Goal: Task Accomplishment & Management: Complete application form

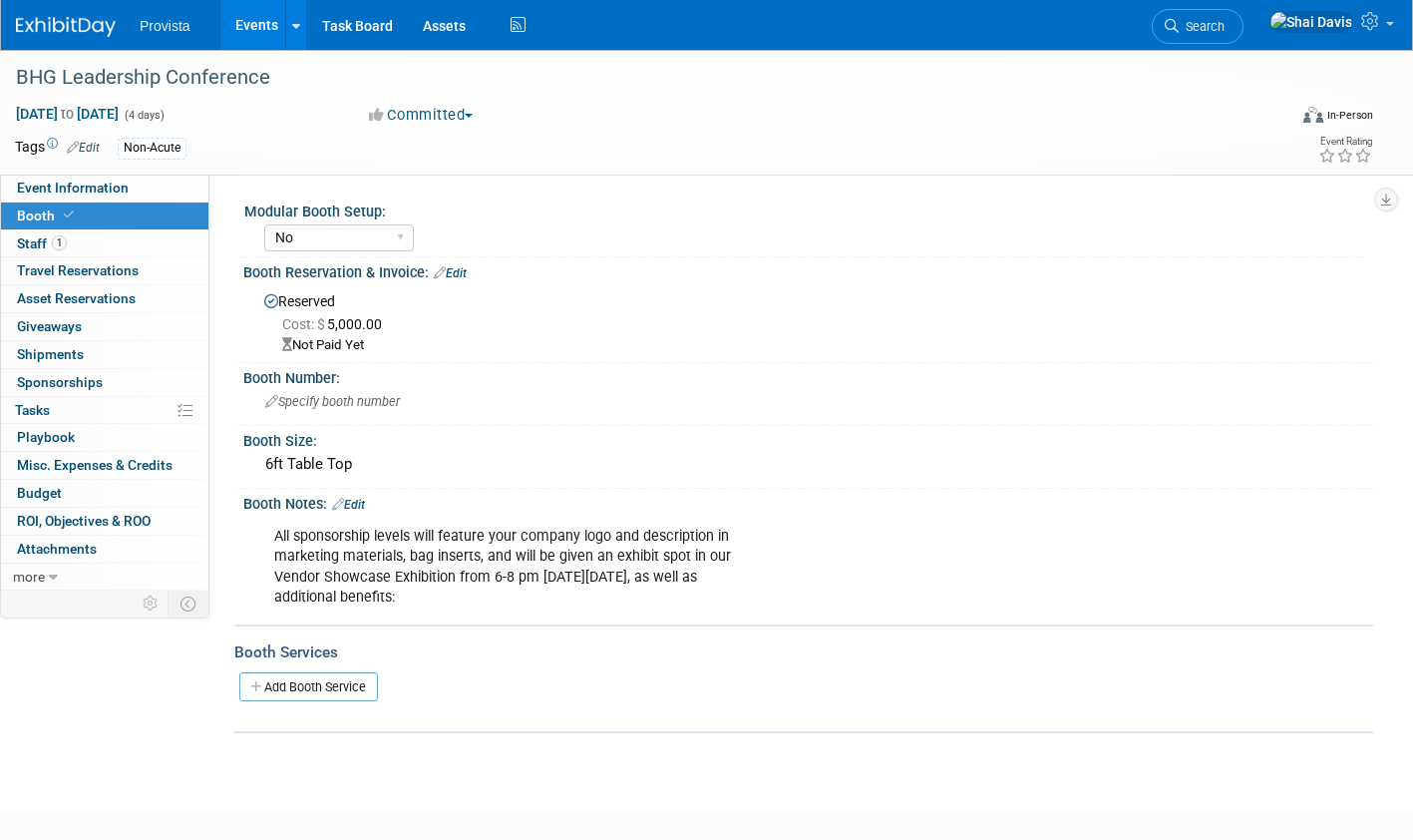
select select "No"
click at [252, 20] on link "Events" at bounding box center [256, 25] width 73 height 50
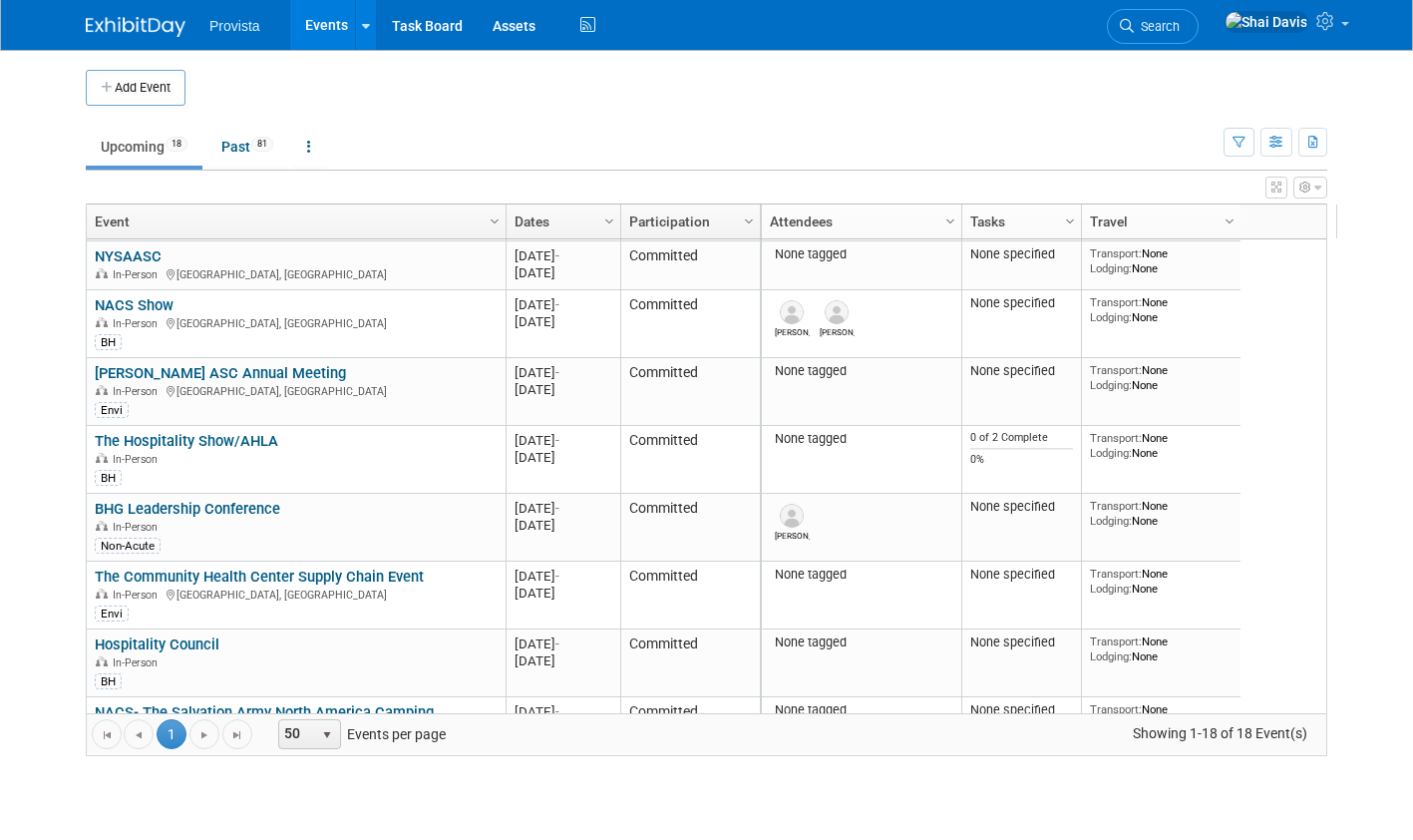
scroll to position [425, 0]
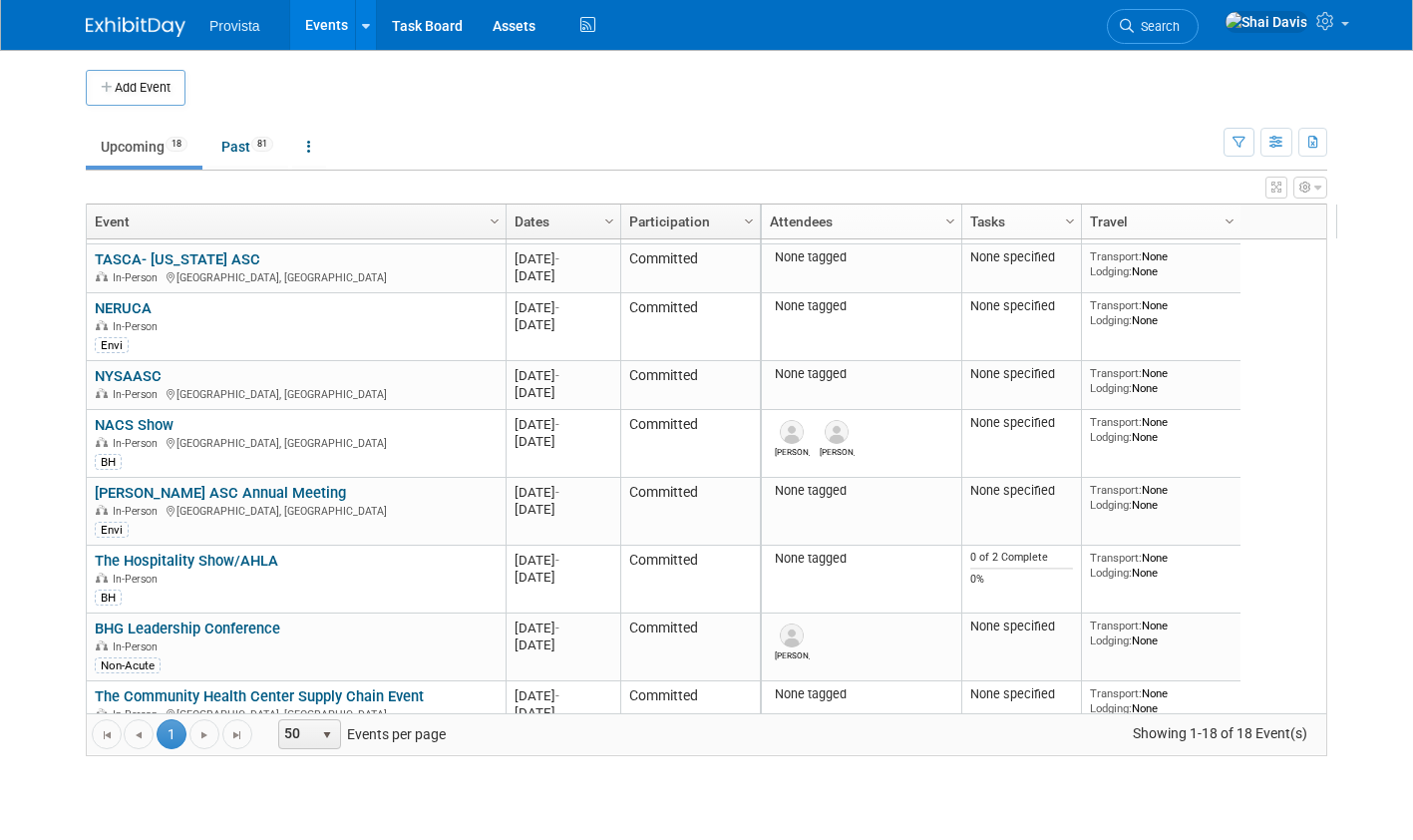
click at [134, 79] on button "Add Event" at bounding box center [136, 88] width 100 height 36
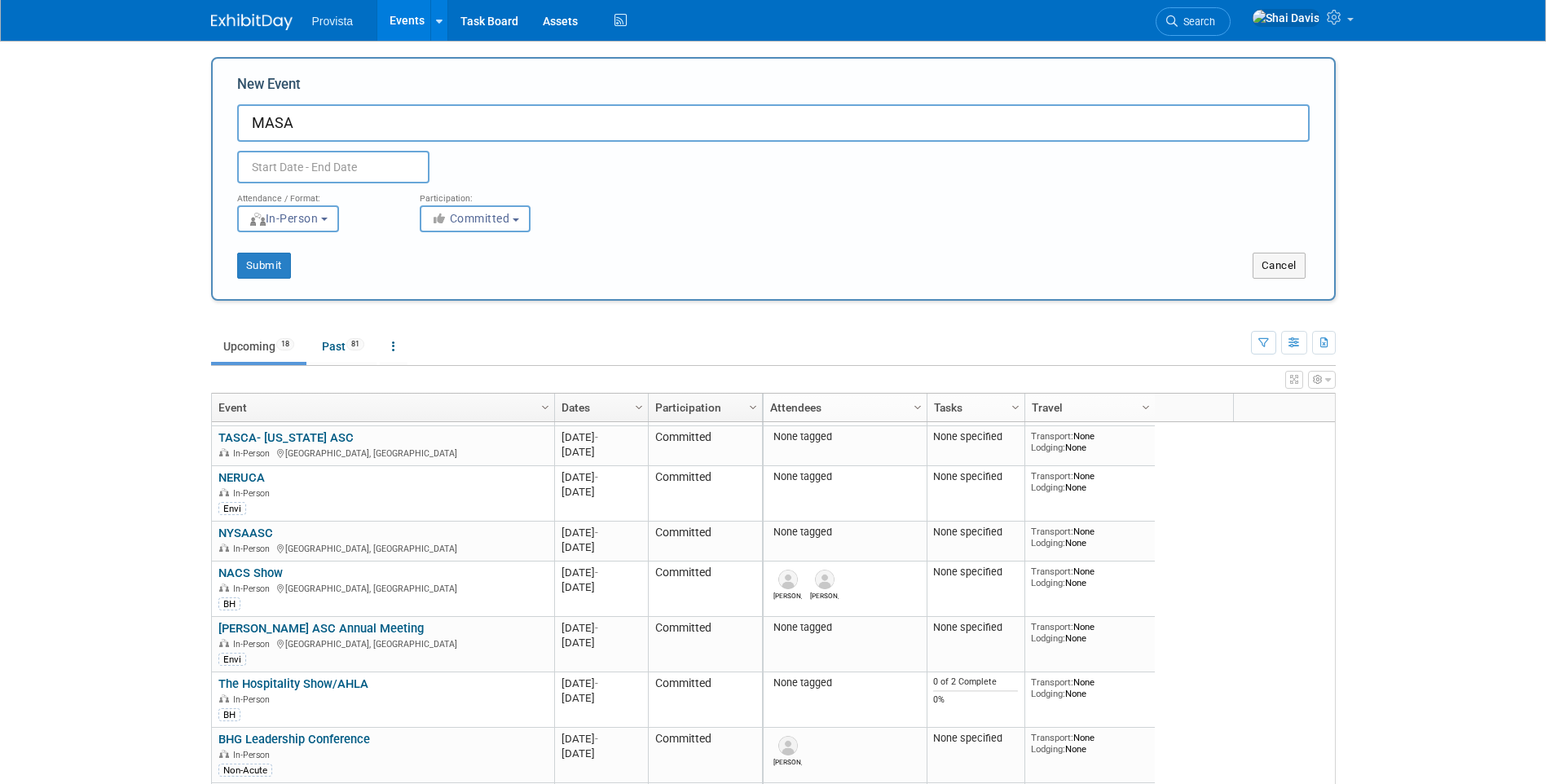
click at [305, 114] on input "MASA" at bounding box center [773, 123] width 1072 height 37
type input "MASA [DATE]"
click at [265, 171] on input "text" at bounding box center [333, 167] width 192 height 33
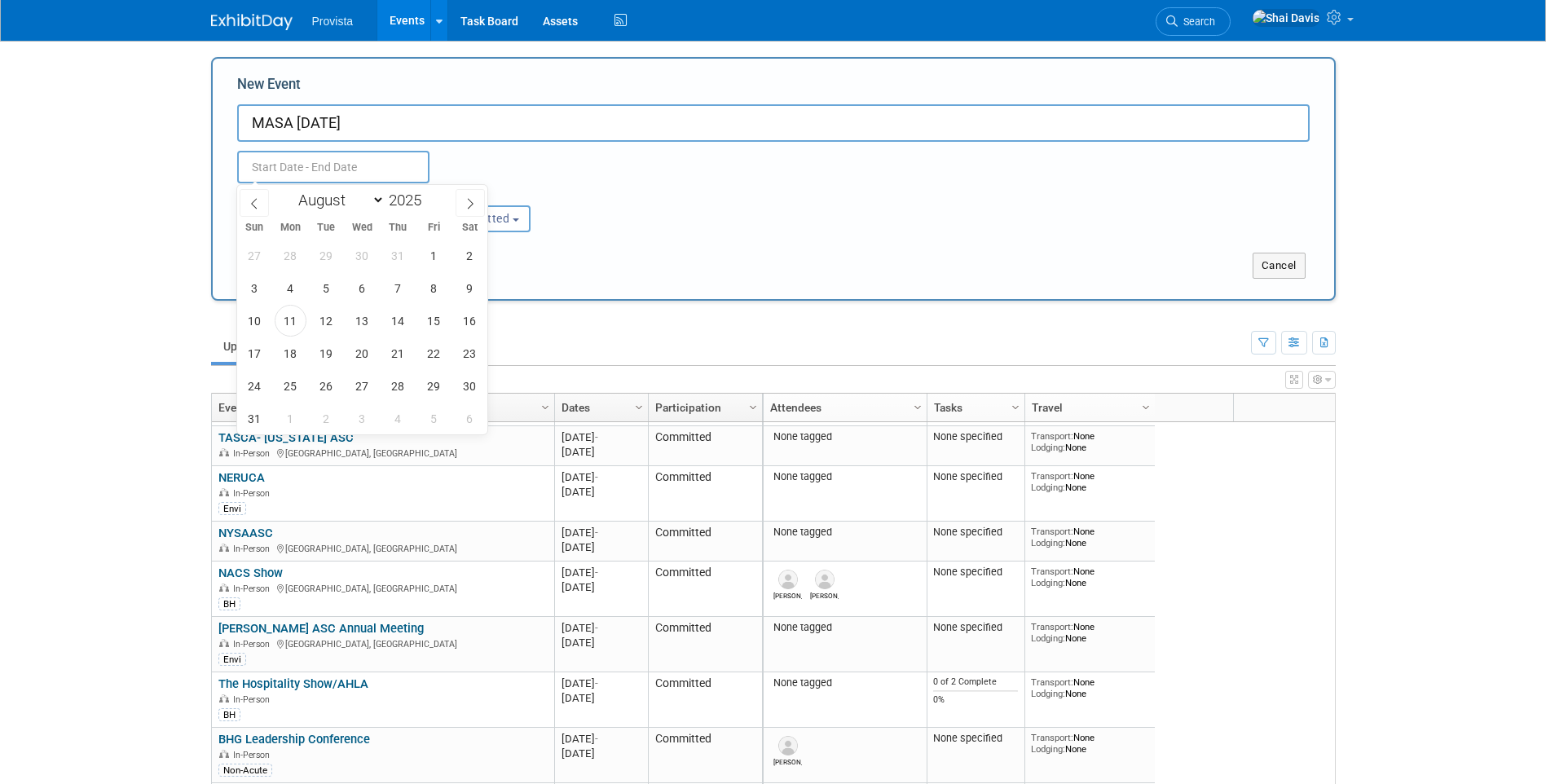
click at [460, 204] on span at bounding box center [470, 203] width 29 height 28
select select "9"
click at [358, 362] on span "22" at bounding box center [362, 353] width 32 height 32
click at [441, 349] on span "24" at bounding box center [434, 353] width 32 height 32
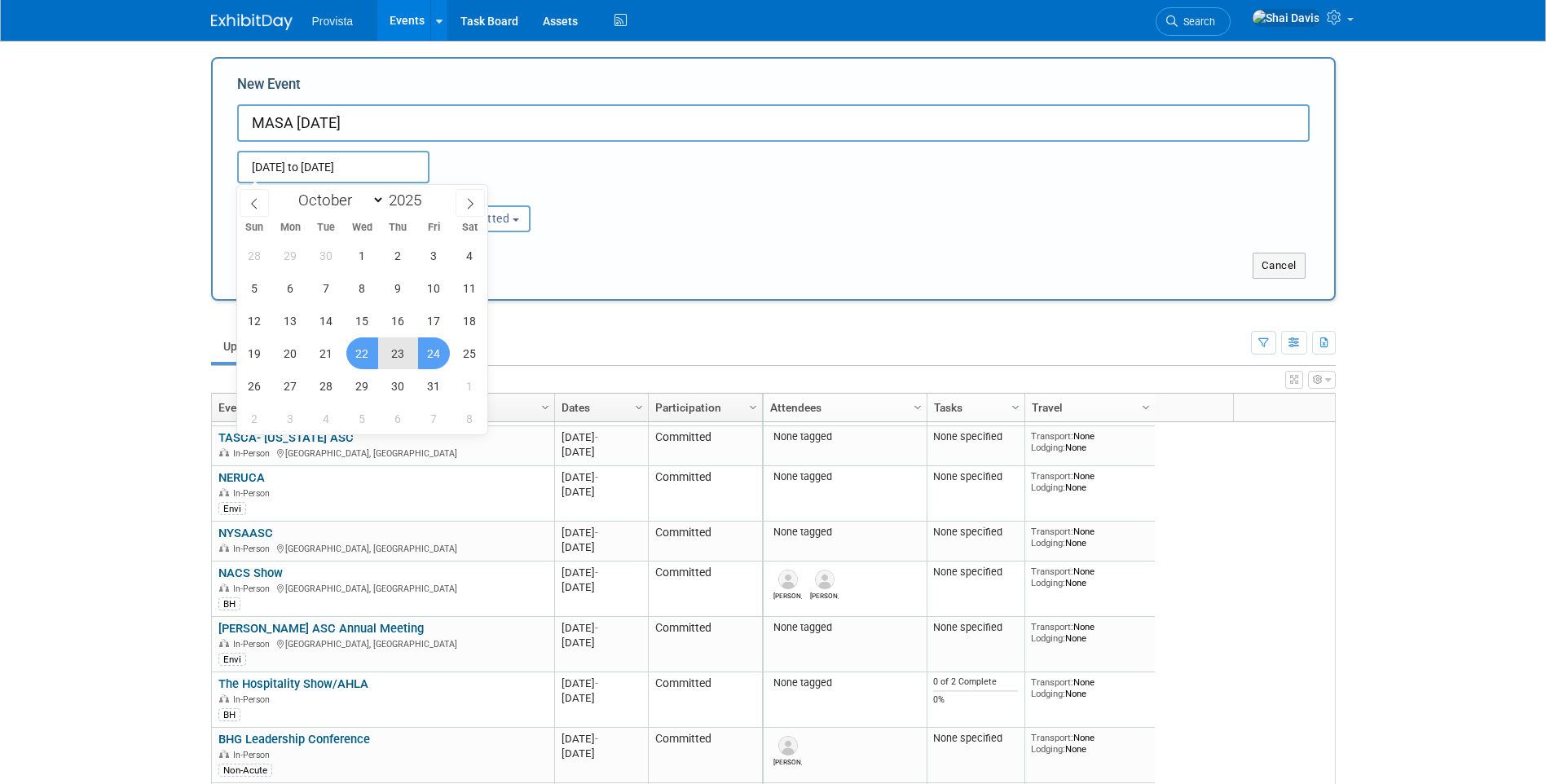
type input "Oct 22, 2025 to Oct 24, 2025"
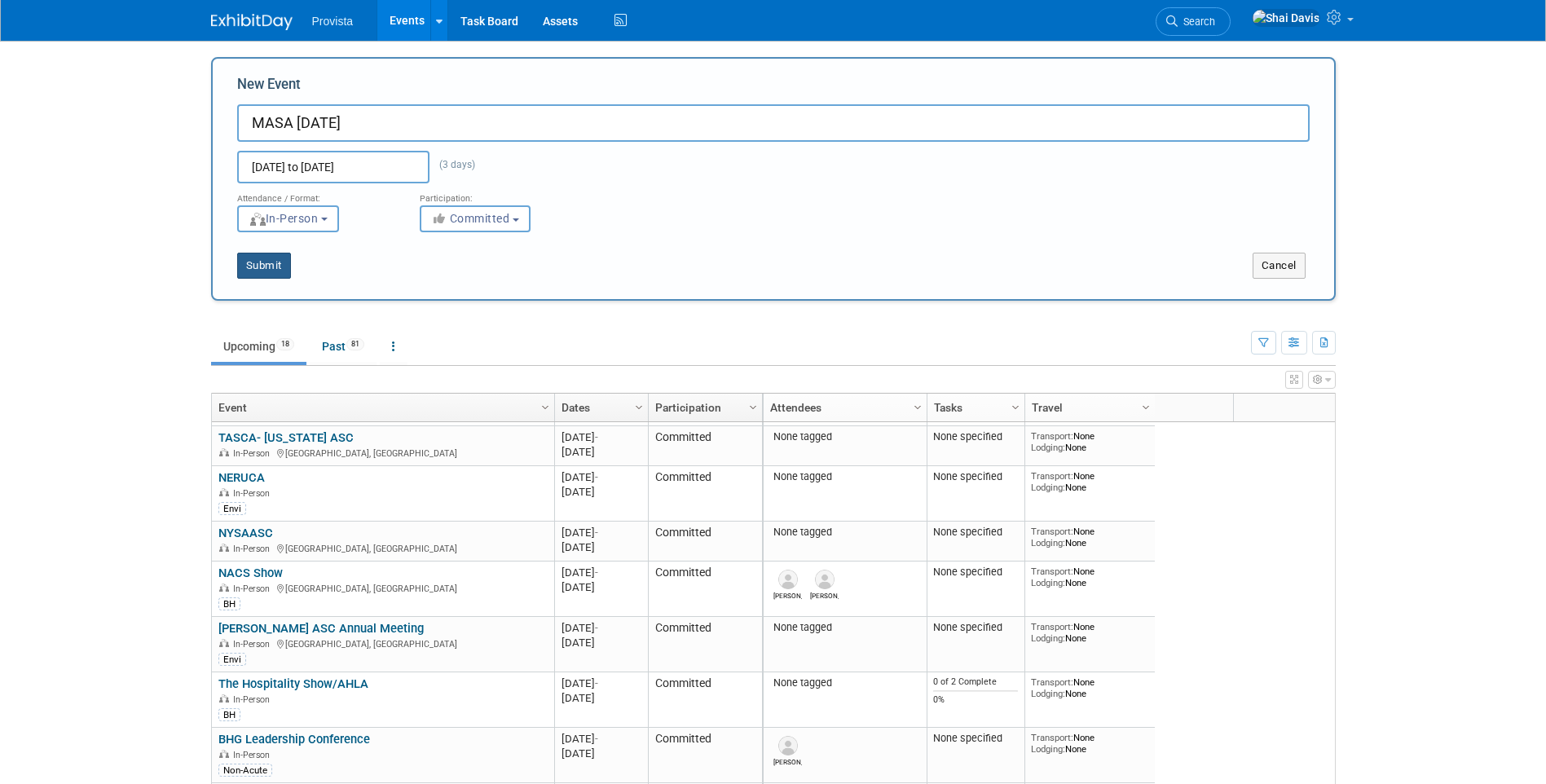
click at [272, 268] on button "Submit" at bounding box center [264, 266] width 54 height 26
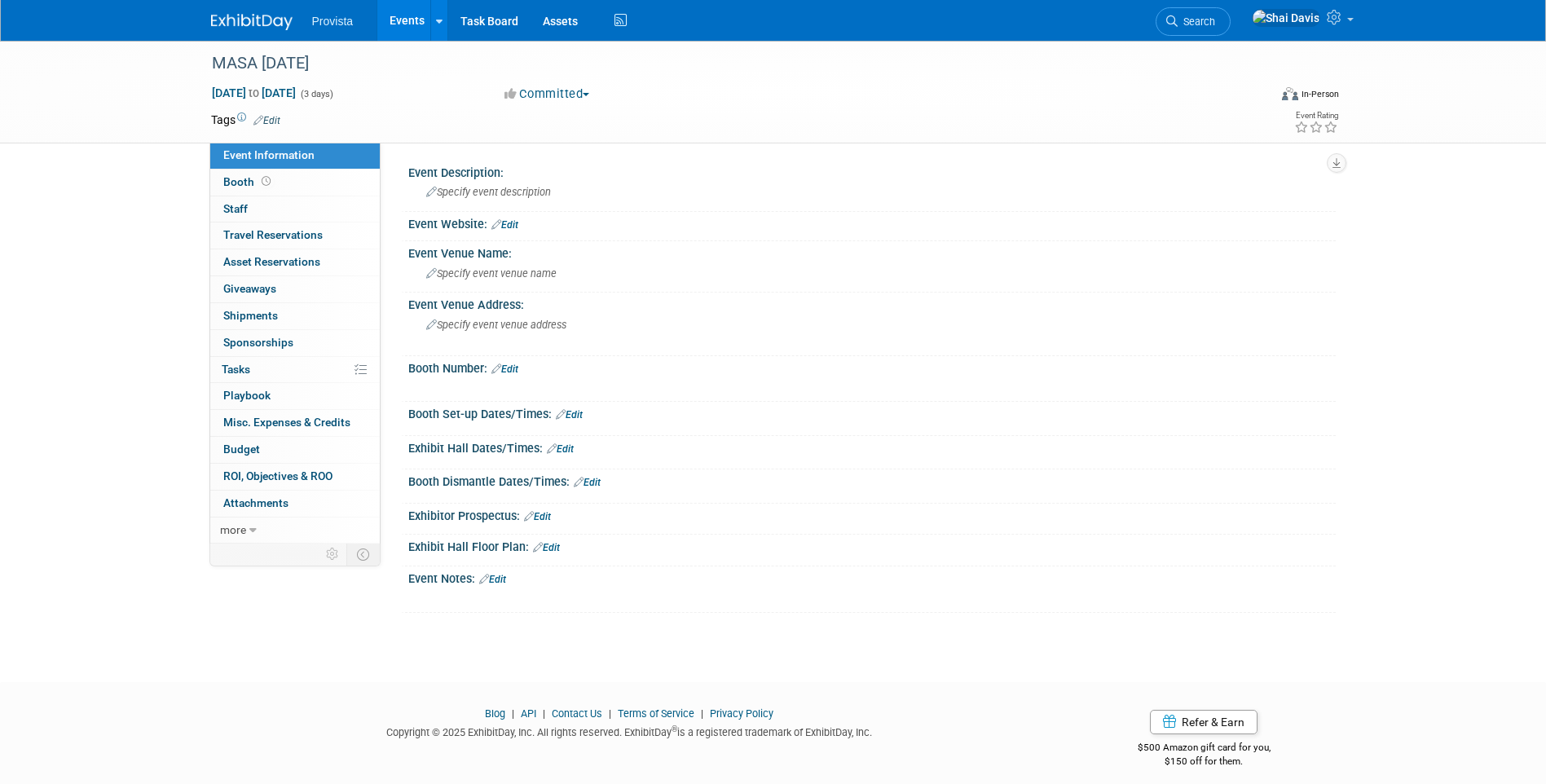
click at [494, 574] on link "Edit" at bounding box center [493, 579] width 27 height 11
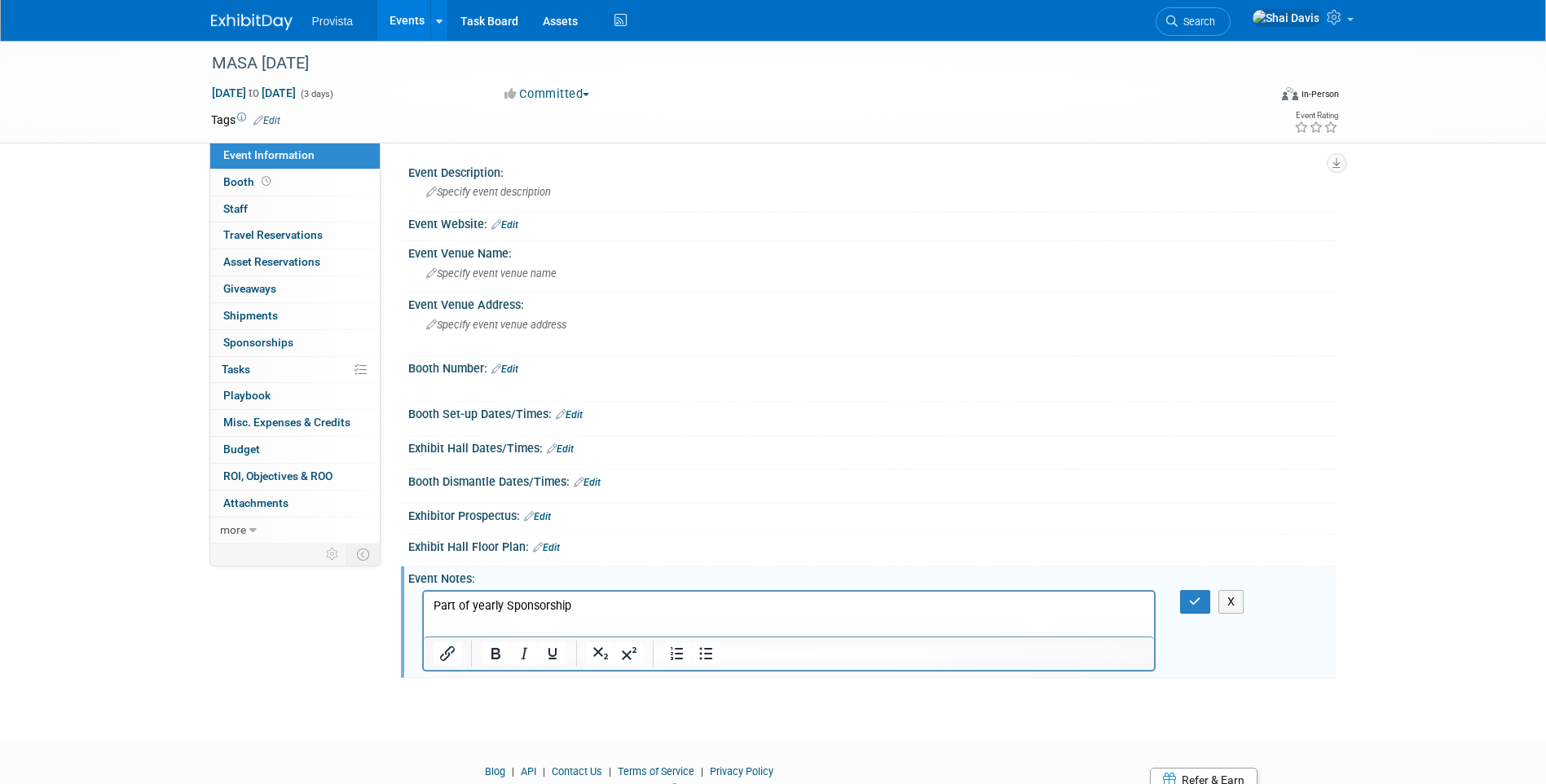
click at [1191, 606] on icon "button" at bounding box center [1195, 601] width 12 height 11
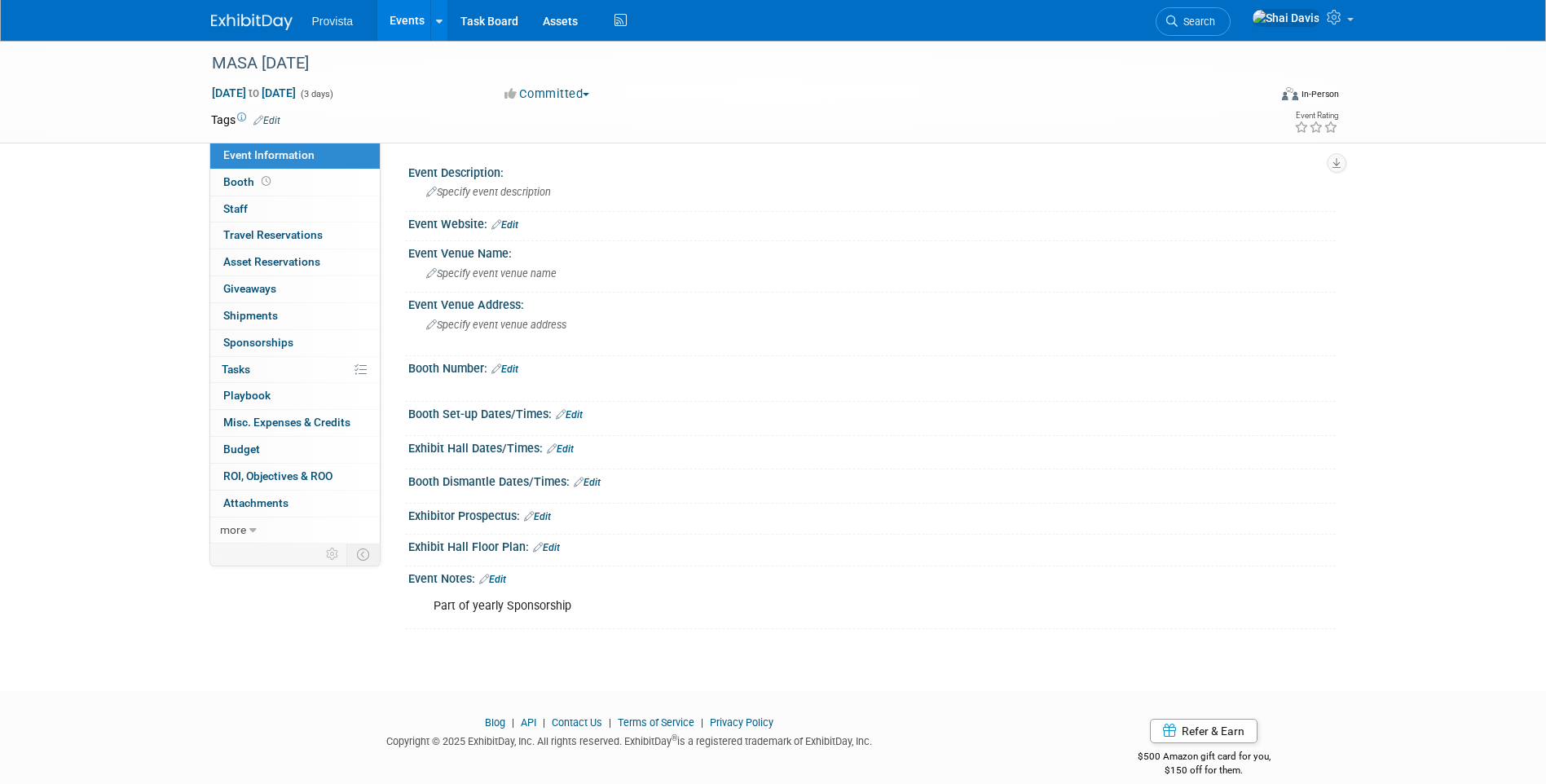
click at [515, 230] on link "Edit" at bounding box center [505, 225] width 27 height 11
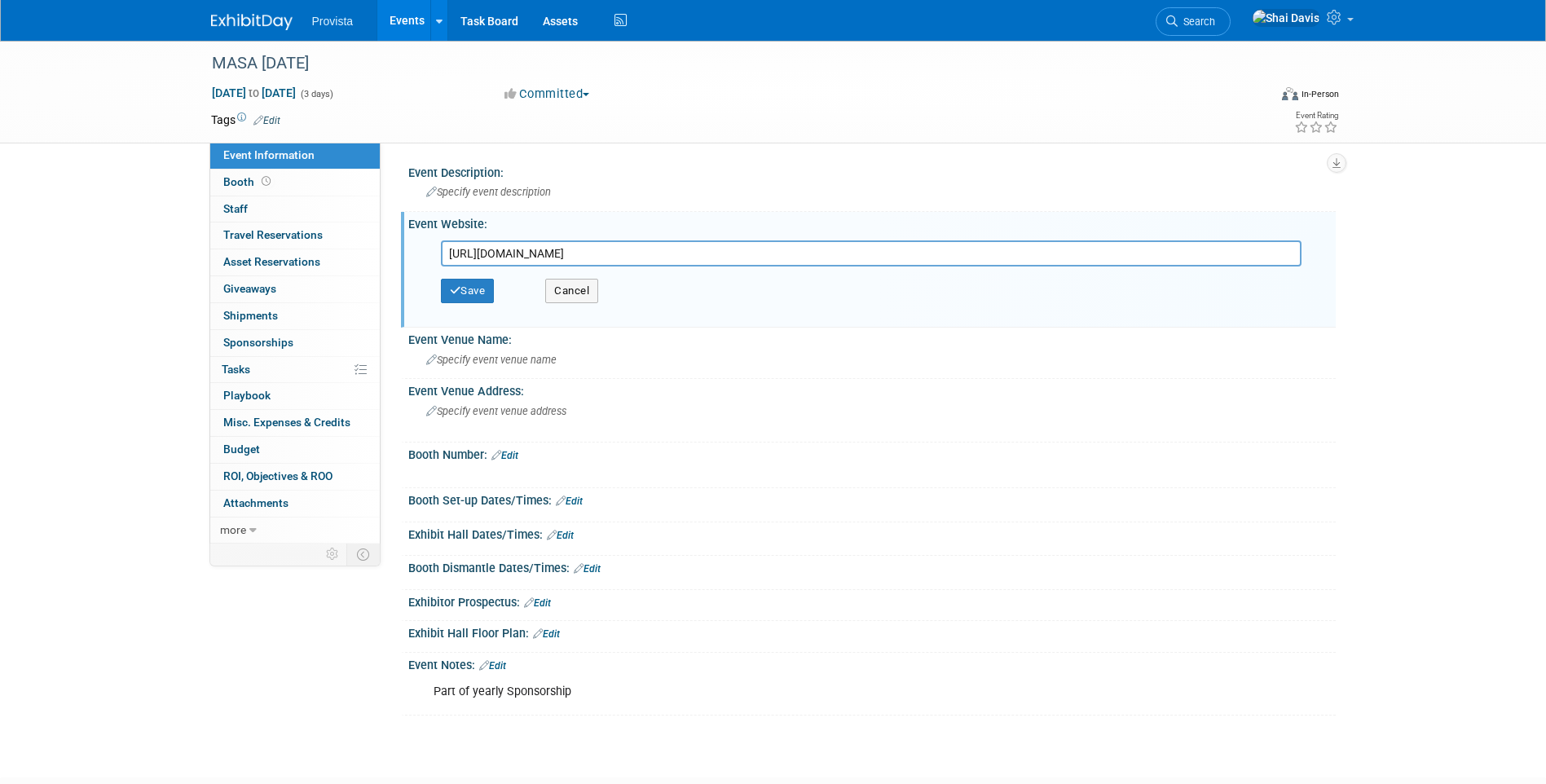
type input "https://michiganasc.com/events/"
click at [470, 293] on button "Save" at bounding box center [468, 291] width 54 height 24
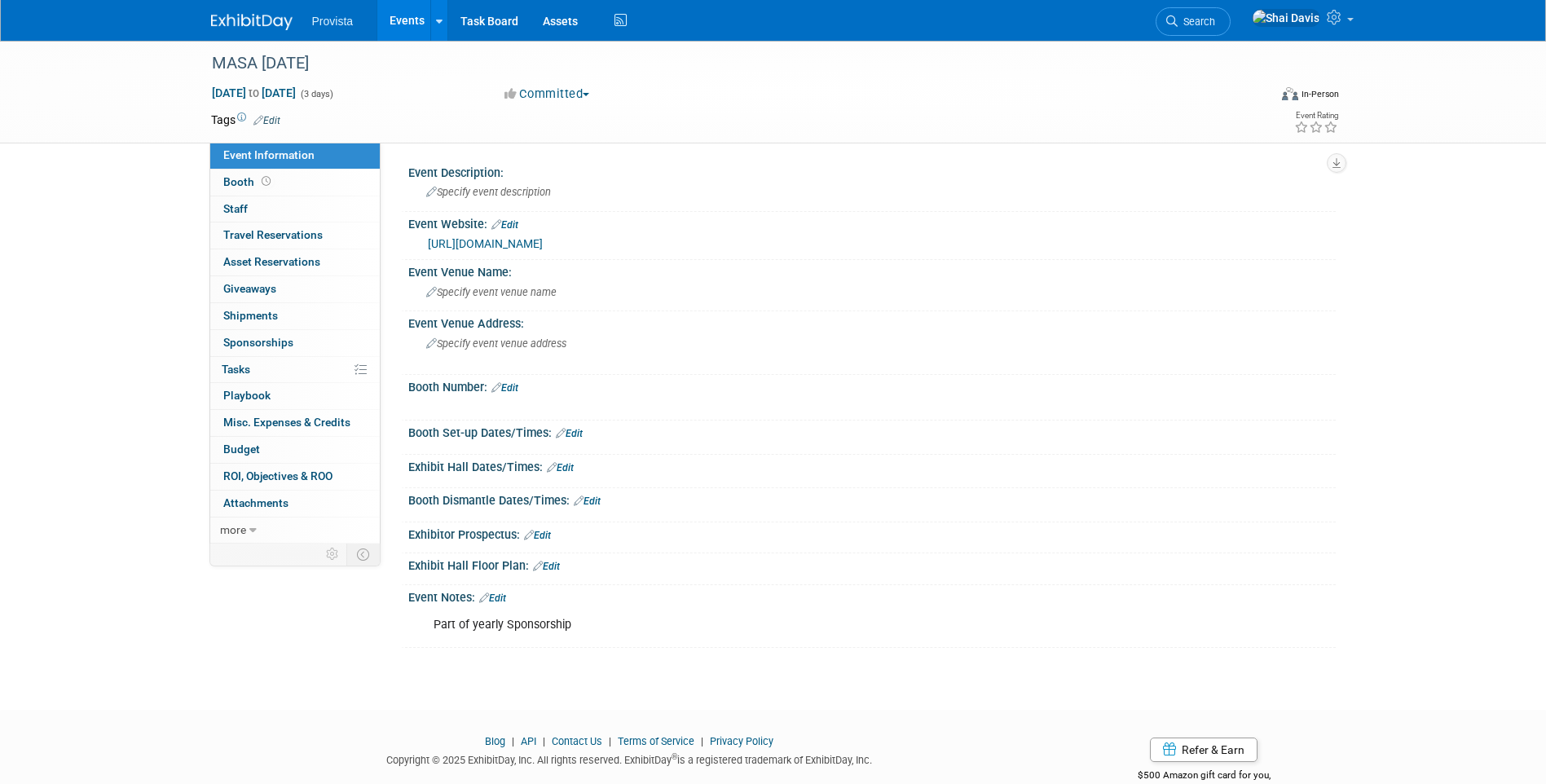
click at [483, 197] on span "Specify event description" at bounding box center [488, 192] width 125 height 12
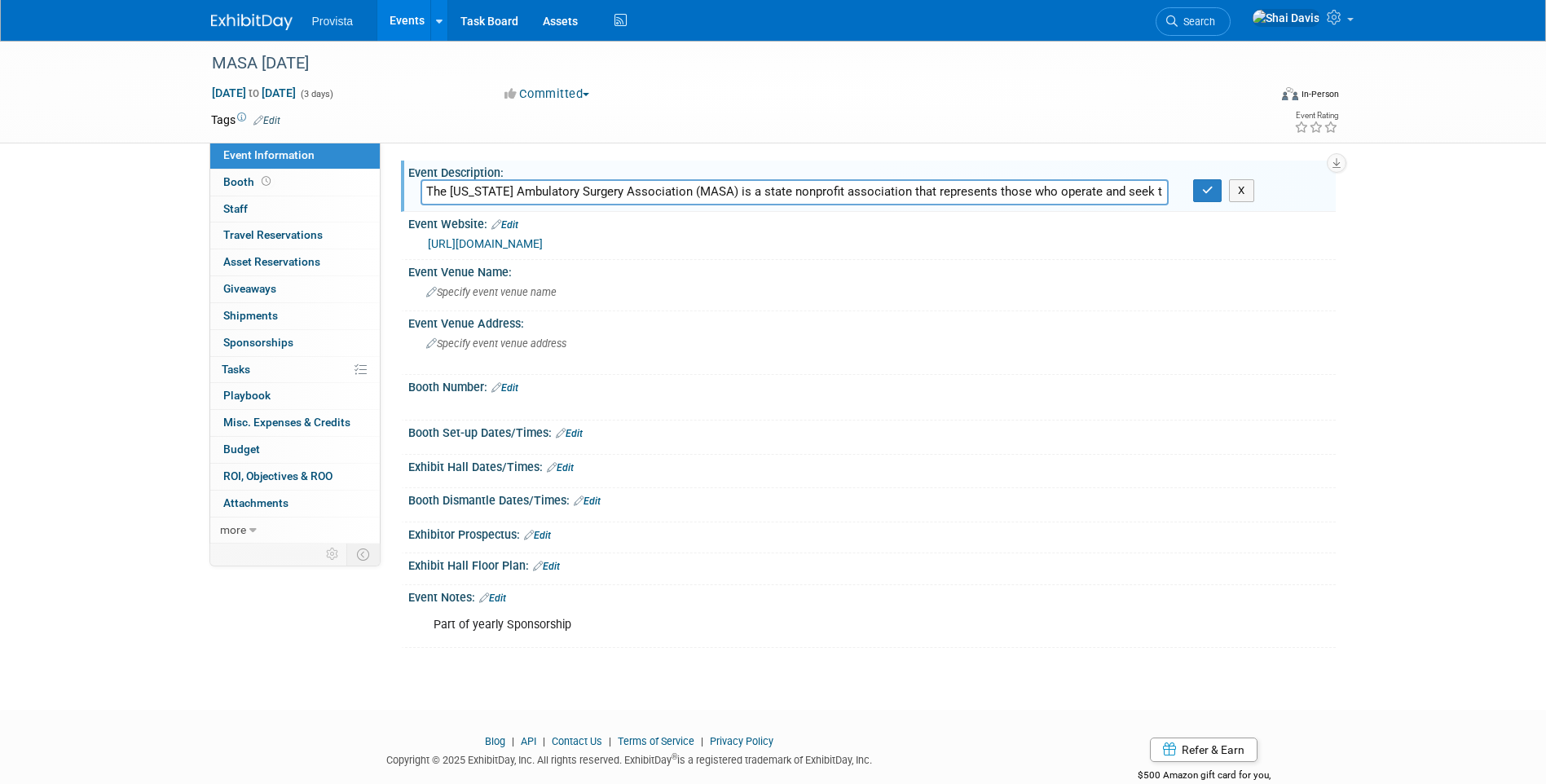
scroll to position [0, 362]
type input "The Michigan Ambulatory Surgery Association (MASA) is a state nonprofit associa…"
click at [1204, 196] on icon "button" at bounding box center [1208, 190] width 11 height 11
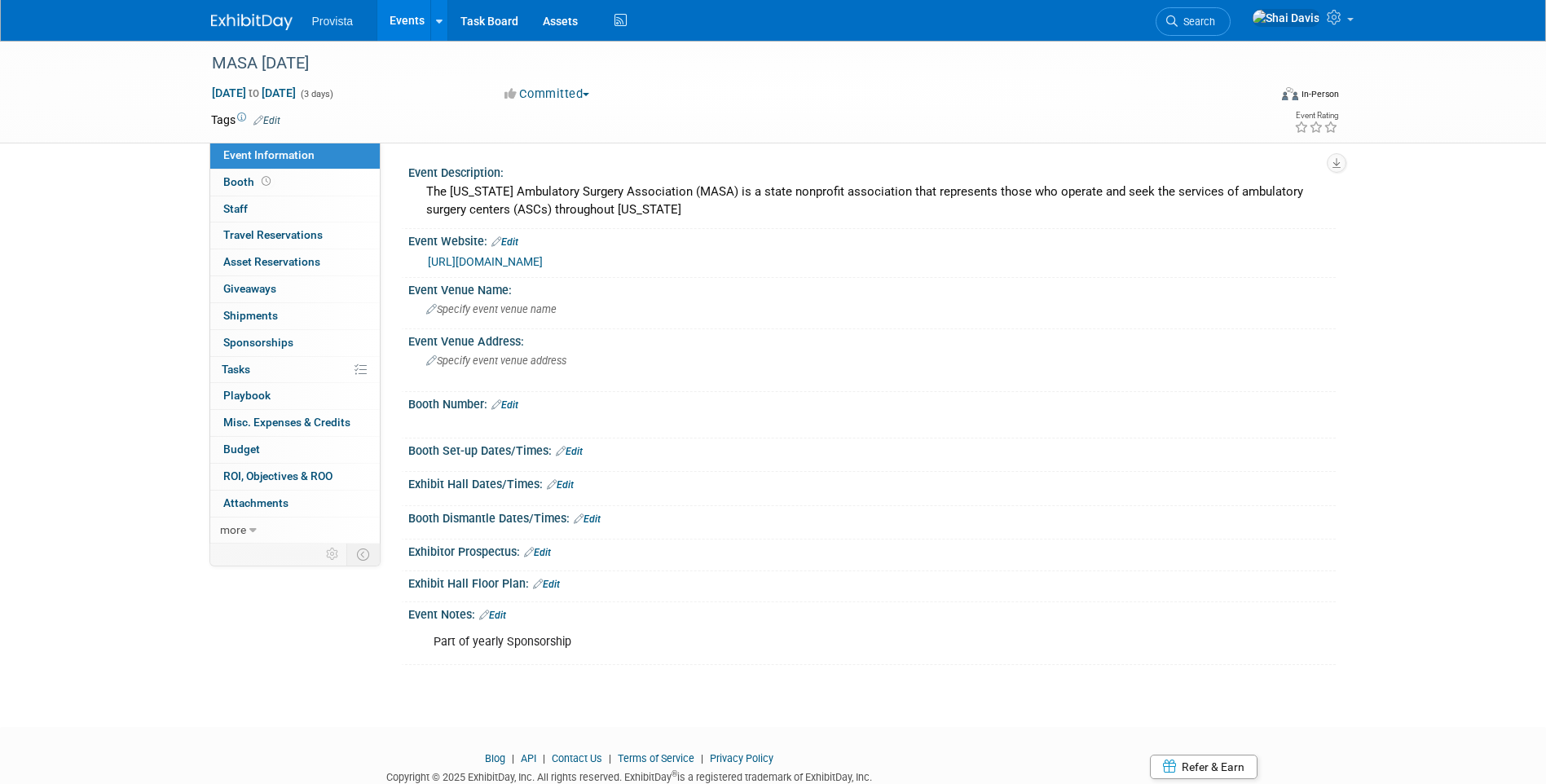
click at [479, 306] on span "Specify event venue name" at bounding box center [492, 309] width 130 height 12
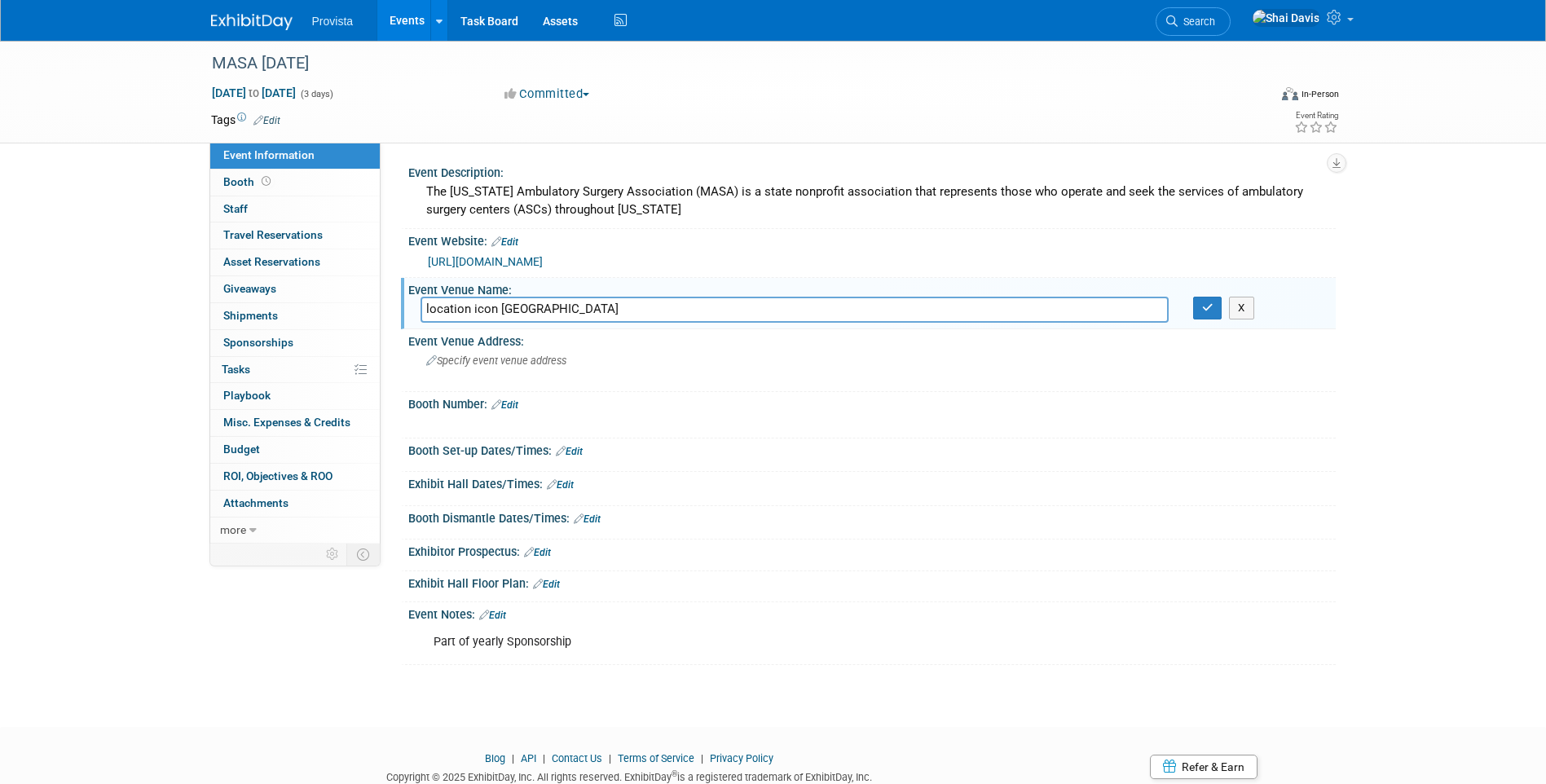
drag, startPoint x: 497, startPoint y: 308, endPoint x: 409, endPoint y: 311, distance: 88.1
click at [409, 311] on div "location icon Boyne Mountain Resort" at bounding box center [795, 309] width 773 height 25
type input "Boyne Mountain Resort"
click at [1200, 308] on button "button" at bounding box center [1208, 308] width 29 height 23
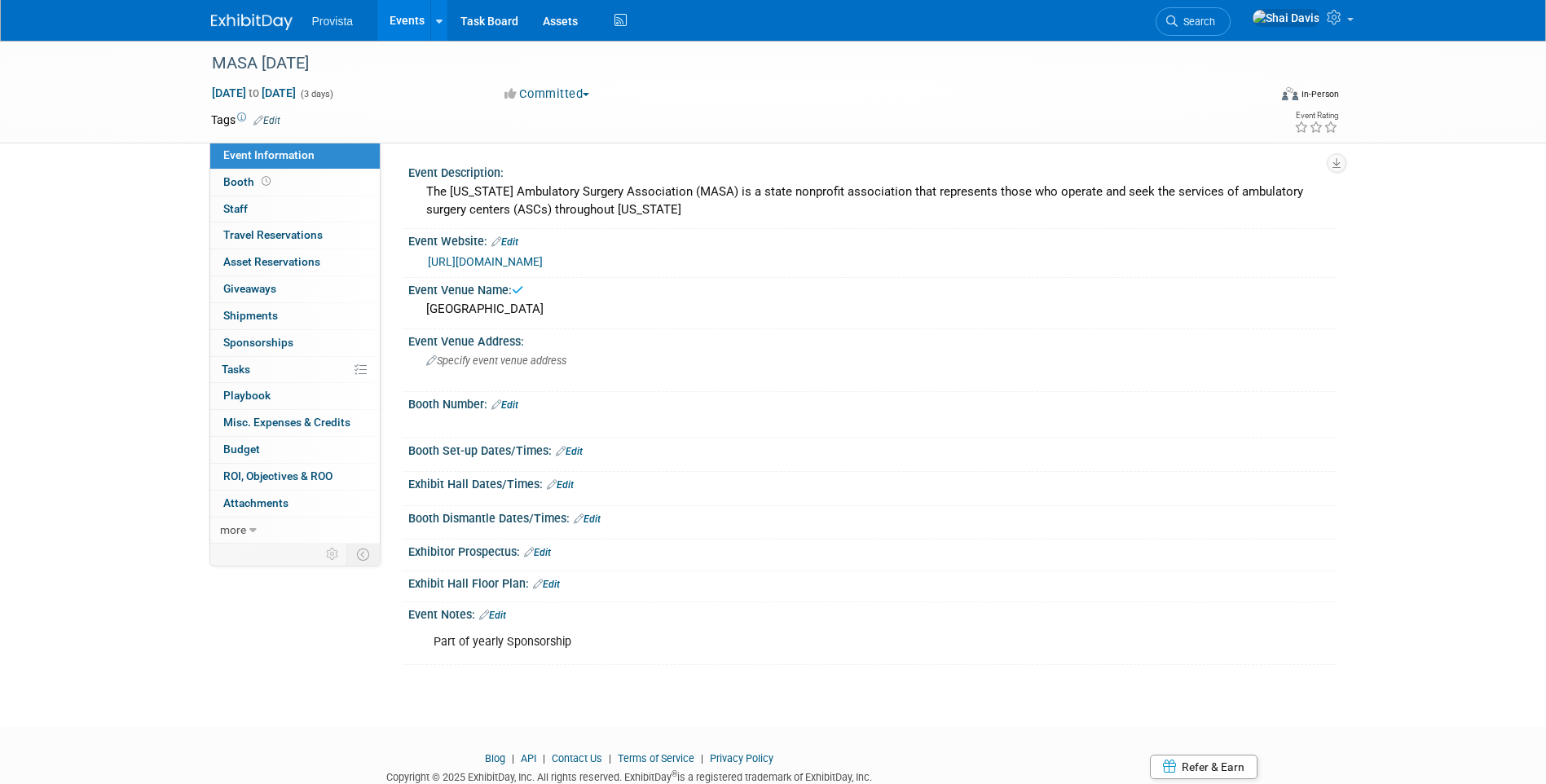
click at [468, 366] on span "Specify event venue address" at bounding box center [497, 360] width 140 height 12
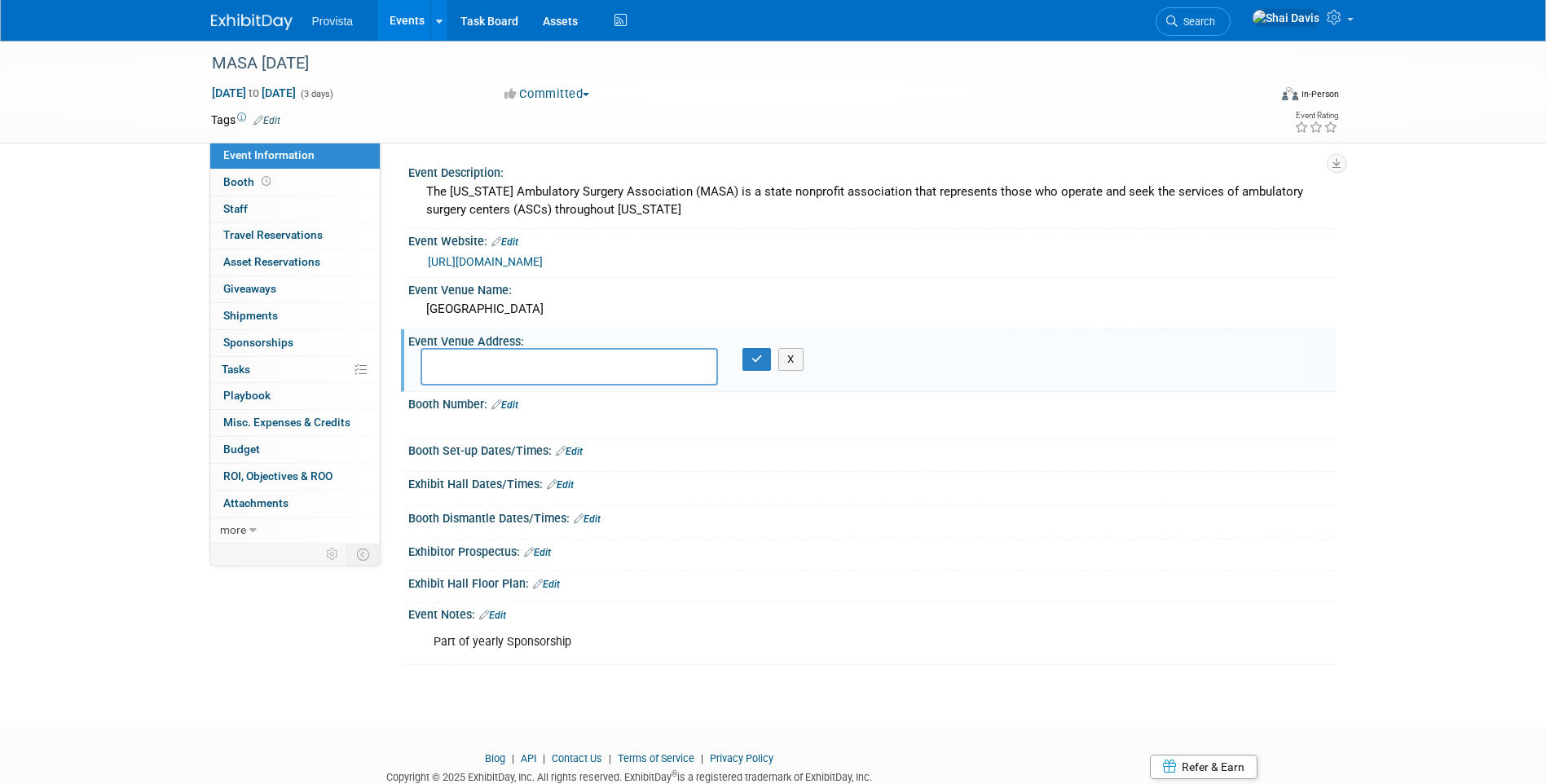
click at [452, 365] on textarea at bounding box center [569, 367] width 298 height 37
paste textarea "1 Boyne Mountain Rd, Boyne Falls, MI 49713"
type textarea "1 Boyne Mountain Rd, Boyne Falls, MI 49713"
click at [752, 359] on icon "button" at bounding box center [758, 359] width 11 height 11
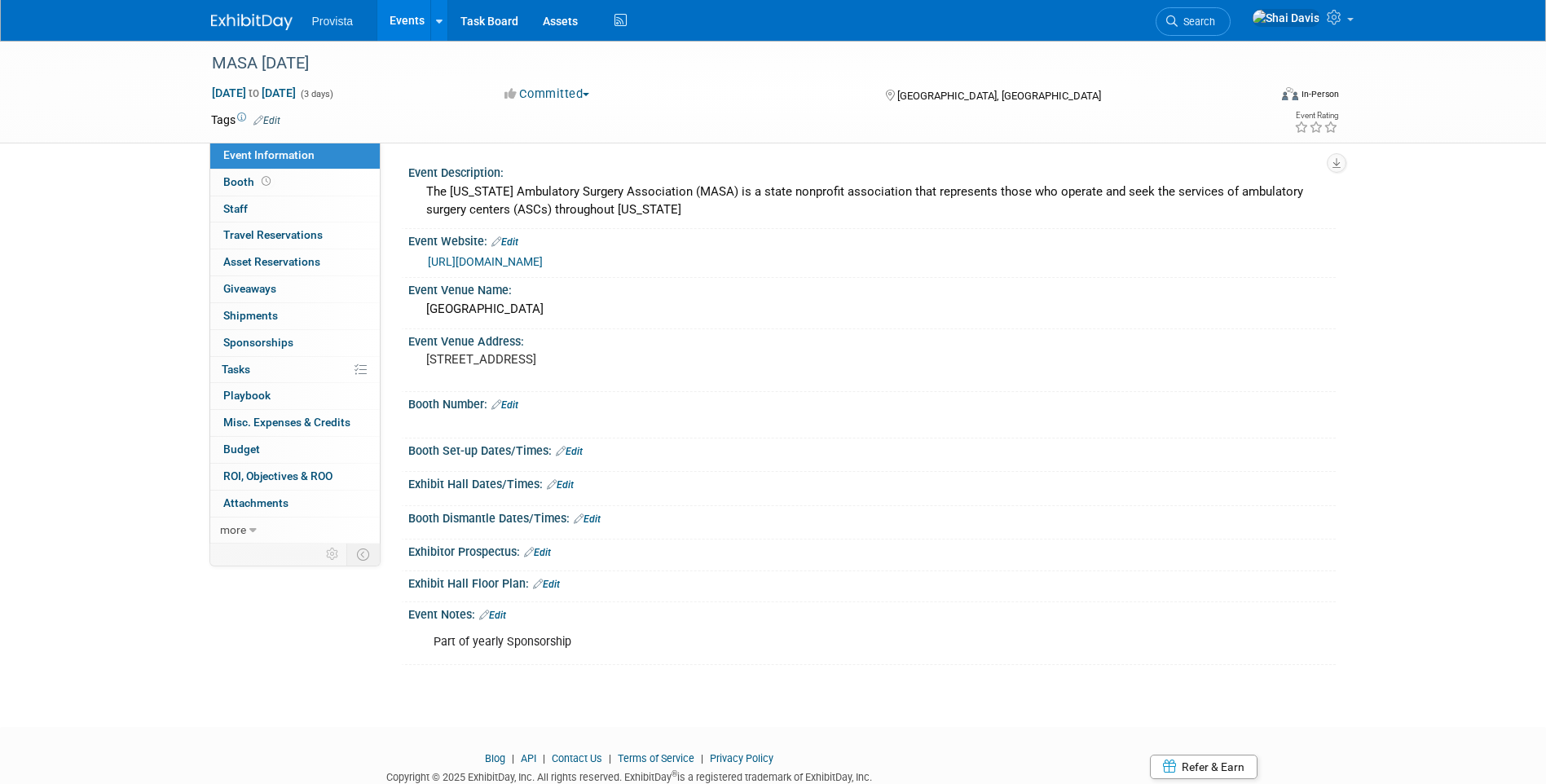
click at [514, 401] on link "Edit" at bounding box center [505, 405] width 27 height 11
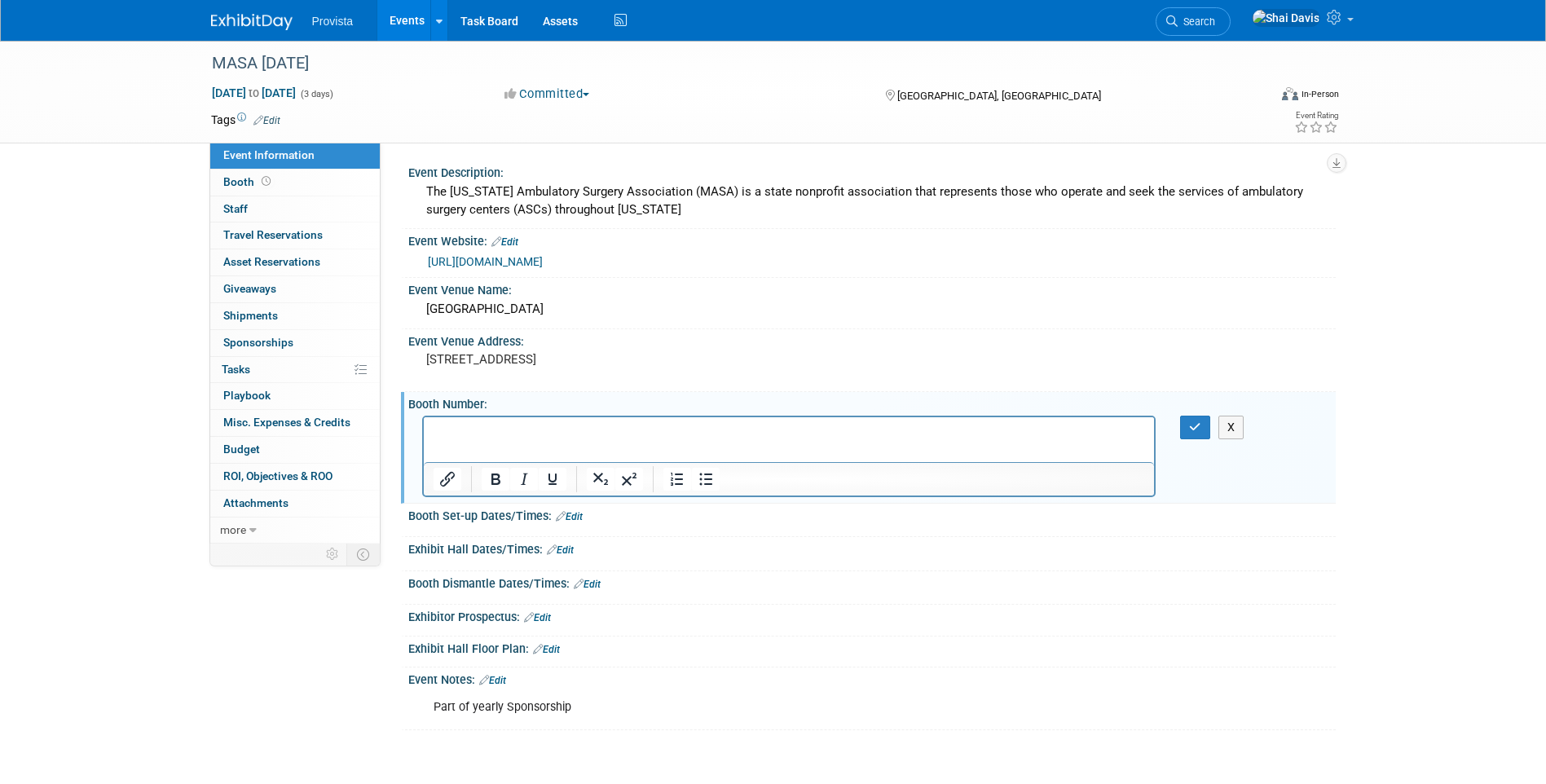
click at [1234, 422] on button "X" at bounding box center [1231, 427] width 26 height 24
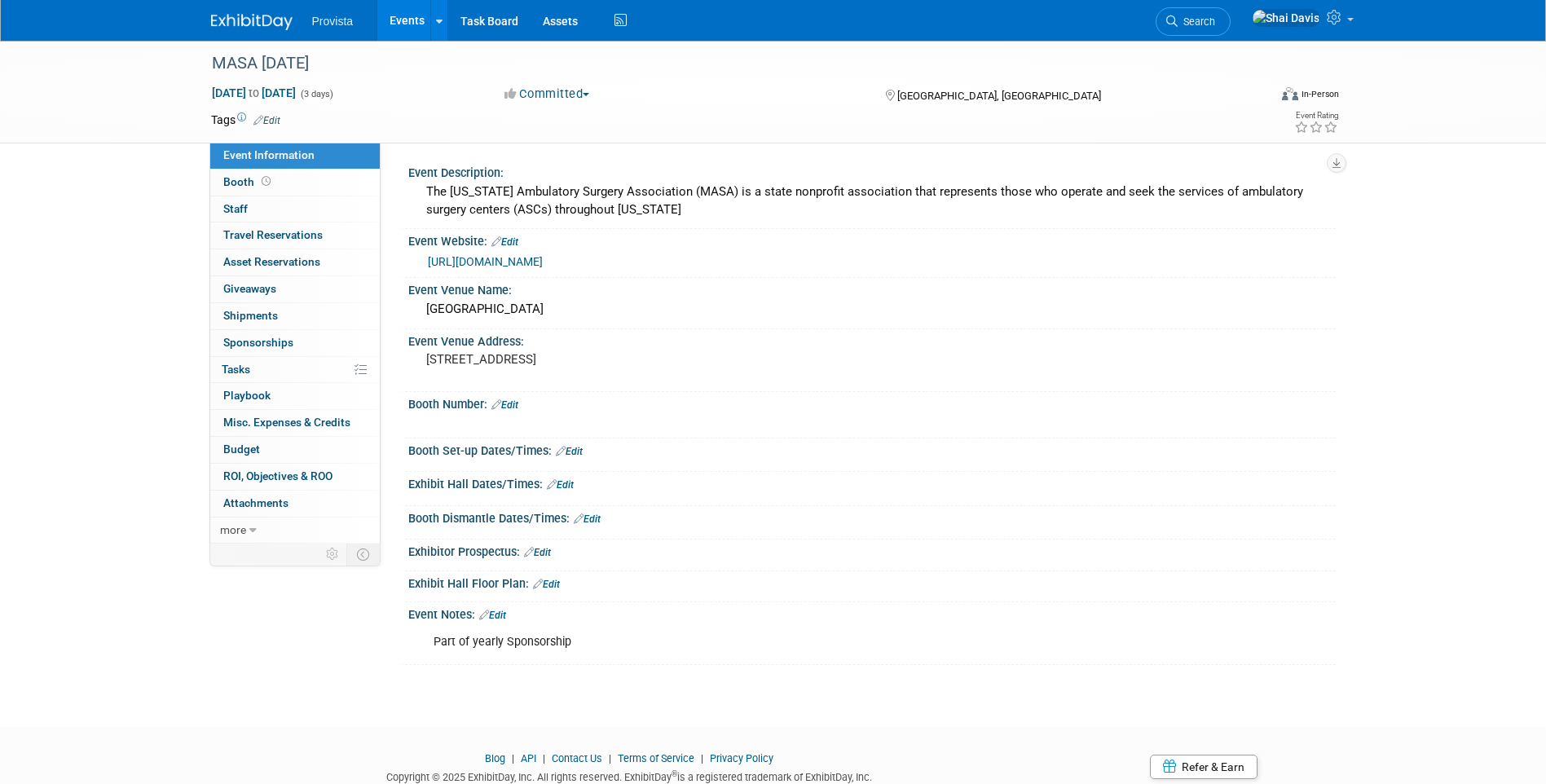
drag, startPoint x: 546, startPoint y: 203, endPoint x: 562, endPoint y: 210, distance: 17.5
click at [546, 203] on div "The Michigan Ambulatory Surgery Association (MASA) is a state nonprofit associa…" at bounding box center [872, 200] width 903 height 43
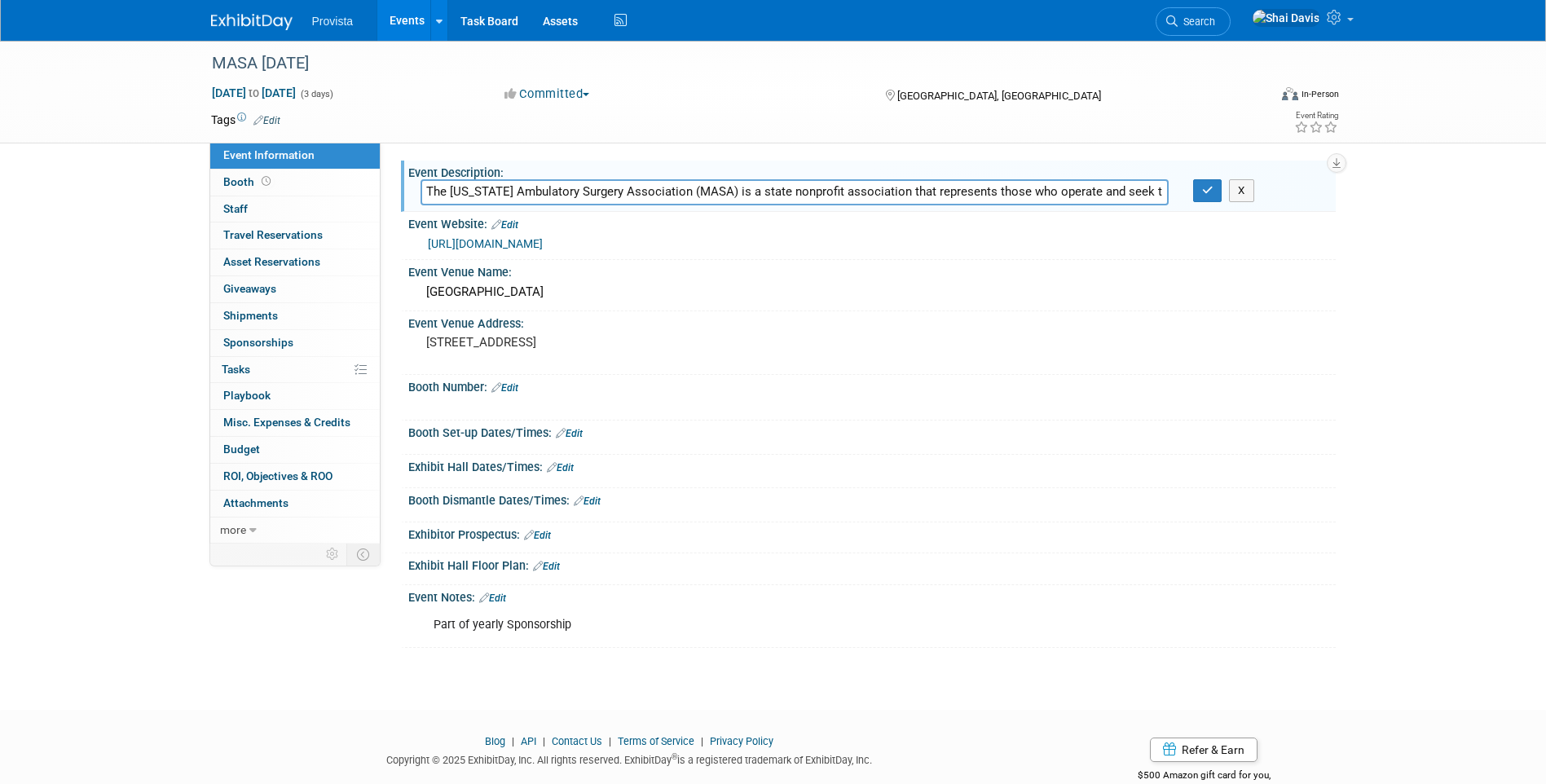
scroll to position [0, 363]
drag, startPoint x: 423, startPoint y: 186, endPoint x: 1463, endPoint y: 228, distance: 1040.8
click at [1463, 228] on div "MASA Education Day Oct 22, 2025 to Oct 24, 2025 (3 days) Oct 22, 2025 to Oct 24…" at bounding box center [773, 360] width 1546 height 640
type input "The Michigan Ambulatory Surgery Association provides an annual Educational conf…"
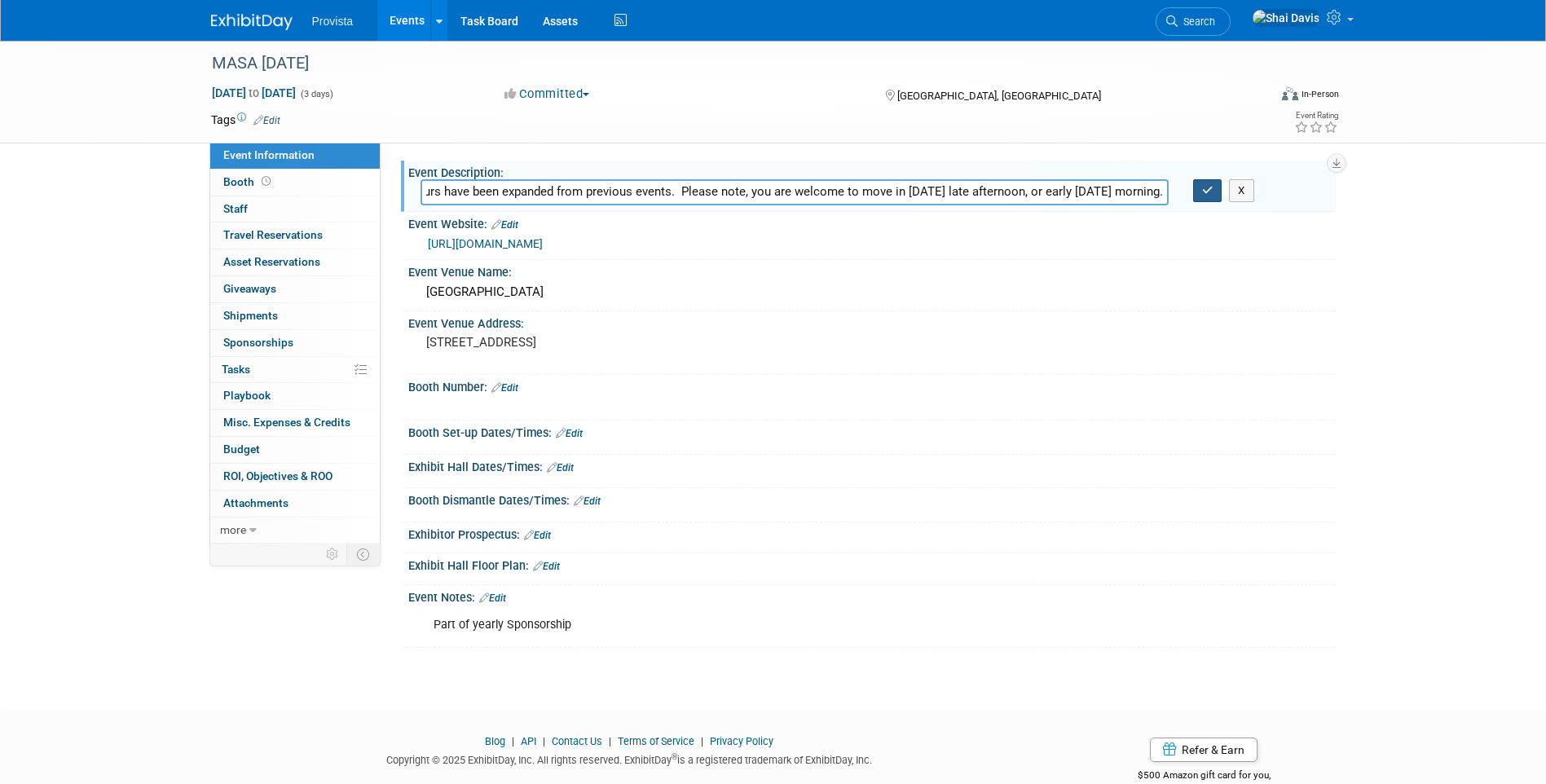
click at [1201, 197] on button "button" at bounding box center [1208, 191] width 29 height 23
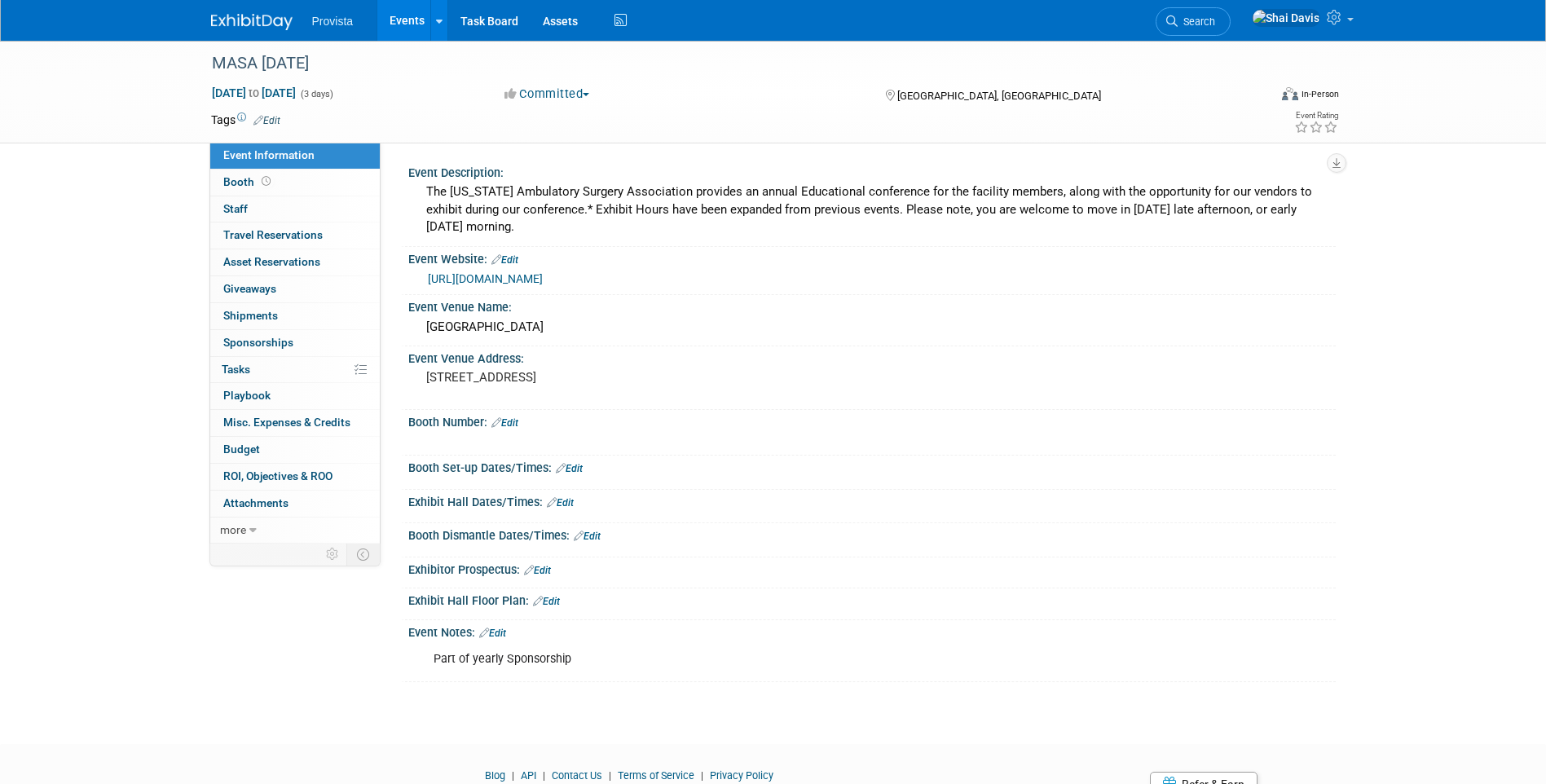
click at [934, 200] on div "The Michigan Ambulatory Surgery Association provides an annual Educational conf…" at bounding box center [872, 209] width 903 height 60
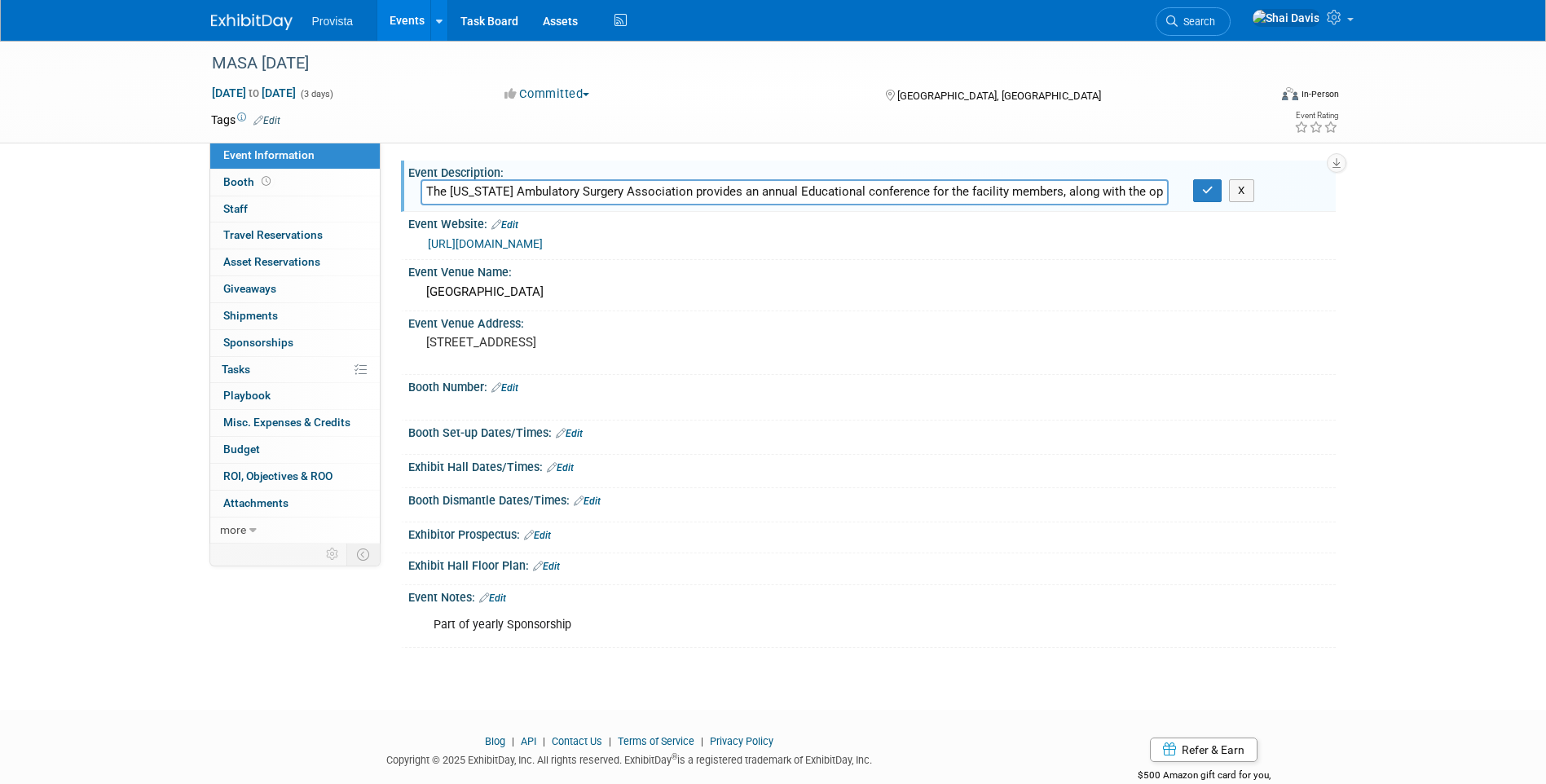
click at [1090, 196] on input "The Michigan Ambulatory Surgery Association provides an annual Educational conf…" at bounding box center [795, 192] width 749 height 25
drag, startPoint x: 975, startPoint y: 187, endPoint x: 1411, endPoint y: 287, distance: 447.3
click at [1411, 287] on div "MASA Education Day Oct 22, 2025 to Oct 24, 2025 (3 days) Oct 22, 2025 to Oct 24…" at bounding box center [773, 360] width 1546 height 640
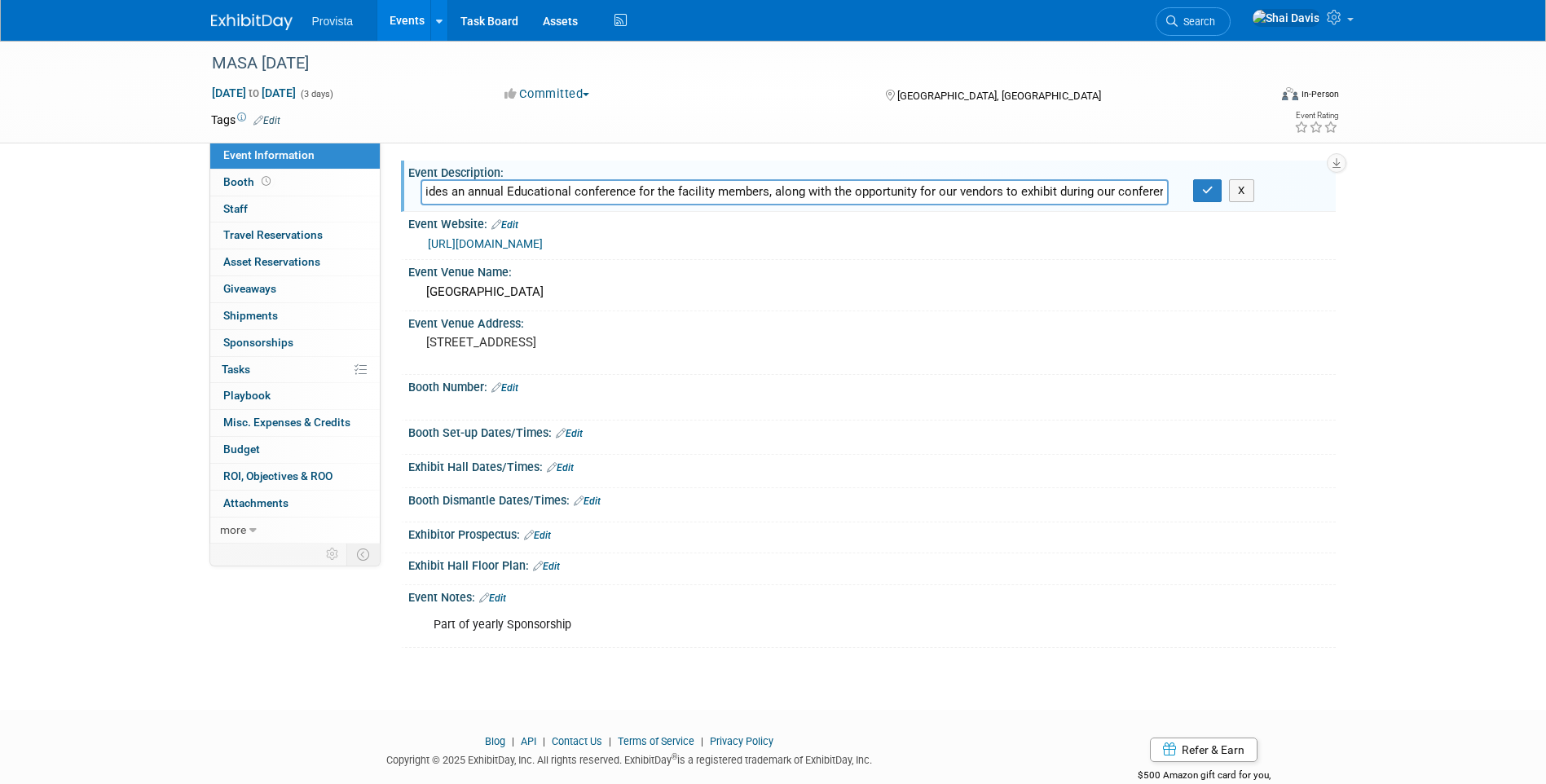
type input "The Michigan Ambulatory Surgery Association provides an annual Educational conf…"
click at [1211, 193] on icon "button" at bounding box center [1208, 190] width 11 height 11
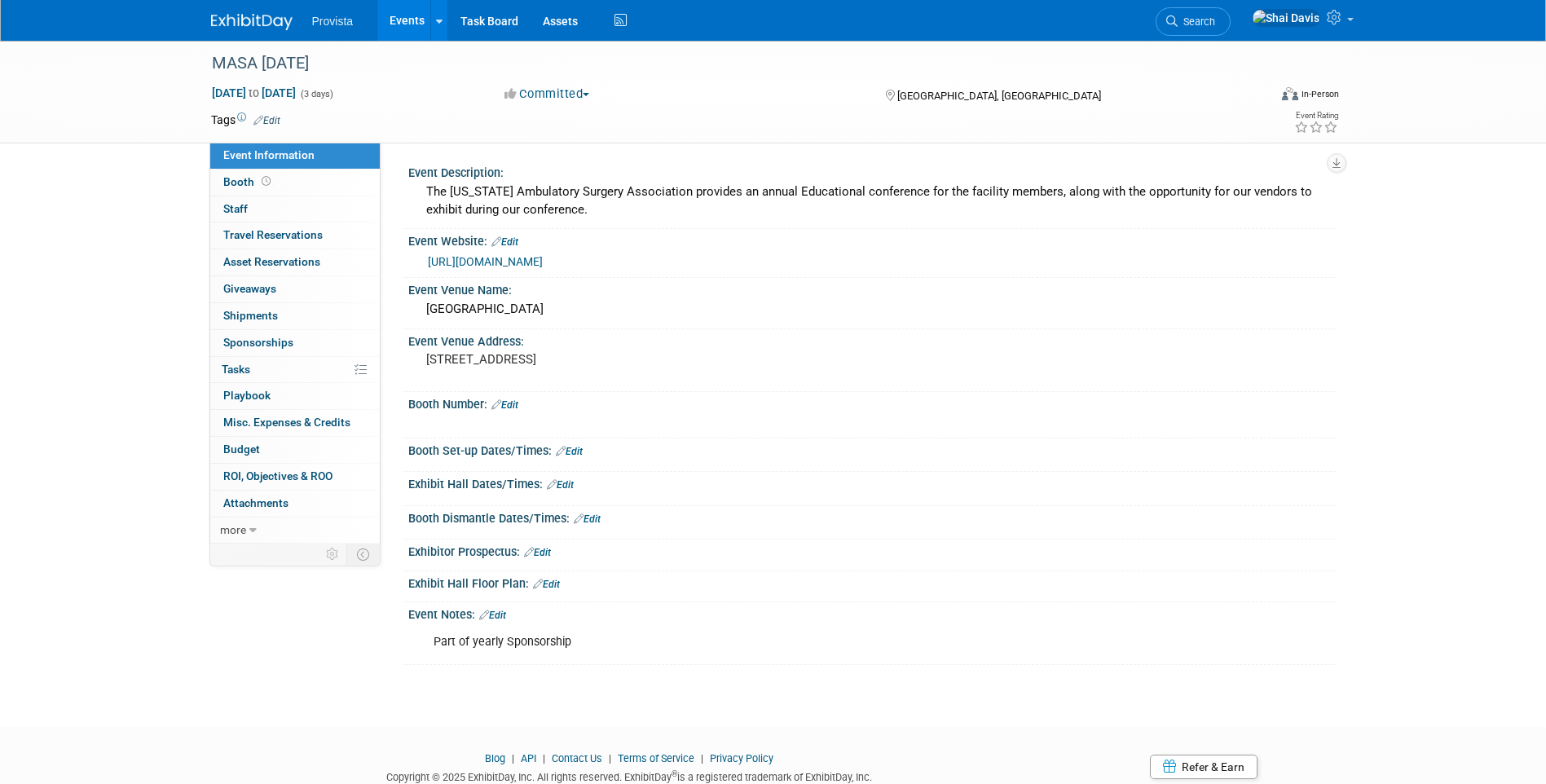
click at [241, 192] on link "Booth" at bounding box center [295, 183] width 170 height 26
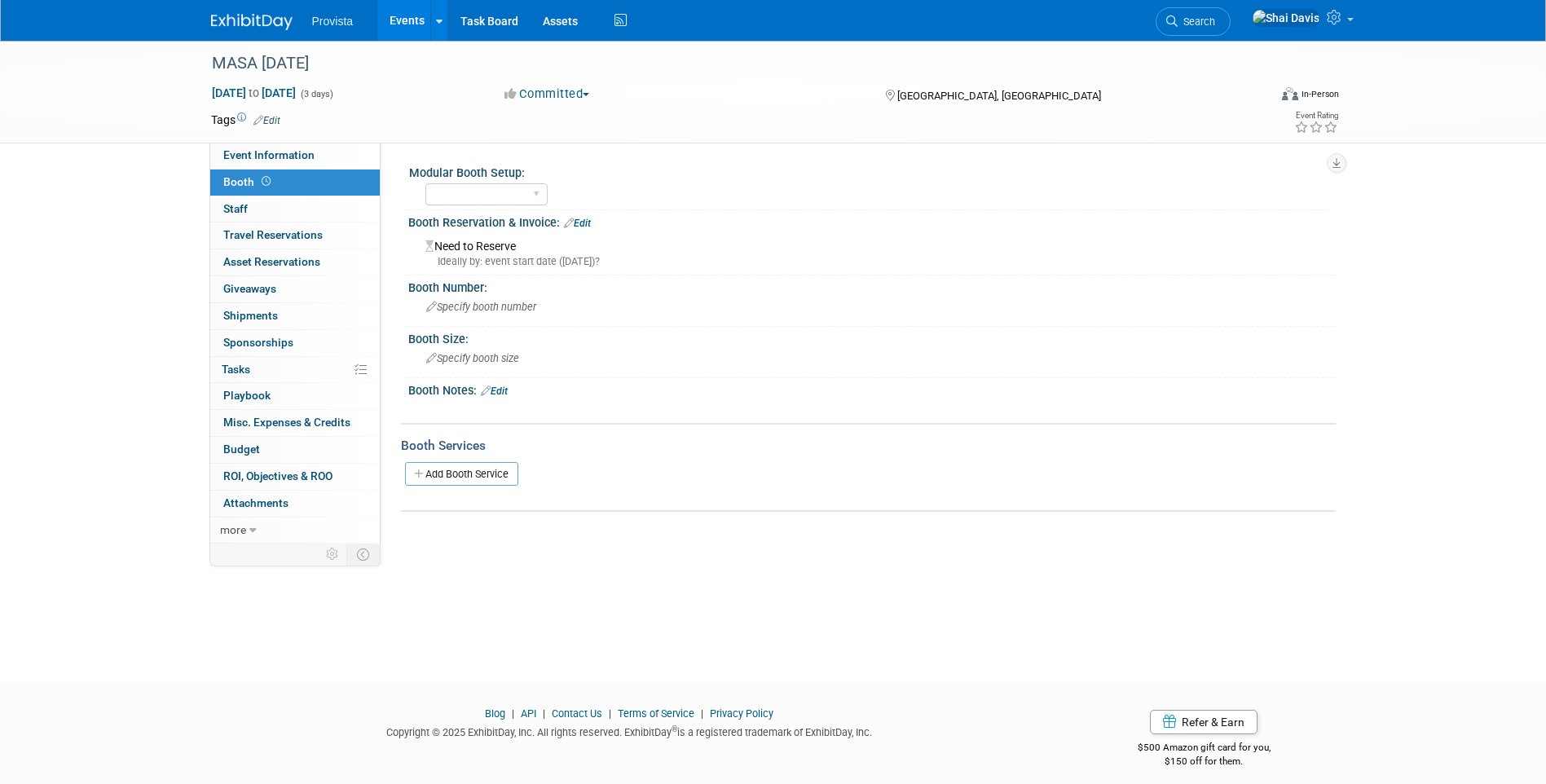
click at [444, 185] on select "Yes No" at bounding box center [487, 194] width 122 height 22
select select "No"
click at [426, 183] on select "Yes No" at bounding box center [487, 194] width 122 height 22
click at [585, 220] on link "Edit" at bounding box center [577, 223] width 27 height 11
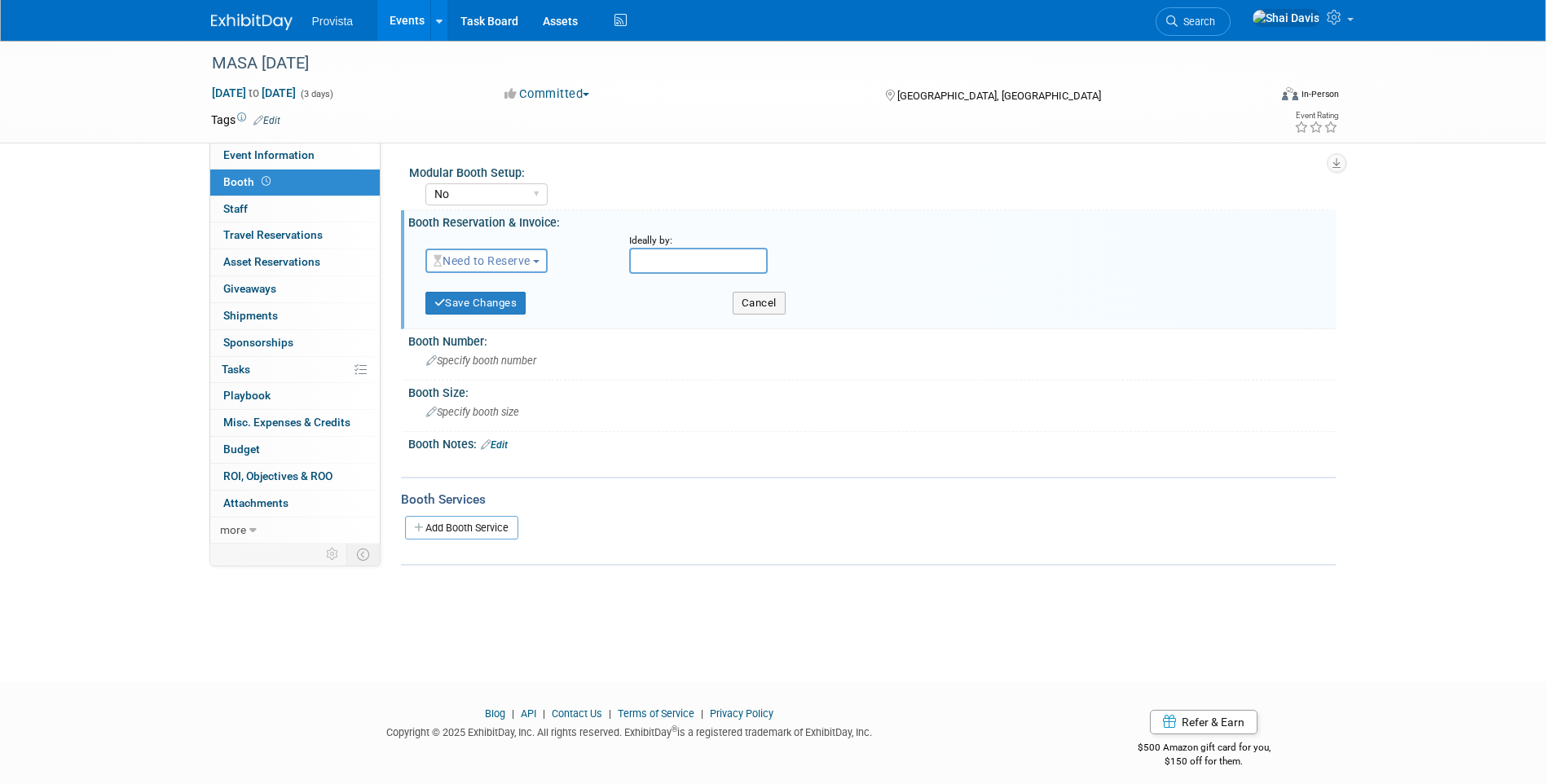
click at [499, 261] on span "Need to Reserve" at bounding box center [482, 261] width 97 height 13
click at [482, 302] on link "Reserved" at bounding box center [514, 311] width 174 height 23
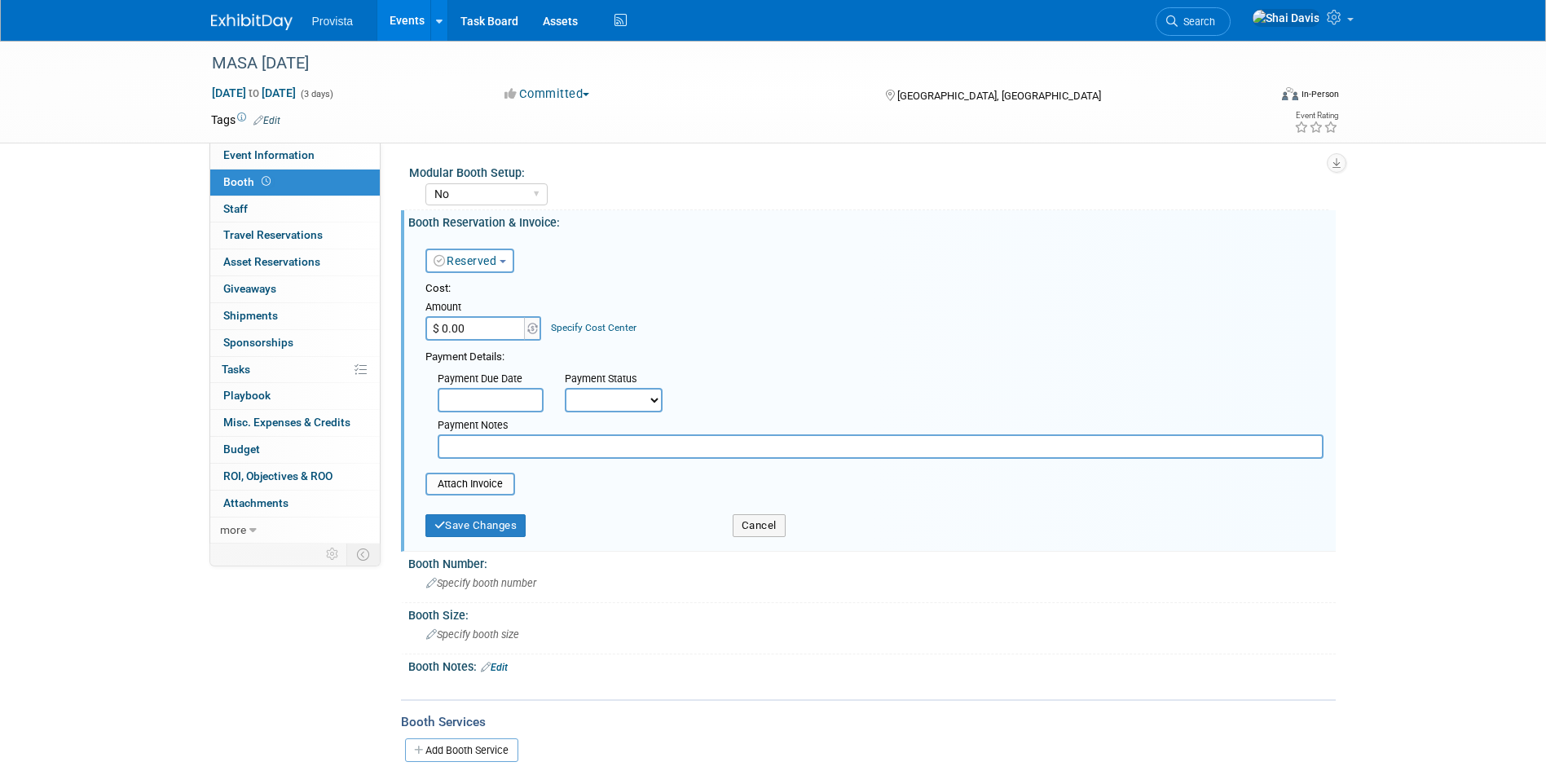
click at [508, 455] on input "text" at bounding box center [881, 447] width 886 height 24
type input "N"
type input "Annual Platinum Membership covers fees"
click at [482, 519] on button "Save Changes" at bounding box center [476, 526] width 101 height 23
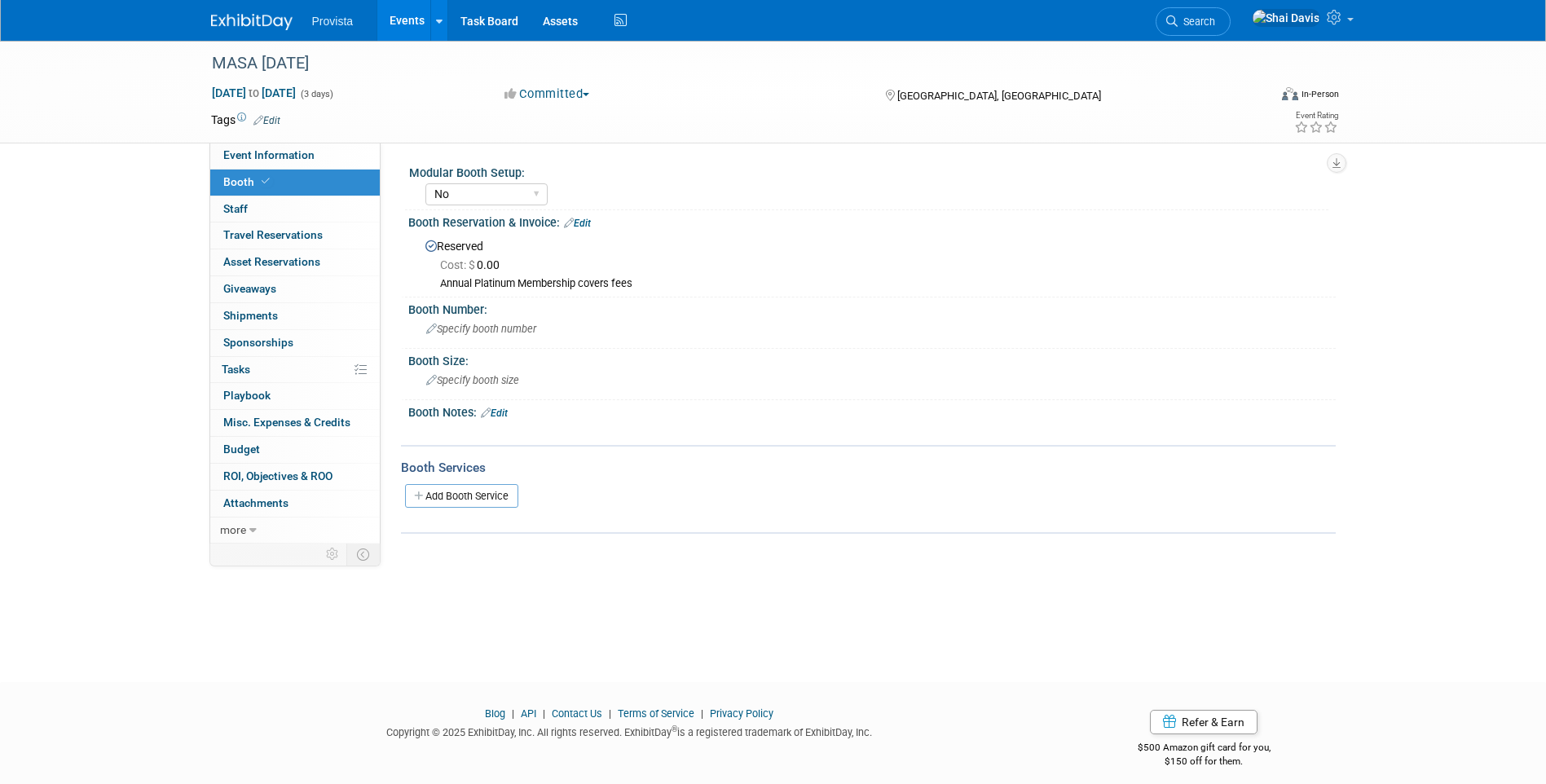
click at [242, 212] on span "Staff 0" at bounding box center [236, 209] width 24 height 13
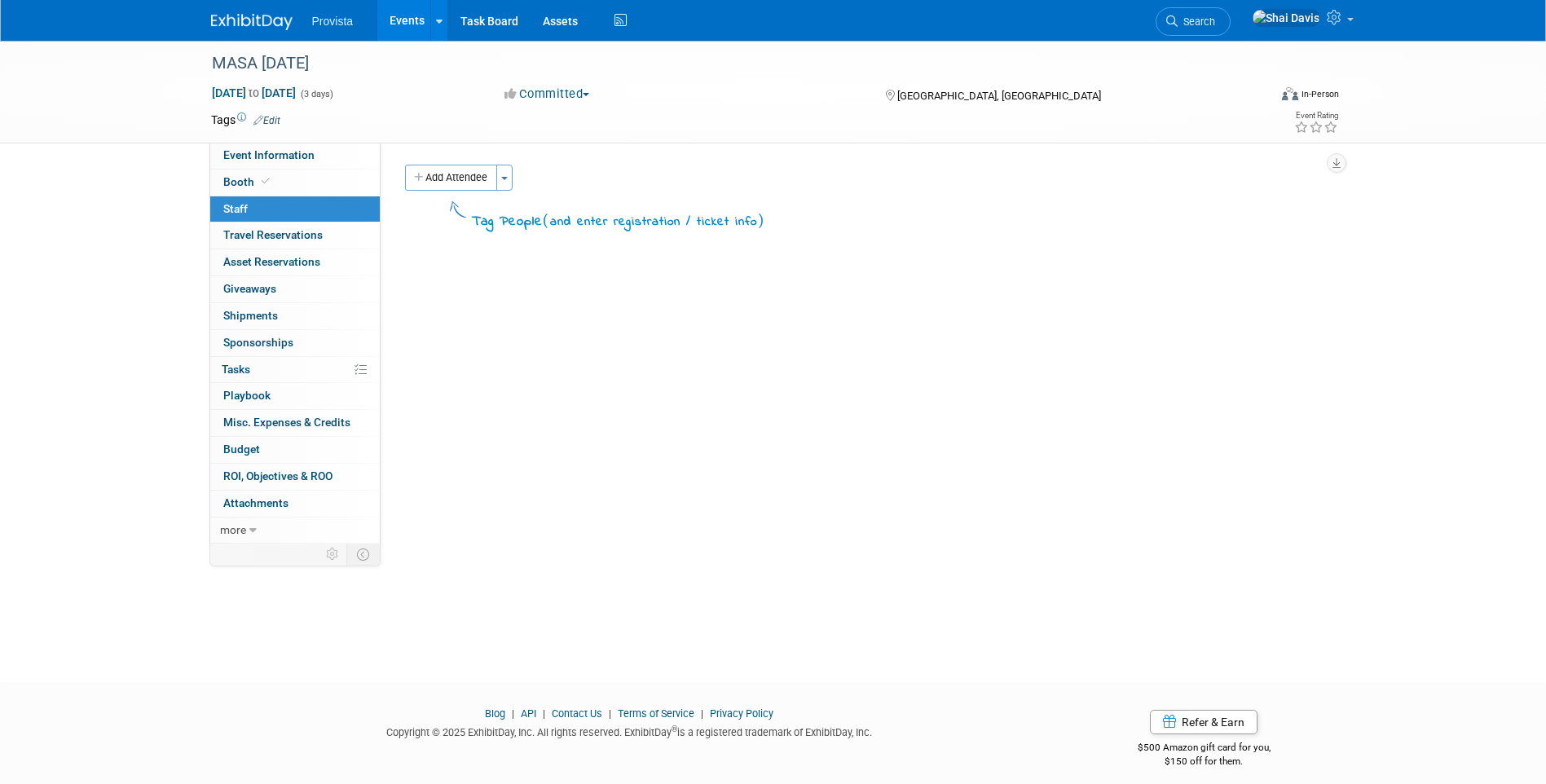
click at [259, 154] on span "Event Information" at bounding box center [269, 155] width 91 height 13
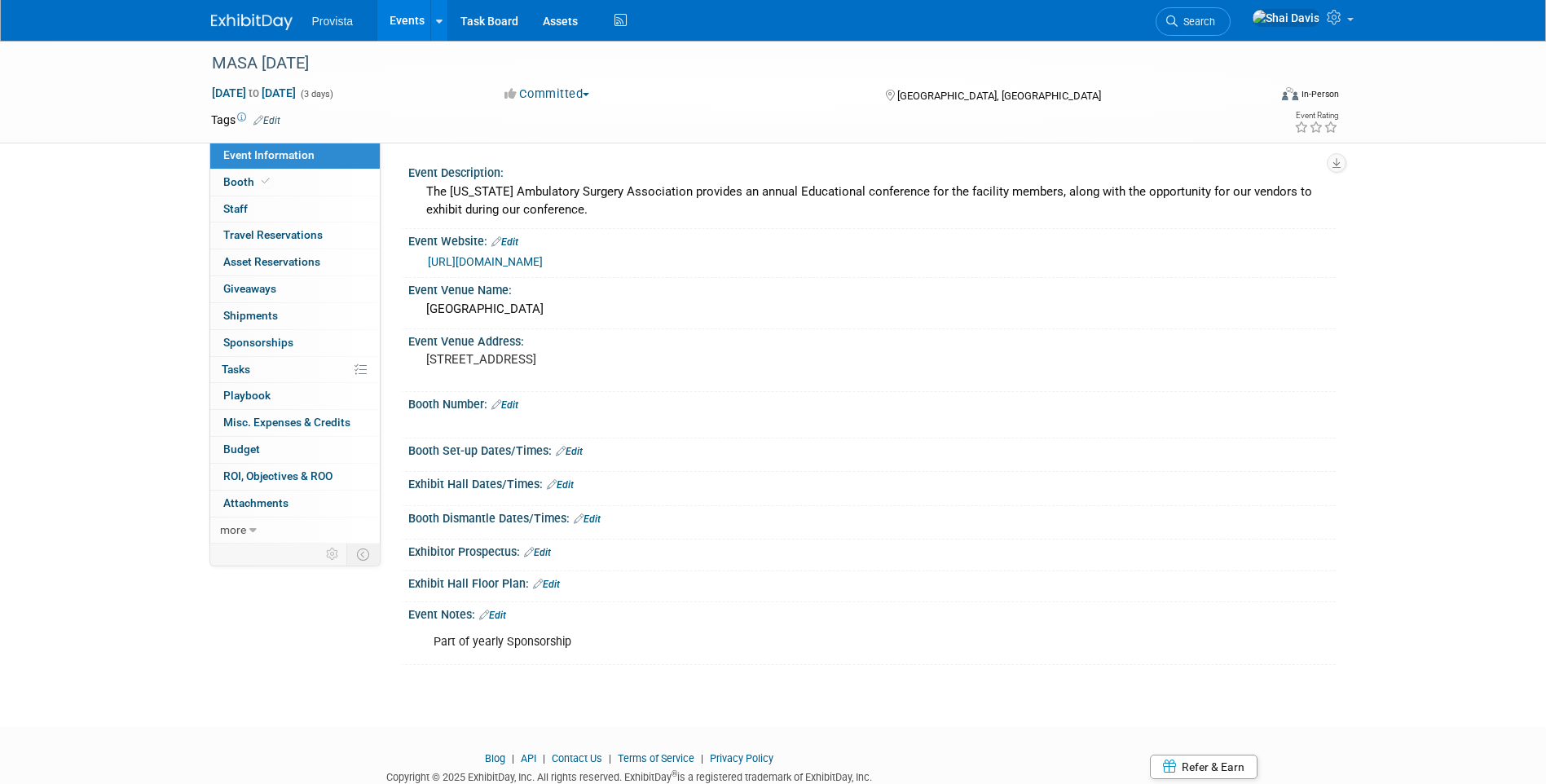
click at [578, 453] on link "Edit" at bounding box center [569, 451] width 27 height 11
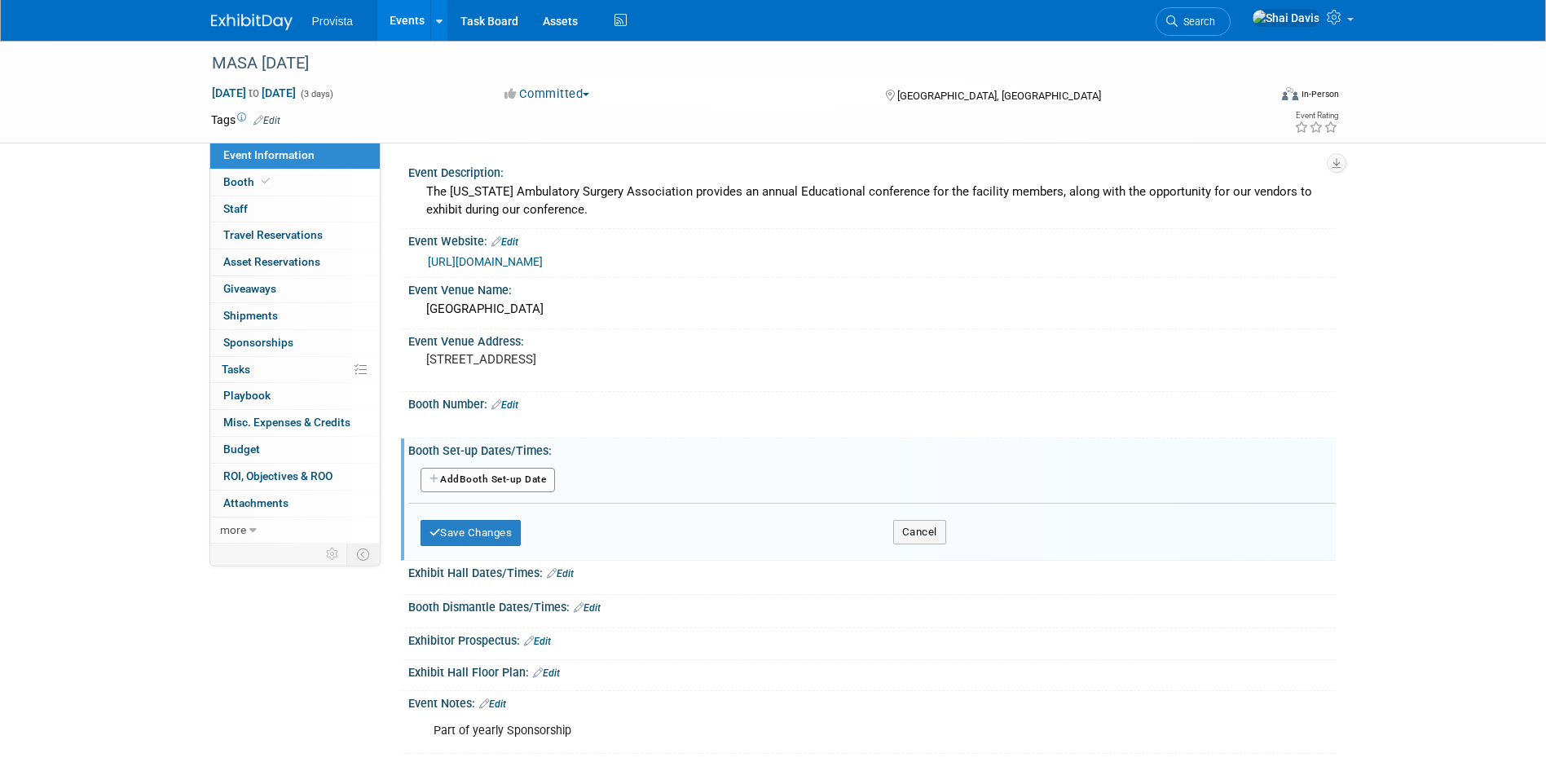
click at [520, 491] on button "Add Another Booth Set-up Date" at bounding box center [488, 480] width 135 height 24
select select "9"
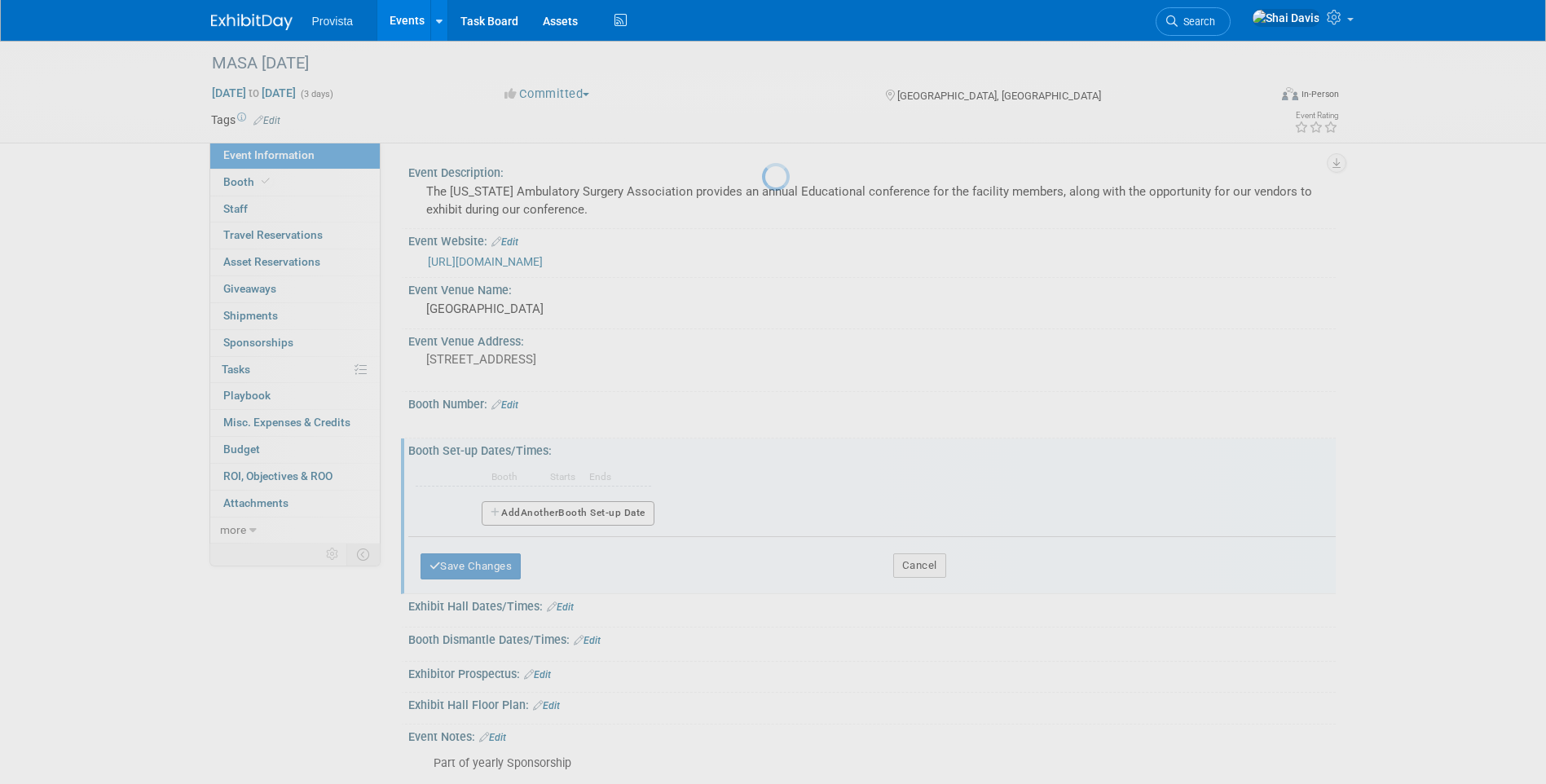
click at [762, 479] on div at bounding box center [774, 392] width 23 height 784
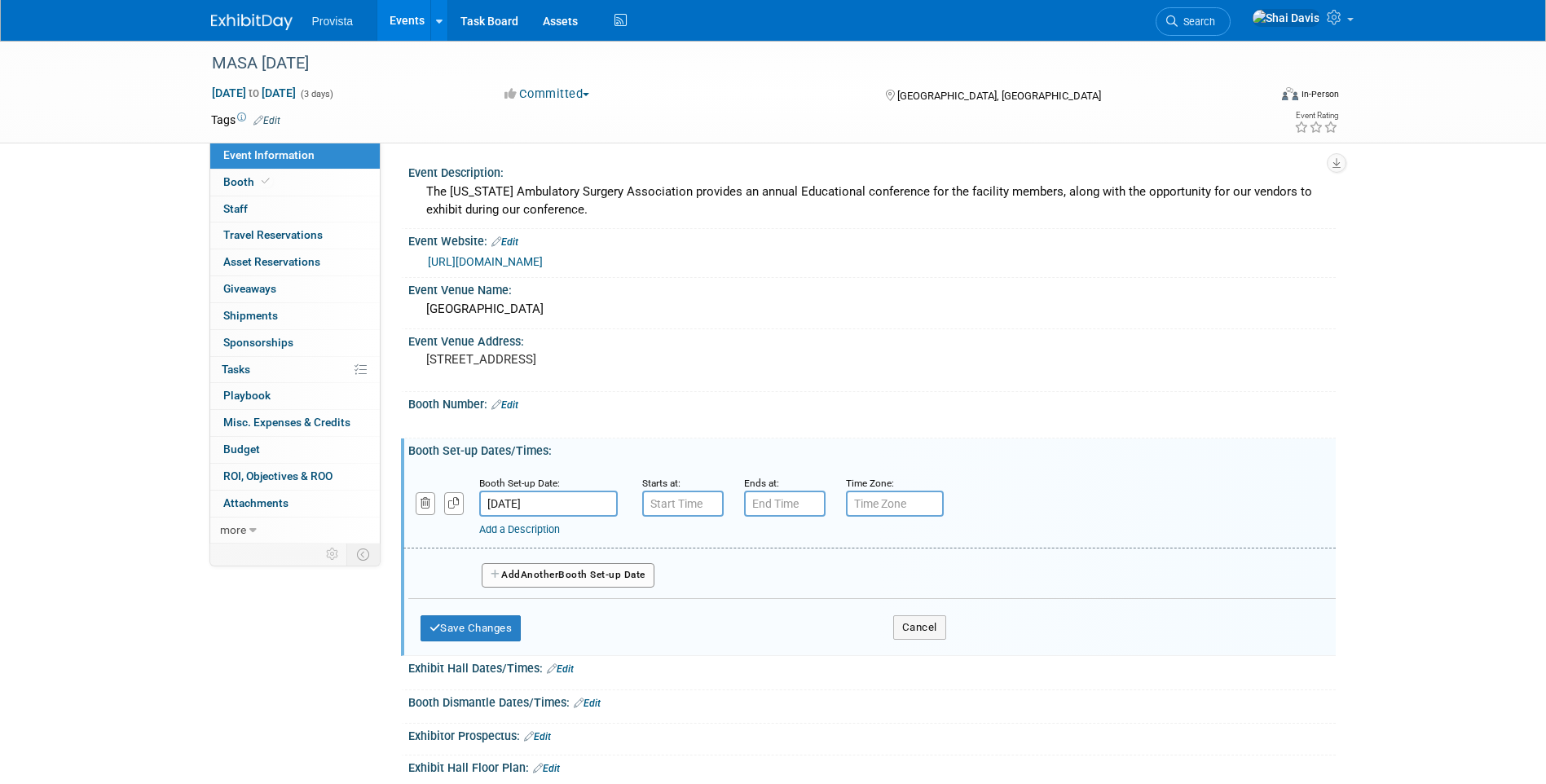
click at [572, 508] on input "[DATE]" at bounding box center [549, 504] width 139 height 26
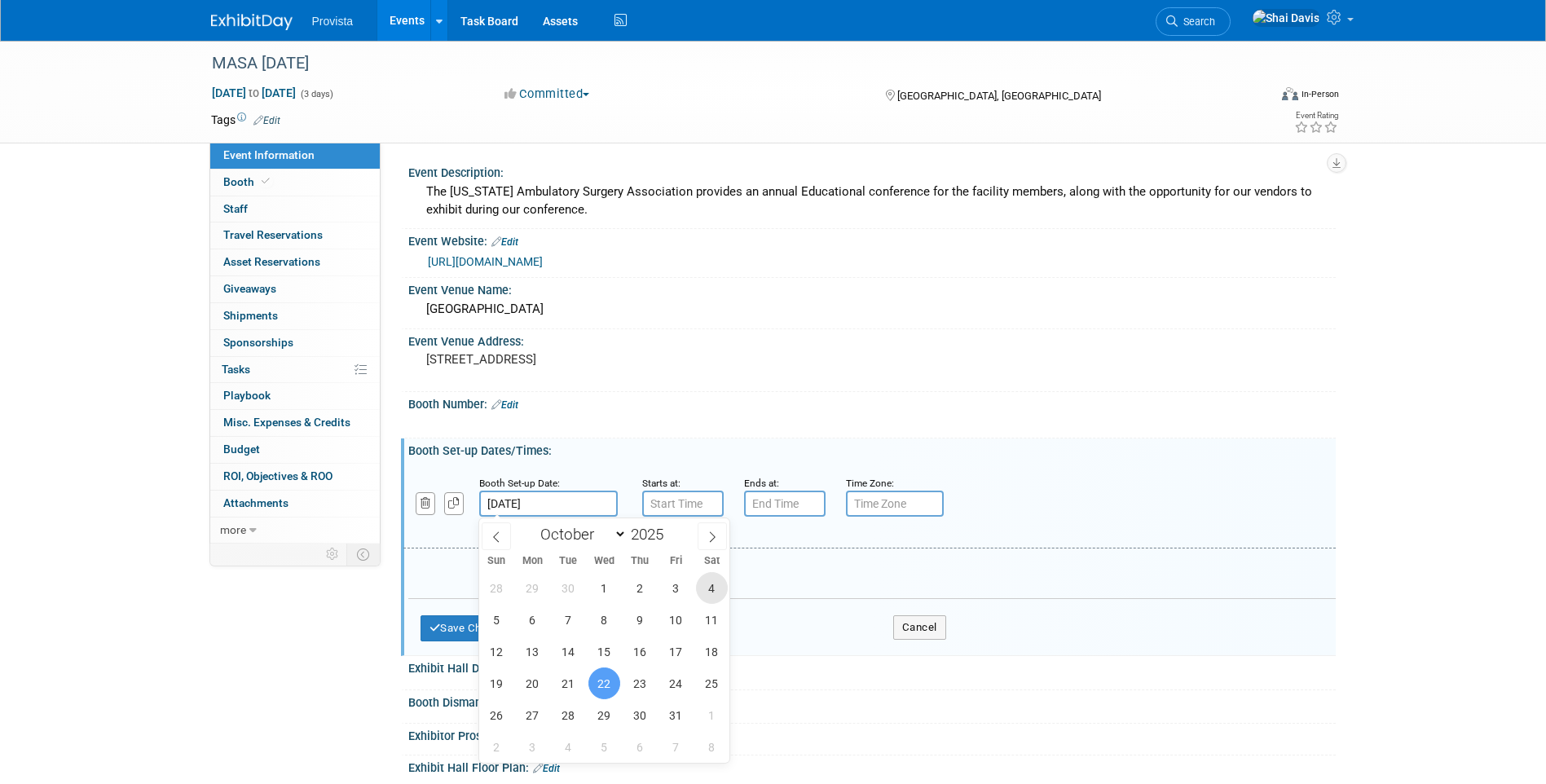
click at [713, 588] on span "4" at bounding box center [712, 588] width 32 height 32
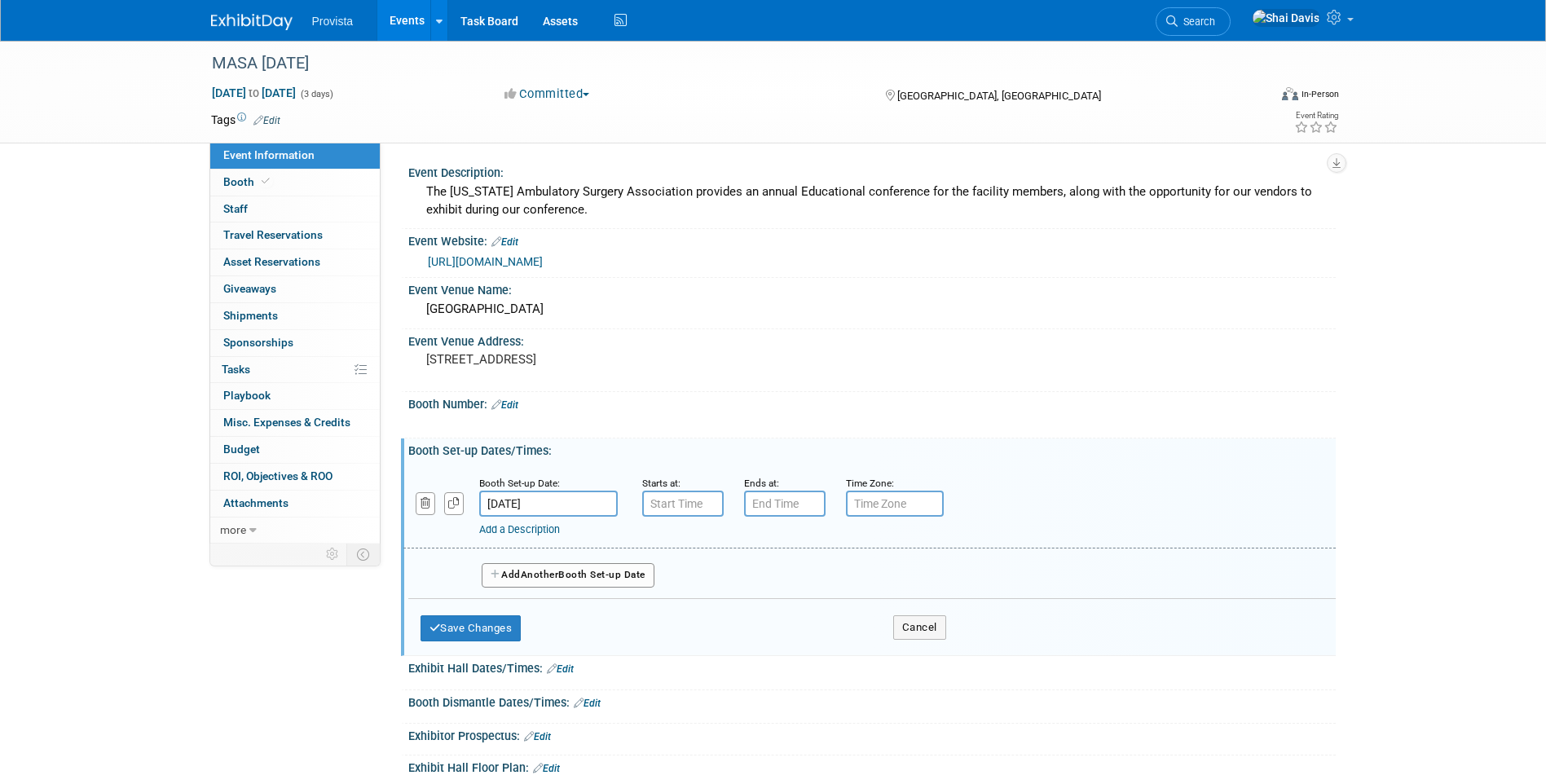
click at [546, 509] on input "Oct 4, 2025" at bounding box center [549, 504] width 139 height 26
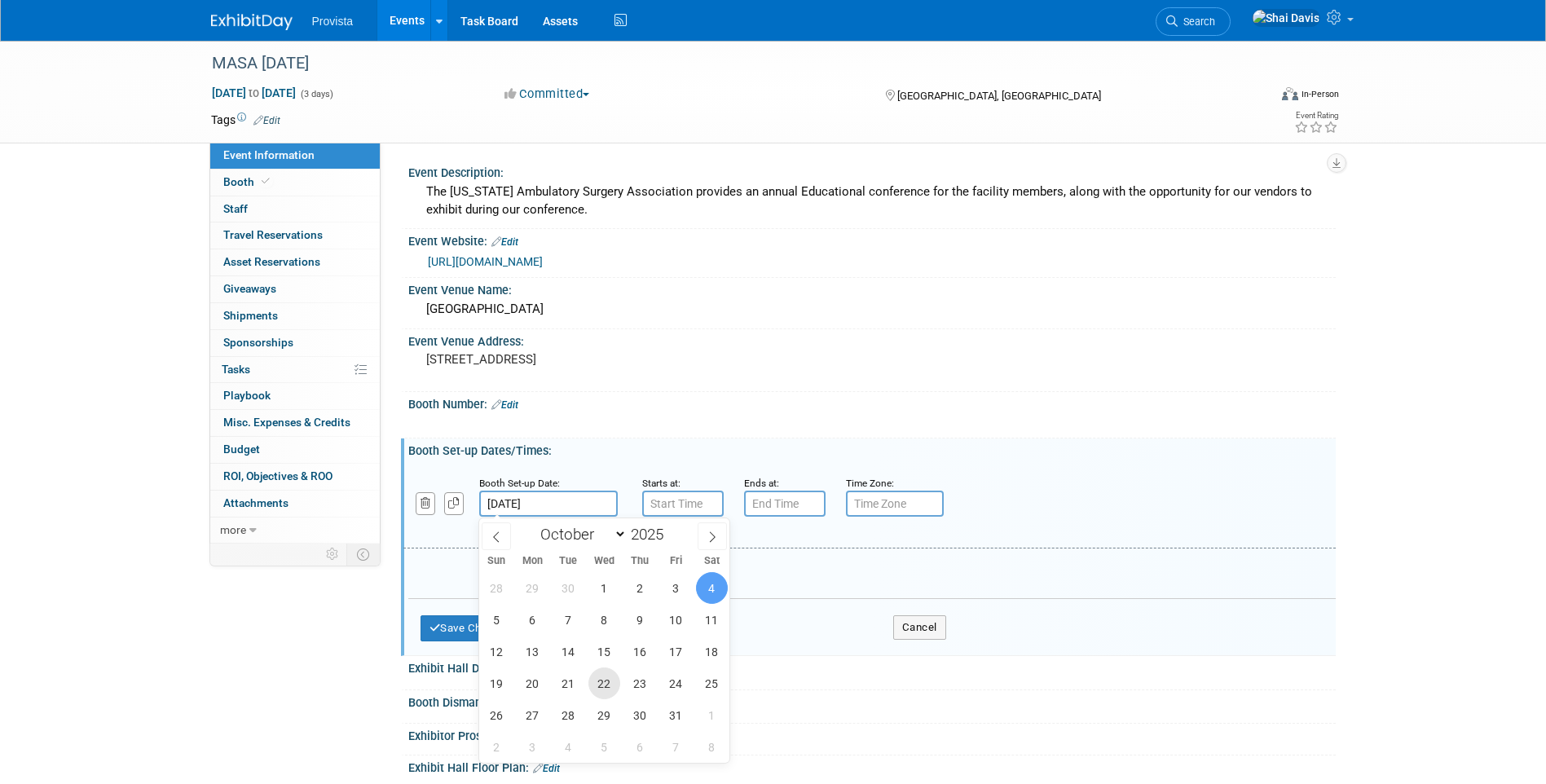
click at [602, 687] on span "22" at bounding box center [604, 683] width 32 height 32
type input "Oct 22, 2025"
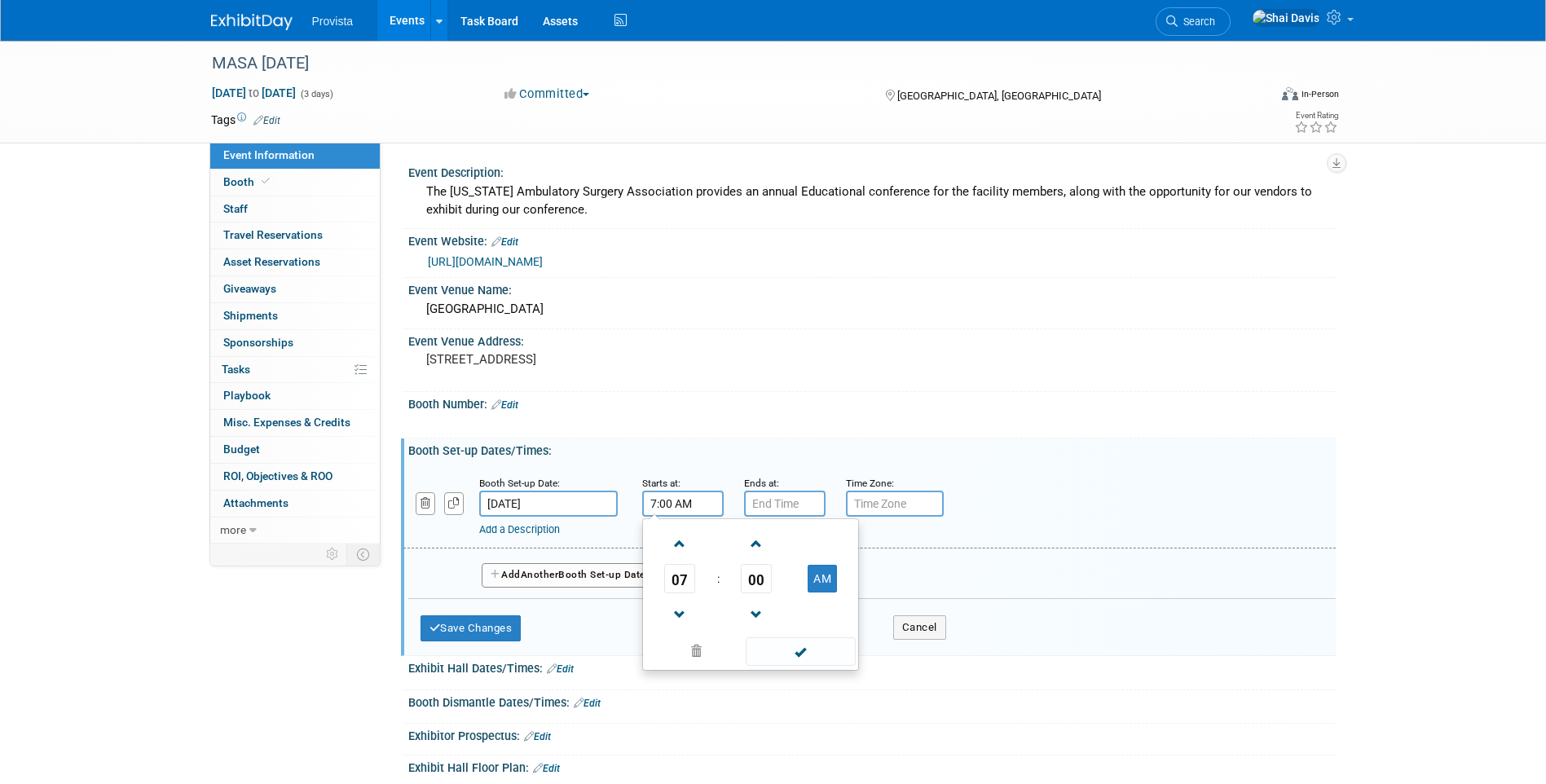
click at [674, 508] on input "7:00 AM" at bounding box center [683, 504] width 82 height 26
drag, startPoint x: 700, startPoint y: 507, endPoint x: 590, endPoint y: 487, distance: 111.8
click at [590, 487] on div "Booth Set-up Date: Oct 22, 2025 Starts at: 7:00 AM 07 : 00 AM 12 01 02 03 04 05…" at bounding box center [870, 507] width 933 height 83
type input "4:00 PM"
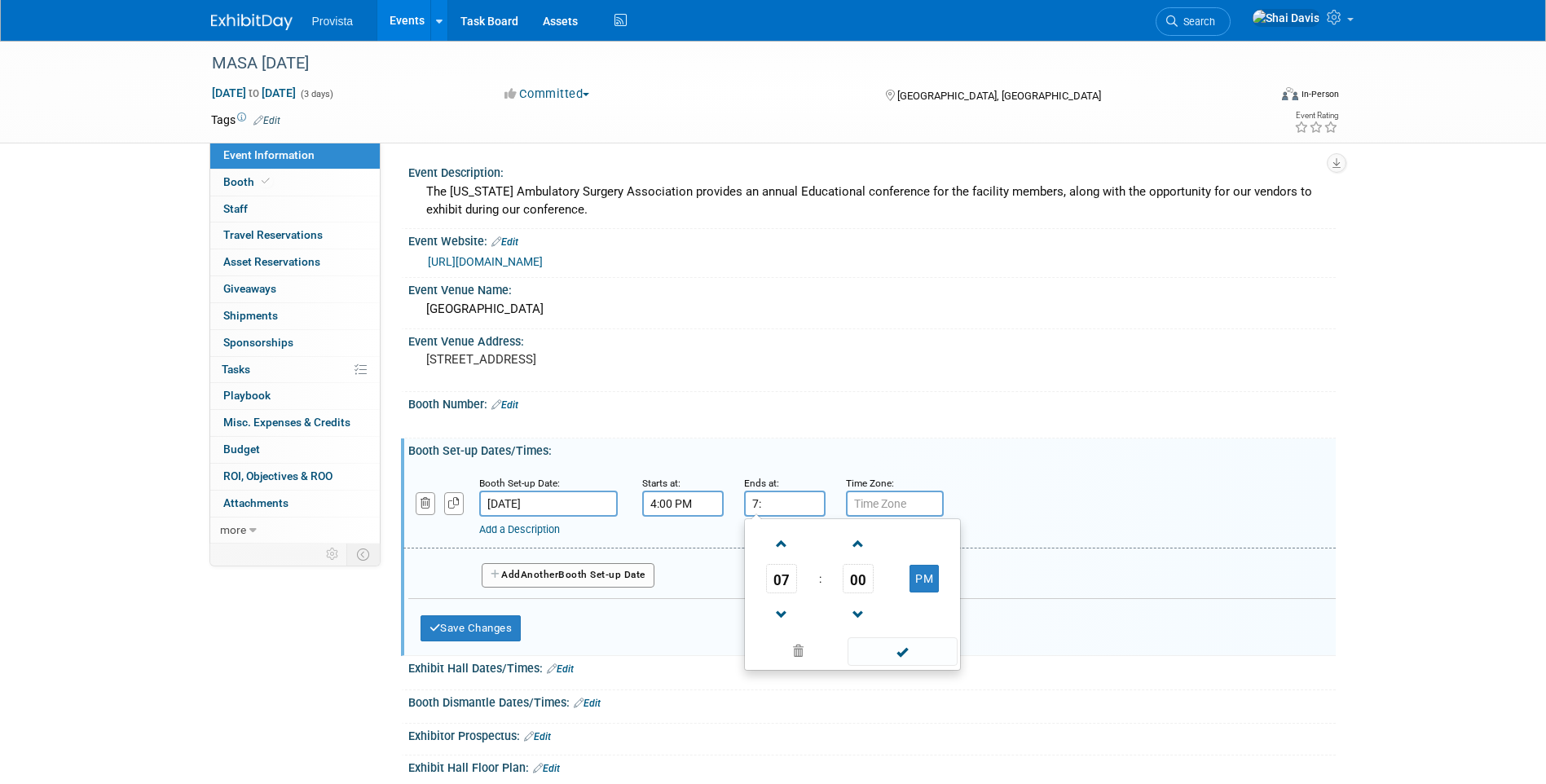
type input "7"
type input "7:00 PM"
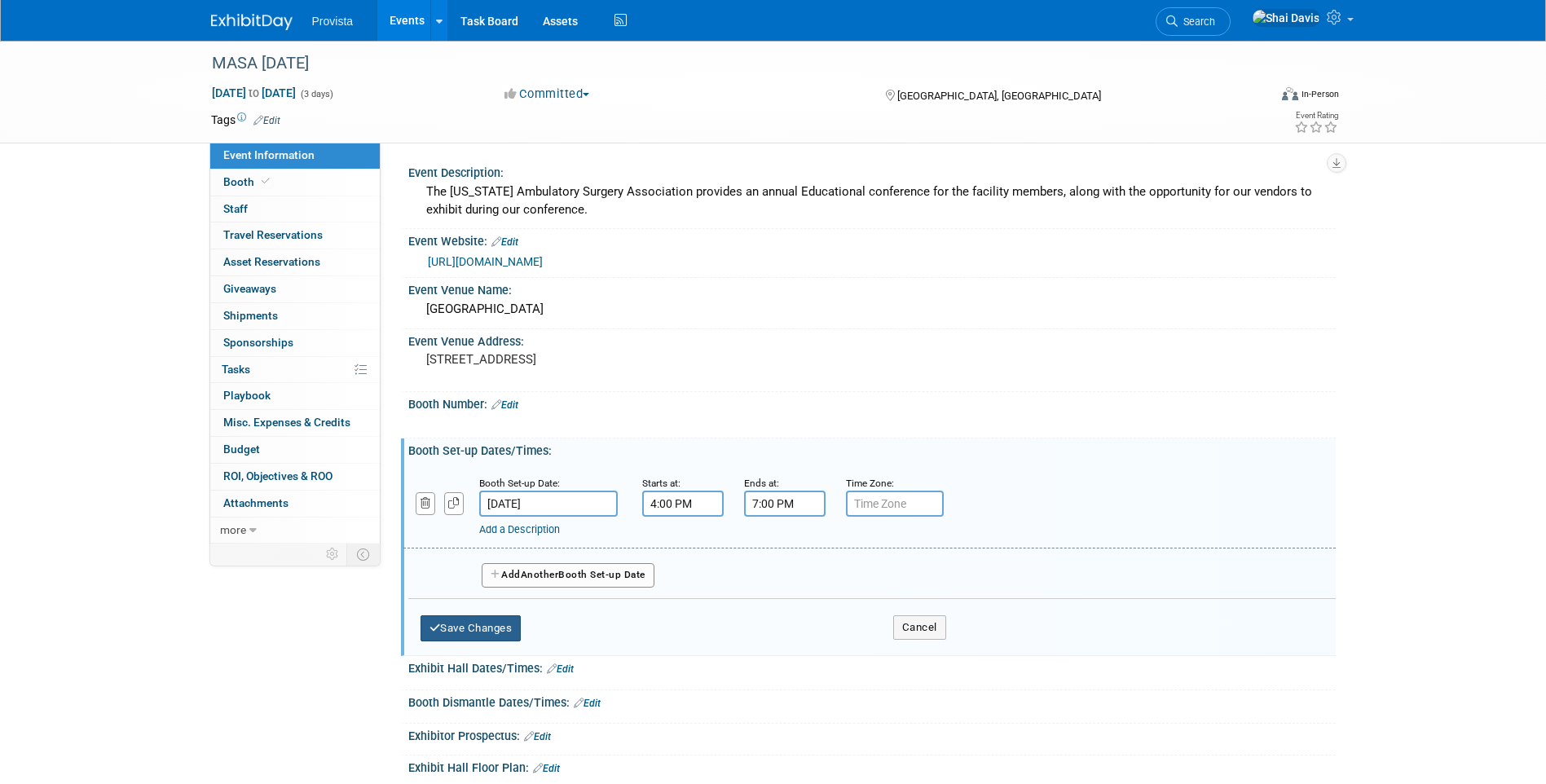
click at [496, 625] on button "Save Changes" at bounding box center [471, 628] width 101 height 26
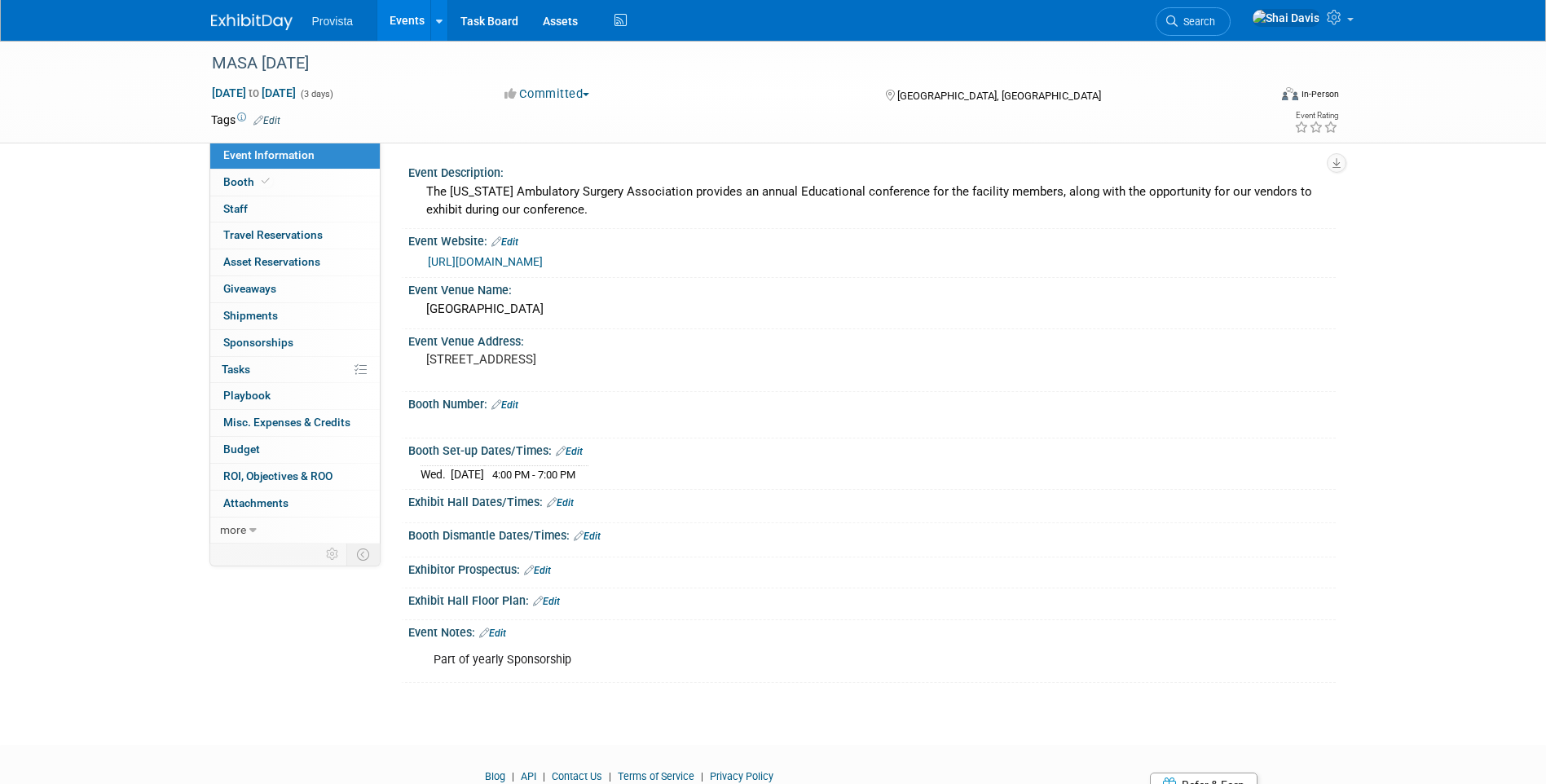
click at [566, 502] on link "Edit" at bounding box center [560, 503] width 27 height 11
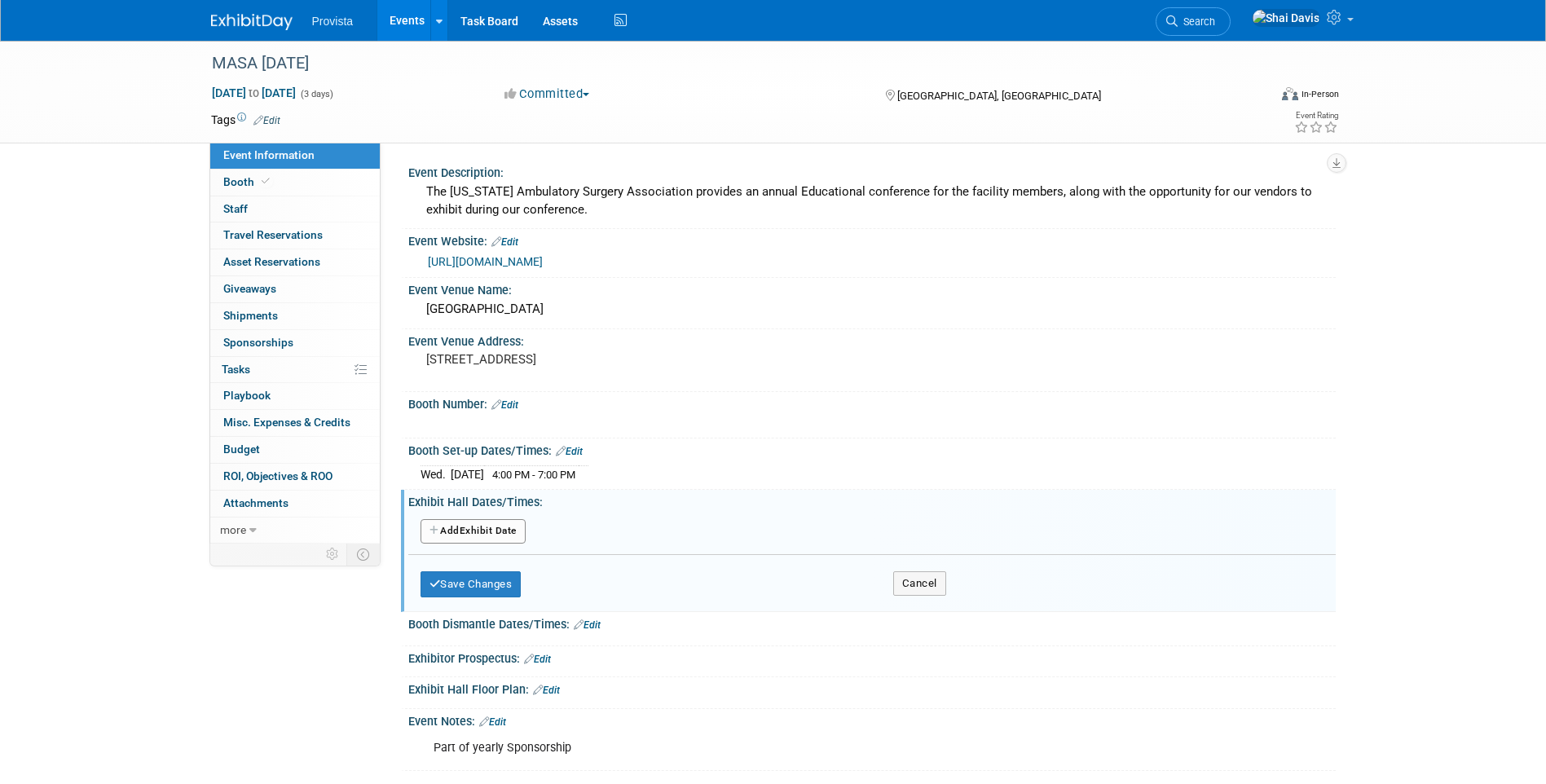
click at [572, 451] on link "Edit" at bounding box center [569, 451] width 27 height 11
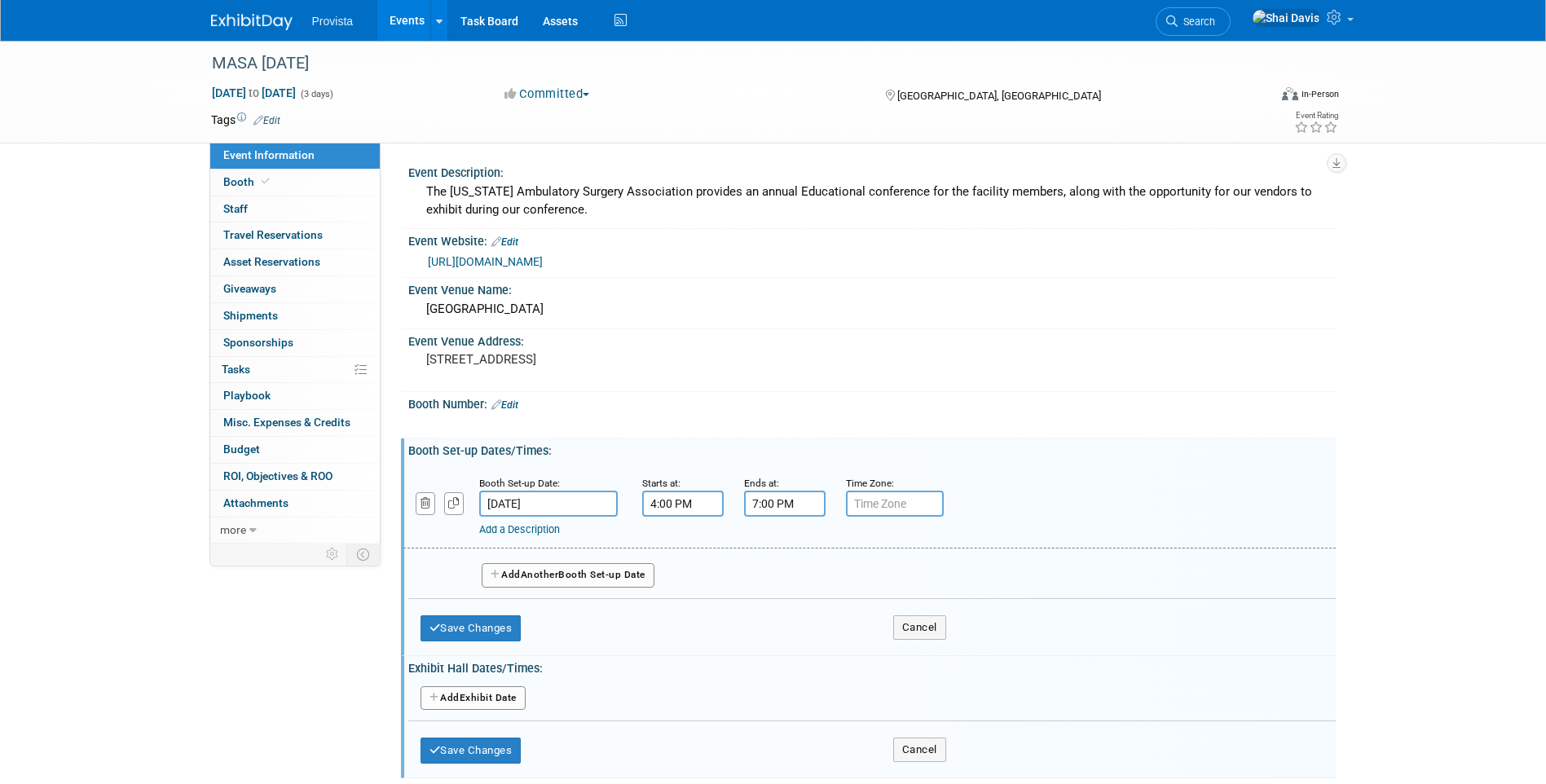
click at [541, 570] on span "Another" at bounding box center [540, 575] width 38 height 11
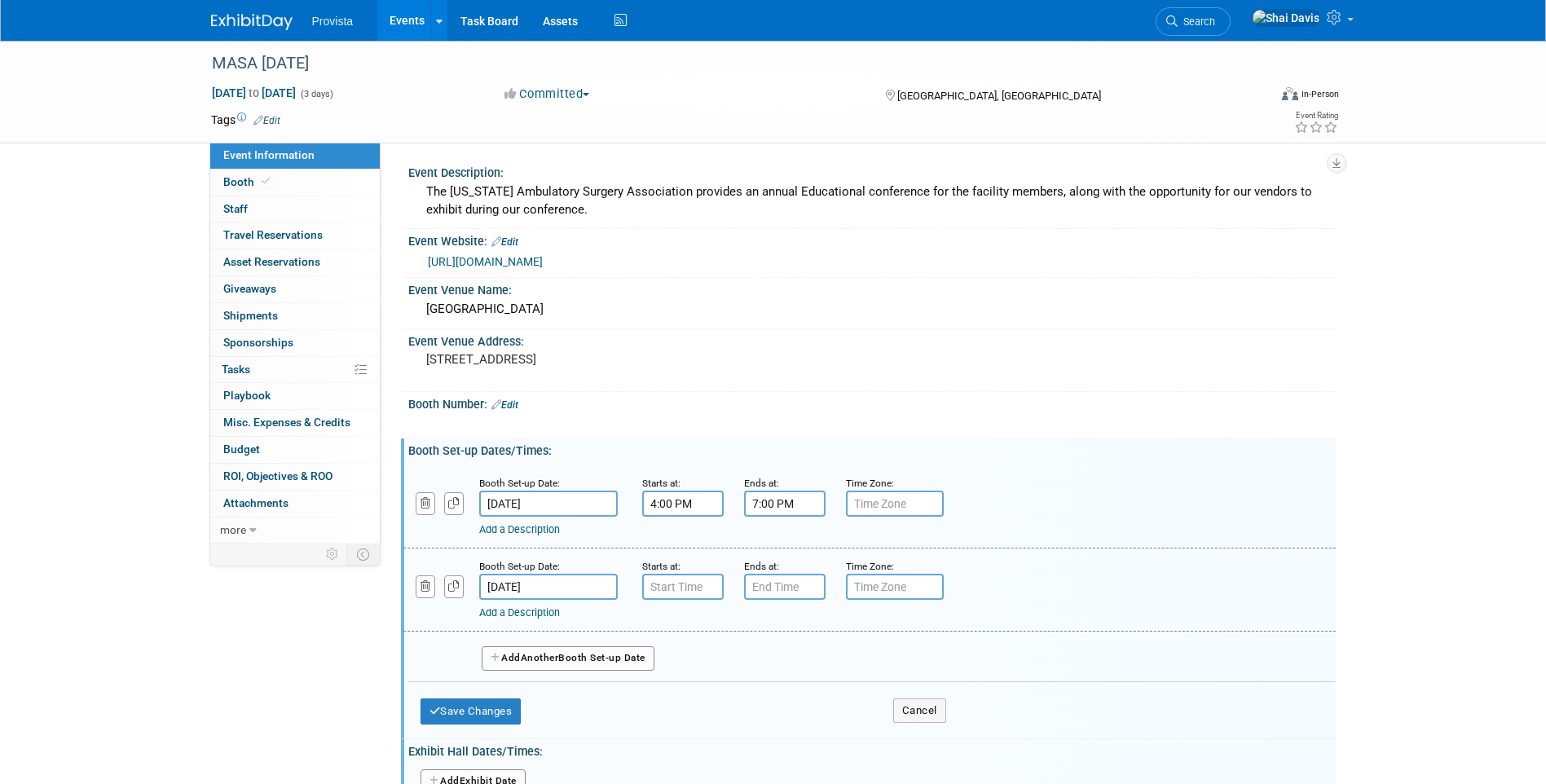
click at [567, 589] on input "Oct 23, 2025" at bounding box center [549, 587] width 139 height 26
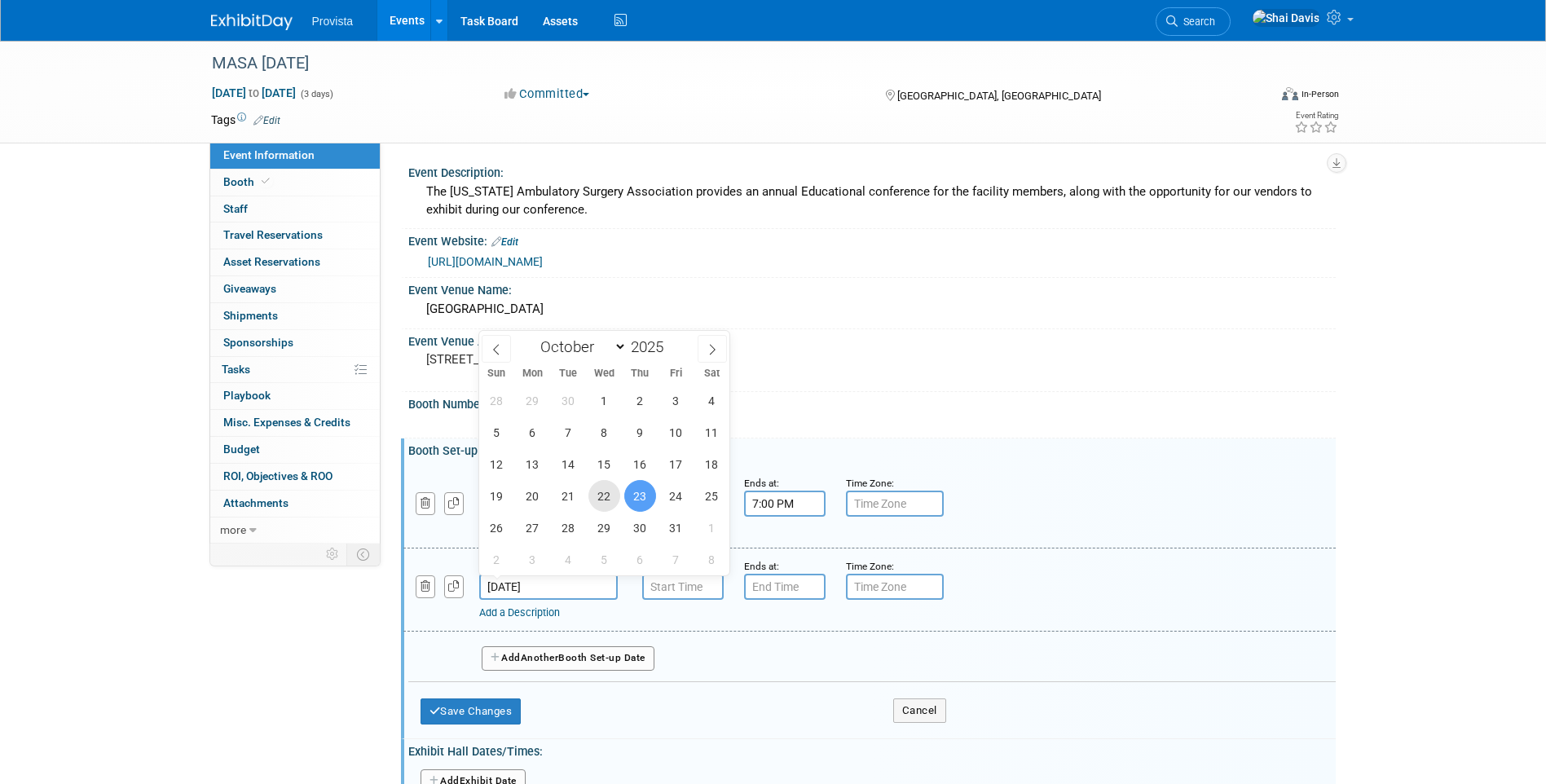
click at [603, 487] on span "22" at bounding box center [604, 496] width 32 height 32
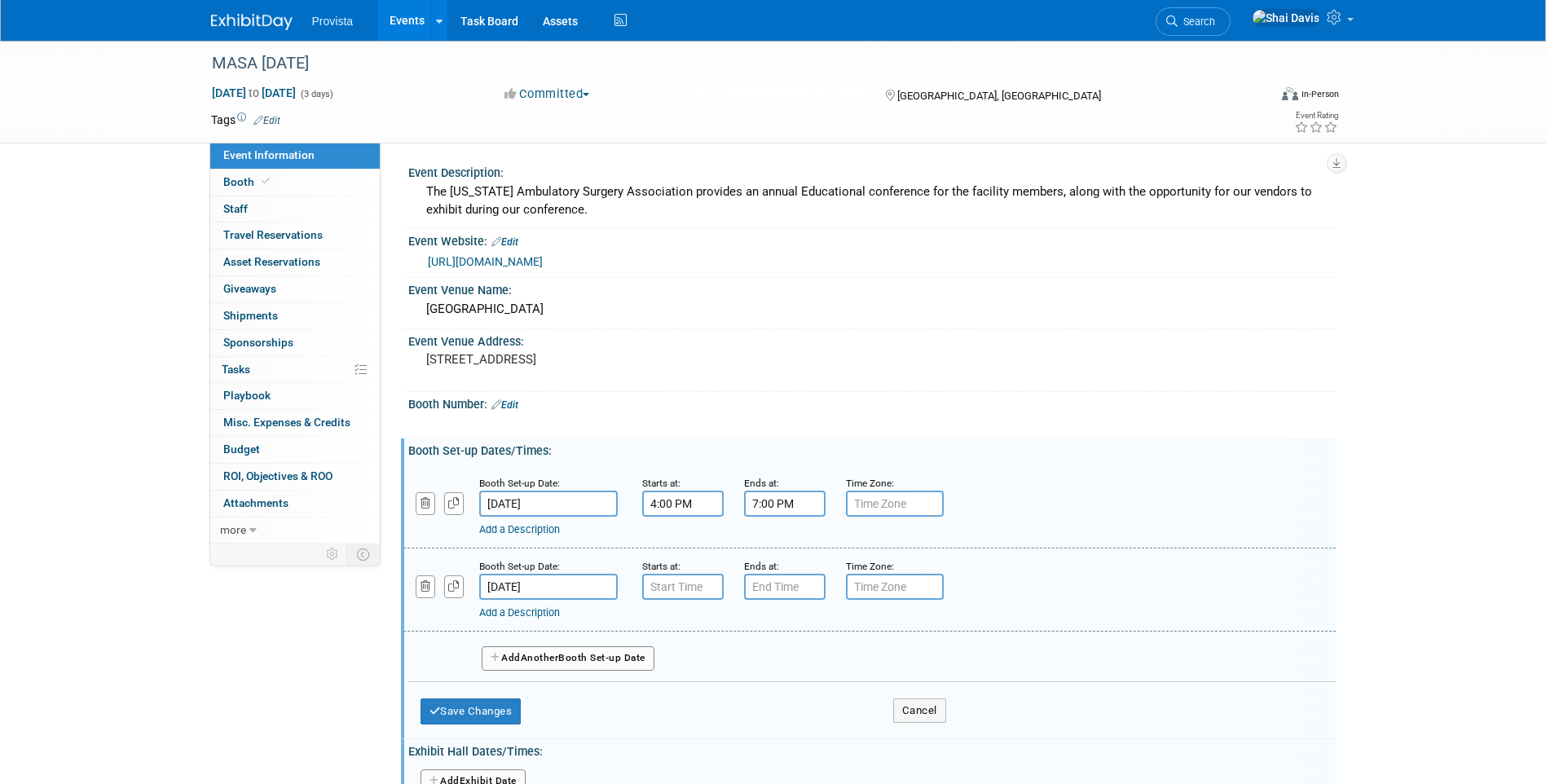
click at [565, 584] on input "Oct 22, 2025" at bounding box center [549, 587] width 139 height 26
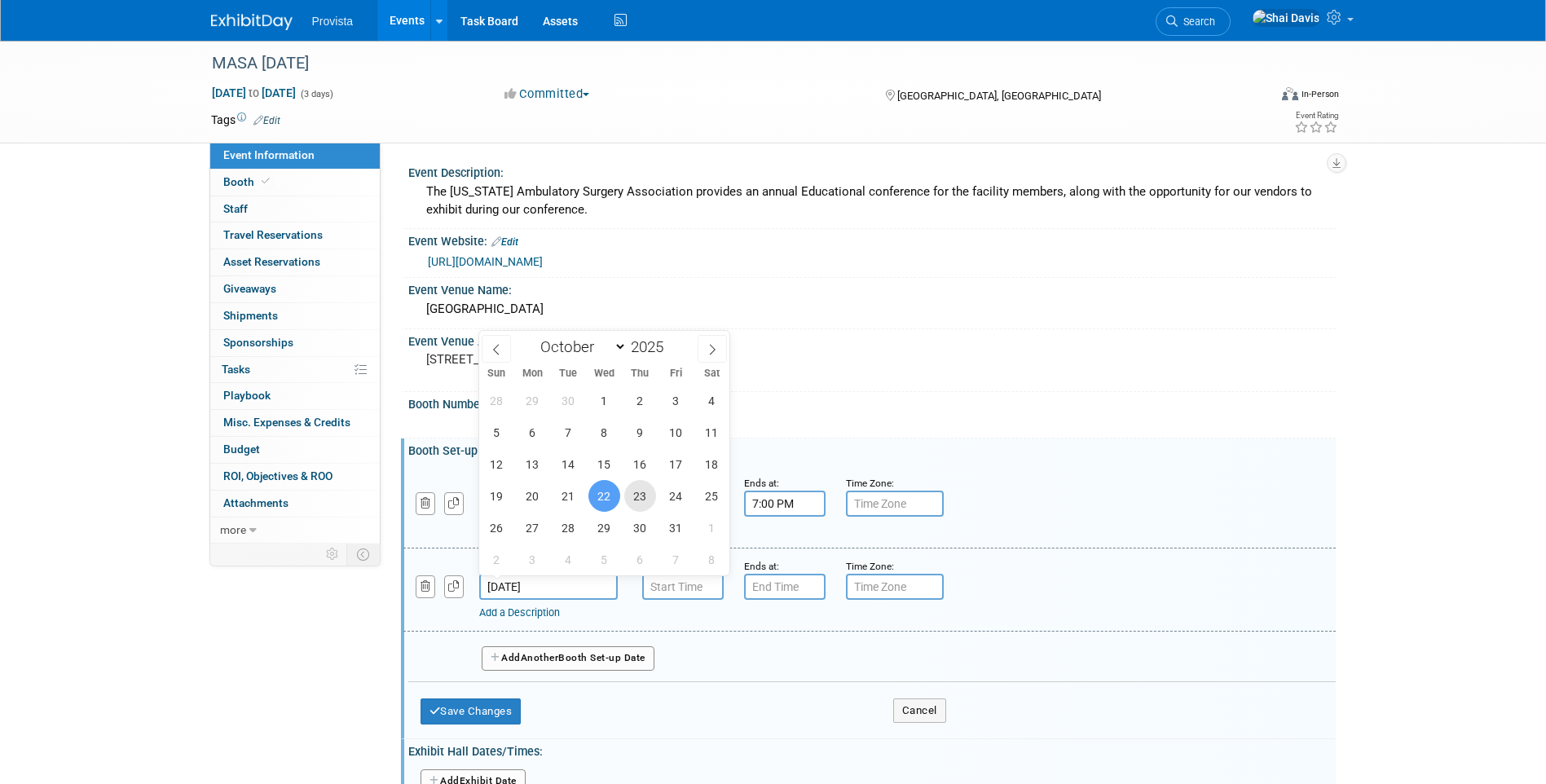
click at [640, 498] on span "23" at bounding box center [640, 496] width 32 height 32
type input "Oct 23, 2025"
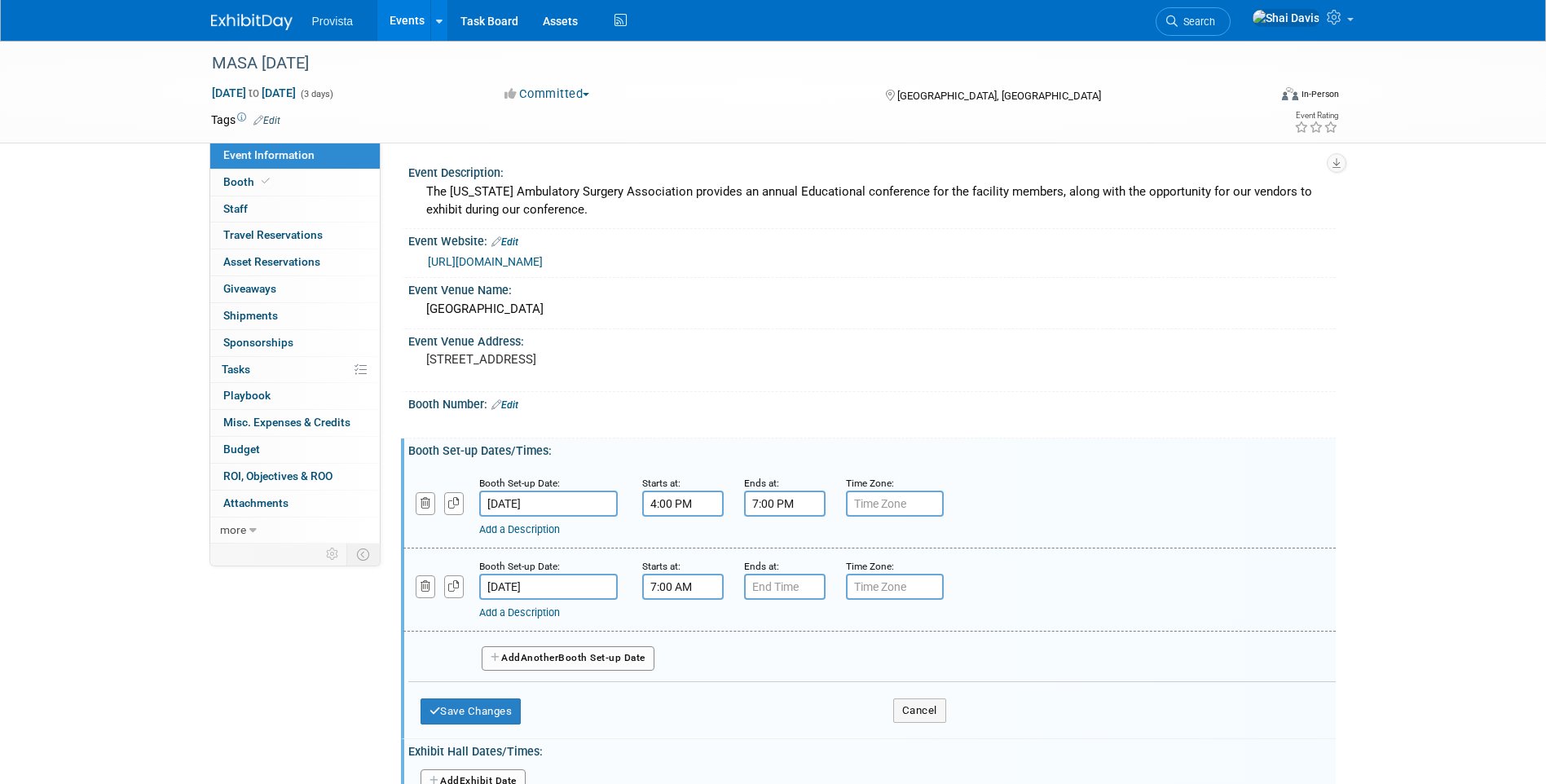
click at [654, 588] on input "7:00 AM" at bounding box center [683, 587] width 82 height 26
drag, startPoint x: 693, startPoint y: 588, endPoint x: 599, endPoint y: 592, distance: 94.1
click at [599, 592] on div "Booth Set-up Date: Oct 23, 2025 Starts at: 7:00 AM 07 : 00 AM 12 01 02 03 04 05…" at bounding box center [870, 590] width 933 height 83
type input "8:00 AM"
type input "7"
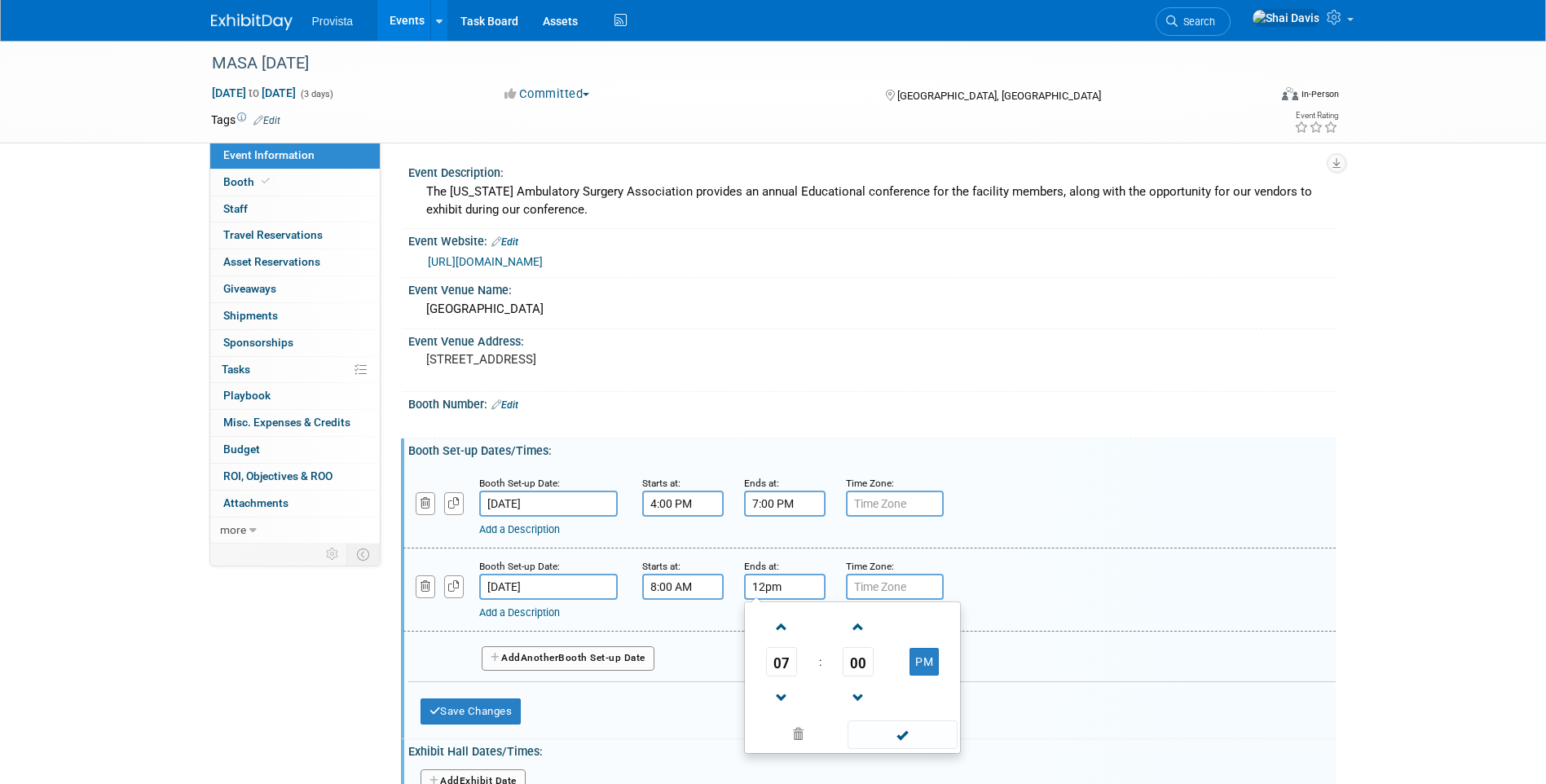
type input "12:00 PM"
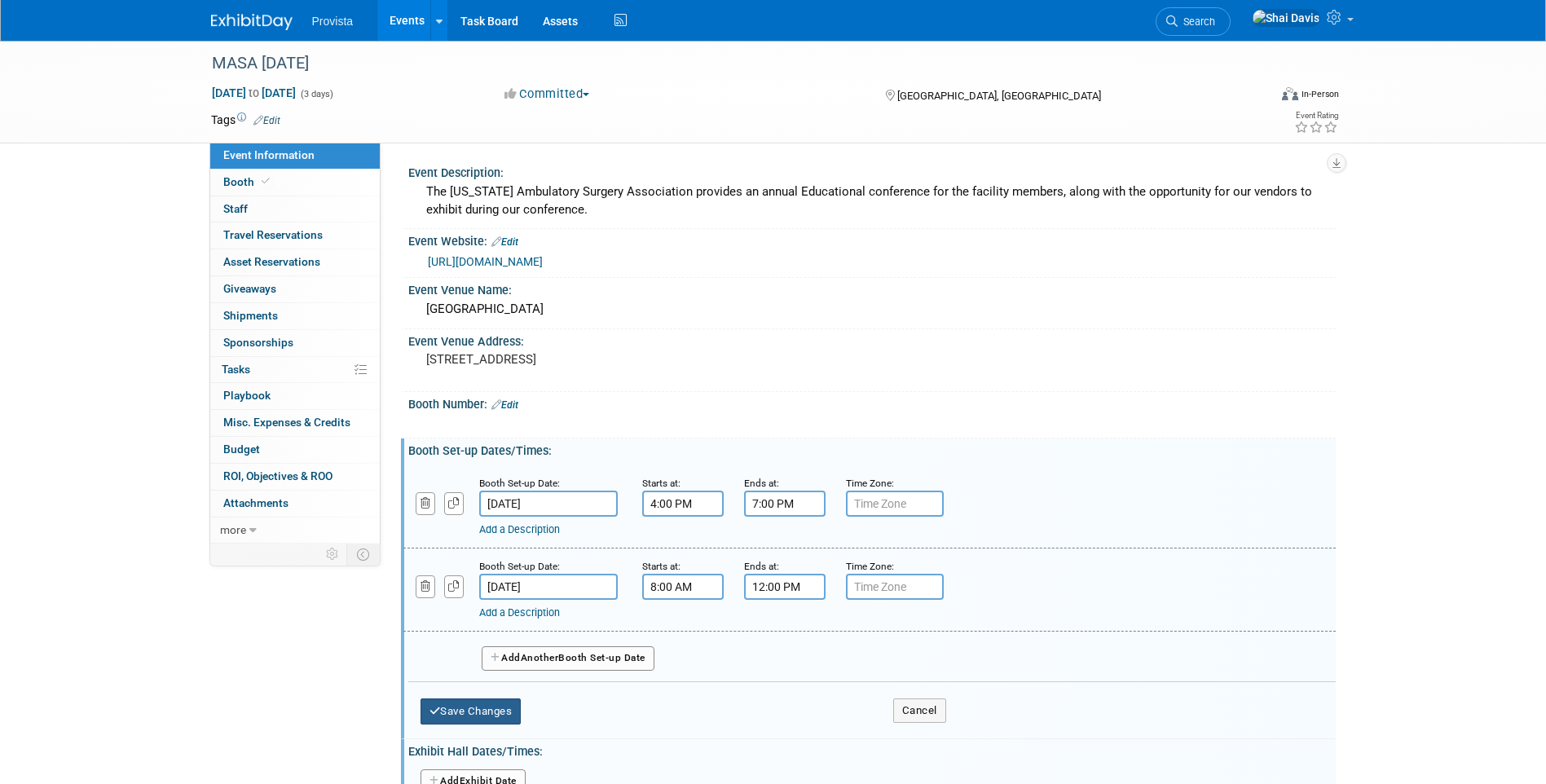
click at [505, 703] on button "Save Changes" at bounding box center [471, 711] width 101 height 26
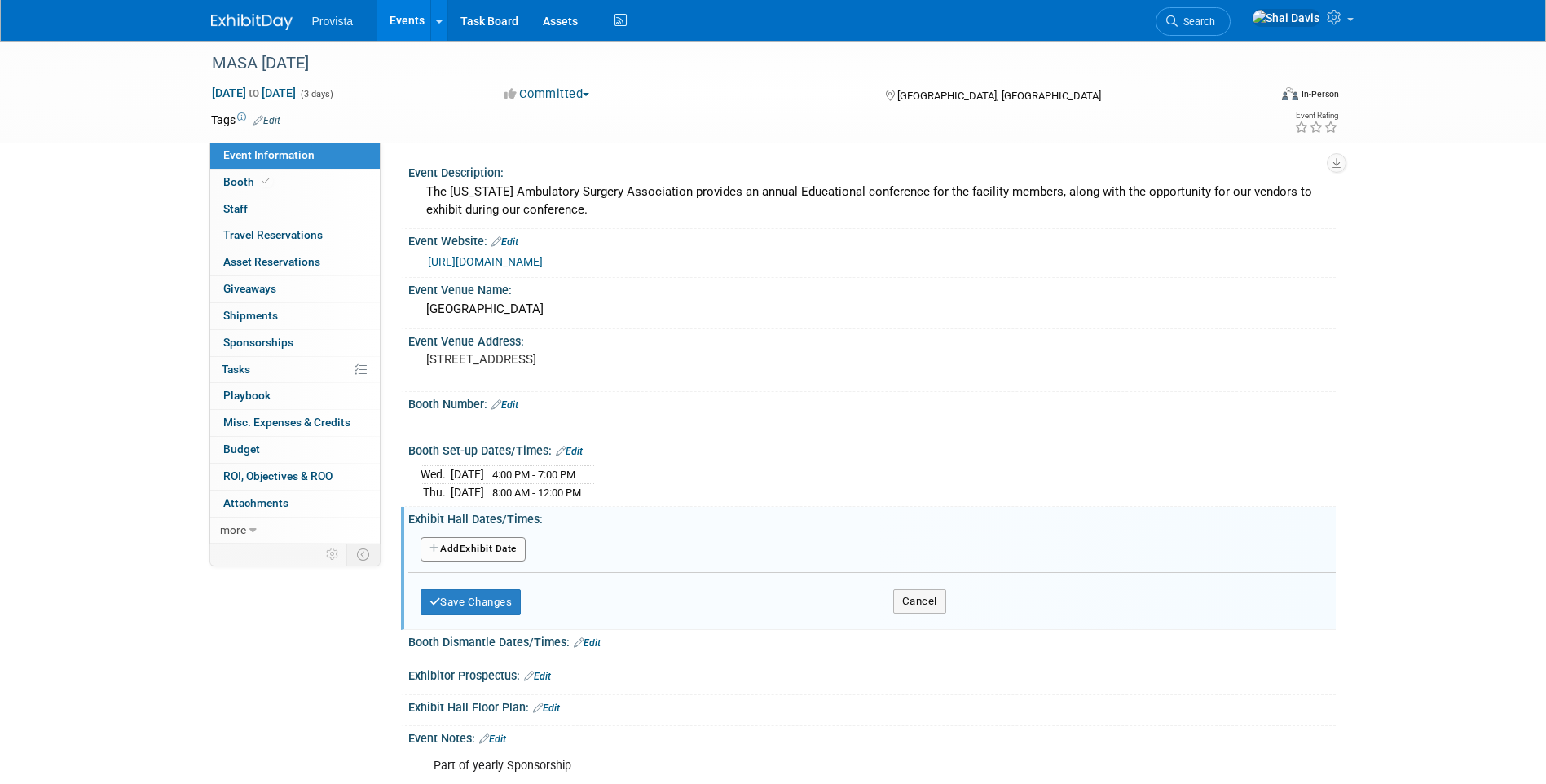
click at [464, 545] on button "Add Another Exhibit Date" at bounding box center [473, 549] width 105 height 24
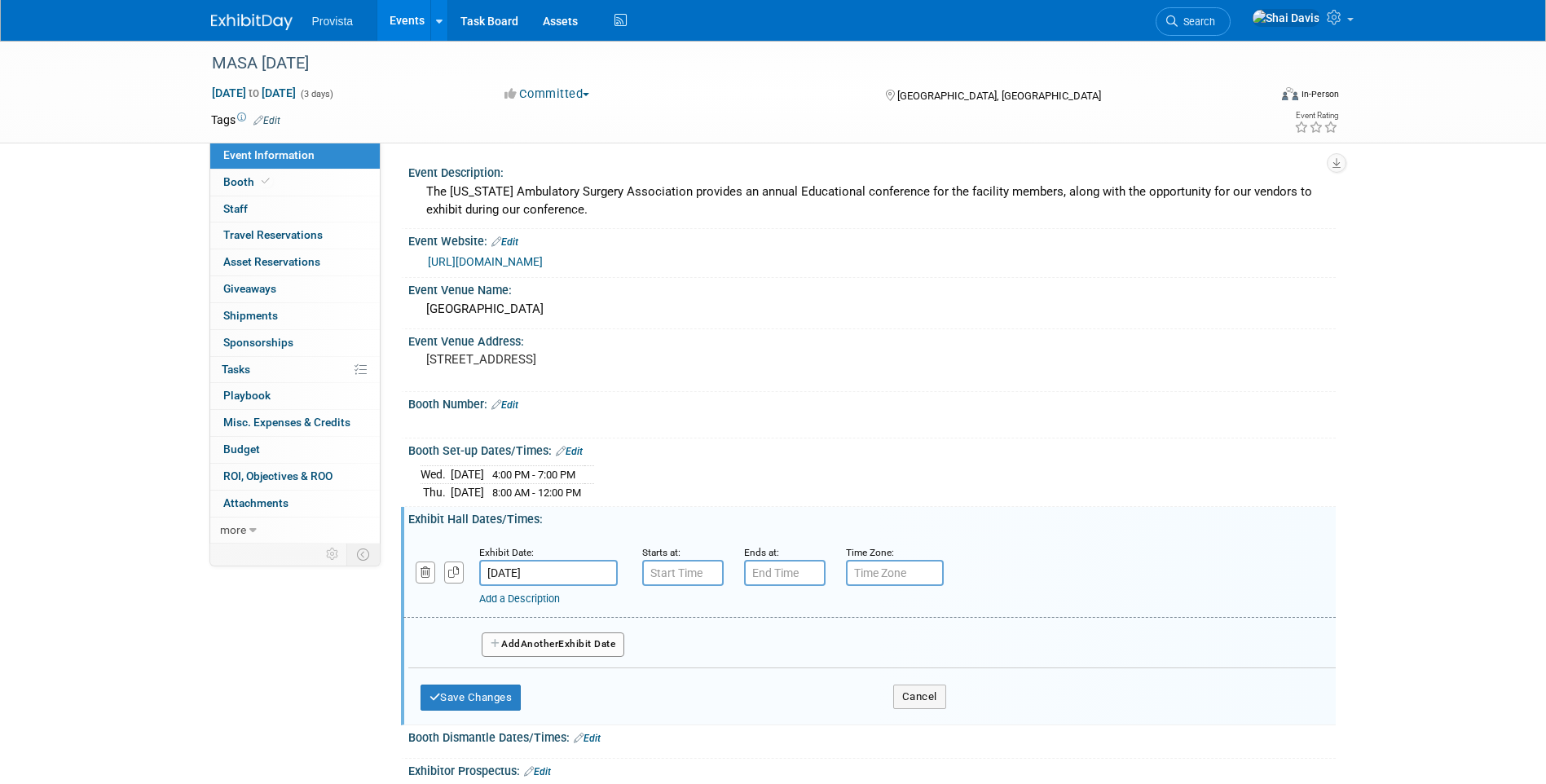
click at [558, 576] on input "[DATE]" at bounding box center [549, 573] width 139 height 26
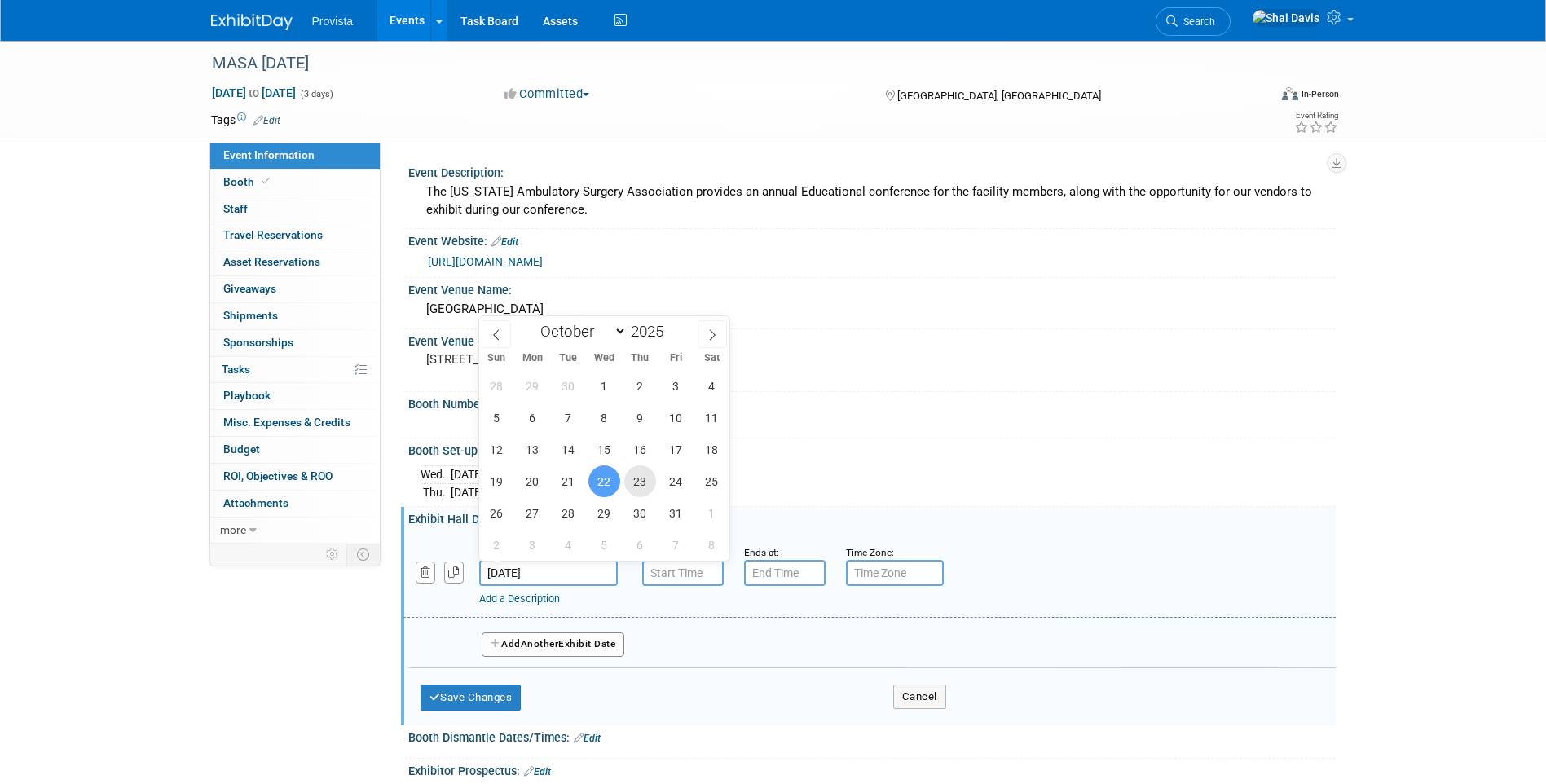
click at [636, 481] on span "23" at bounding box center [640, 481] width 32 height 32
type input "Oct 23, 2025"
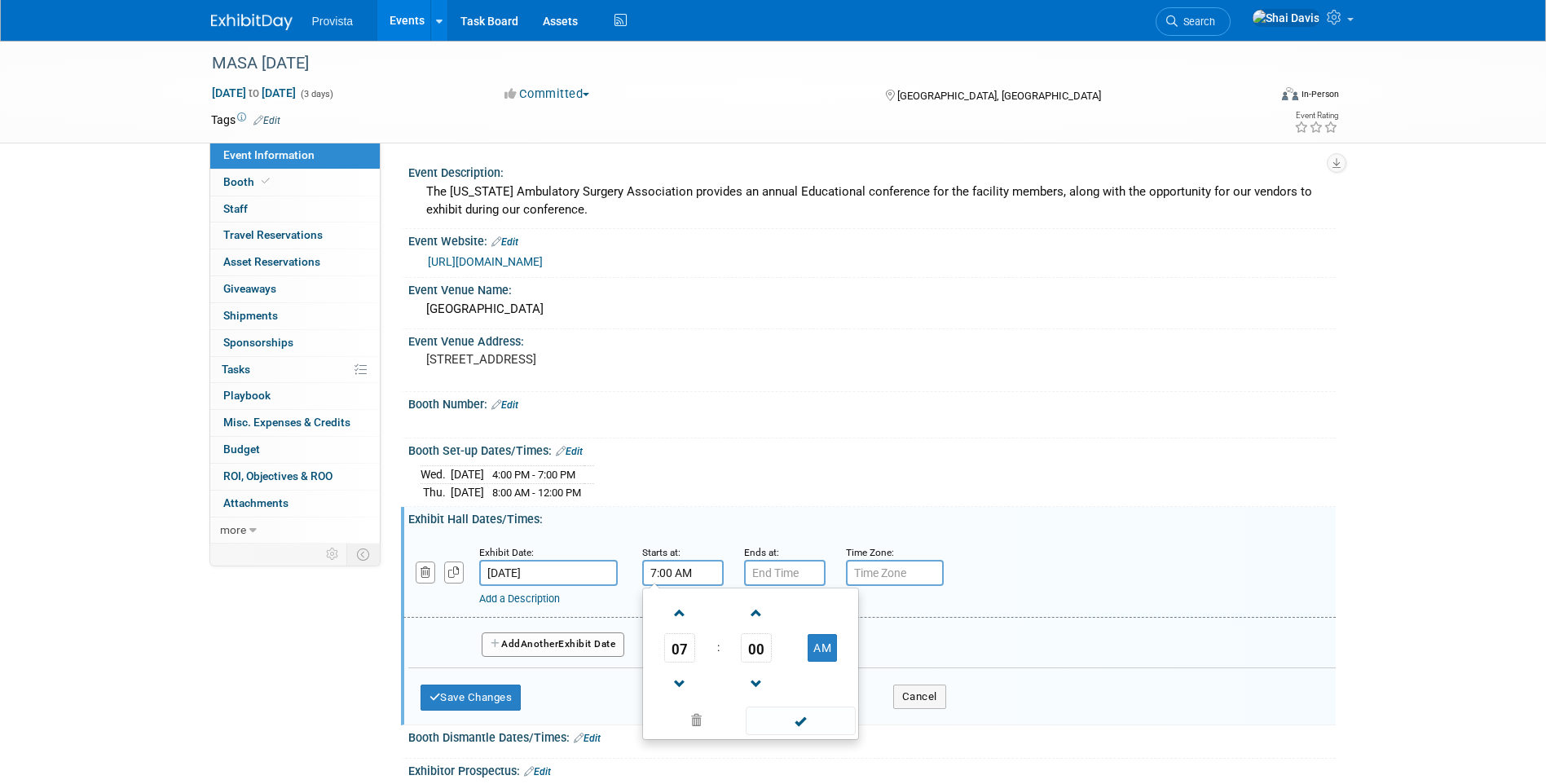
click at [700, 571] on input "7:00 AM" at bounding box center [683, 573] width 82 height 26
type input "7"
type input "12:00pm"
type input "7:00 PM"
type input "12:00 PM"
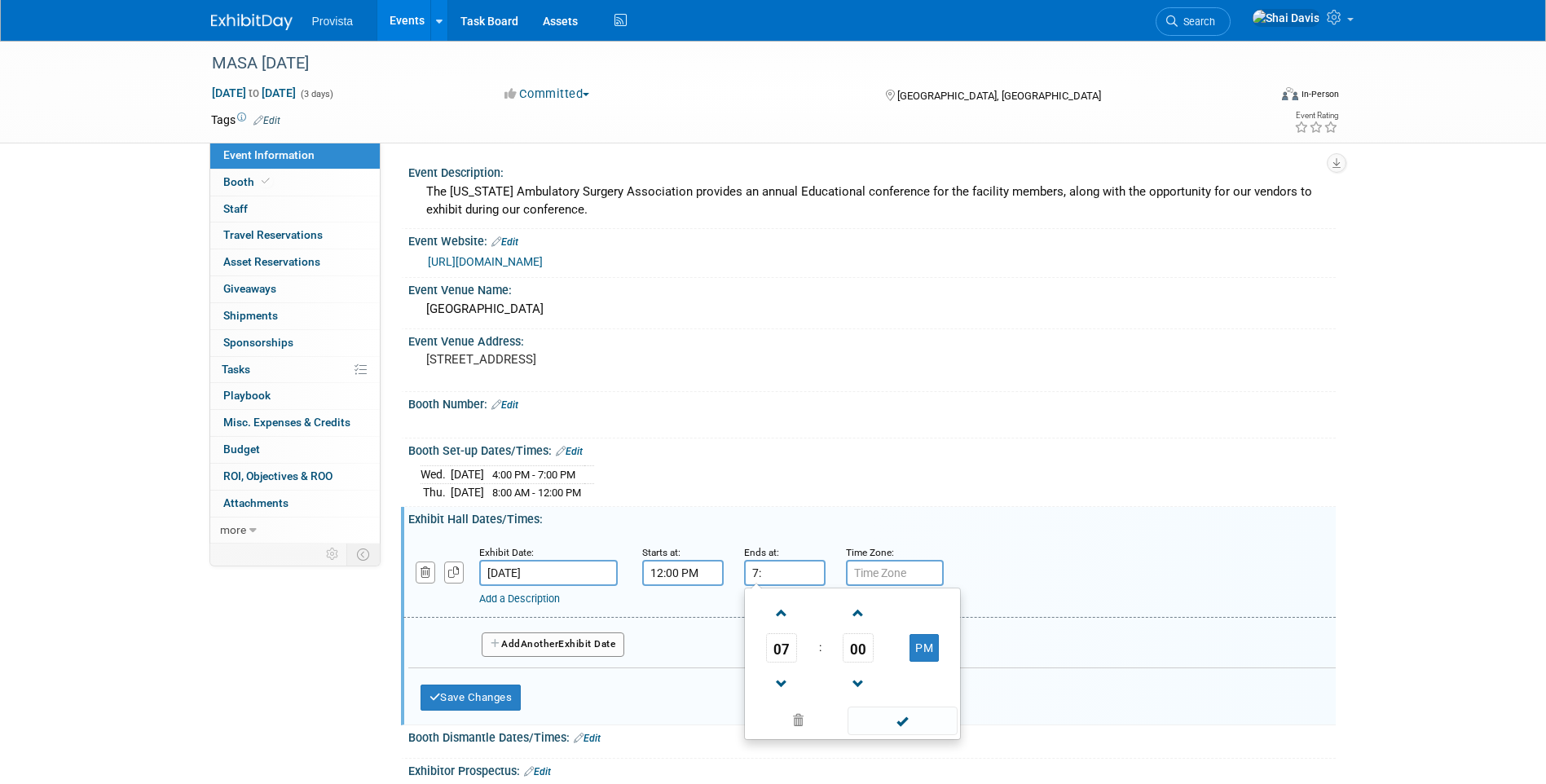
type input "7"
click at [794, 579] on input "1:00 PM" at bounding box center [785, 573] width 82 height 26
type input "1:30 AM"
click at [512, 636] on button "Add Another Exhibit Date" at bounding box center [554, 645] width 144 height 24
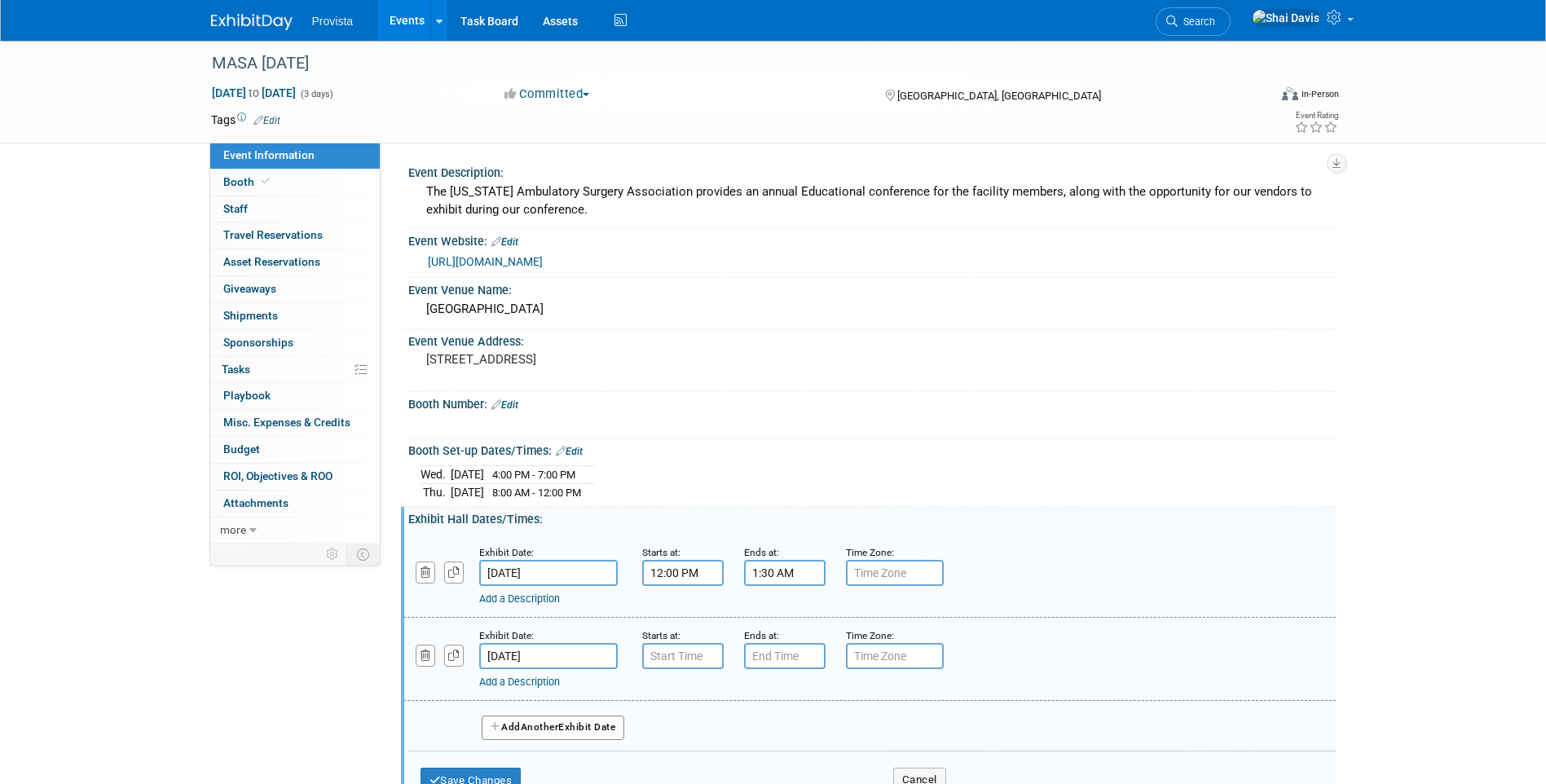
click at [556, 651] on input "Oct 24, 2025" at bounding box center [549, 656] width 139 height 26
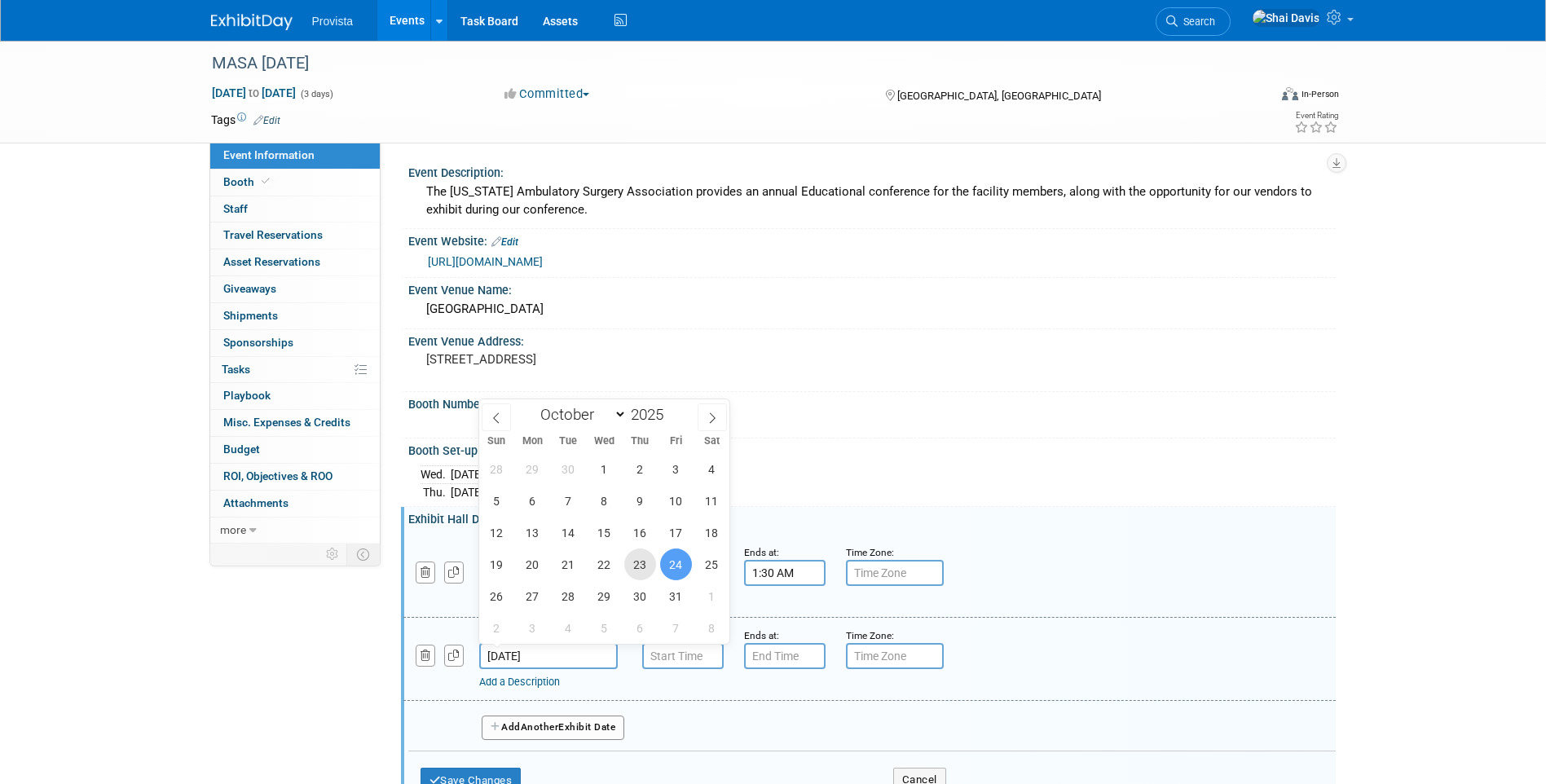
click at [641, 565] on span "23" at bounding box center [640, 564] width 32 height 32
type input "Oct 23, 2025"
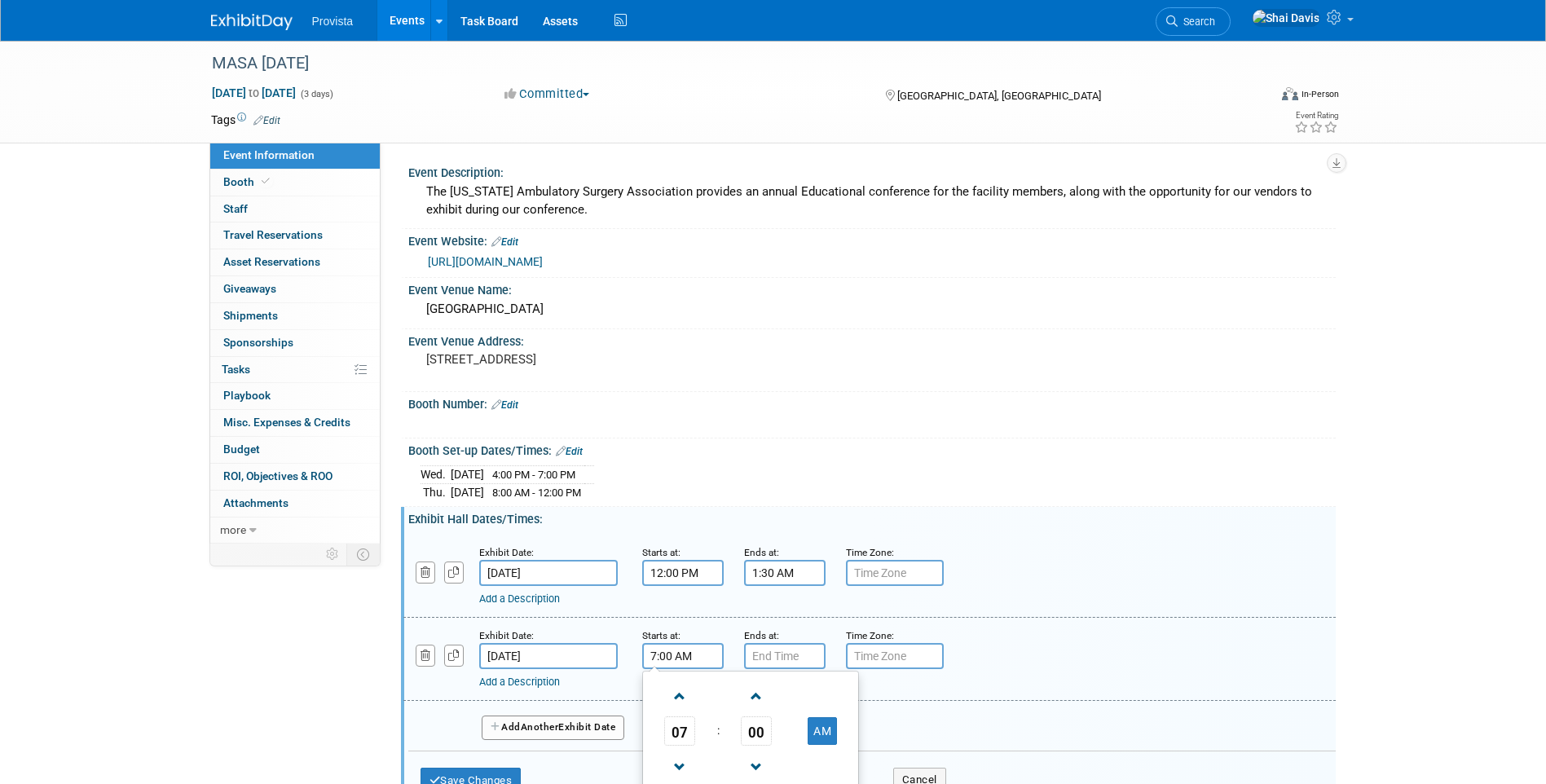
click at [675, 651] on input "7:00 AM" at bounding box center [683, 656] width 82 height 26
drag, startPoint x: 703, startPoint y: 658, endPoint x: 623, endPoint y: 654, distance: 80.1
click at [623, 654] on div "Exhibit Date: Oct 23, 2025 Starts at: 7:00 AM 07 : 00 AM 12 01 02 03 04 05 06 0…" at bounding box center [870, 659] width 933 height 83
type input "6:00 PM"
type input "7"
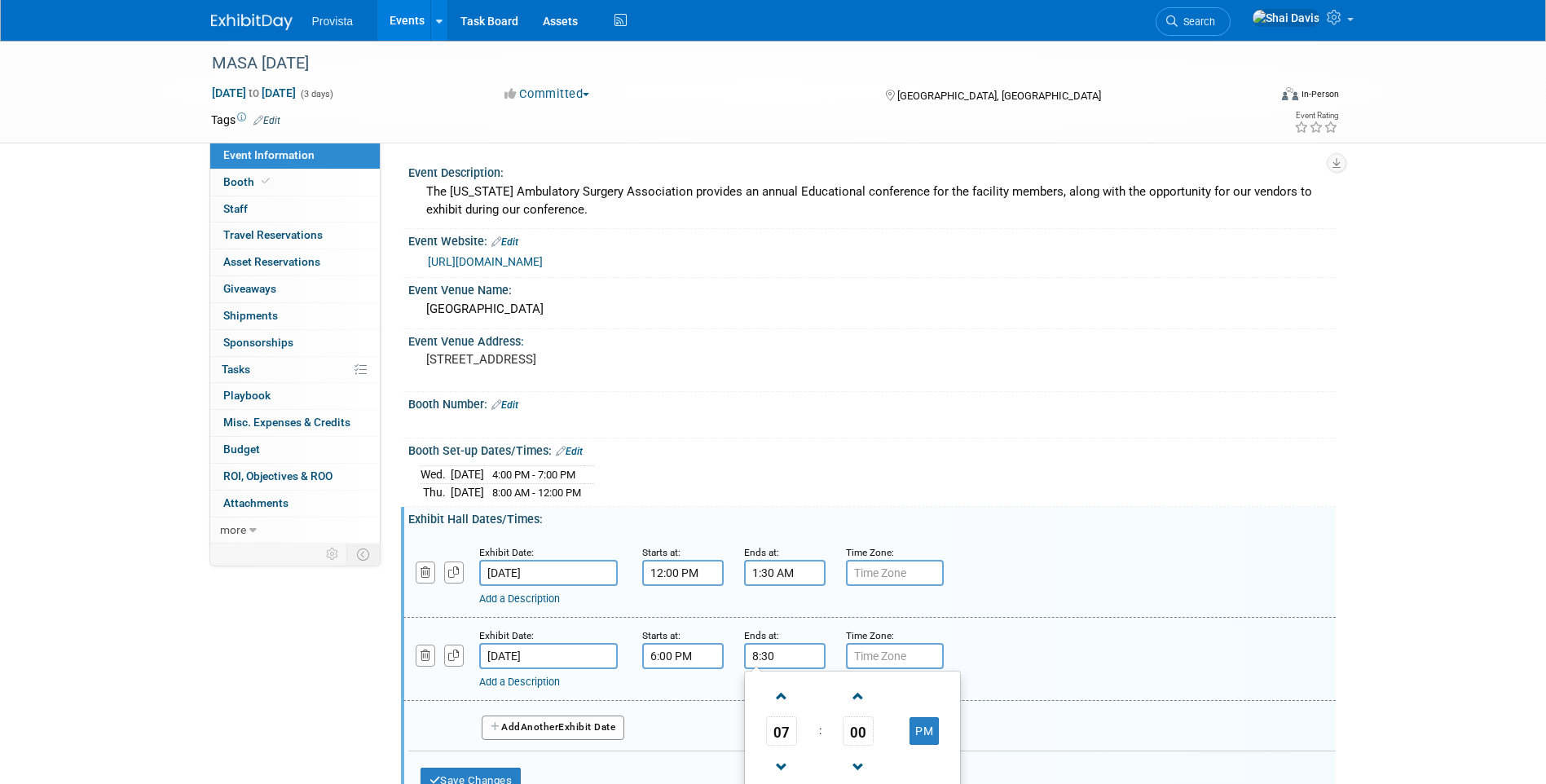
type input "8:30 AM"
click at [532, 735] on button "Add Another Exhibit Date" at bounding box center [554, 728] width 144 height 24
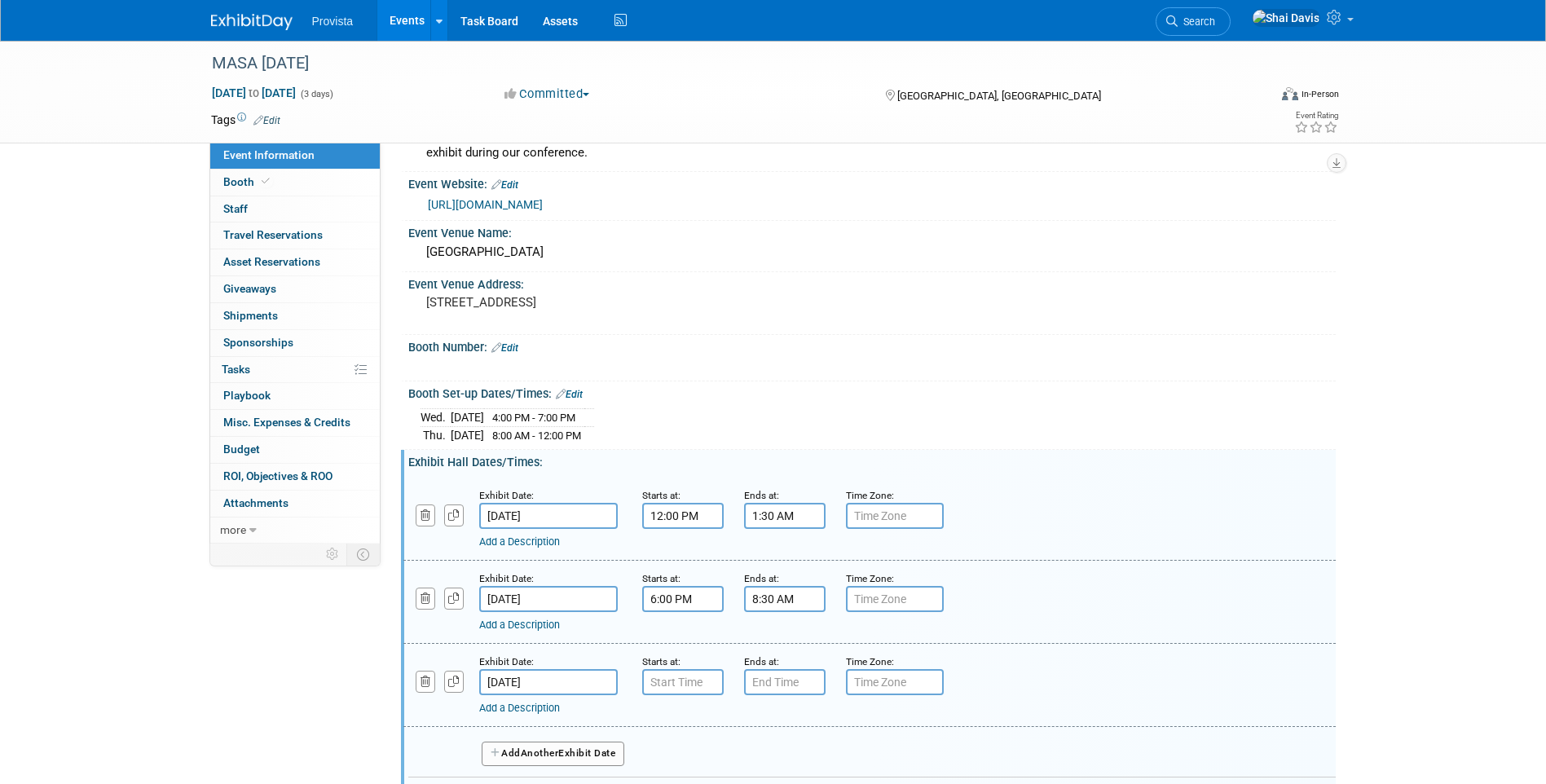
scroll to position [163, 0]
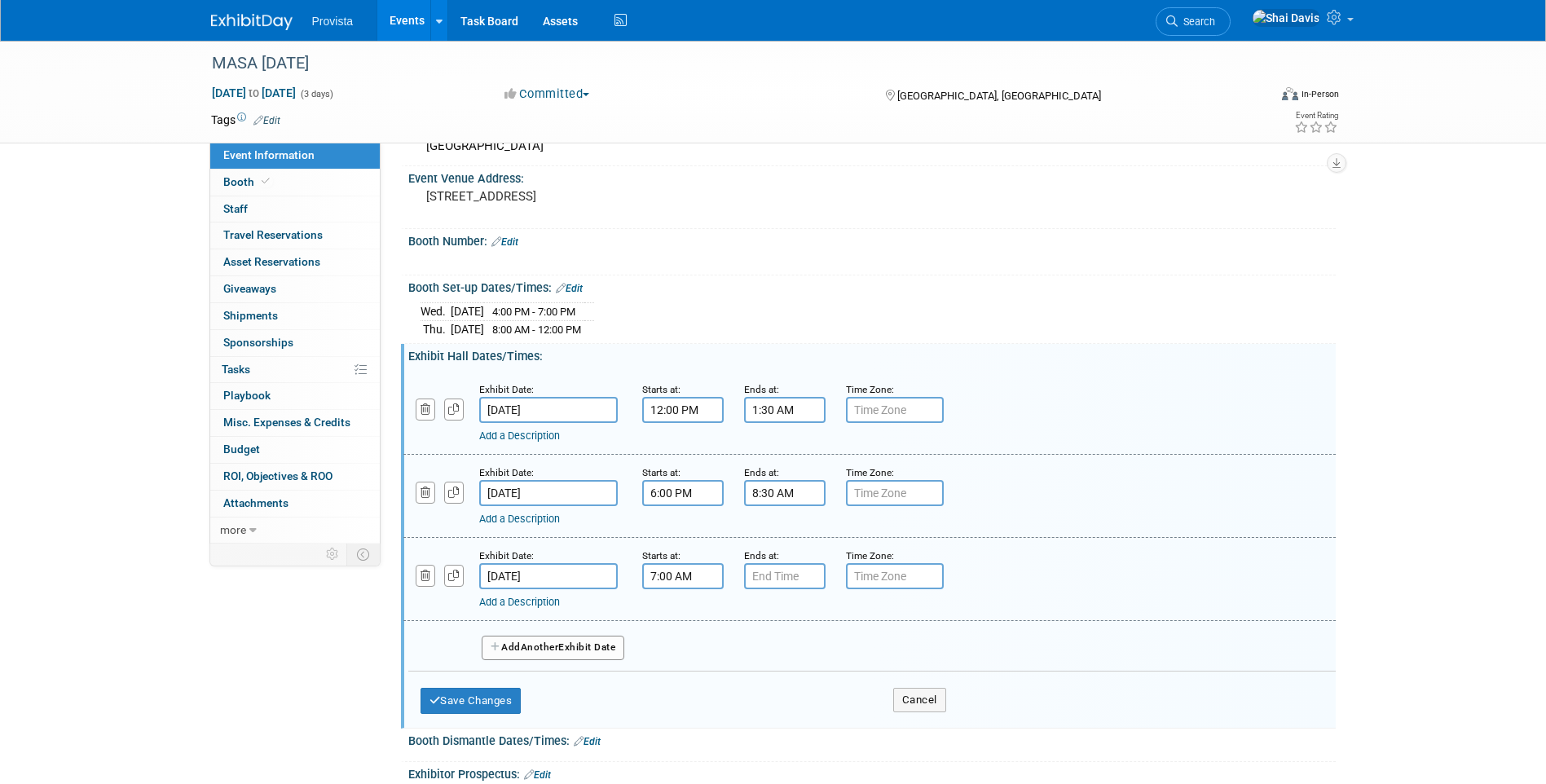
click at [661, 578] on input "7:00 AM" at bounding box center [683, 576] width 82 height 26
drag, startPoint x: 714, startPoint y: 578, endPoint x: 637, endPoint y: 571, distance: 77.3
click at [637, 571] on div "Starts at: 7:00 AM 07 : 00 AM 12 01 02 03 04 05 06 07 08 09 10 11 00 05 10 15 2…" at bounding box center [681, 568] width 102 height 42
type input "7:00 AM"
type input "7"
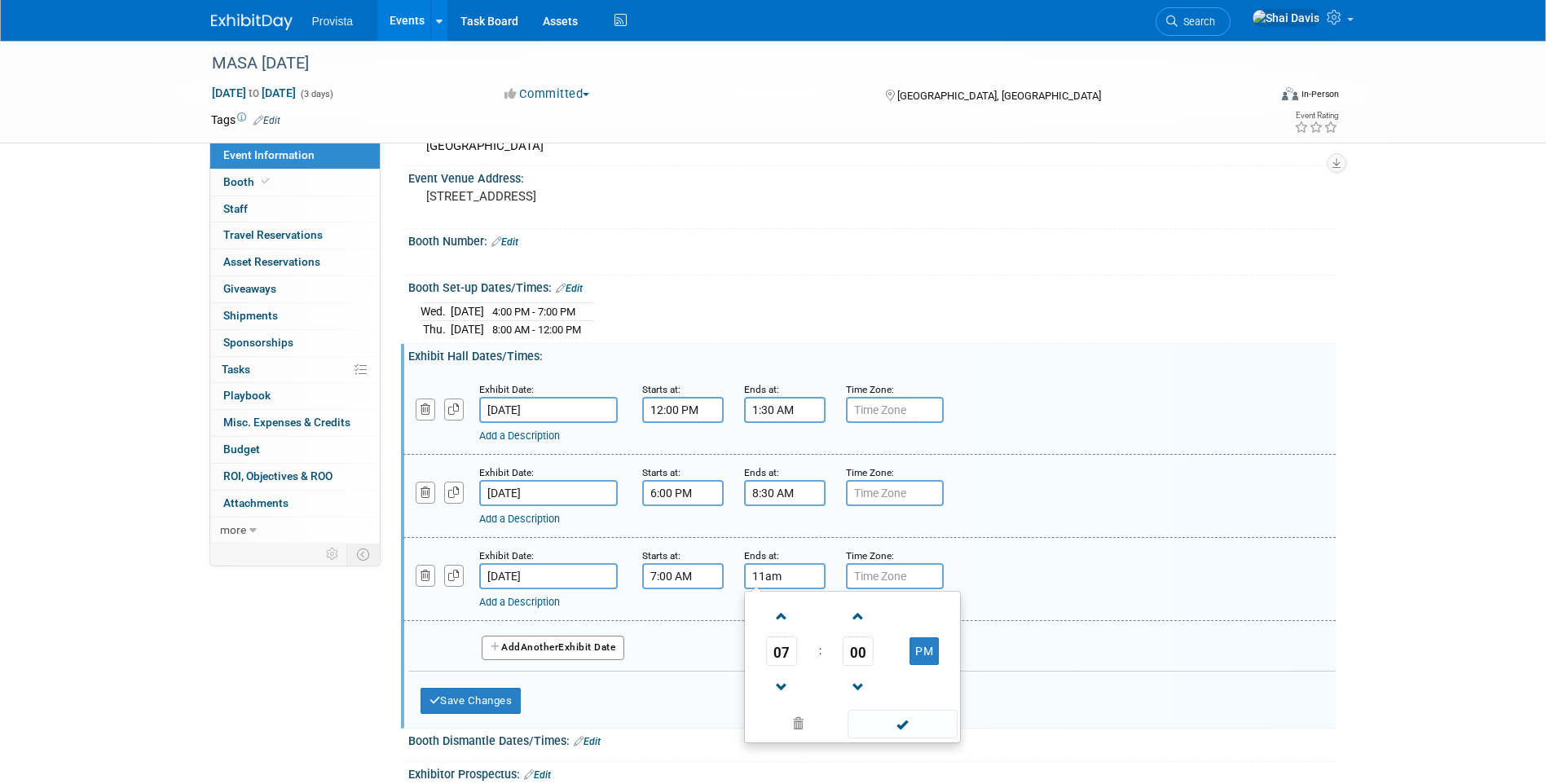
type input "11:00 AM"
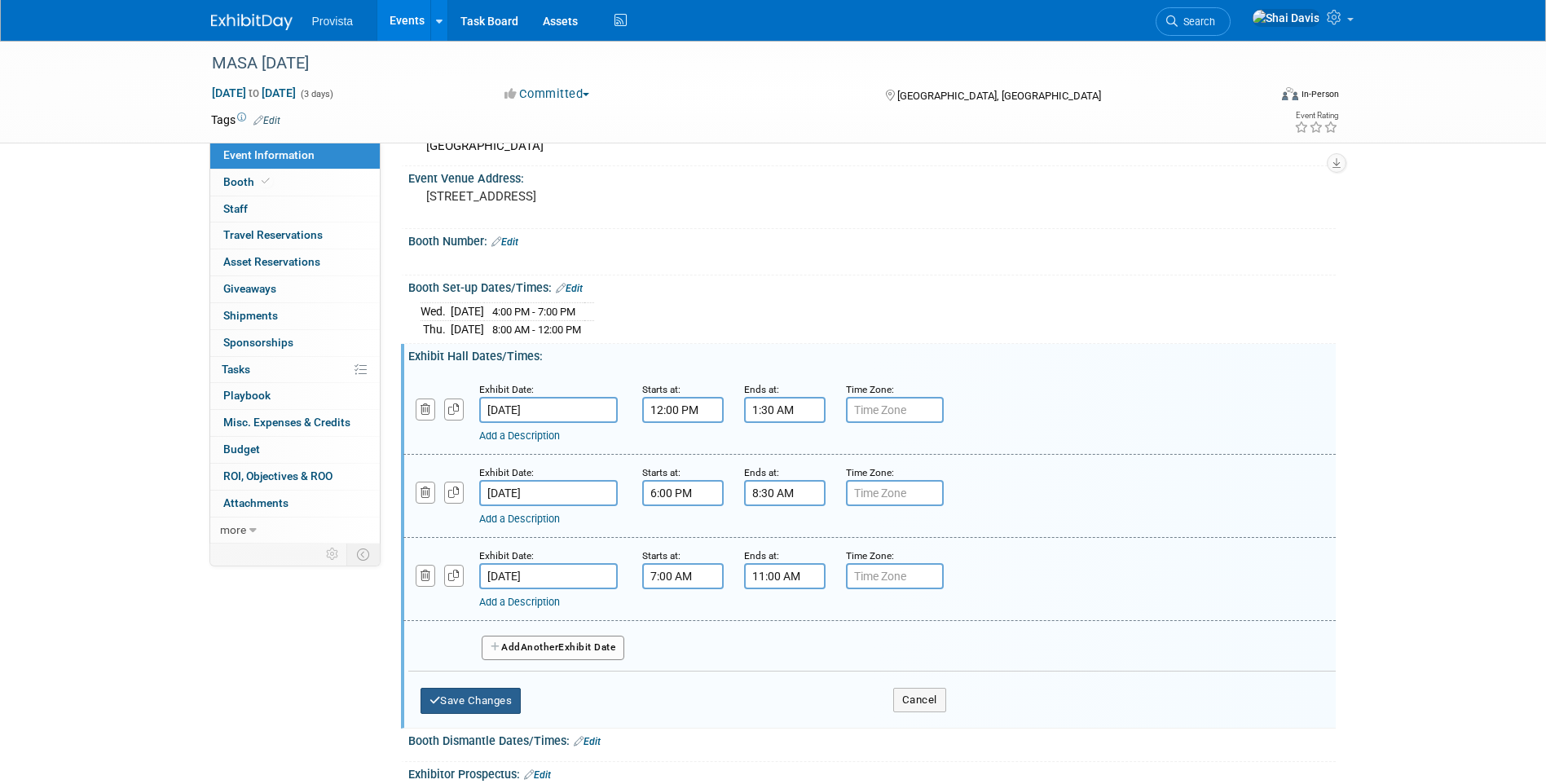
click at [492, 698] on button "Save Changes" at bounding box center [471, 701] width 101 height 26
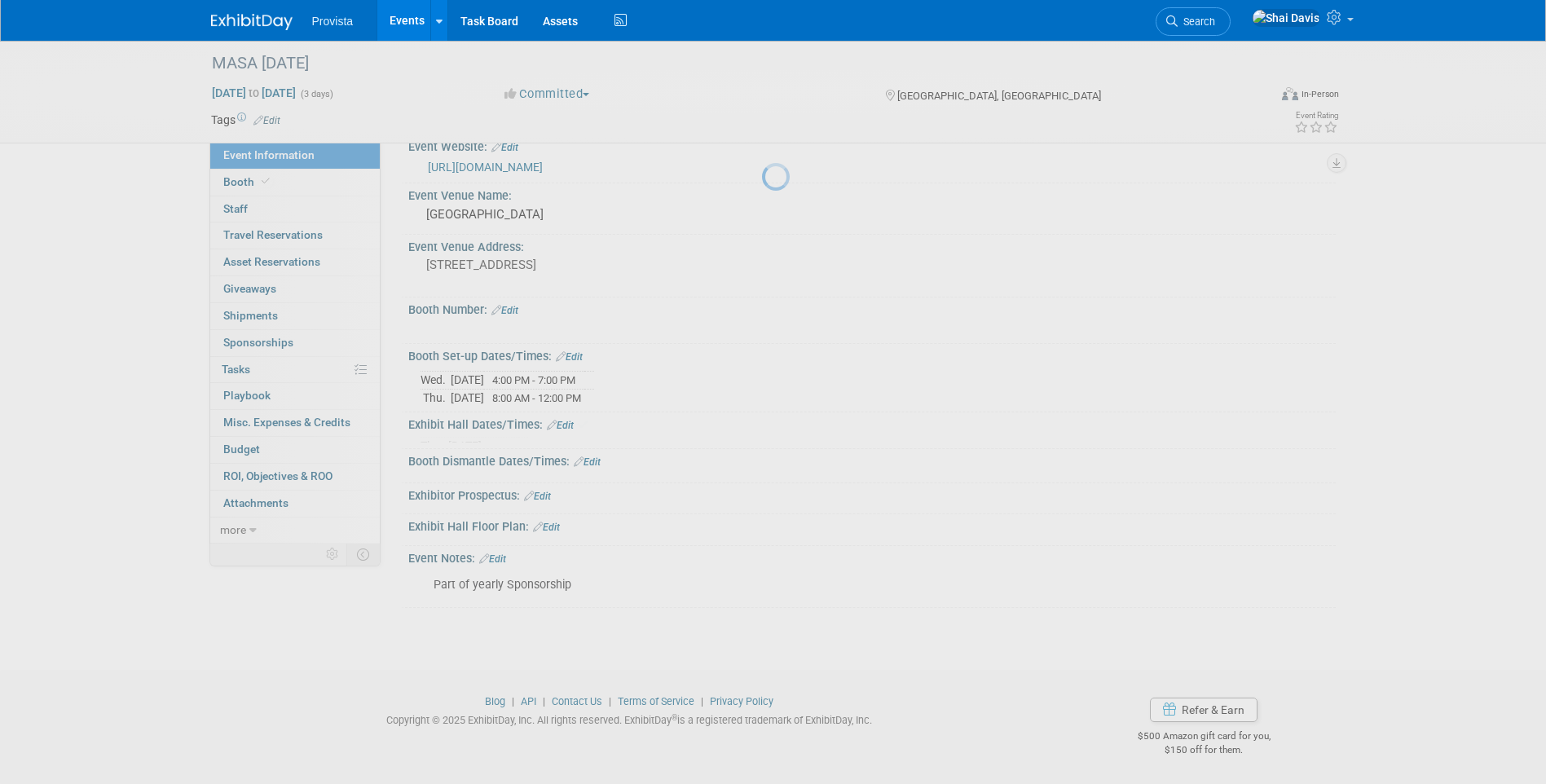
scroll to position [87, 0]
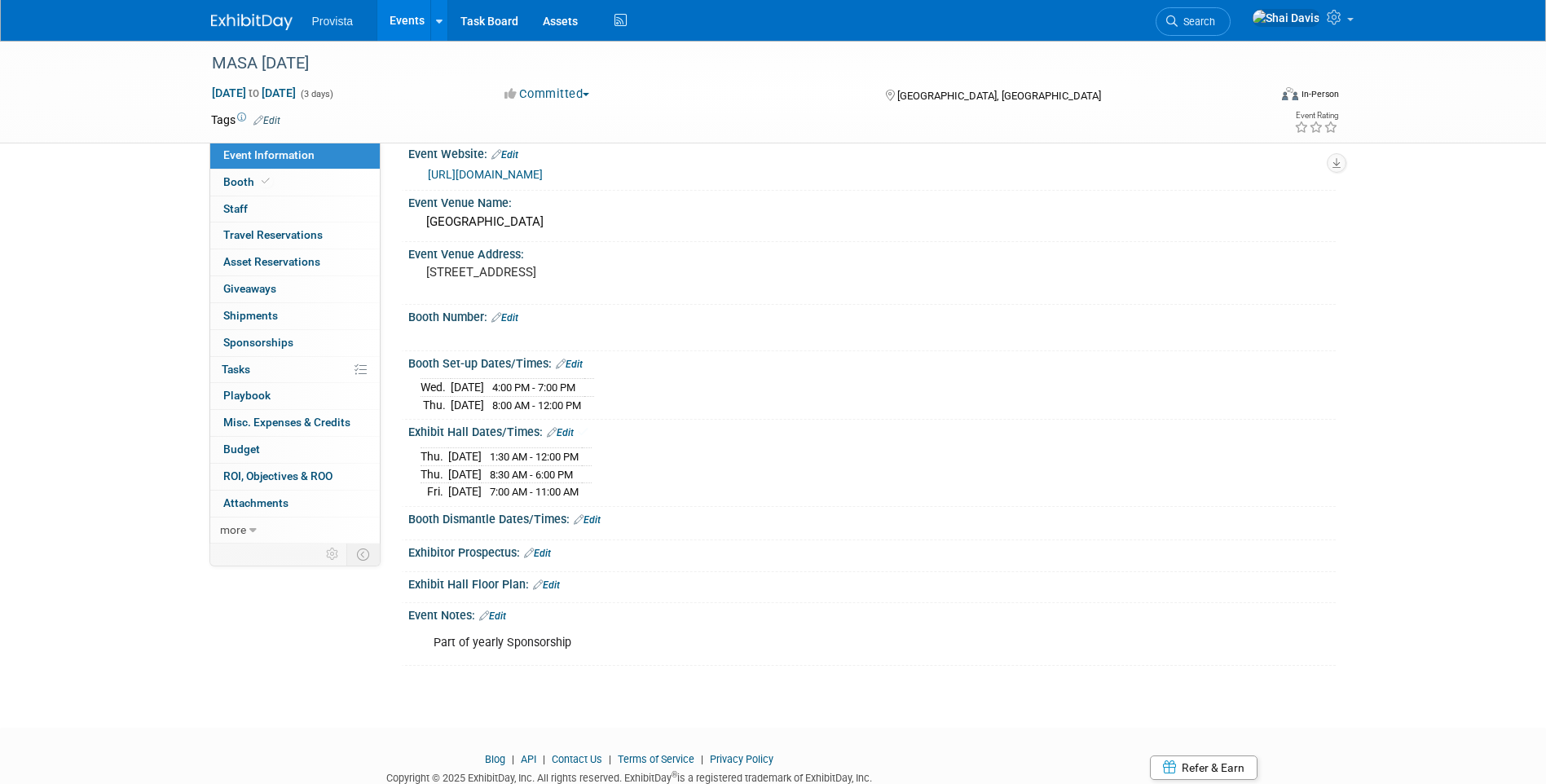
click at [589, 518] on link "Edit" at bounding box center [587, 520] width 27 height 11
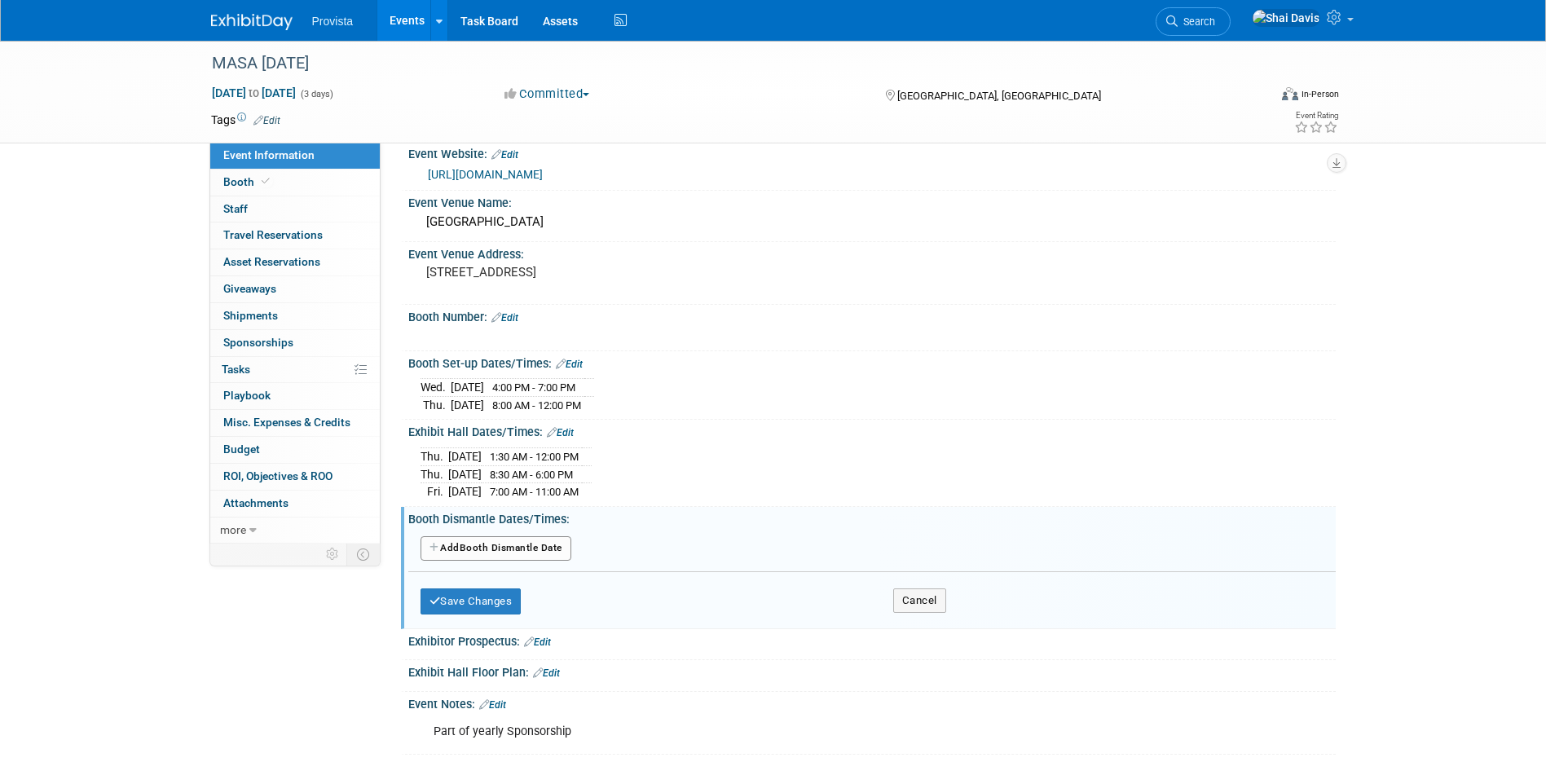
click at [477, 544] on button "Add Another Booth Dismantle Date" at bounding box center [496, 548] width 151 height 24
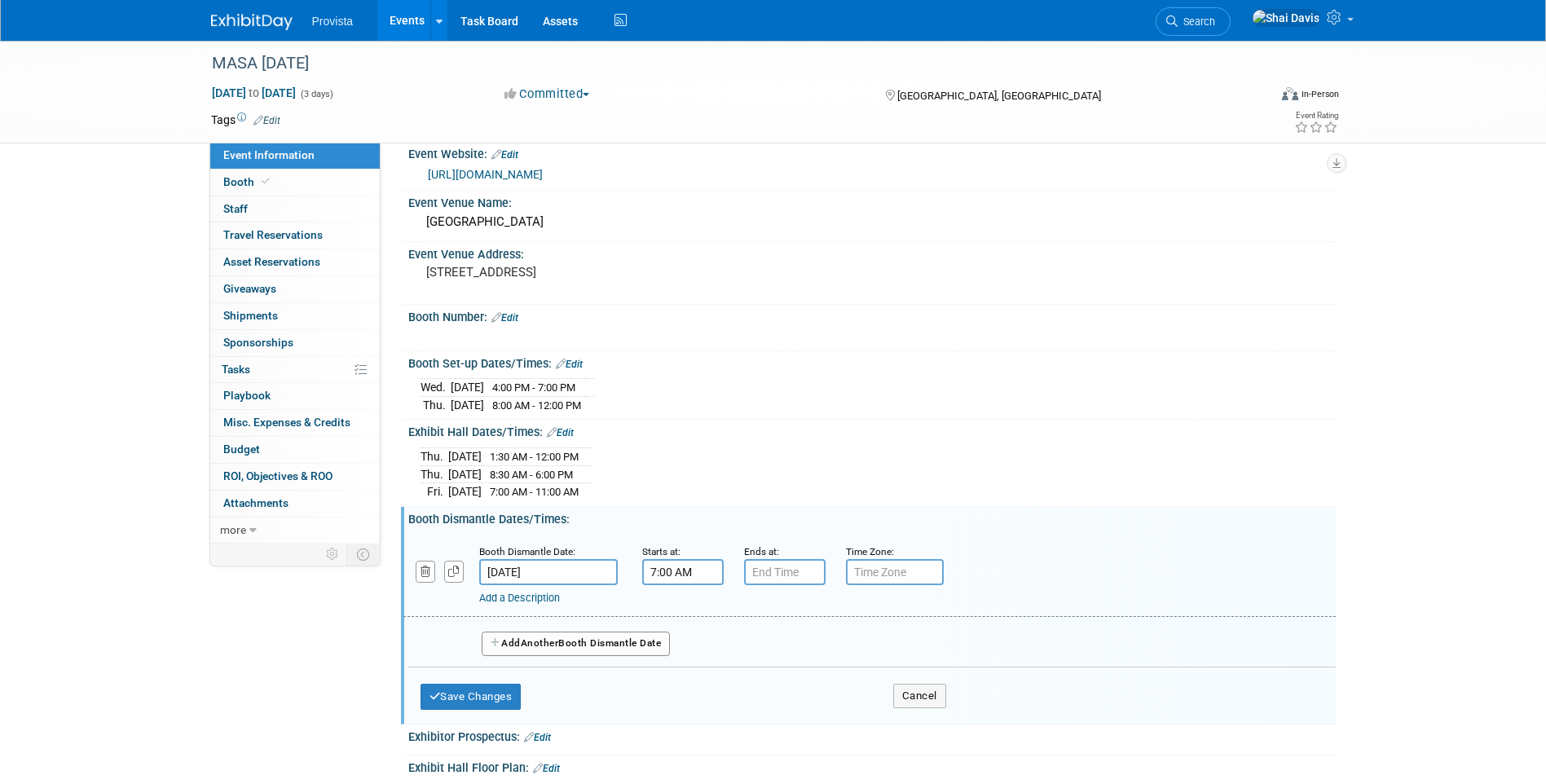
click at [665, 573] on input "7:00 AM" at bounding box center [683, 572] width 82 height 26
drag, startPoint x: 716, startPoint y: 573, endPoint x: 608, endPoint y: 570, distance: 108.0
click at [608, 570] on div "Booth Dismantle Date: Oct 24, 2025 Starts at: 7:00 AM 07 : 00 AM 12 01 02 03 04…" at bounding box center [870, 575] width 933 height 83
type input "9:45 AM"
type input "7"
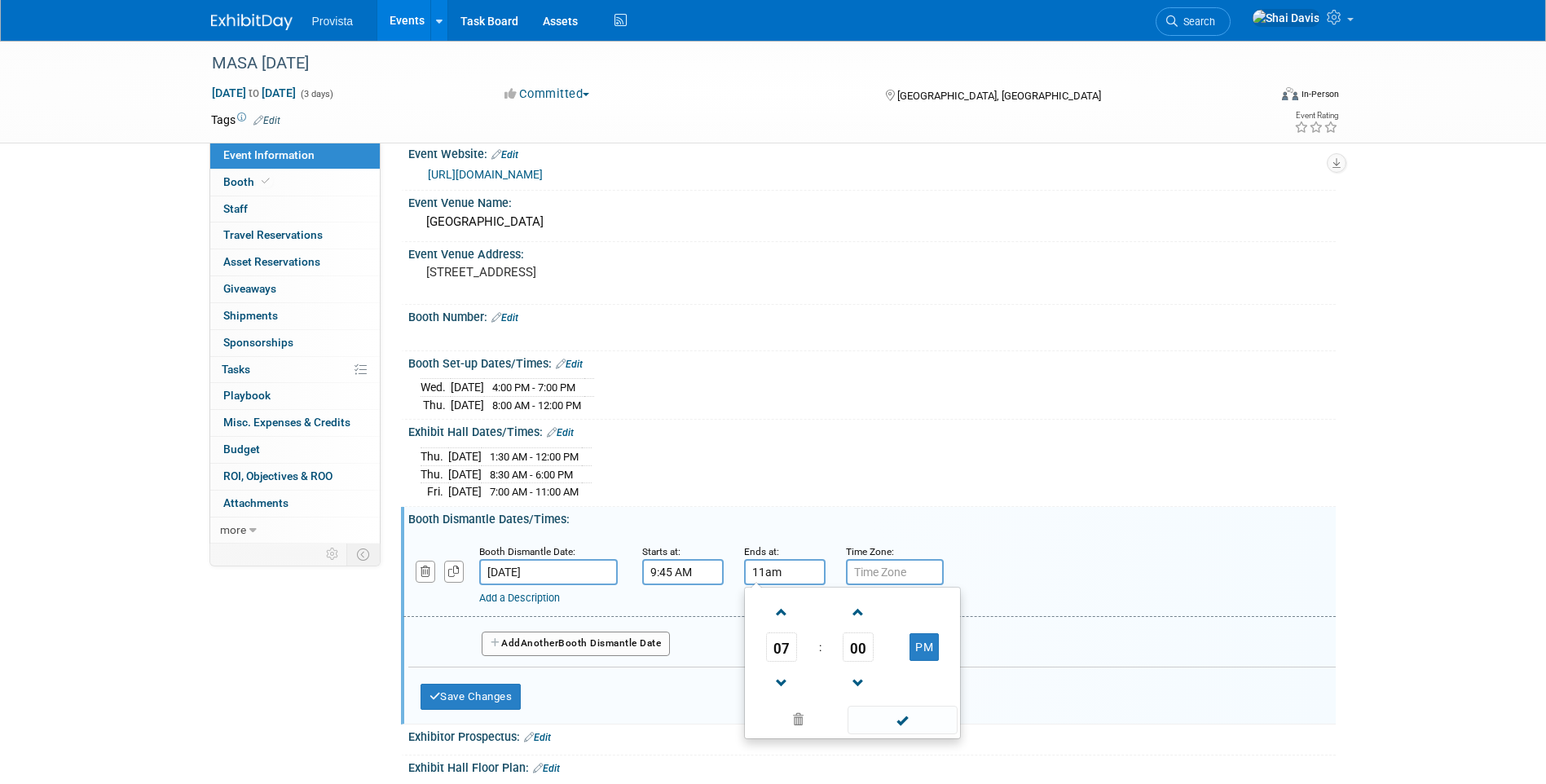
type input "11:00 AM"
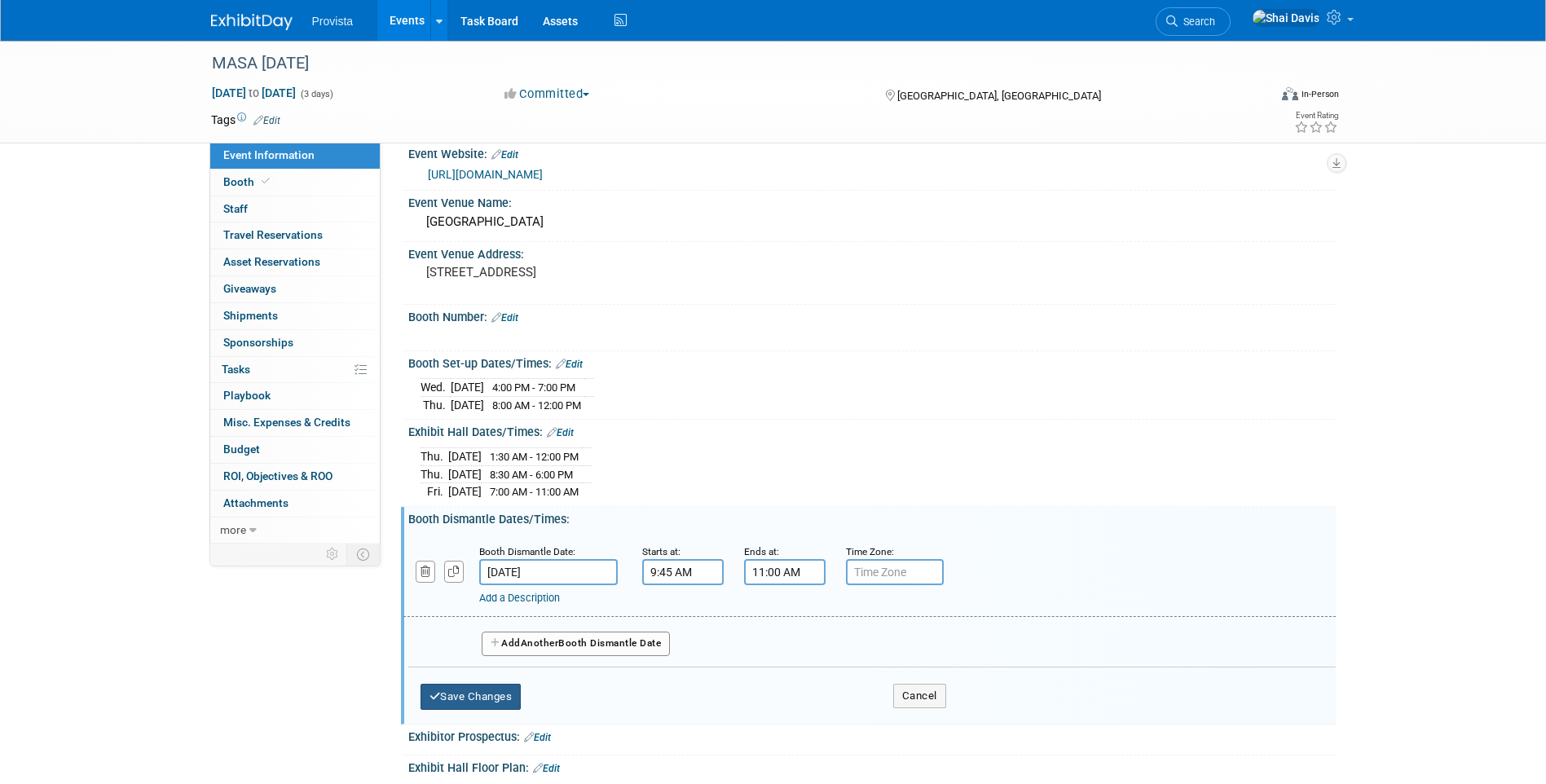
click at [492, 695] on button "Save Changes" at bounding box center [471, 697] width 101 height 26
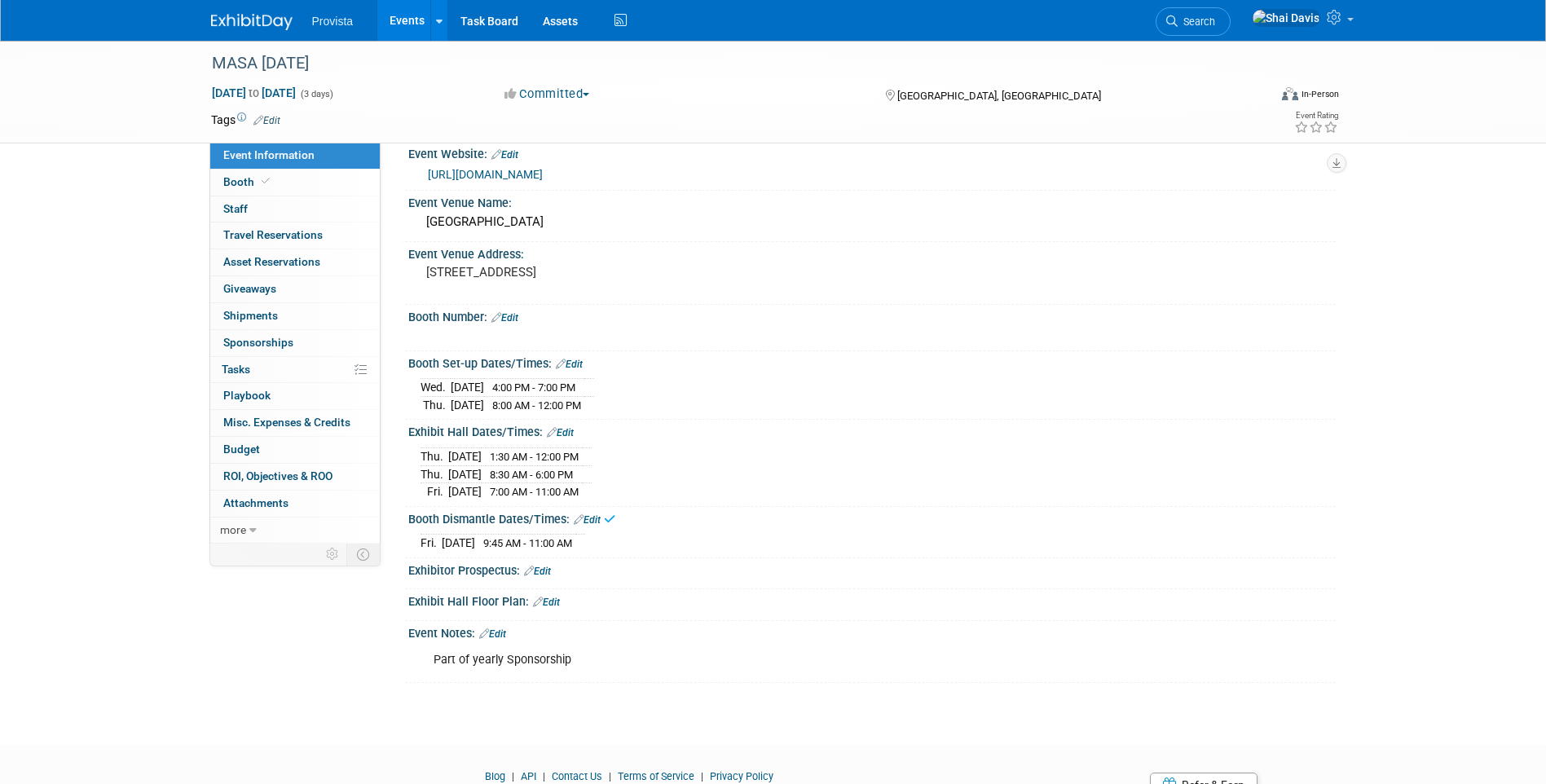
click at [563, 439] on div "Thu. Oct 23, 2025 1:30 AM - 12:00 PM Thu. Oct 23, 2025 8:30 AM - 6:00 PM" at bounding box center [872, 470] width 928 height 63
click at [564, 434] on link "Edit" at bounding box center [560, 433] width 27 height 11
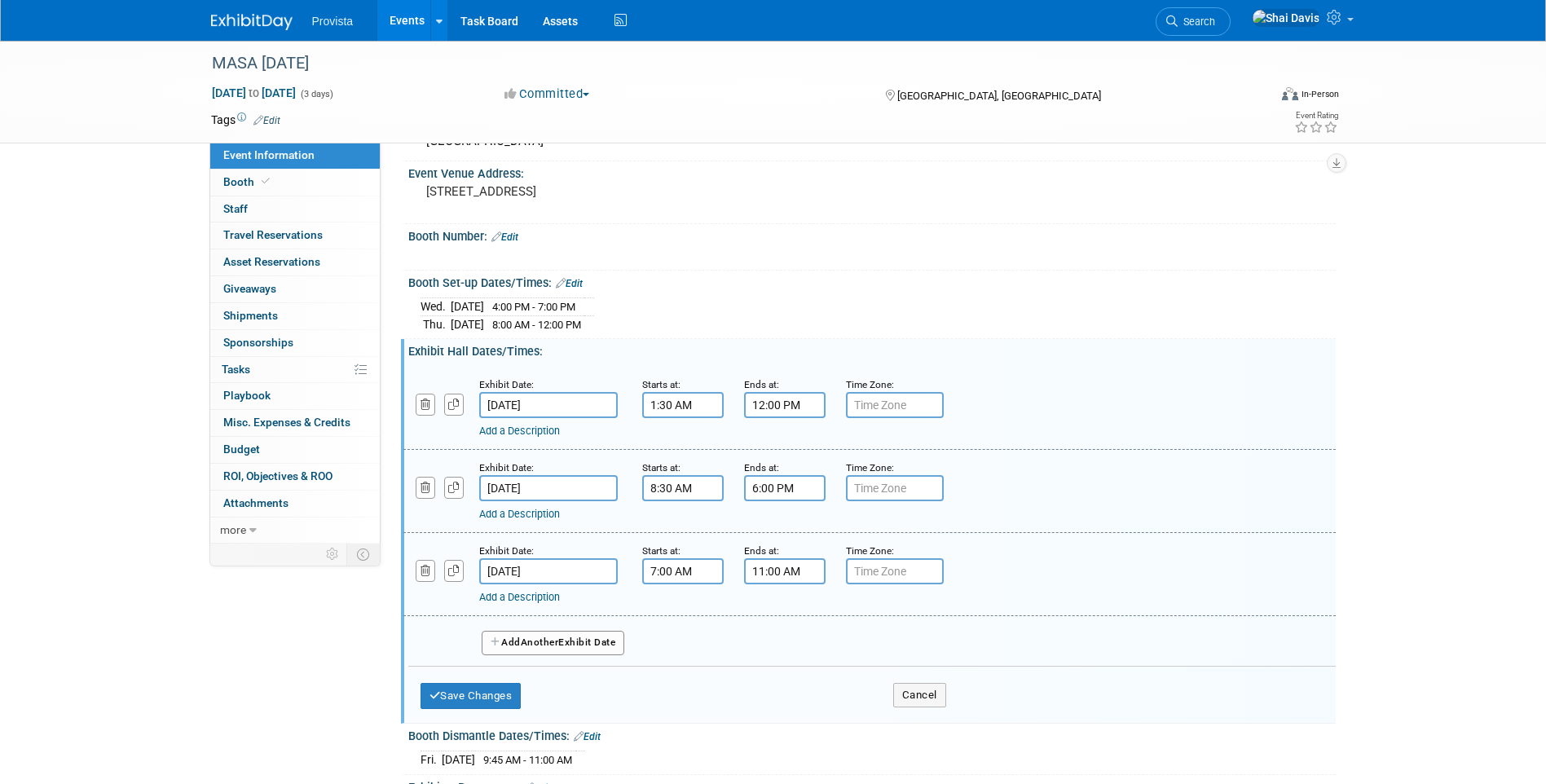
scroll to position [169, 0]
click at [811, 572] on input "11:00 AM" at bounding box center [785, 570] width 82 height 26
drag, startPoint x: 811, startPoint y: 572, endPoint x: 742, endPoint y: 572, distance: 69.0
click at [742, 572] on div "Ends at: 11:00 AM 11 : 00 AM 12 01 02 03 04 05 06 07 08 09 10 11 00 05 10 15 20…" at bounding box center [783, 562] width 102 height 42
type input "9:45 AM"
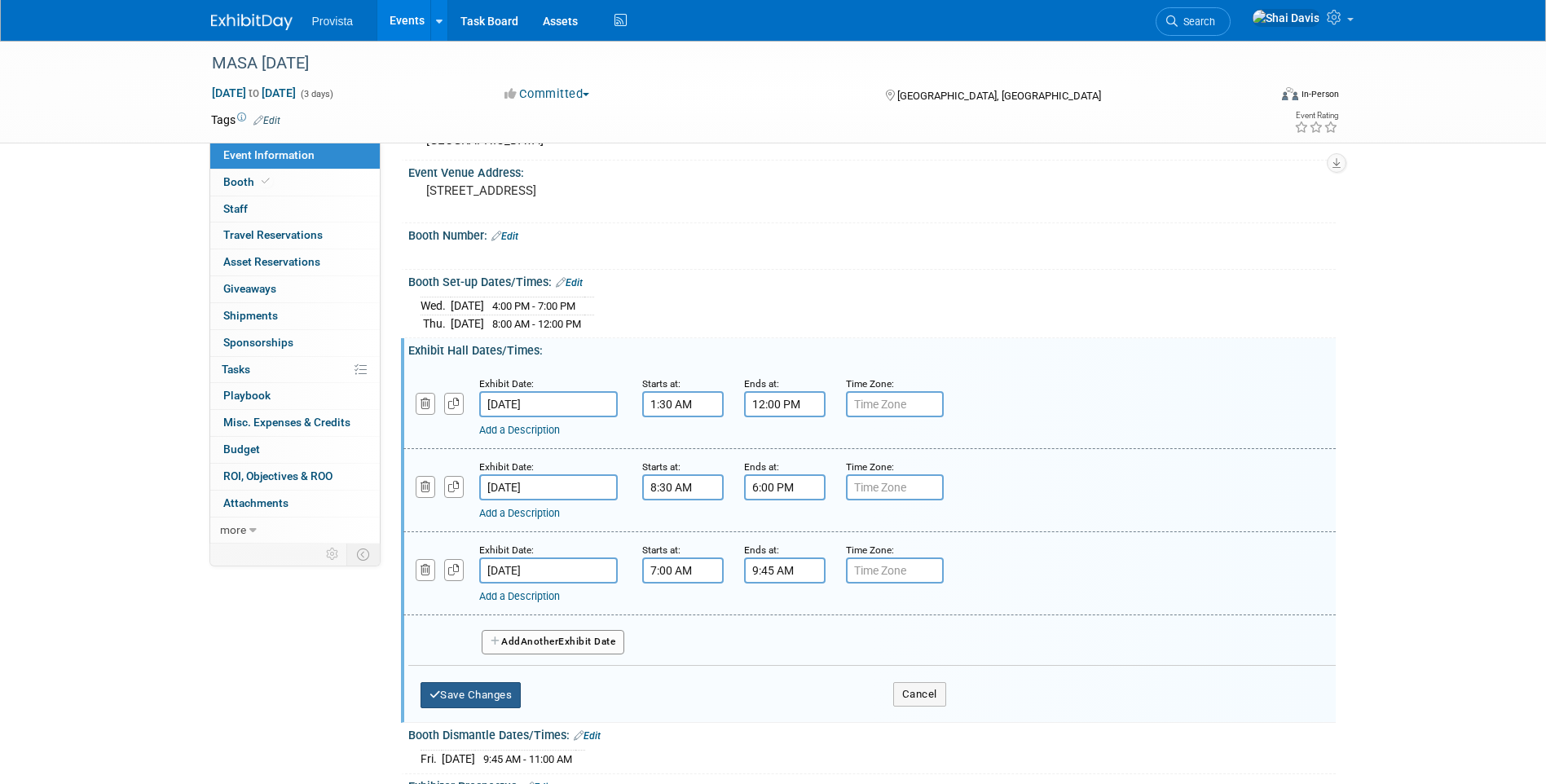
click at [457, 707] on button "Save Changes" at bounding box center [471, 695] width 101 height 26
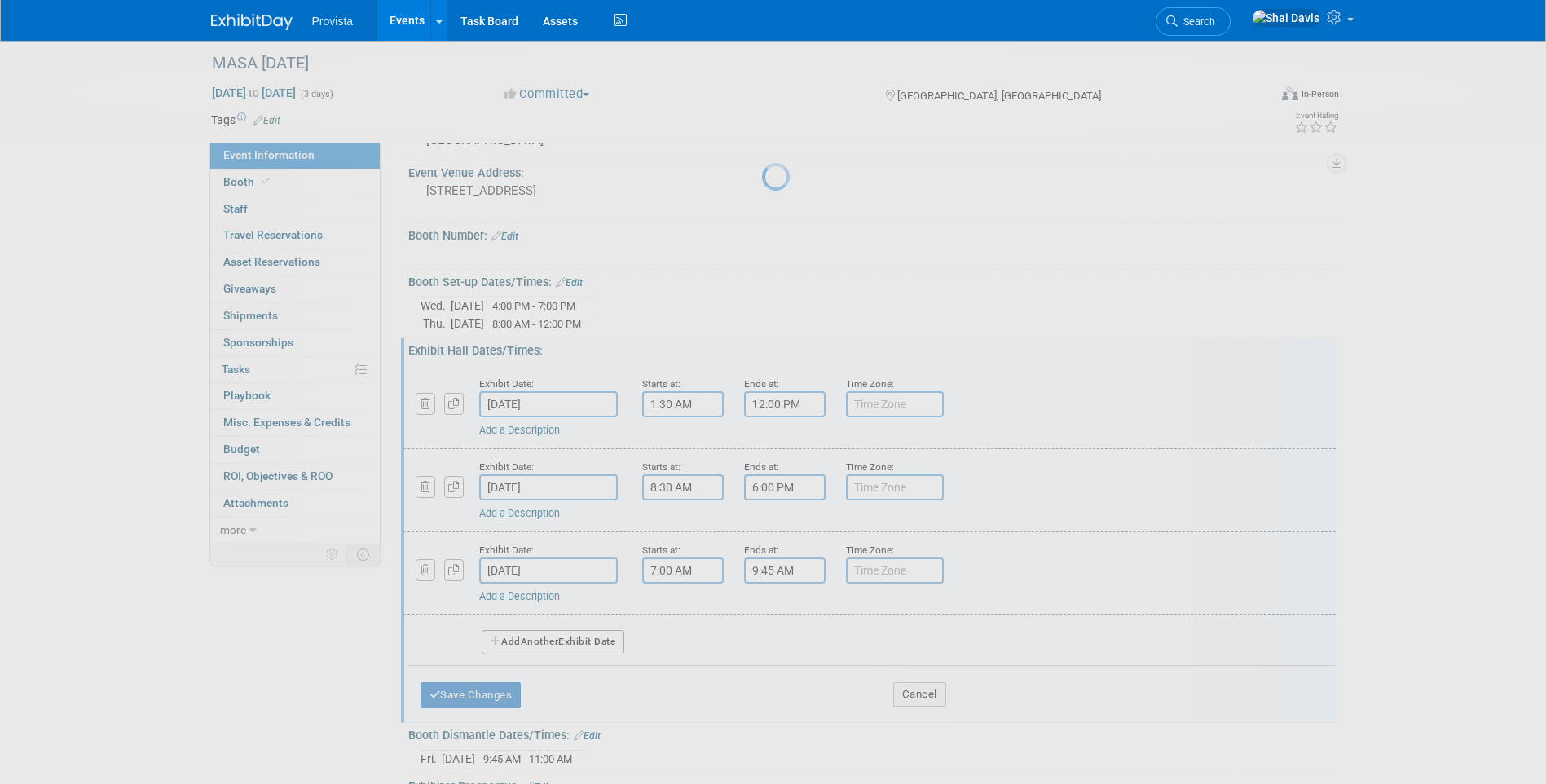
scroll to position [104, 0]
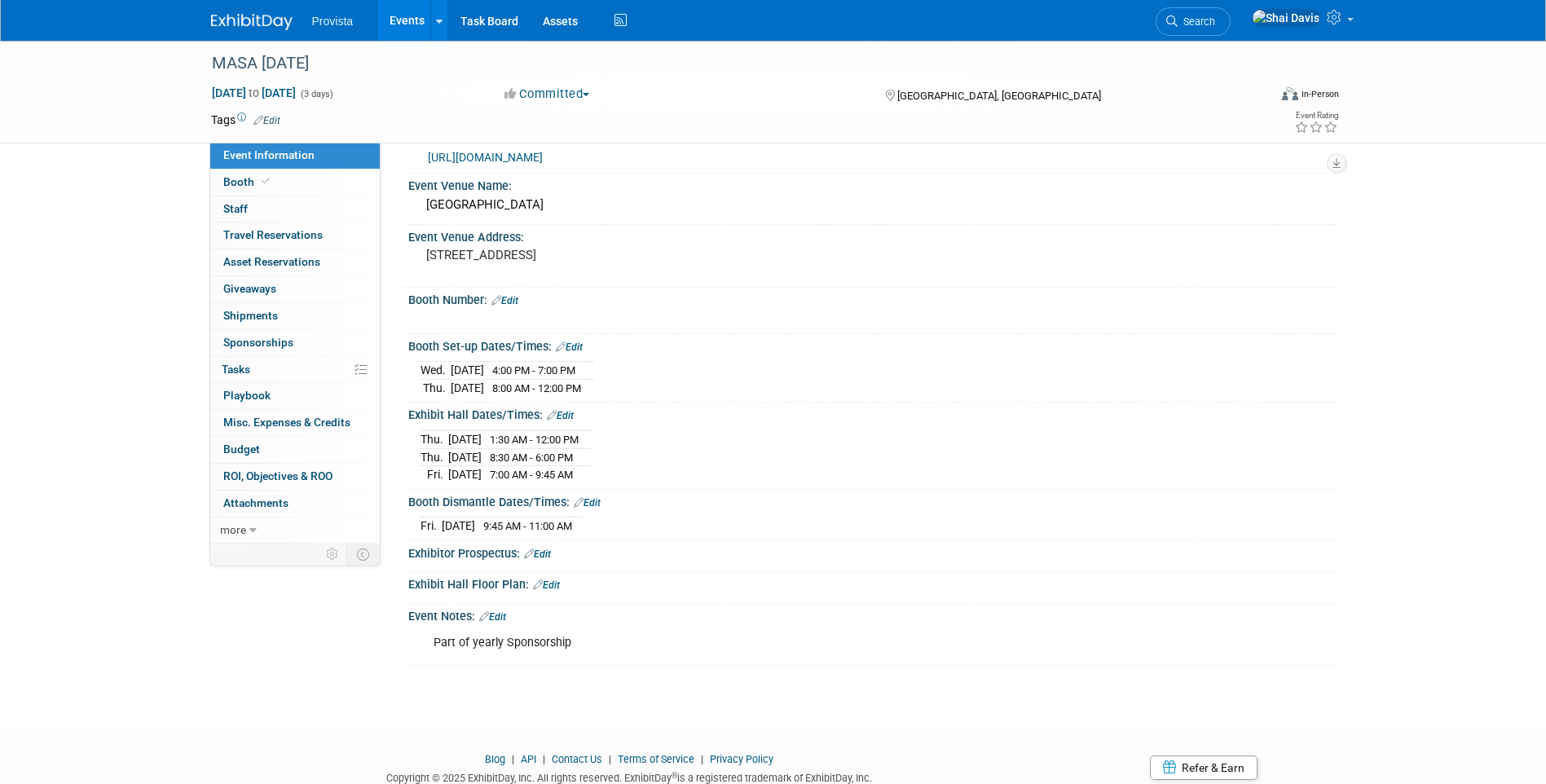
click at [239, 181] on span "Booth" at bounding box center [248, 182] width 50 height 13
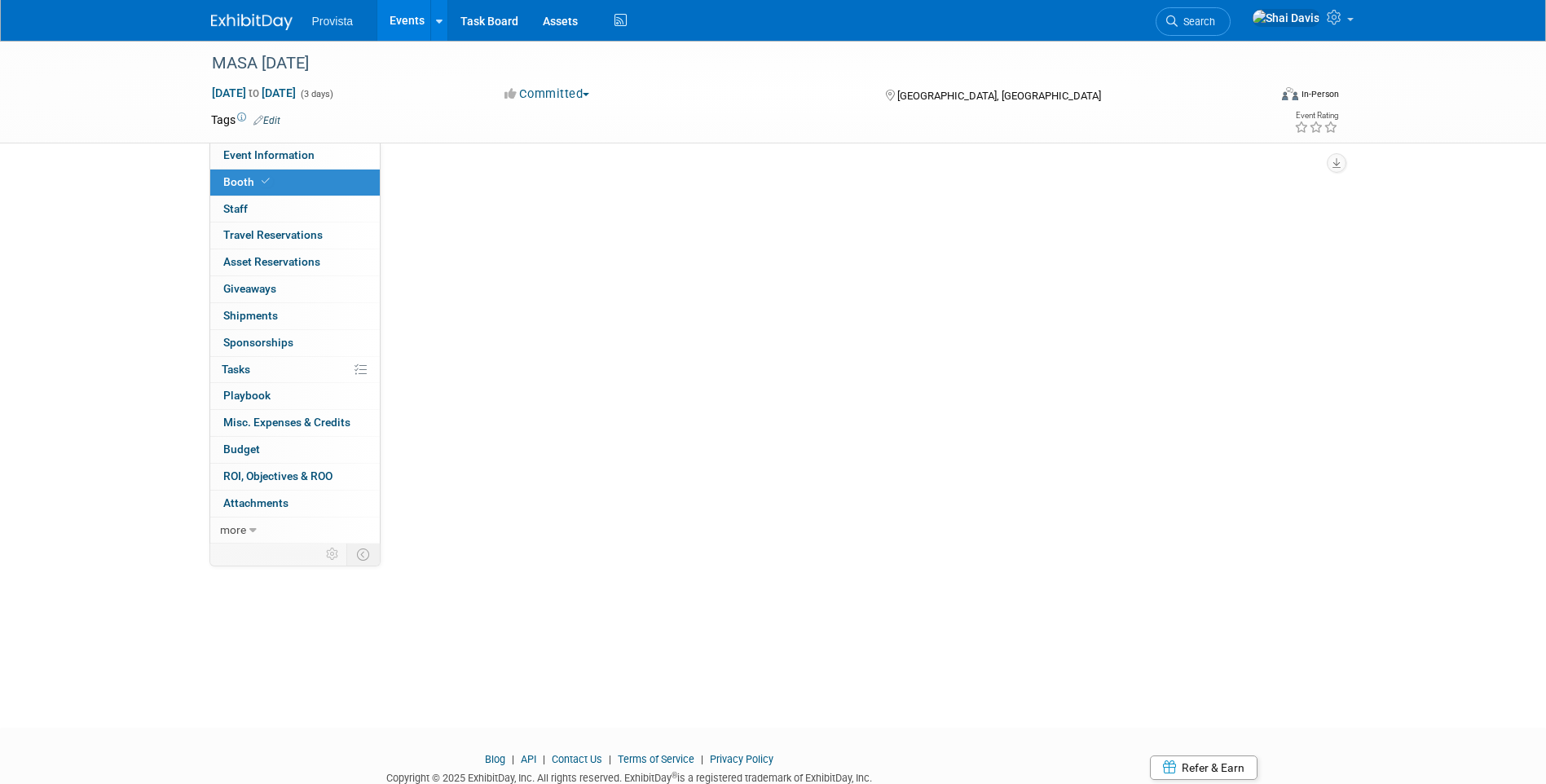
scroll to position [0, 0]
select select "No"
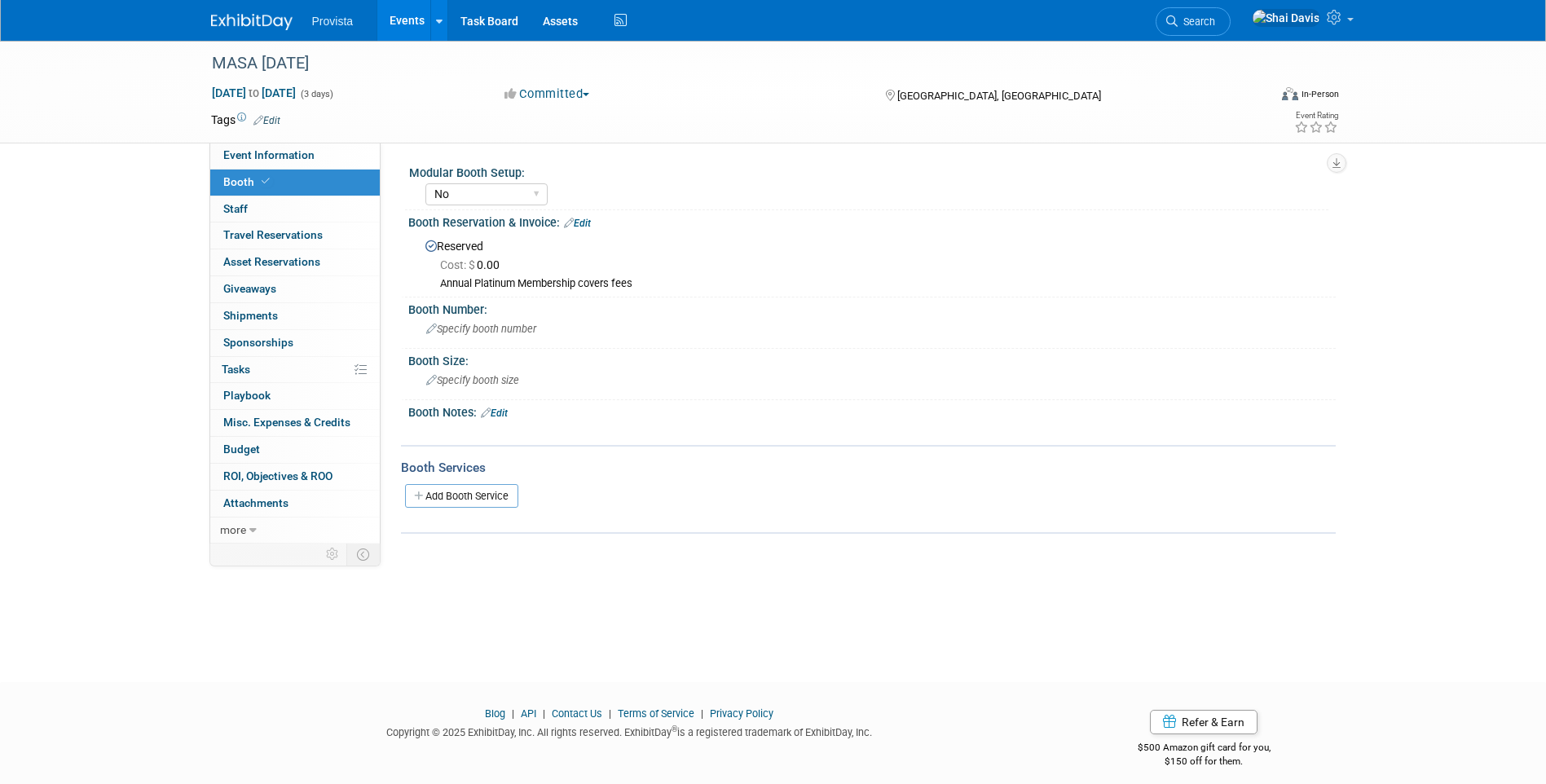
click at [450, 381] on span "Specify booth size" at bounding box center [473, 380] width 93 height 12
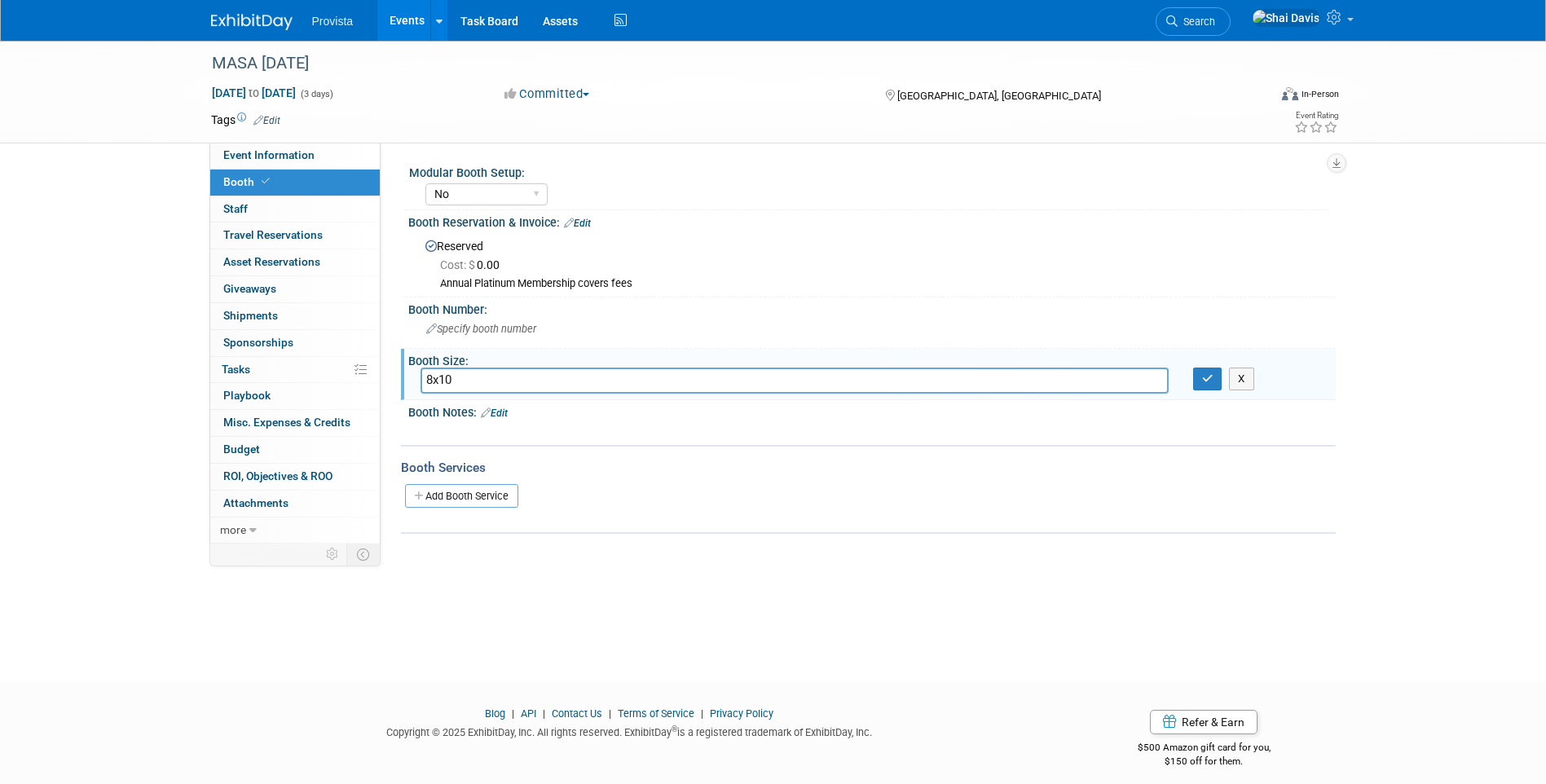
type input "8x10"
click at [1208, 380] on icon "button" at bounding box center [1208, 378] width 11 height 11
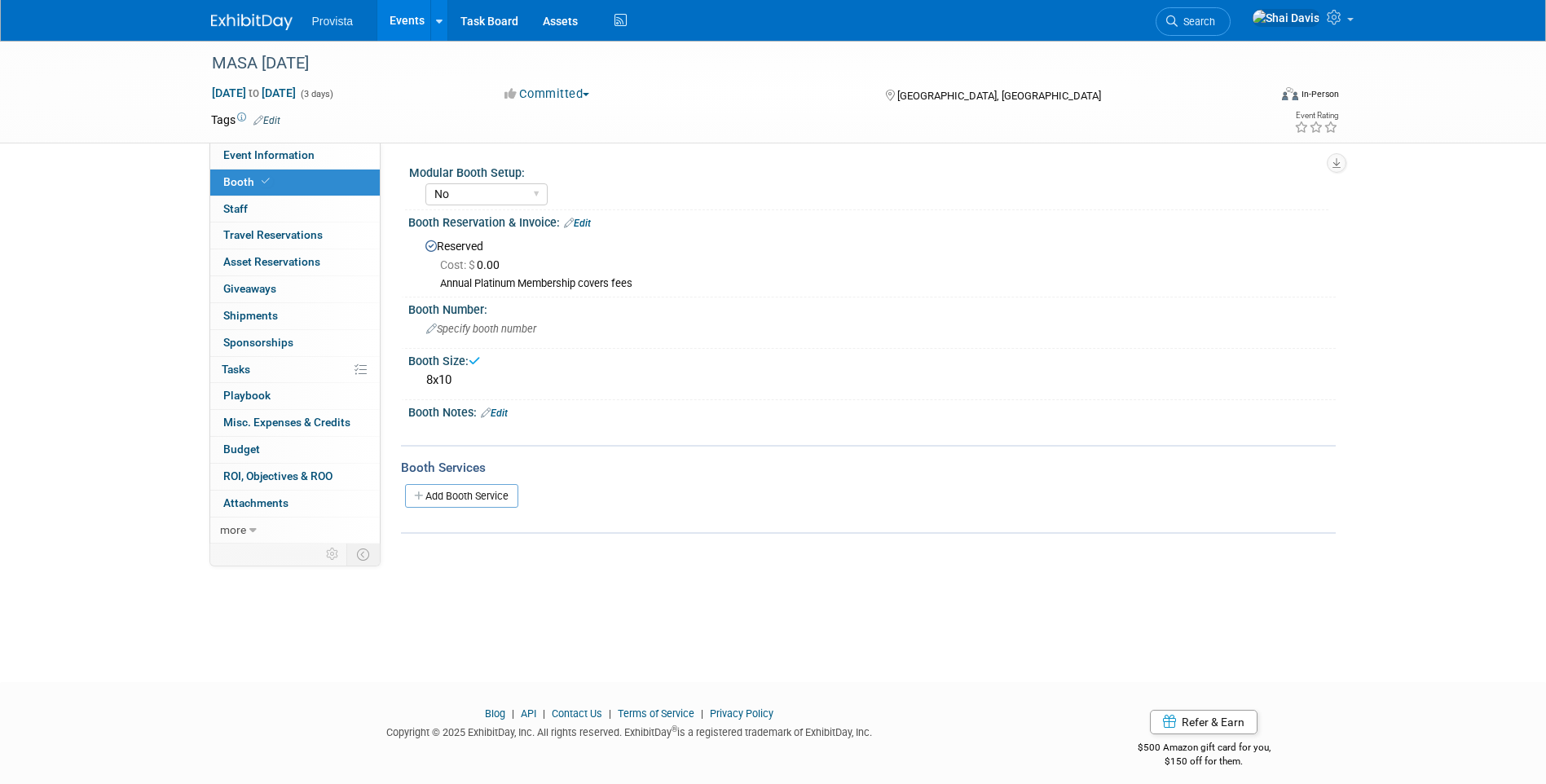
click at [507, 411] on link "Edit" at bounding box center [494, 413] width 27 height 11
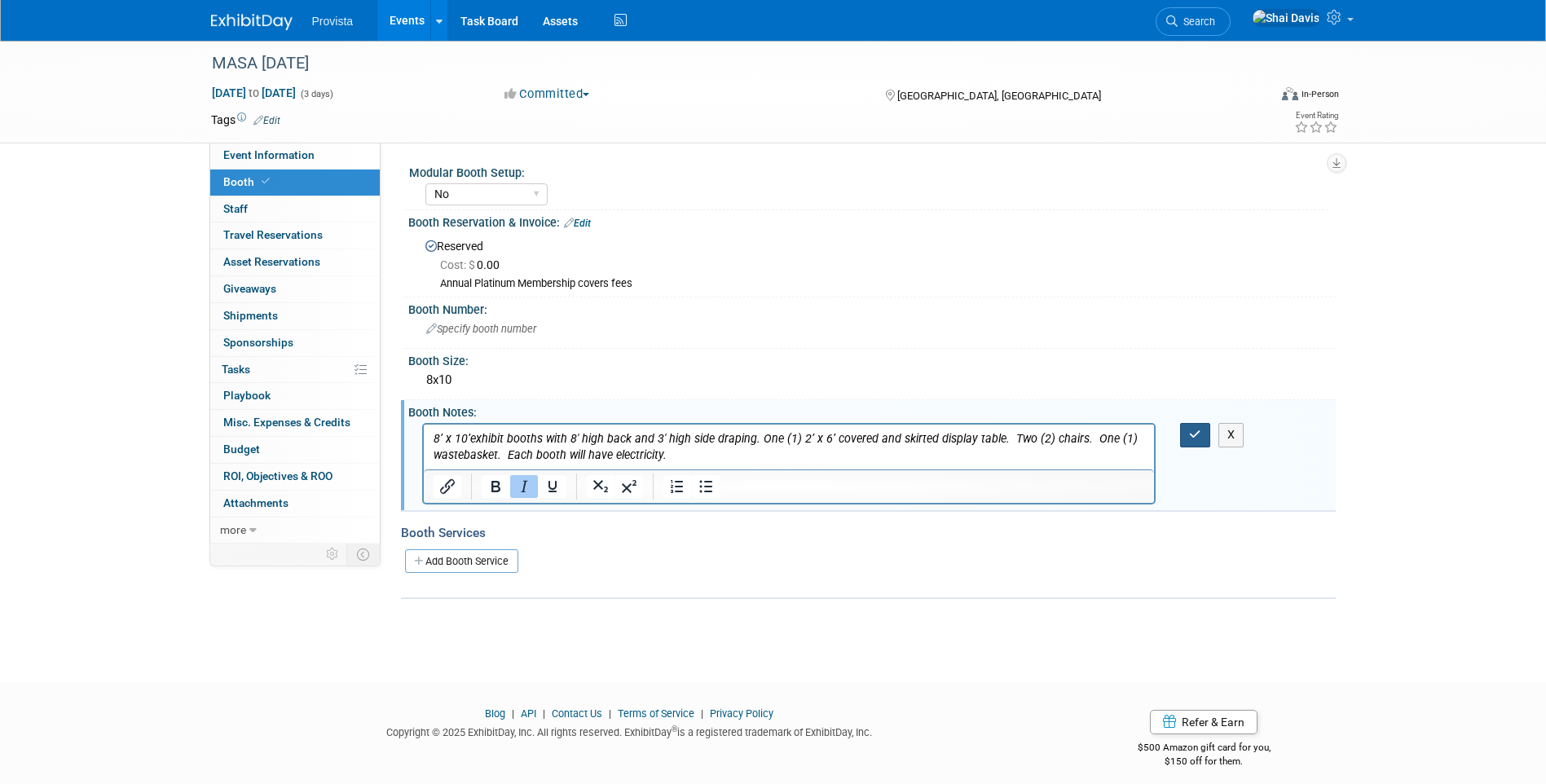
click at [1190, 425] on button "button" at bounding box center [1195, 434] width 30 height 24
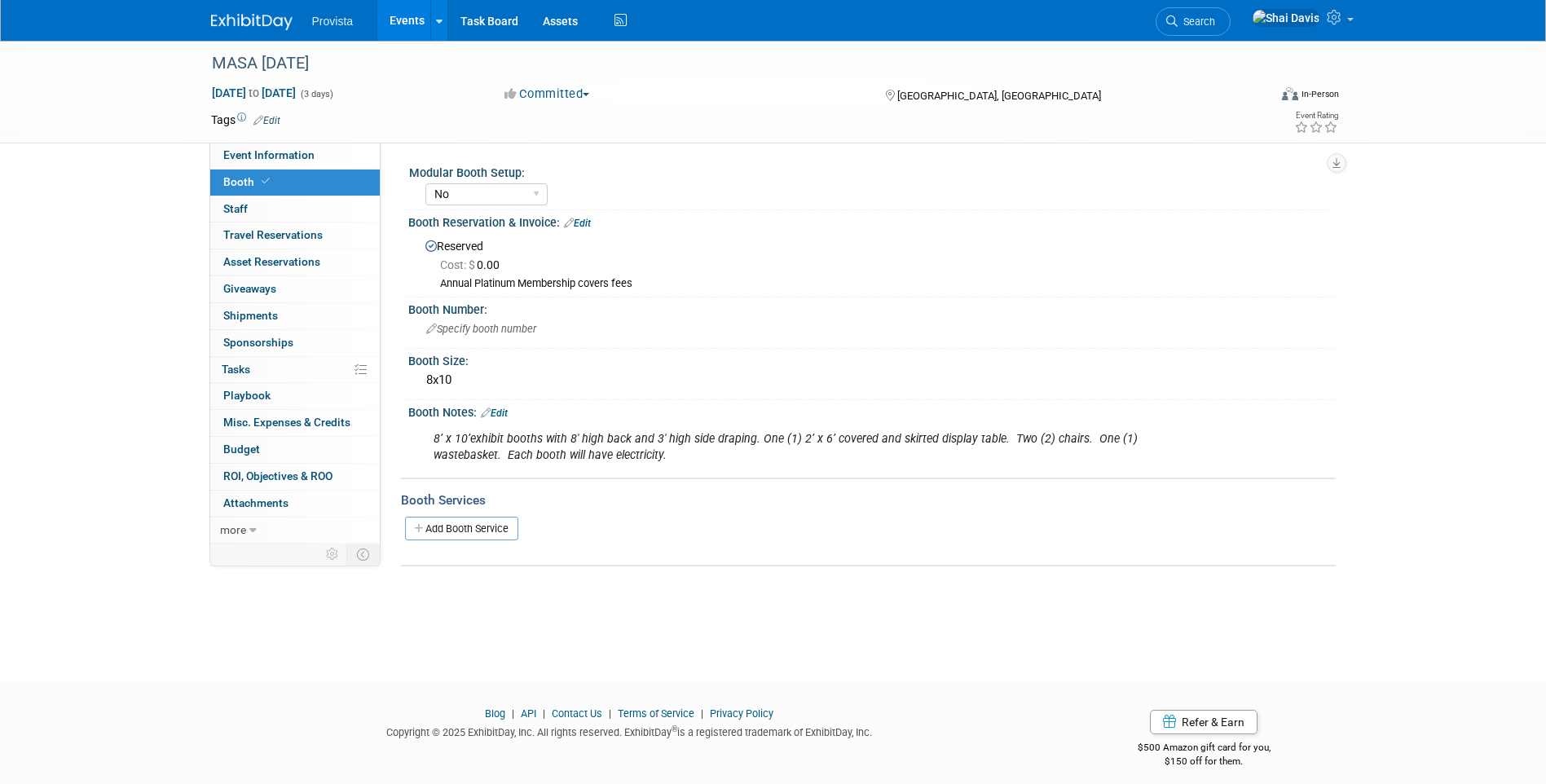
click at [400, 9] on link "Events" at bounding box center [407, 20] width 60 height 41
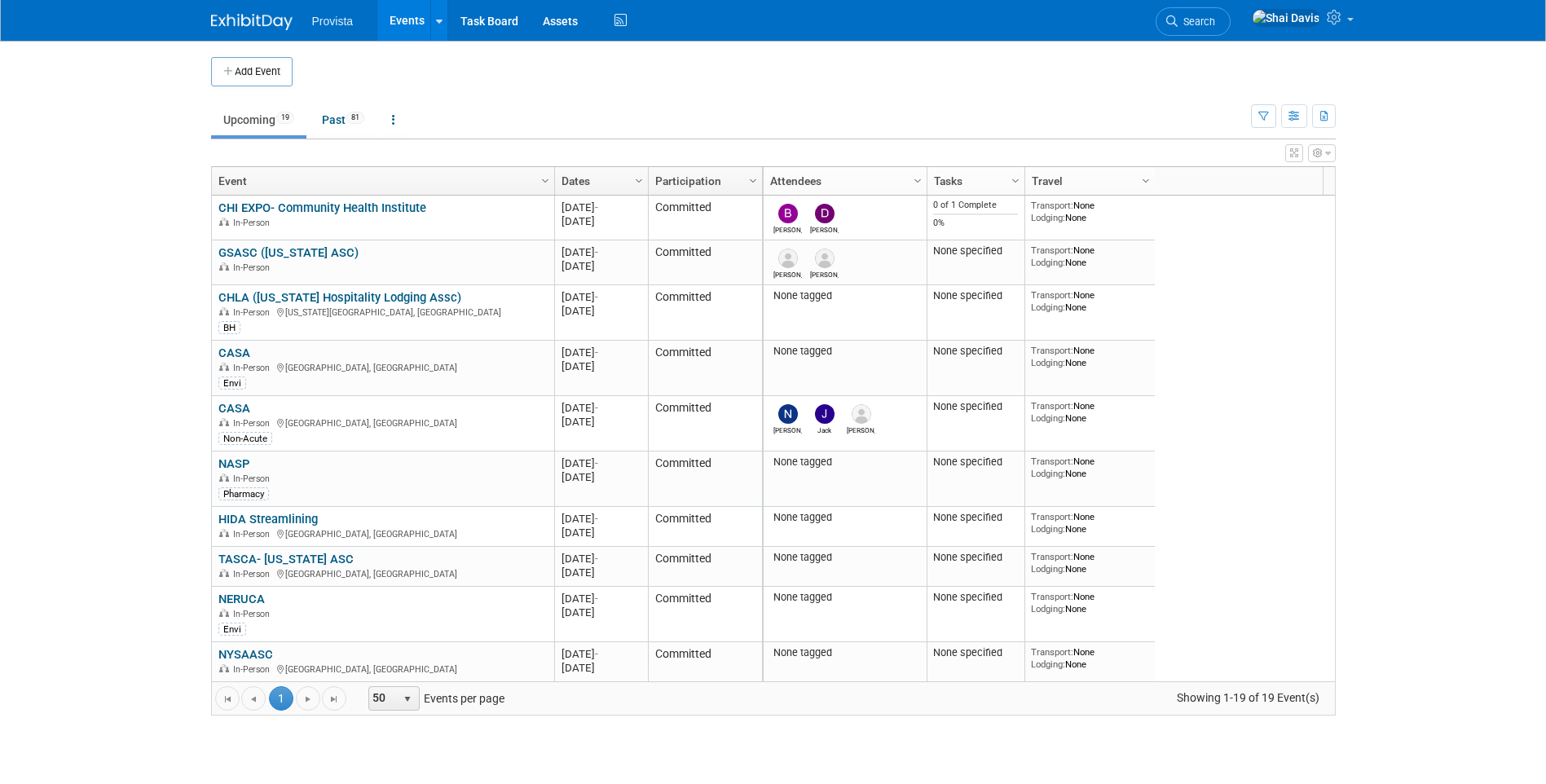
click at [335, 207] on link "CHI EXPO- Community Health Institute" at bounding box center [322, 208] width 208 height 15
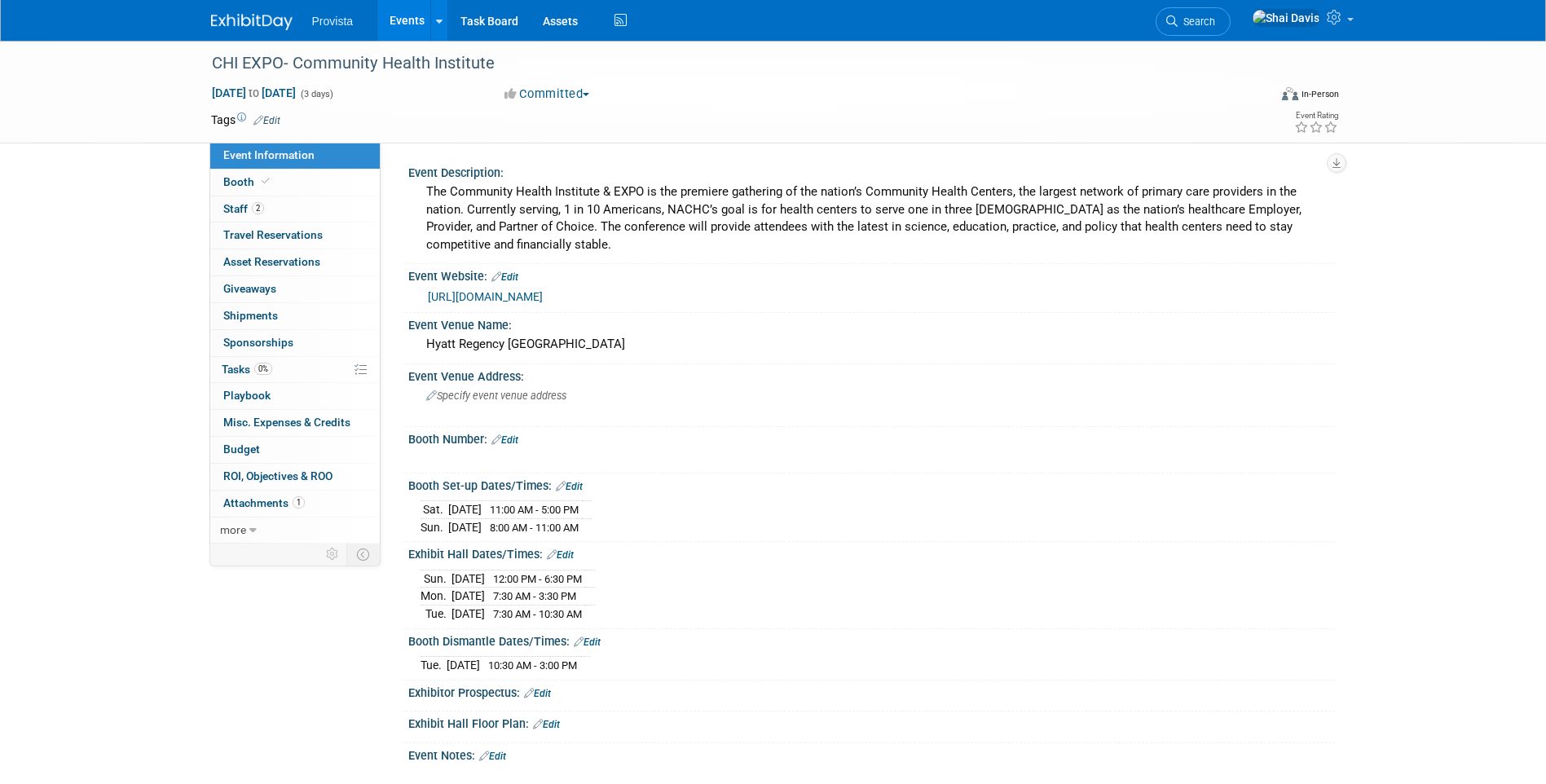
click at [240, 178] on span "Booth" at bounding box center [248, 182] width 50 height 13
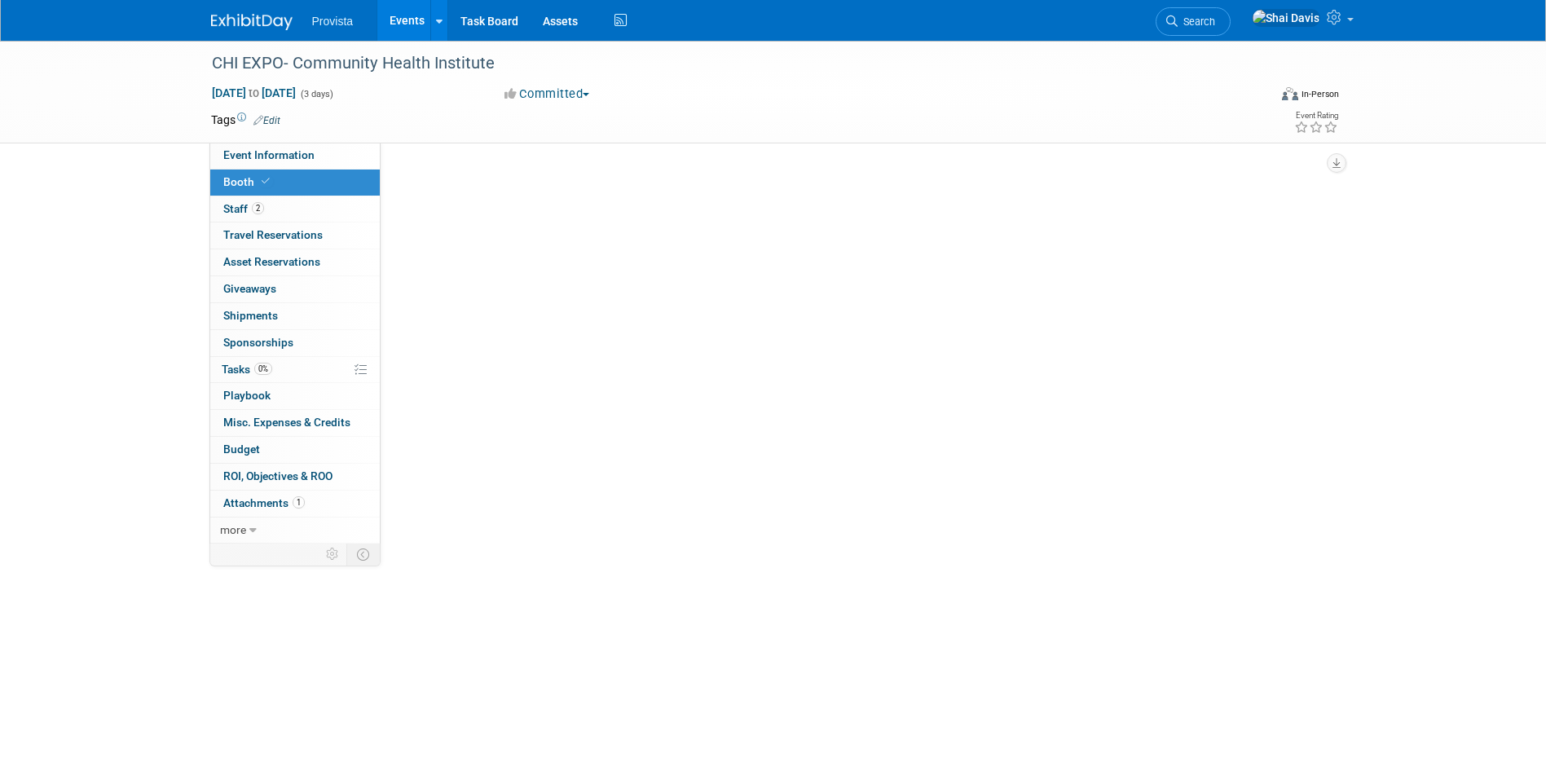
select select "No"
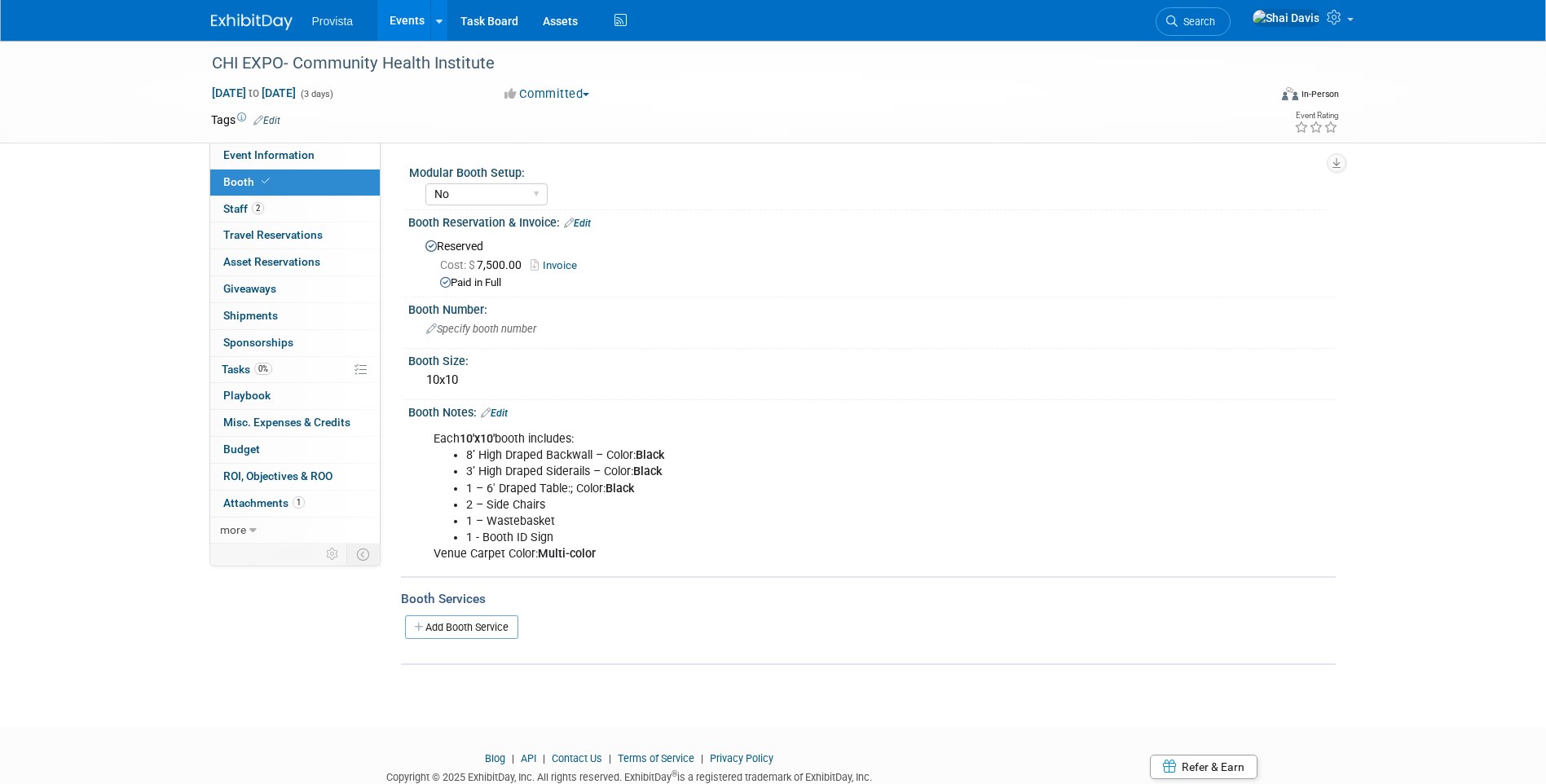
click at [253, 152] on span "Event Information" at bounding box center [269, 155] width 91 height 13
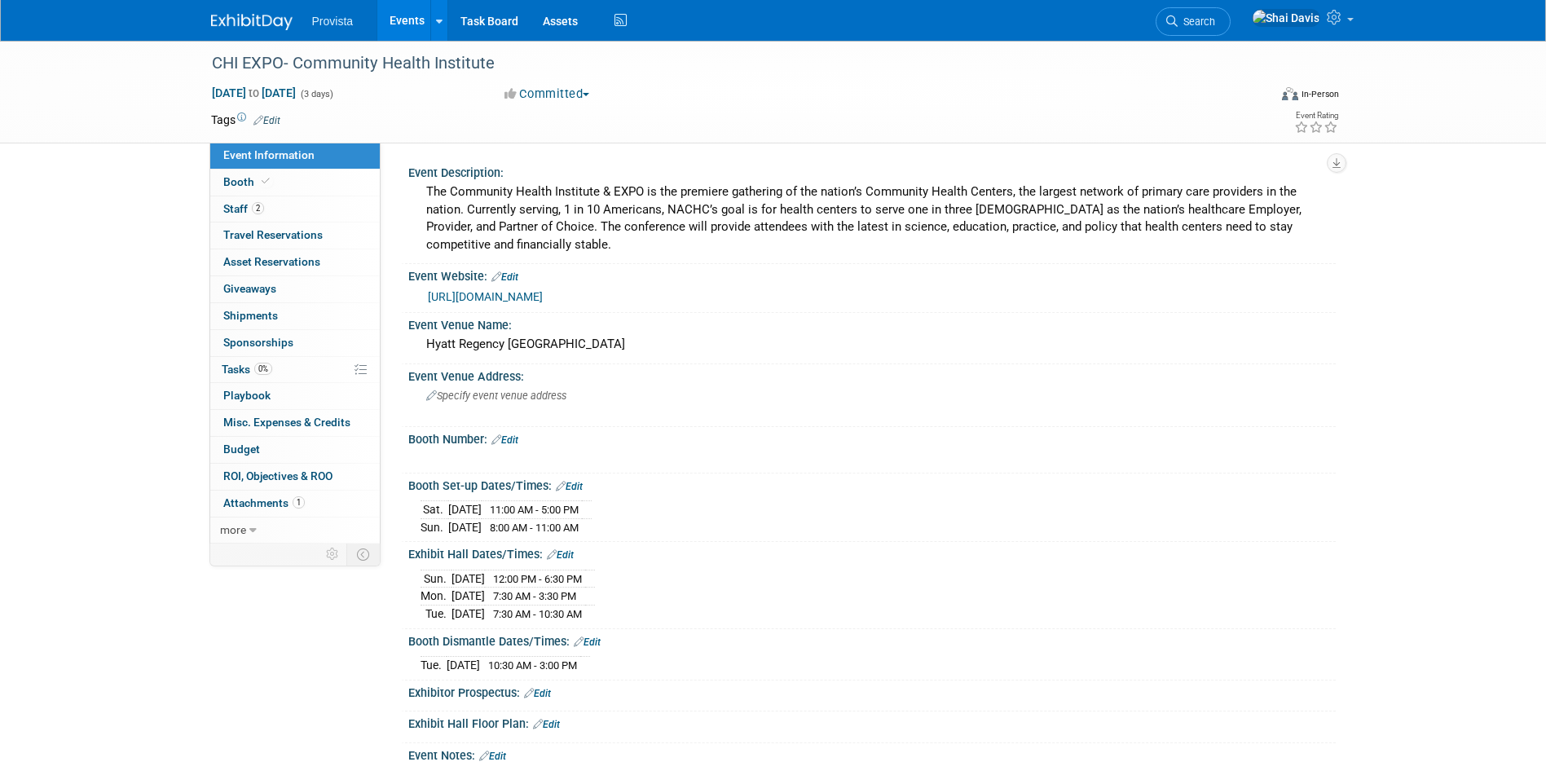
click at [391, 18] on link "Events" at bounding box center [407, 20] width 60 height 41
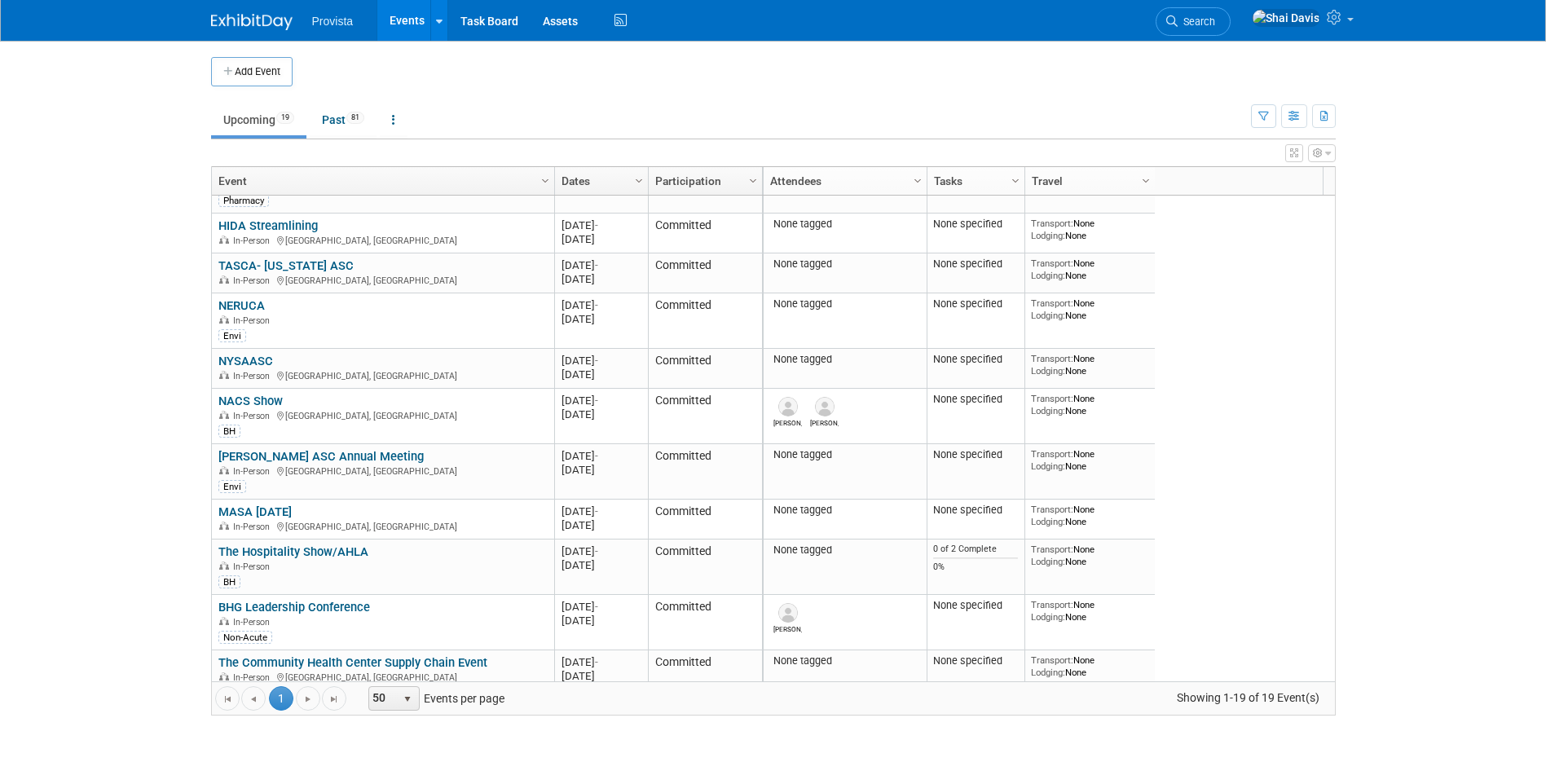
scroll to position [391, 0]
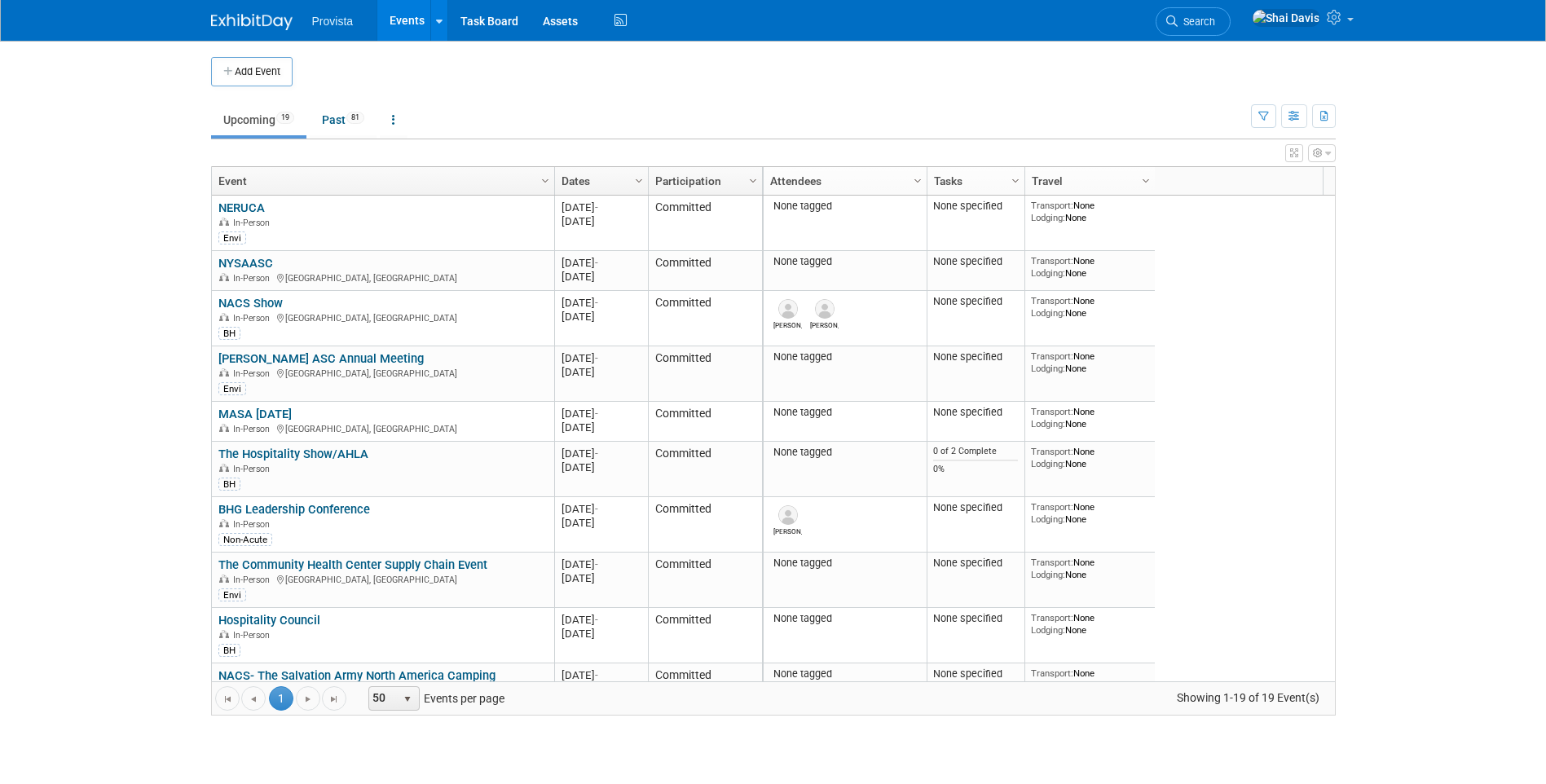
click at [276, 407] on link "MASA [DATE]" at bounding box center [255, 414] width 73 height 15
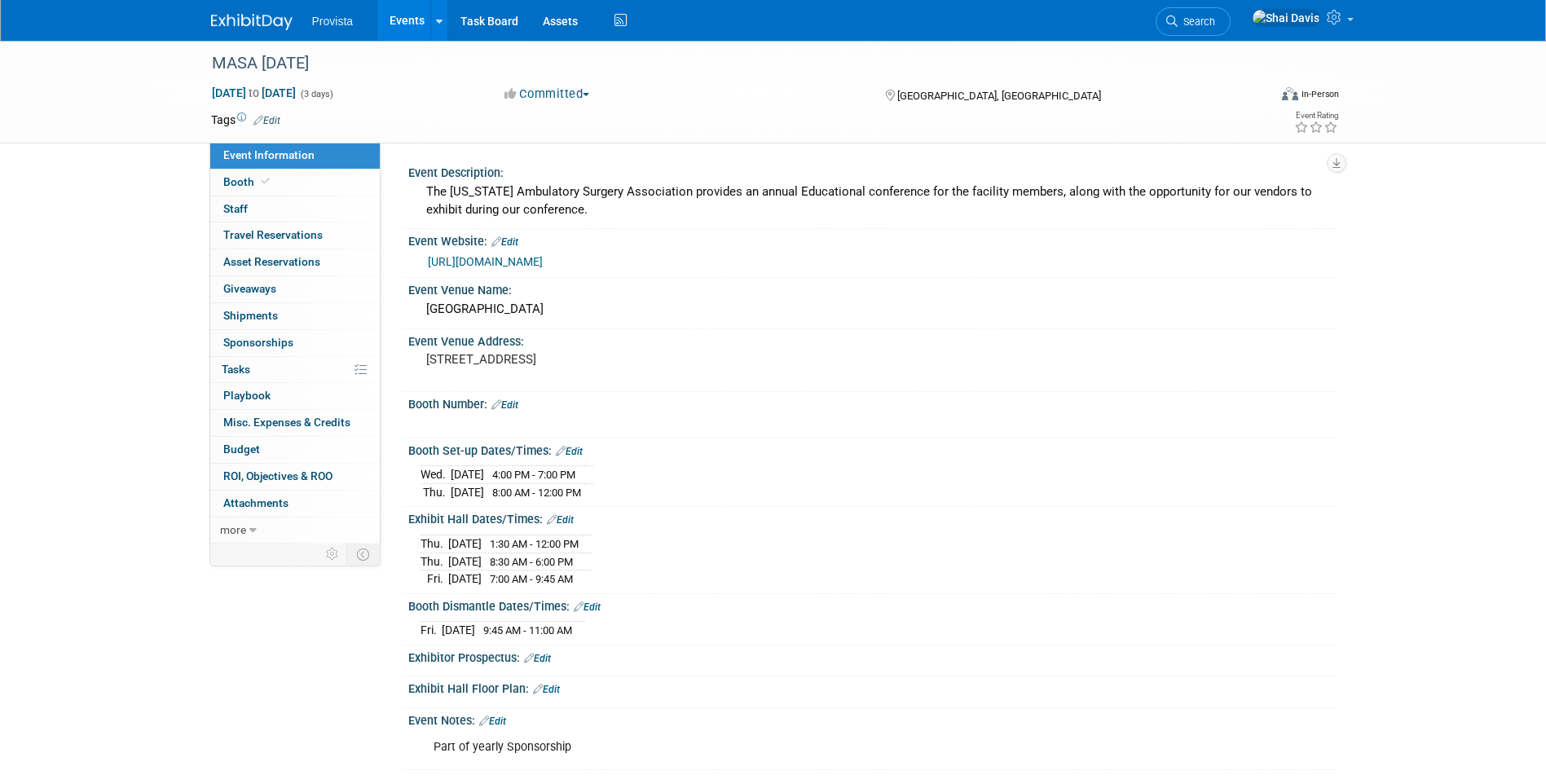
click at [392, 24] on link "Events" at bounding box center [407, 20] width 60 height 41
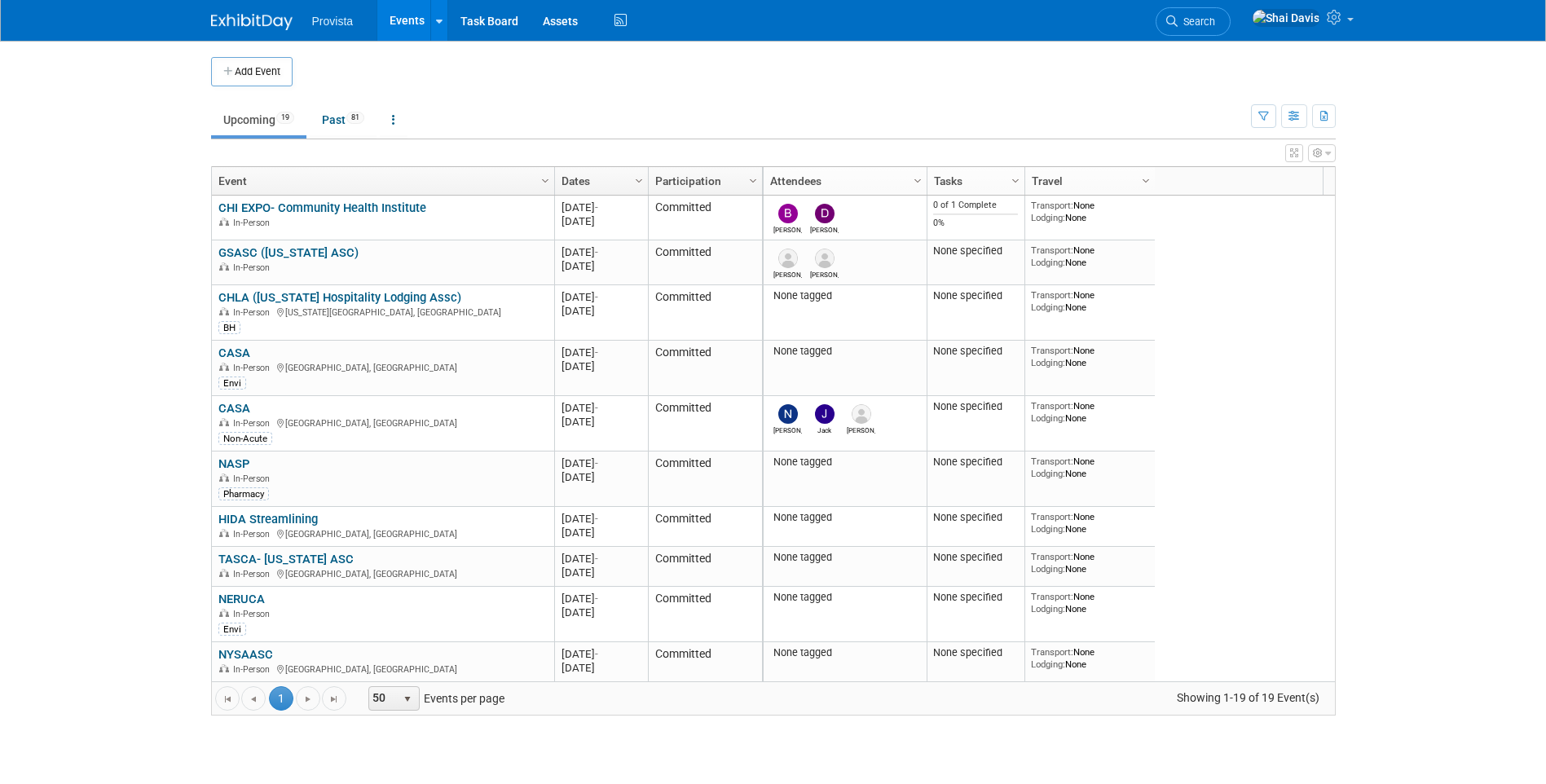
click at [349, 207] on link "CHI EXPO- Community Health Institute" at bounding box center [322, 208] width 208 height 15
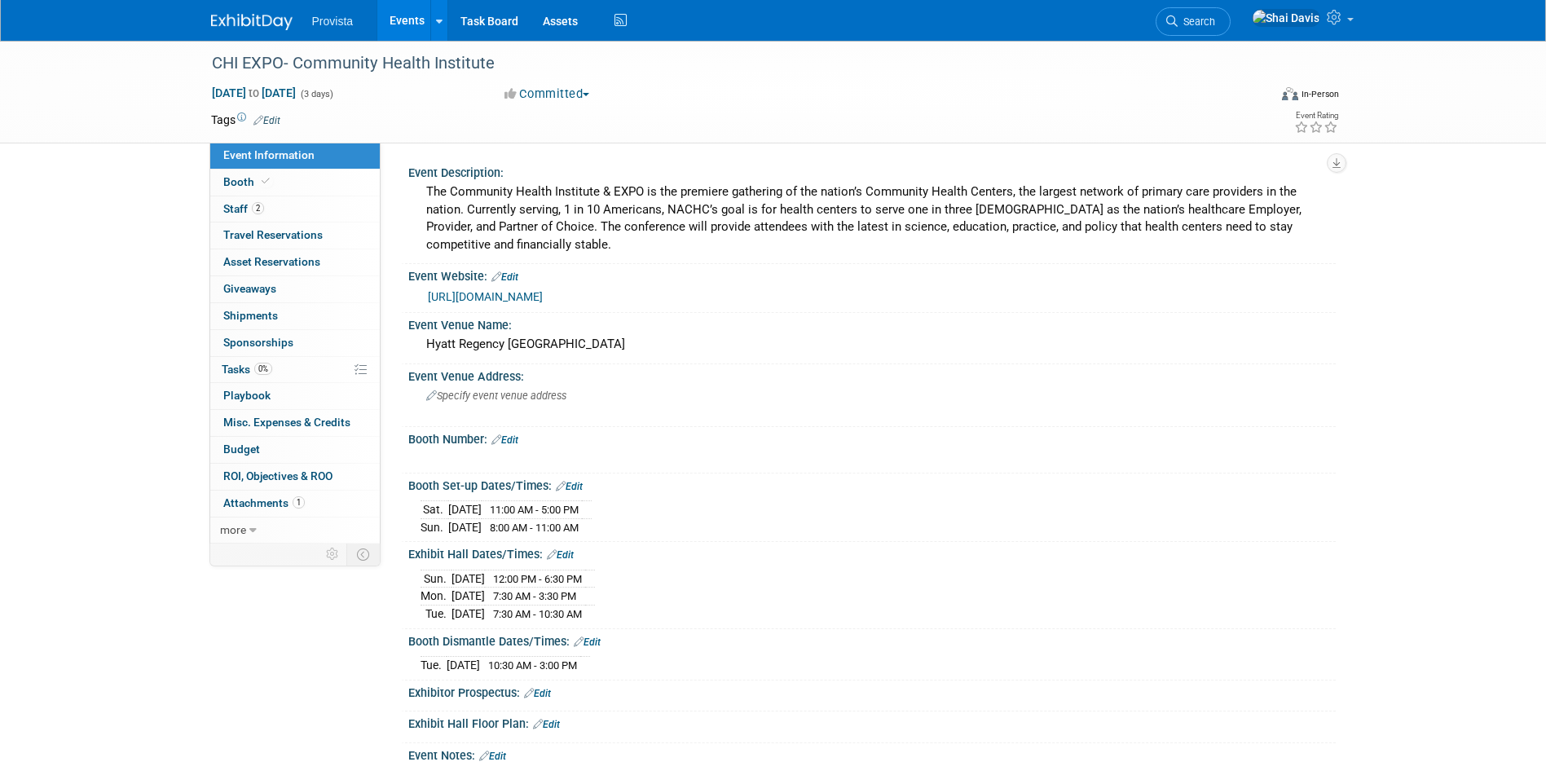
click at [404, 17] on link "Events" at bounding box center [407, 20] width 60 height 41
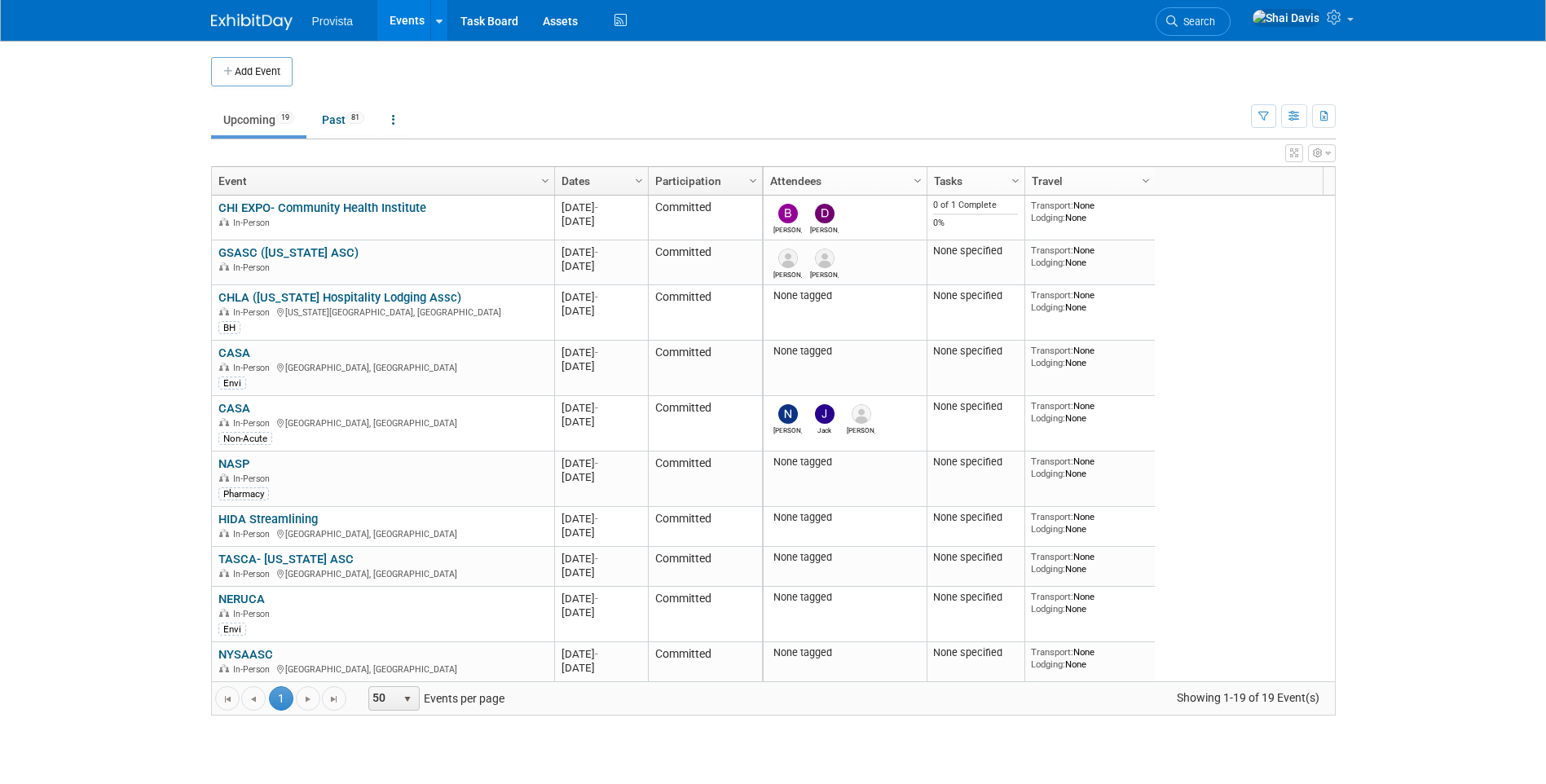
click at [321, 245] on link "GSASC ([US_STATE] ASC)" at bounding box center [289, 253] width 140 height 15
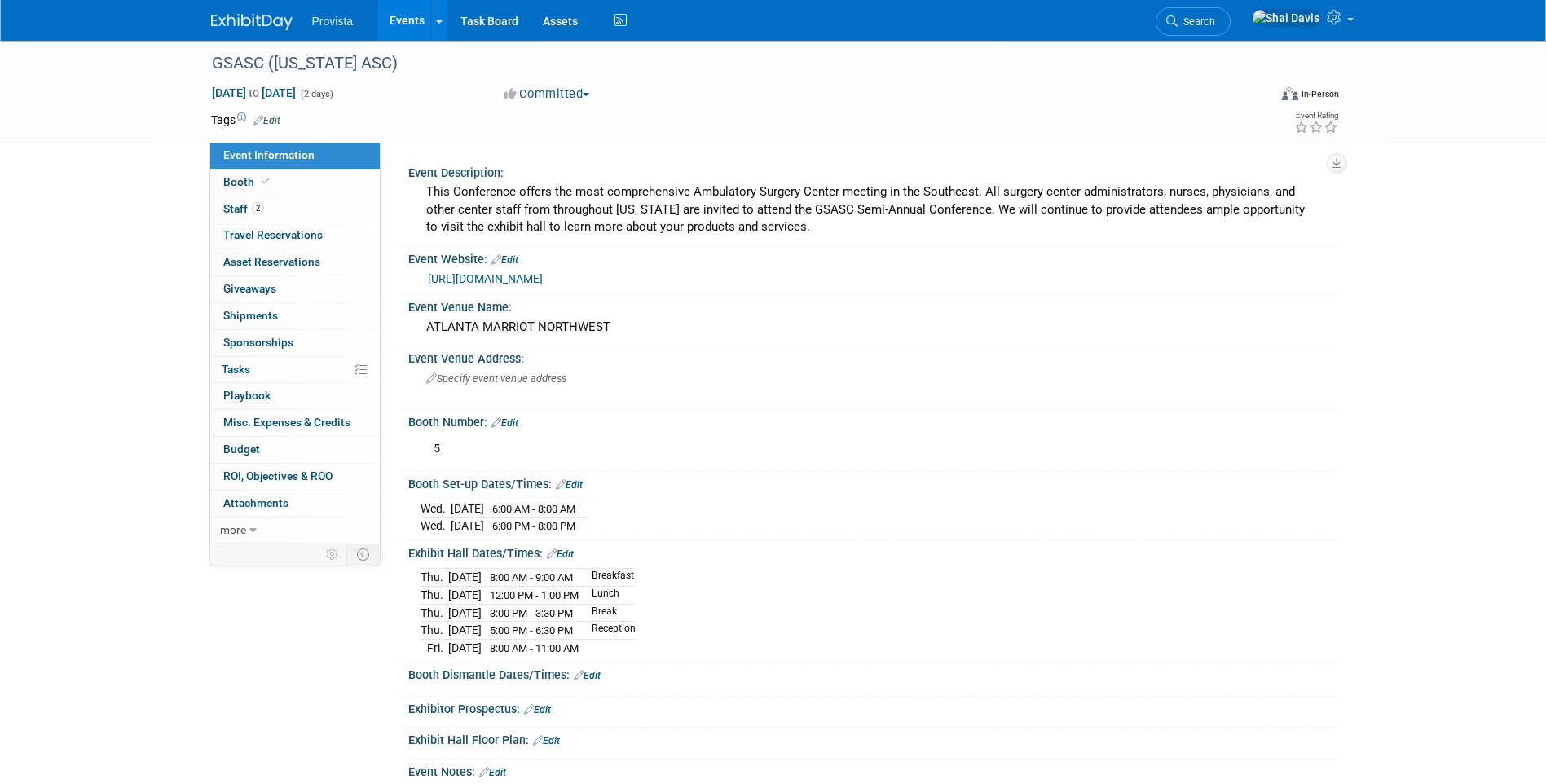
click at [513, 279] on link "[URL][DOMAIN_NAME]" at bounding box center [485, 279] width 115 height 13
click at [304, 63] on div "GSASC (GEORGIA ASC)" at bounding box center [725, 64] width 1037 height 29
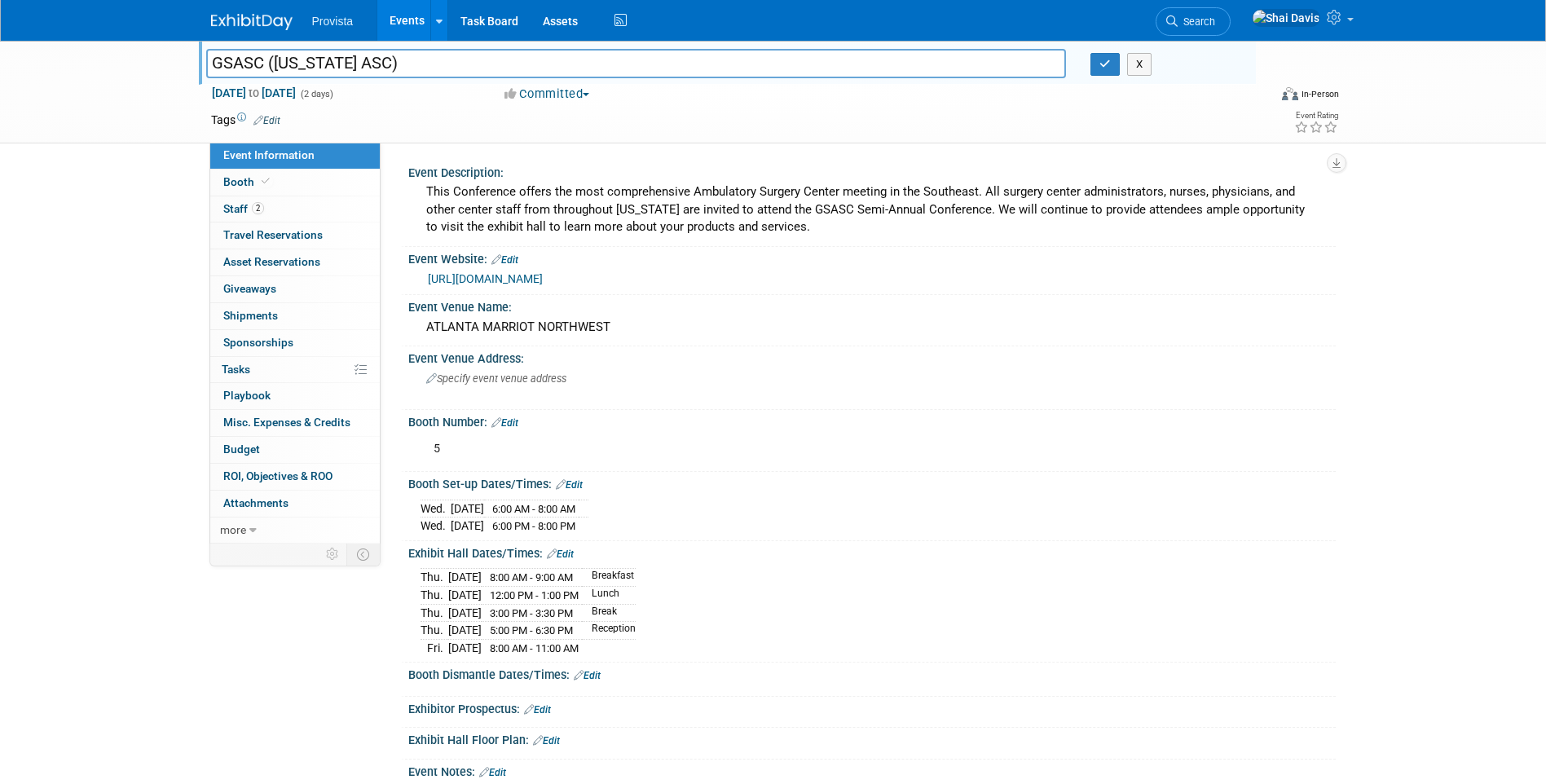
click at [304, 63] on input "GSASC (GEORGIA ASC)" at bounding box center [637, 63] width 861 height 29
drag, startPoint x: 402, startPoint y: 55, endPoint x: 383, endPoint y: 63, distance: 20.6
click at [383, 63] on input "GSASC (GEORGIA ASC)" at bounding box center [637, 63] width 861 height 29
drag, startPoint x: 383, startPoint y: 63, endPoint x: 267, endPoint y: 73, distance: 116.4
click at [267, 73] on input "GSASC (GEORGIA ASC) Semi Annual Meeting" at bounding box center [637, 63] width 861 height 29
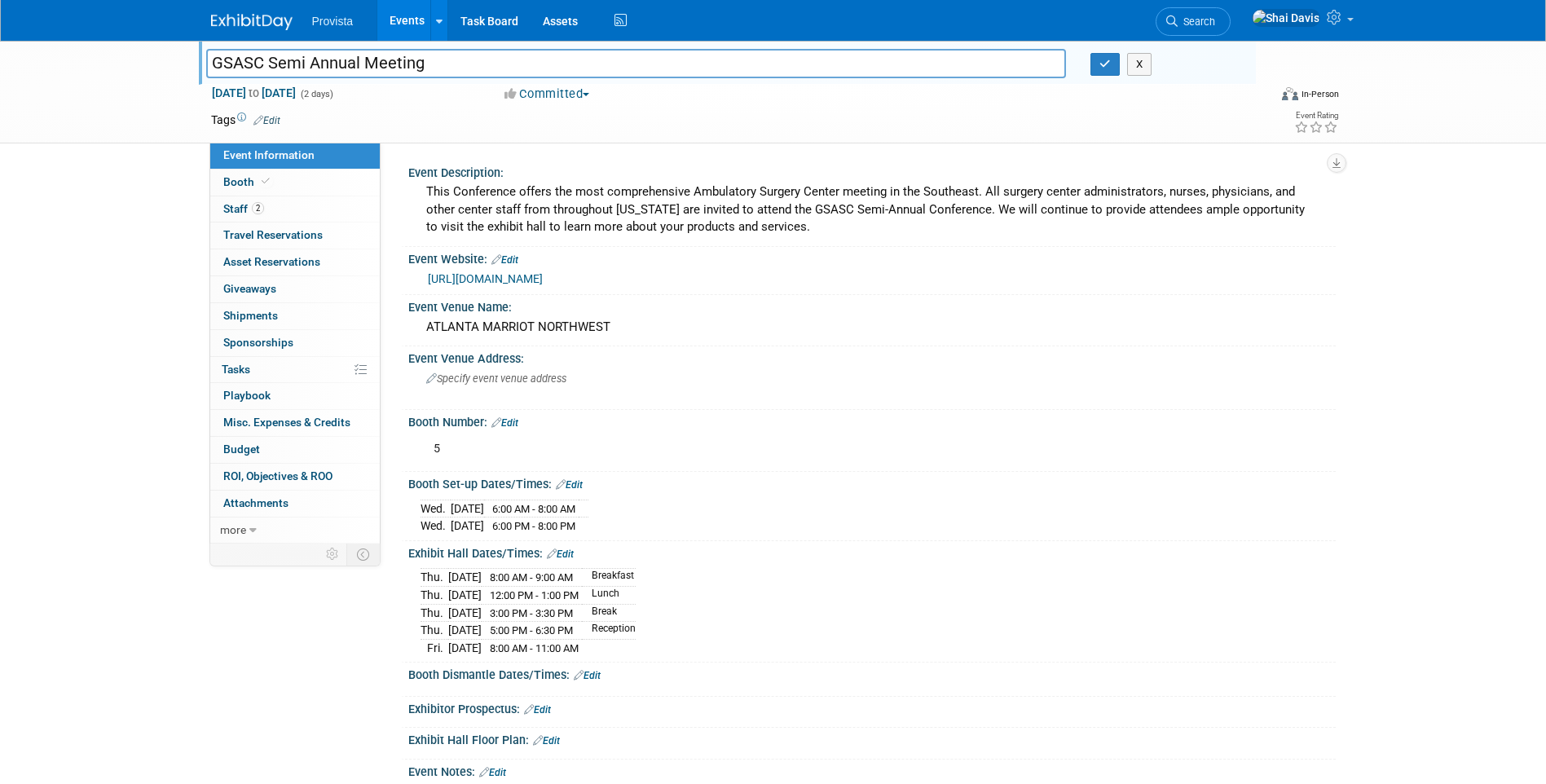
type input "GSASC Semi Annual Meeting"
click at [1105, 66] on icon "button" at bounding box center [1105, 64] width 11 height 11
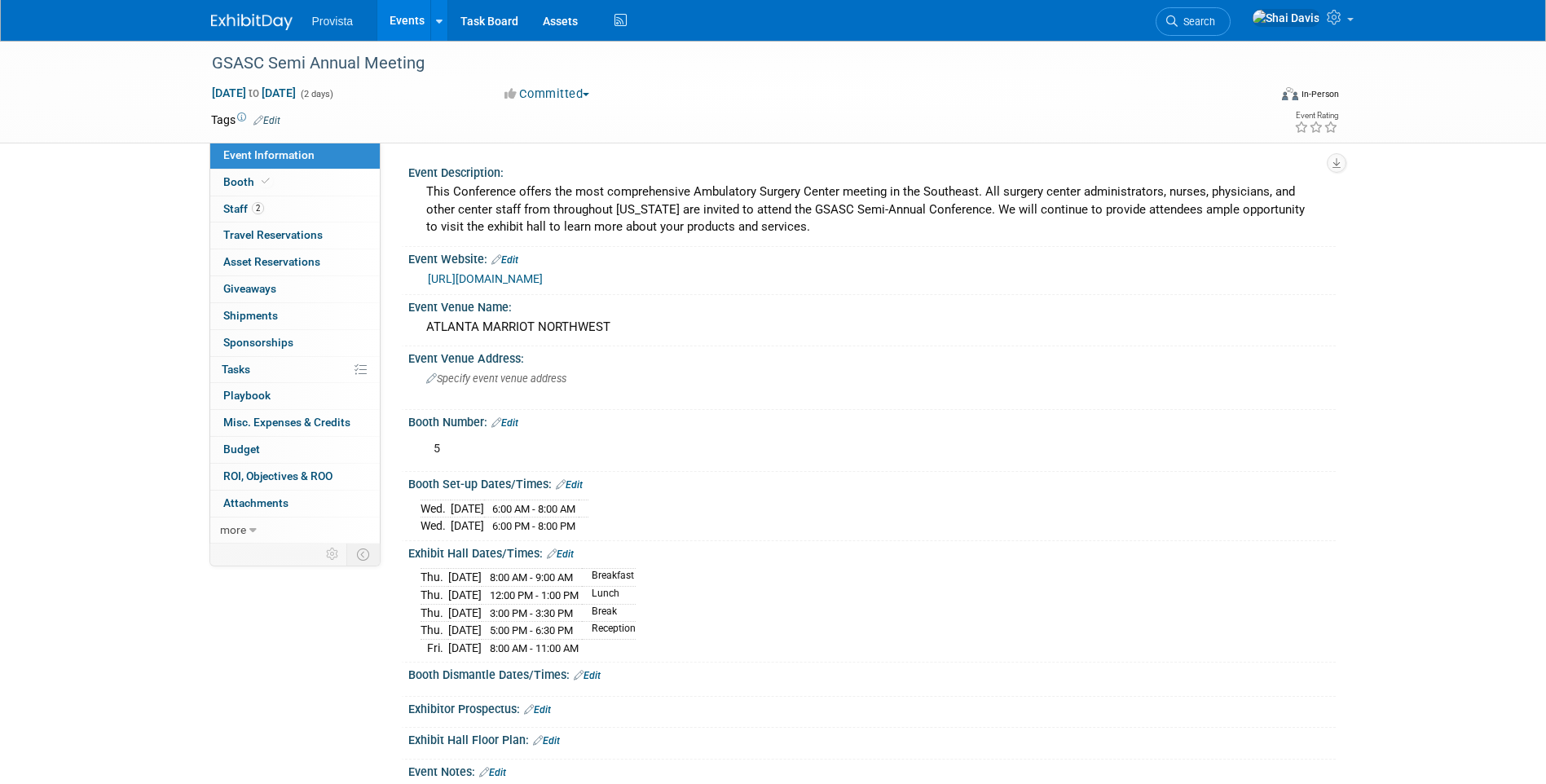
click at [382, 20] on link "Events" at bounding box center [407, 20] width 60 height 41
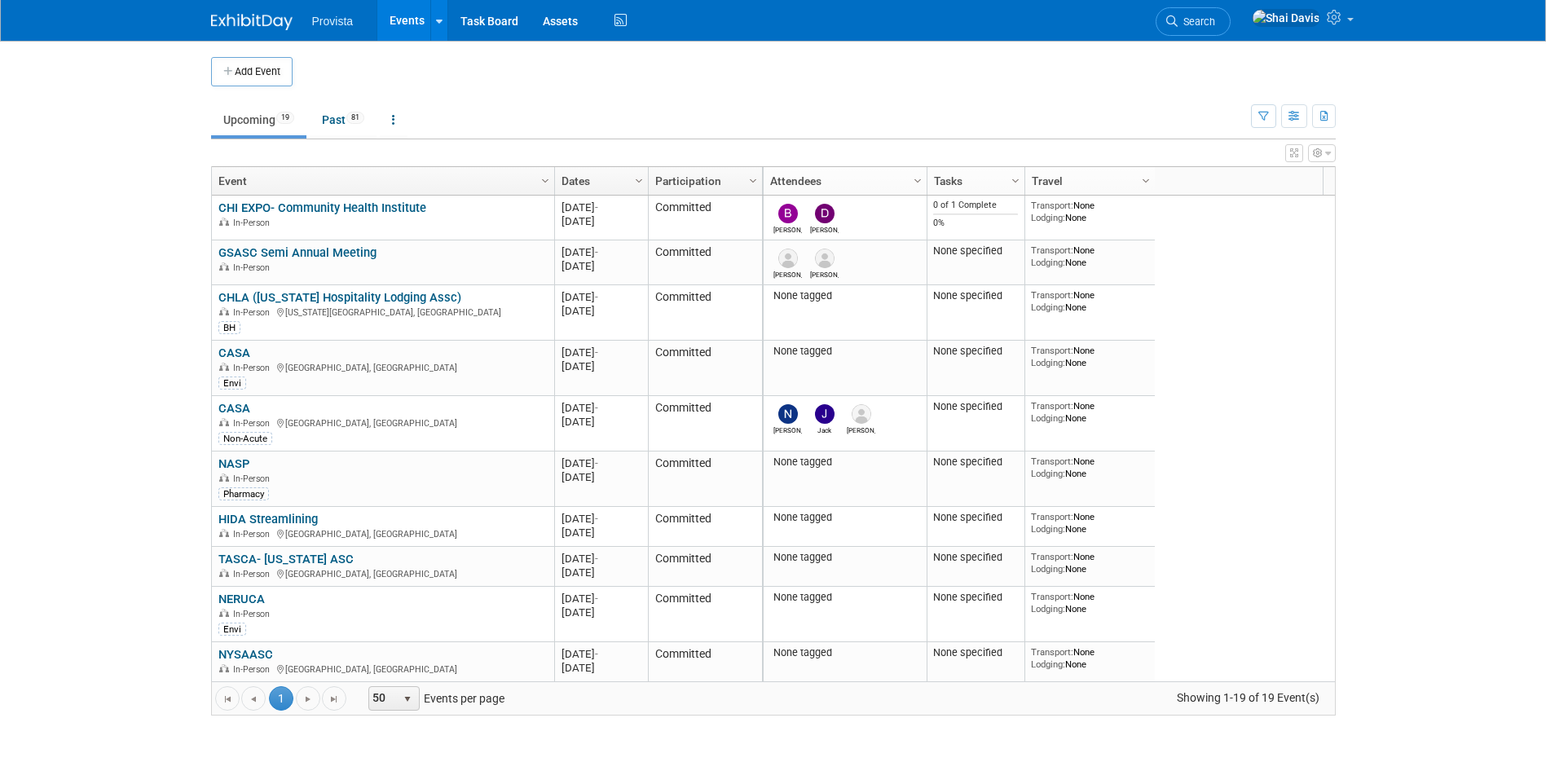
click at [279, 296] on link "CHLA ([US_STATE] Hospitality Lodging Assc)" at bounding box center [340, 297] width 243 height 15
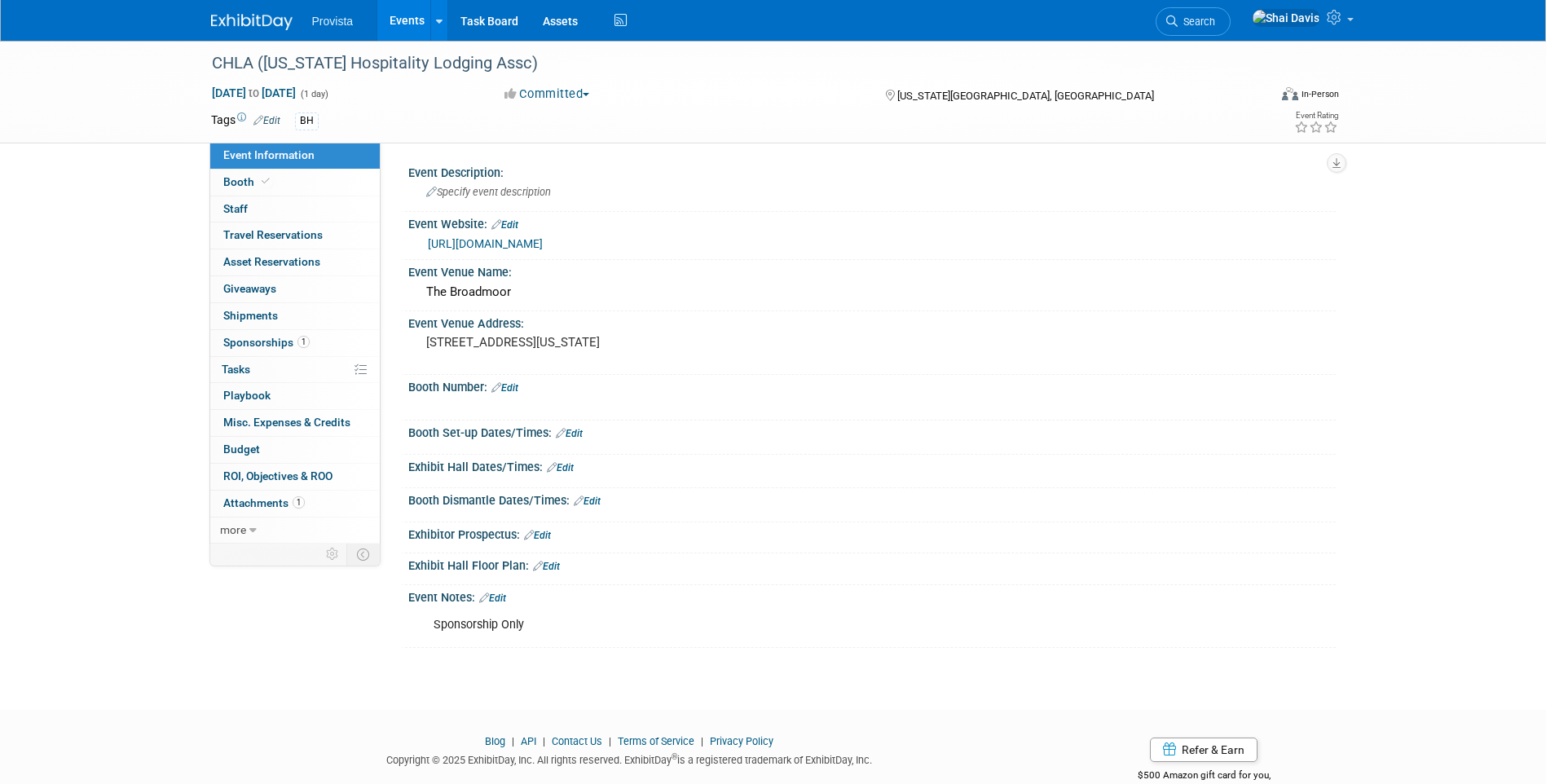
click at [512, 240] on link "[URL][DOMAIN_NAME]" at bounding box center [485, 244] width 115 height 13
click at [391, 12] on link "Events" at bounding box center [407, 20] width 60 height 41
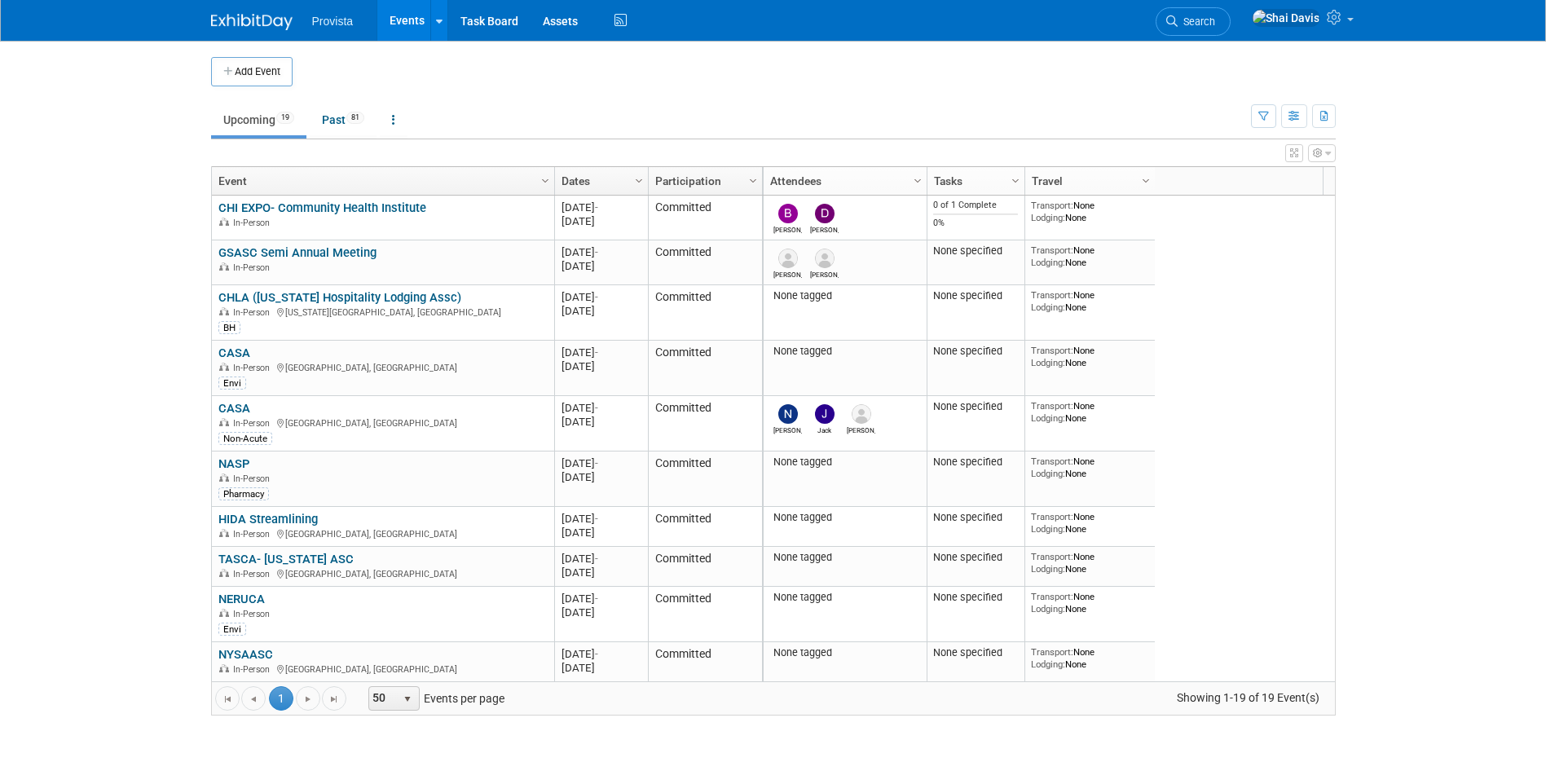
click at [241, 352] on link "CASA" at bounding box center [234, 353] width 32 height 15
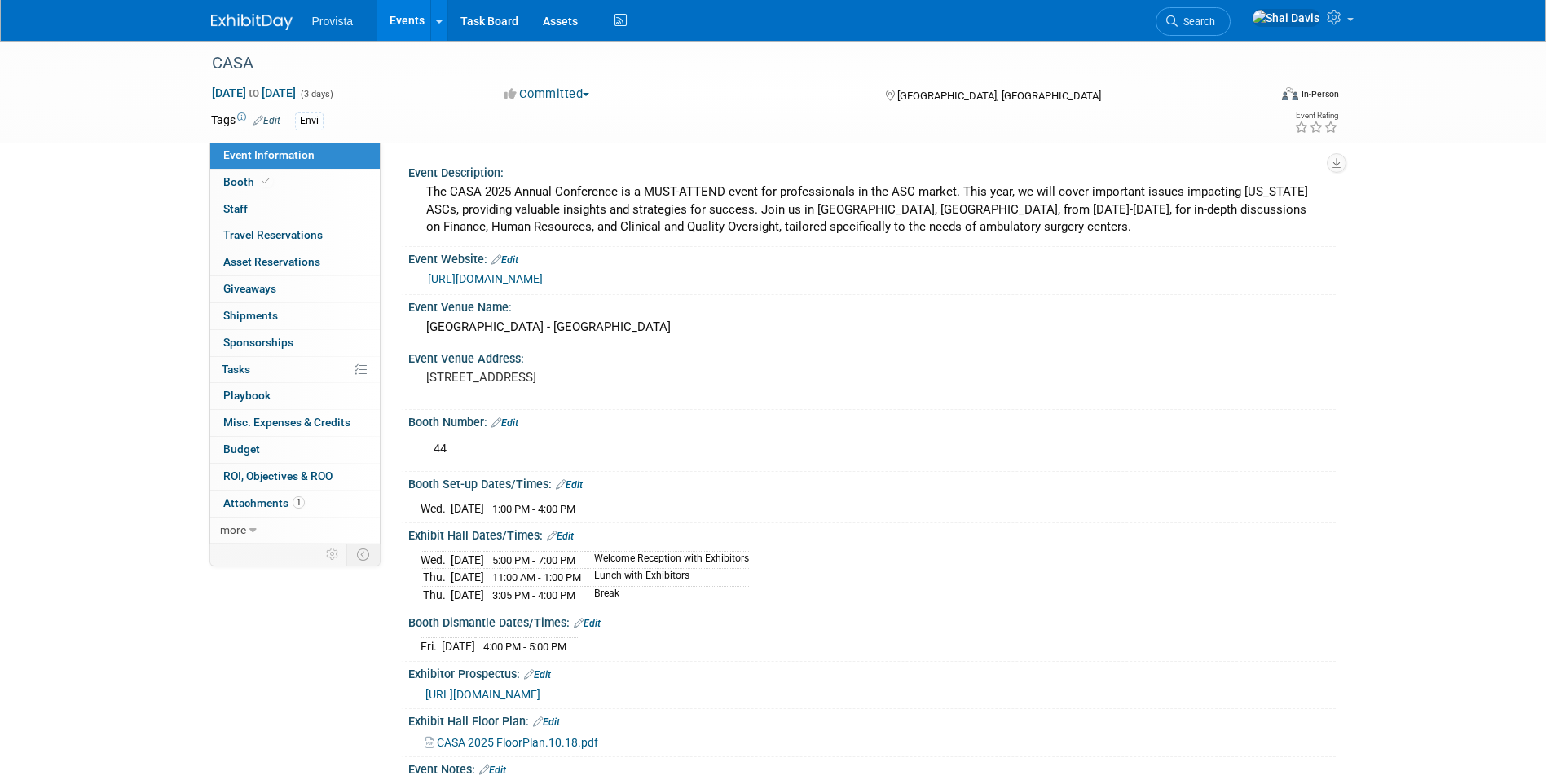
click at [419, 21] on link "Events" at bounding box center [407, 20] width 60 height 41
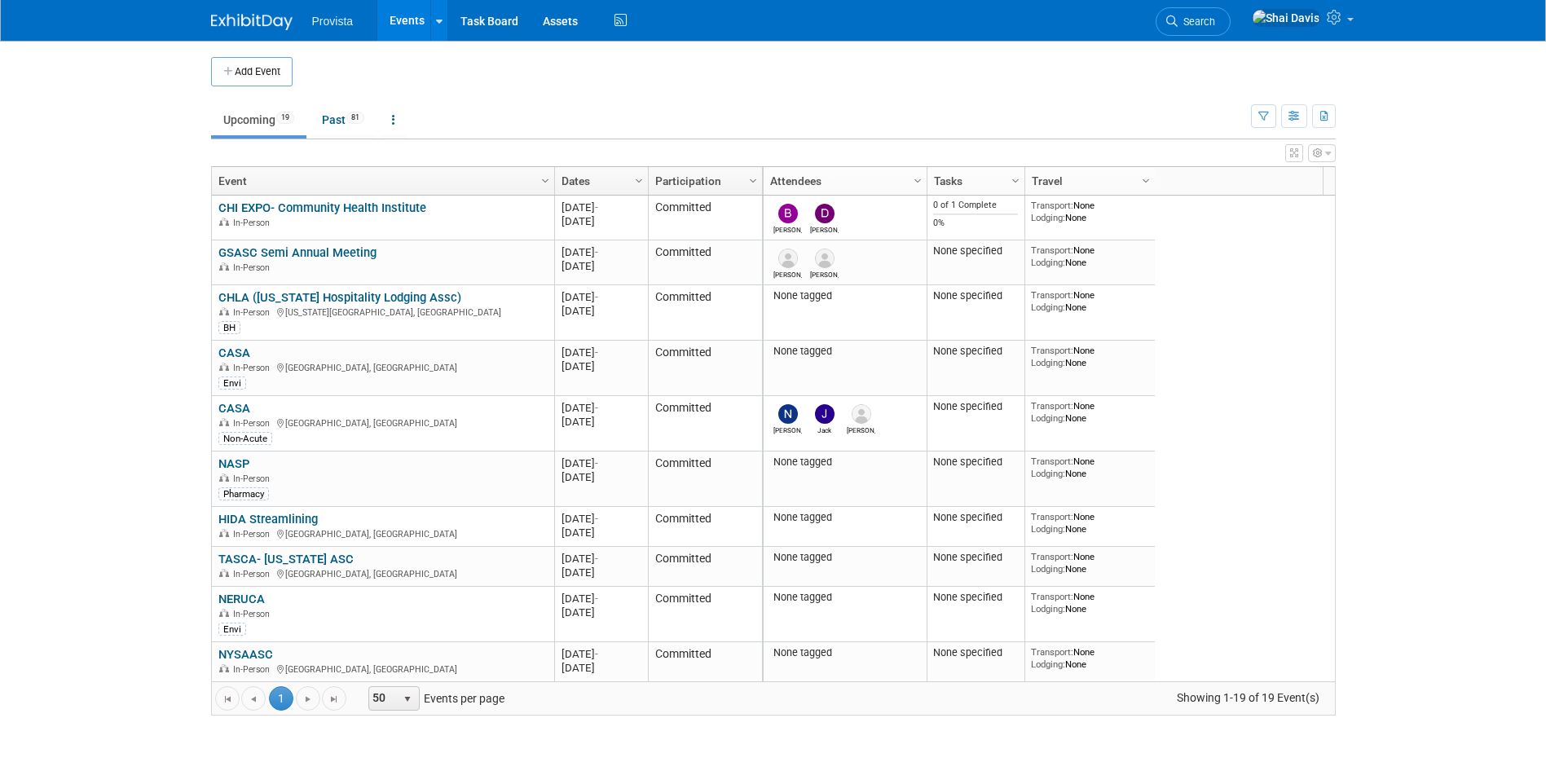
click at [241, 459] on link "NASP" at bounding box center [234, 464] width 31 height 15
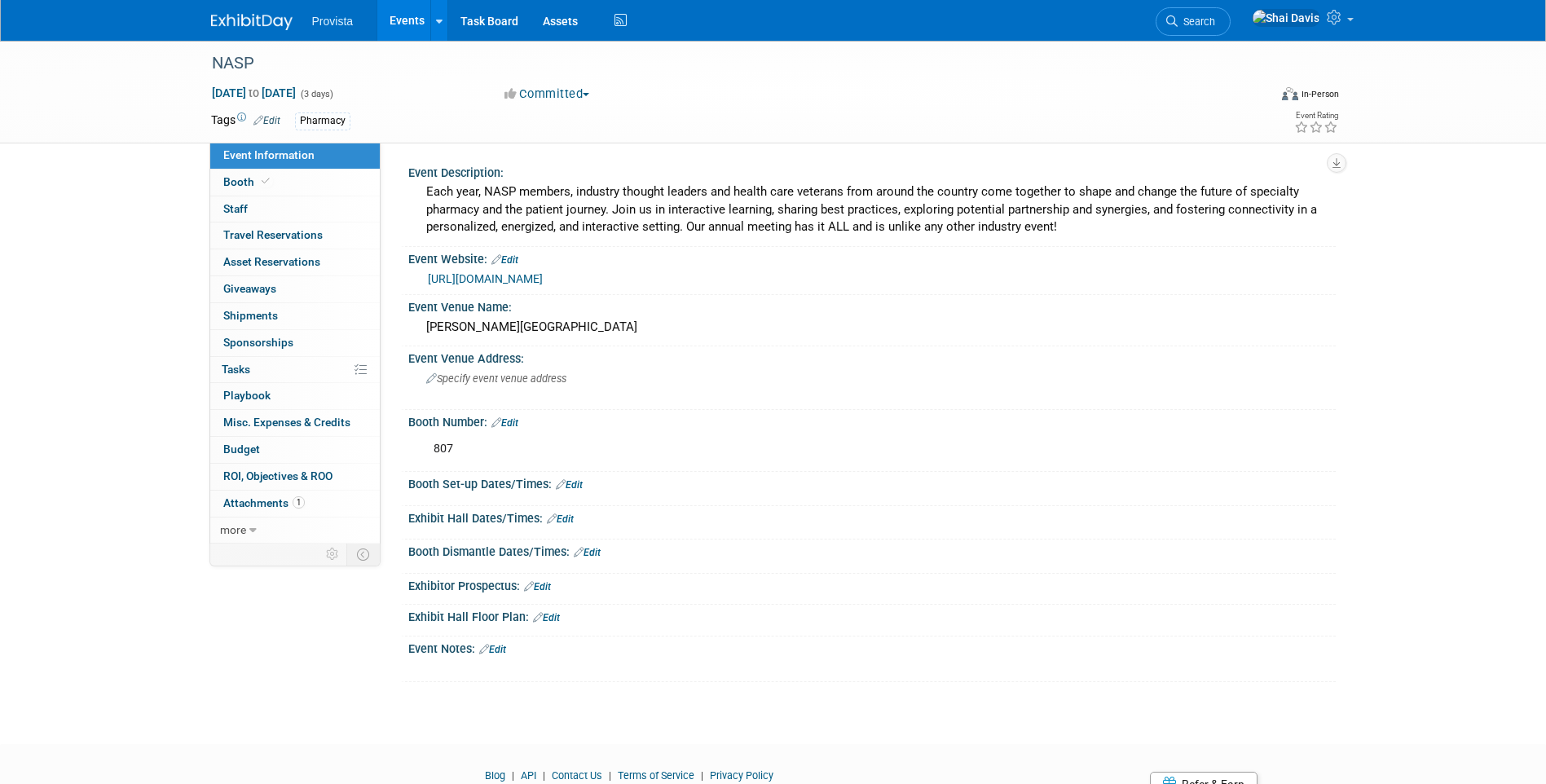
click at [509, 273] on link "[URL][DOMAIN_NAME]" at bounding box center [485, 279] width 115 height 13
click at [401, 12] on link "Events" at bounding box center [407, 20] width 60 height 41
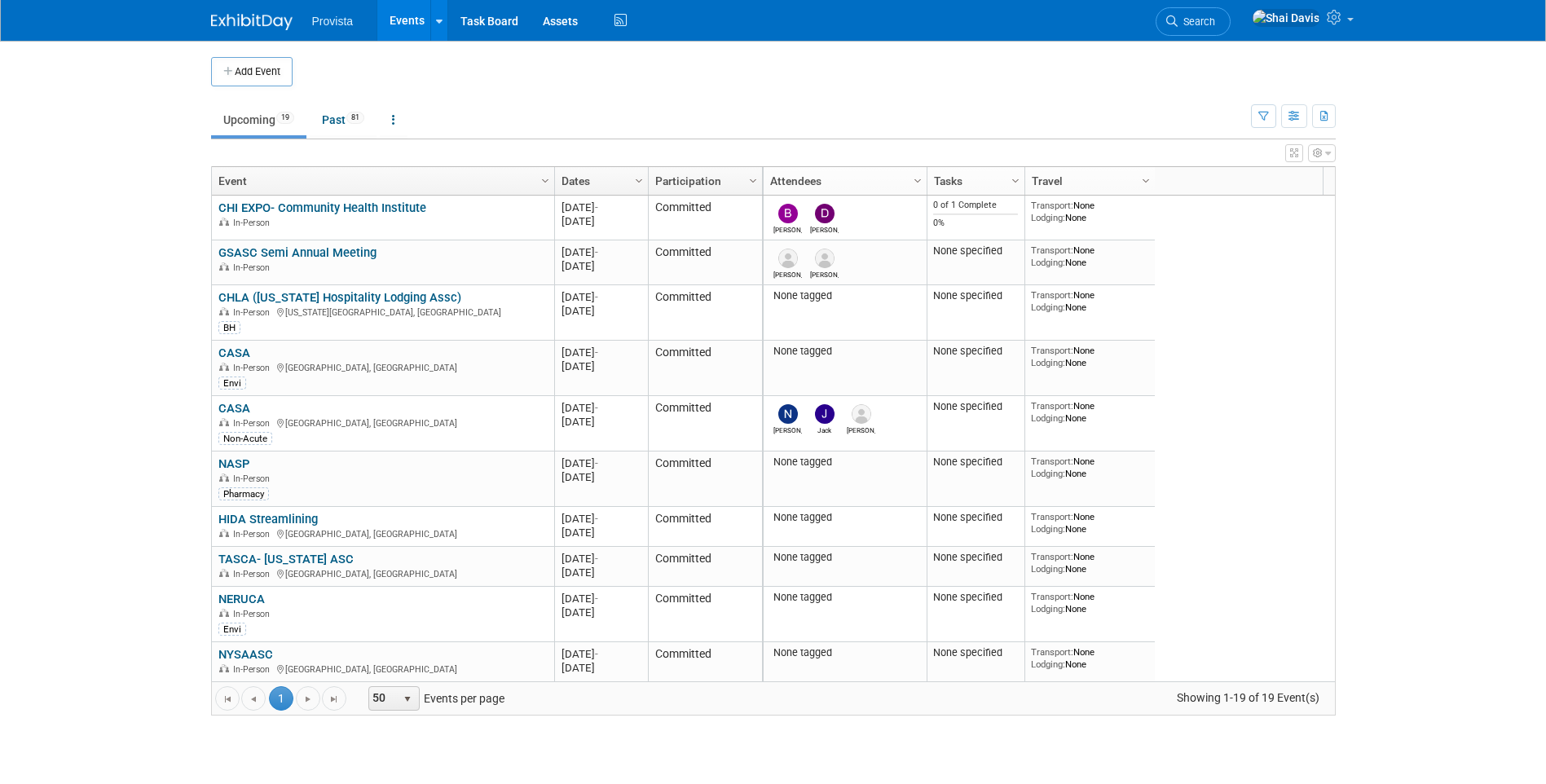
click at [237, 462] on link "NASP" at bounding box center [234, 464] width 31 height 15
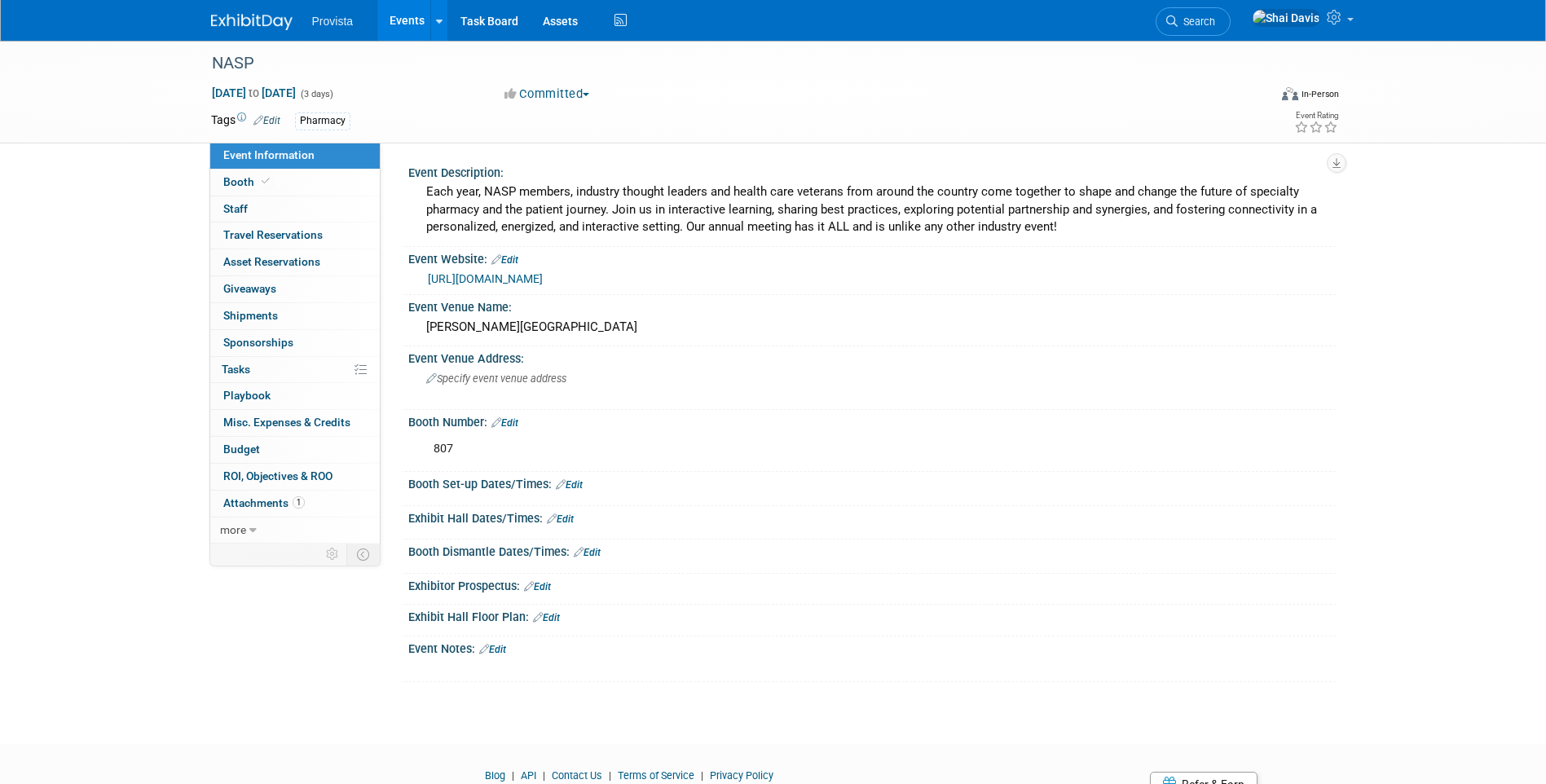
click at [396, 18] on link "Events" at bounding box center [407, 20] width 60 height 41
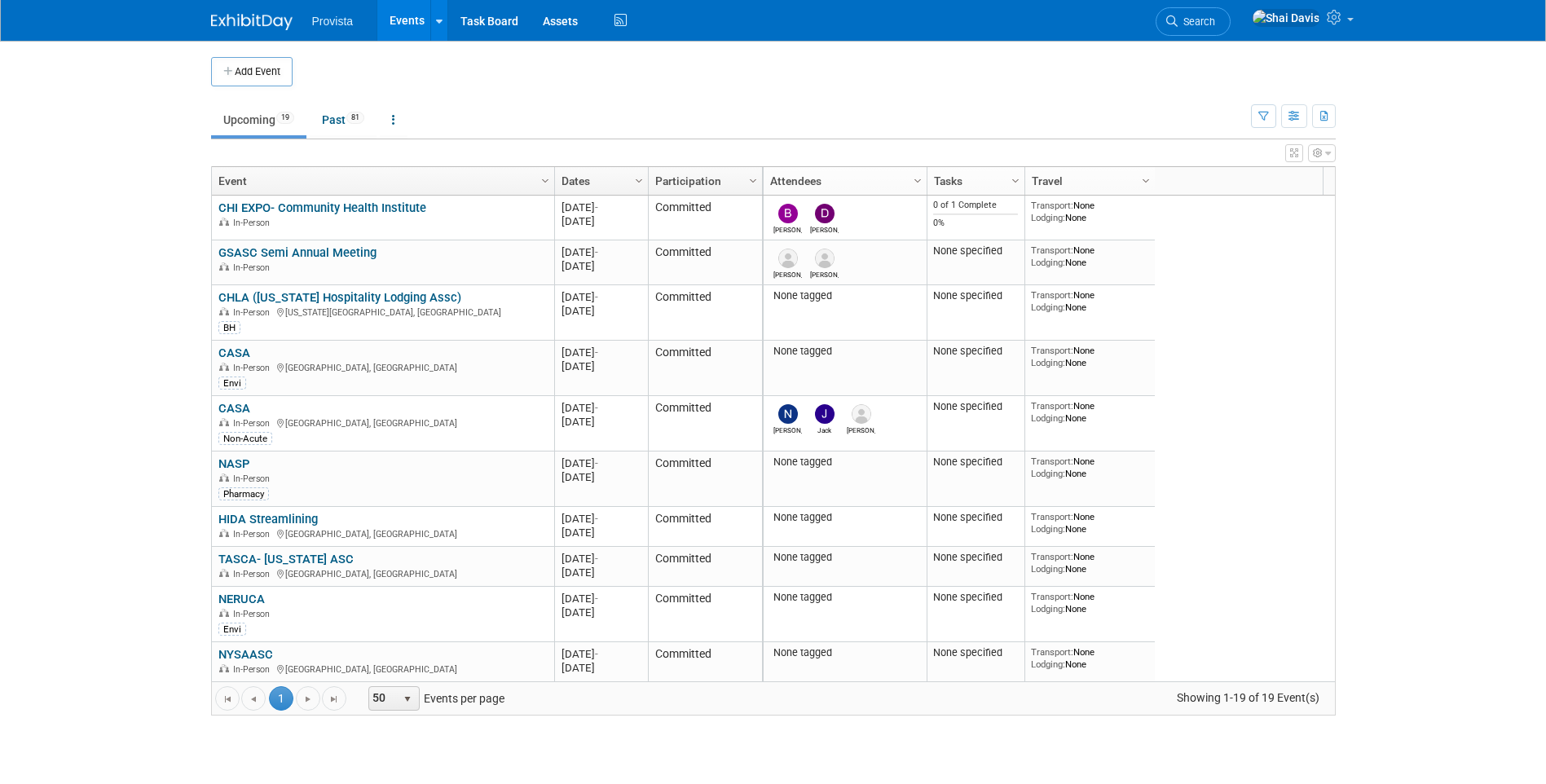
scroll to position [98, 0]
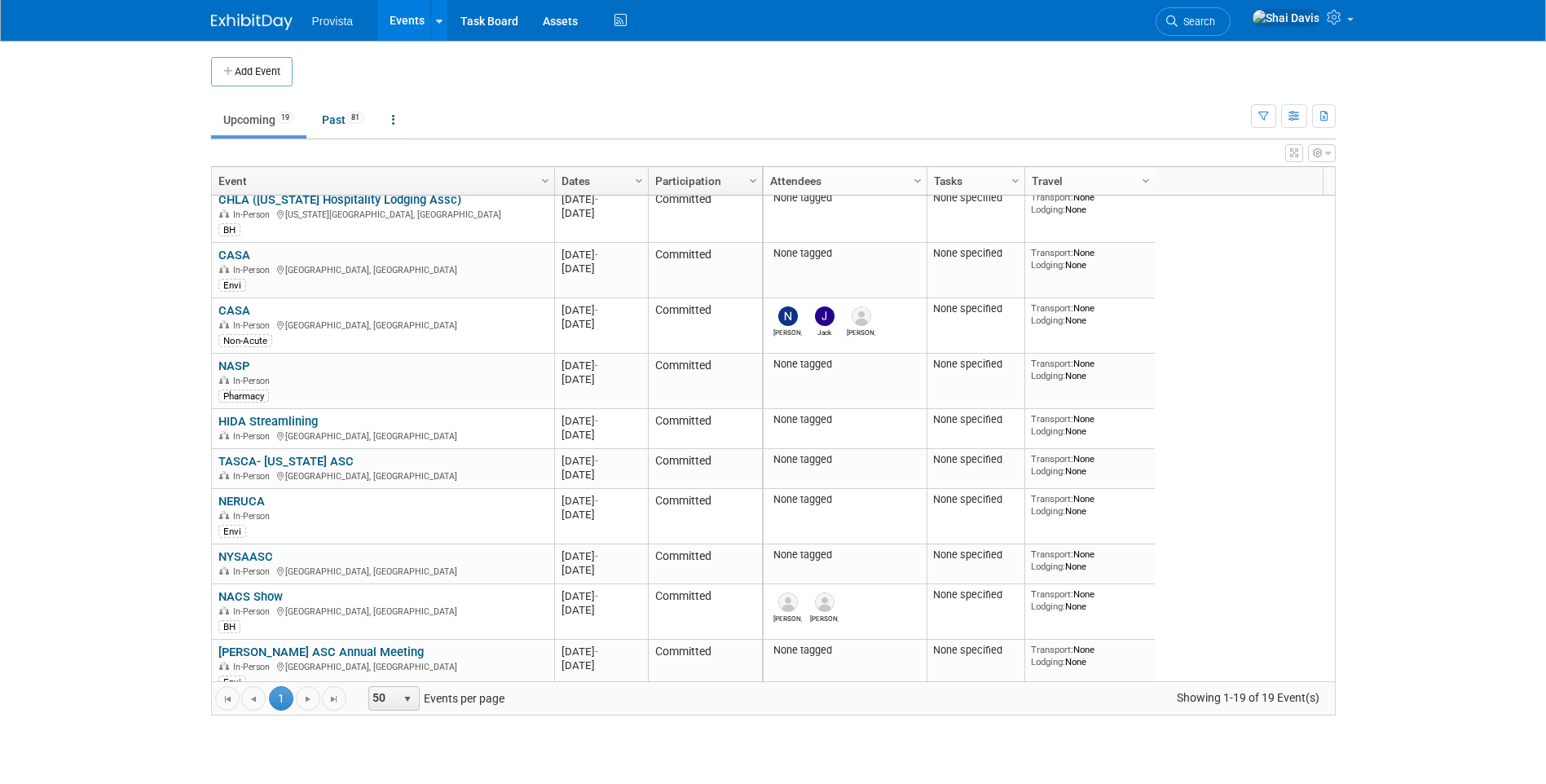
click at [254, 553] on link "NYSAASC" at bounding box center [245, 557] width 55 height 15
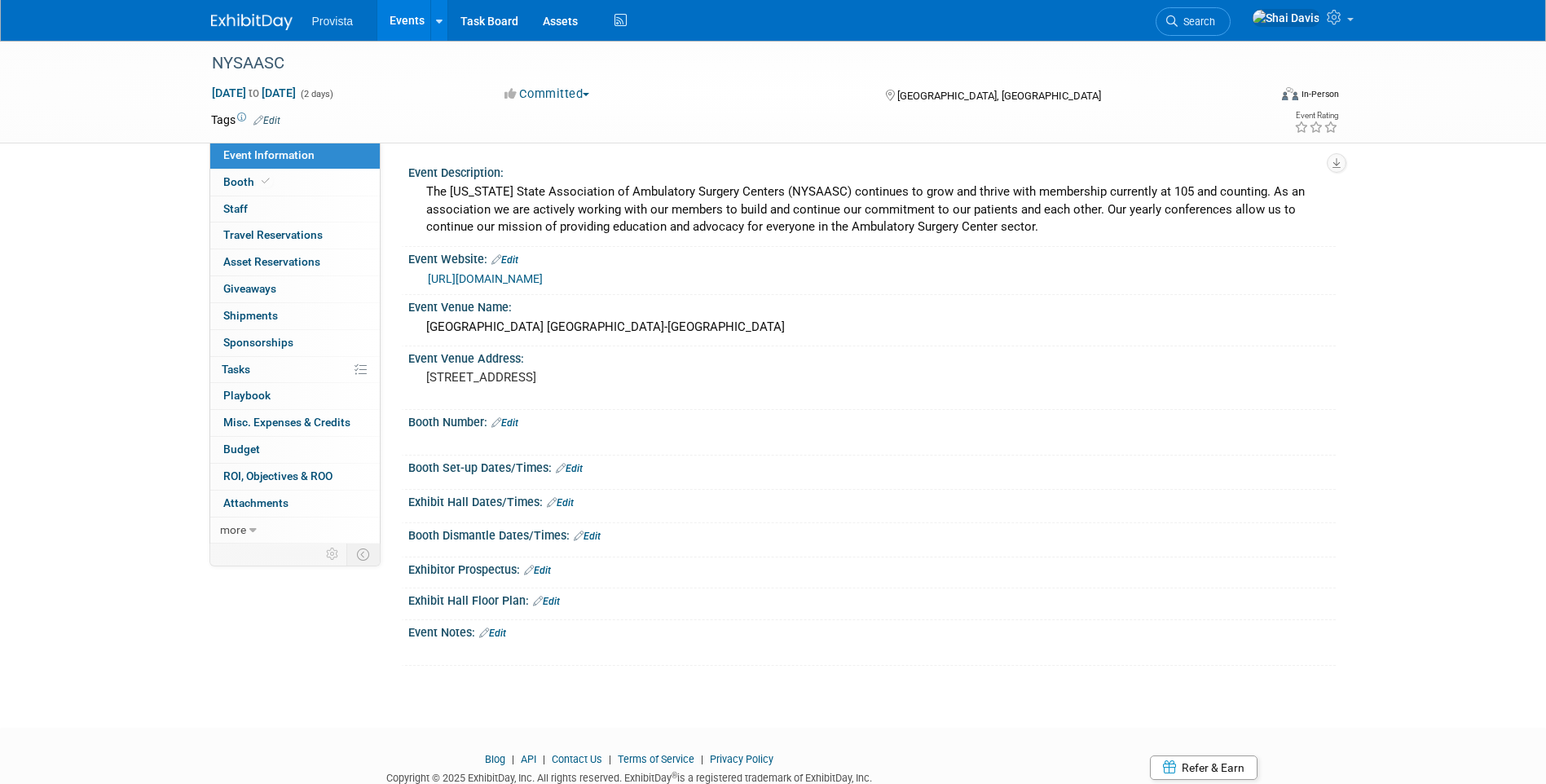
click at [394, 31] on link "Events" at bounding box center [407, 20] width 60 height 41
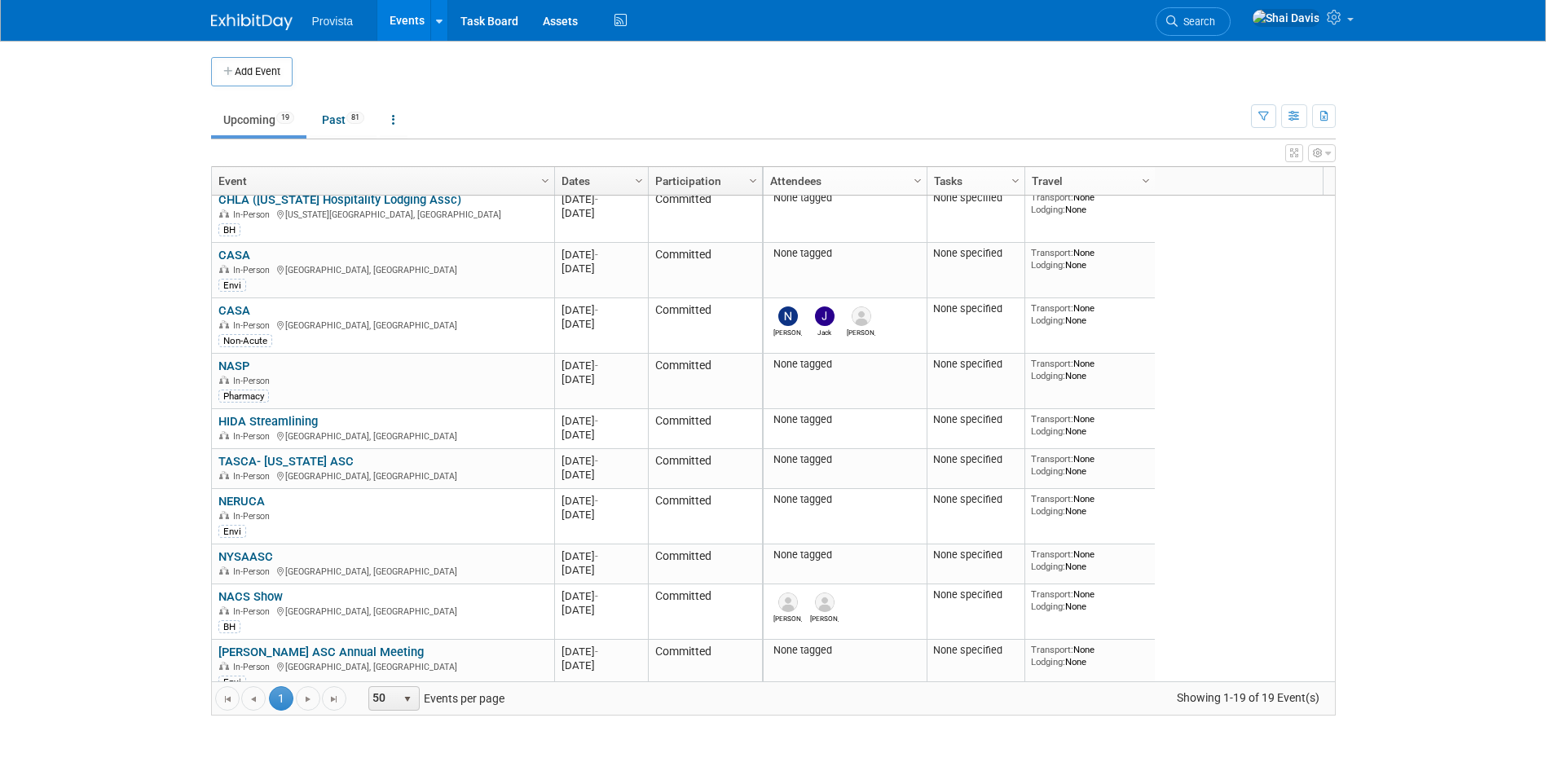
scroll to position [196, 0]
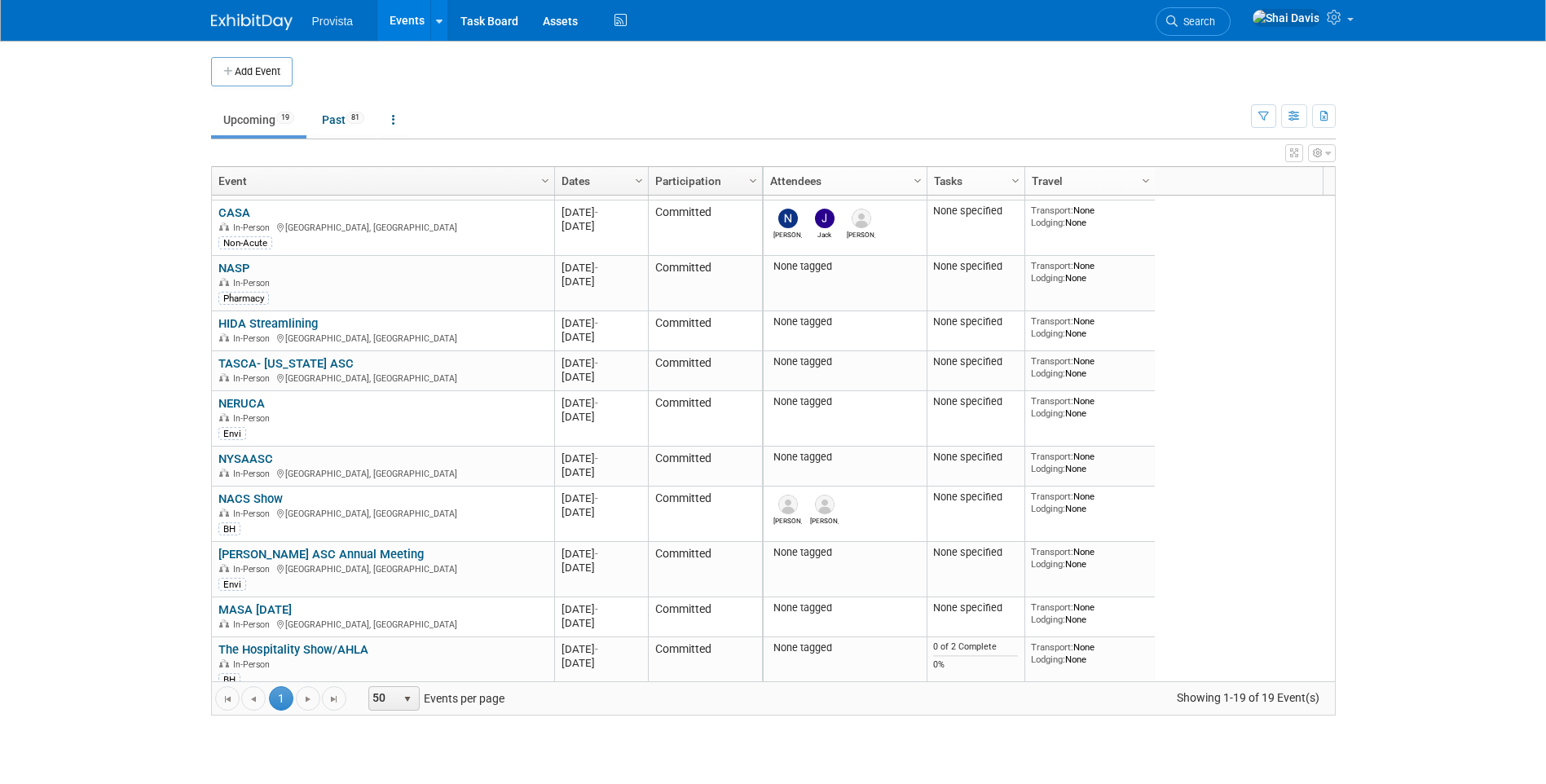
click at [270, 492] on link "NACS Show" at bounding box center [250, 499] width 64 height 15
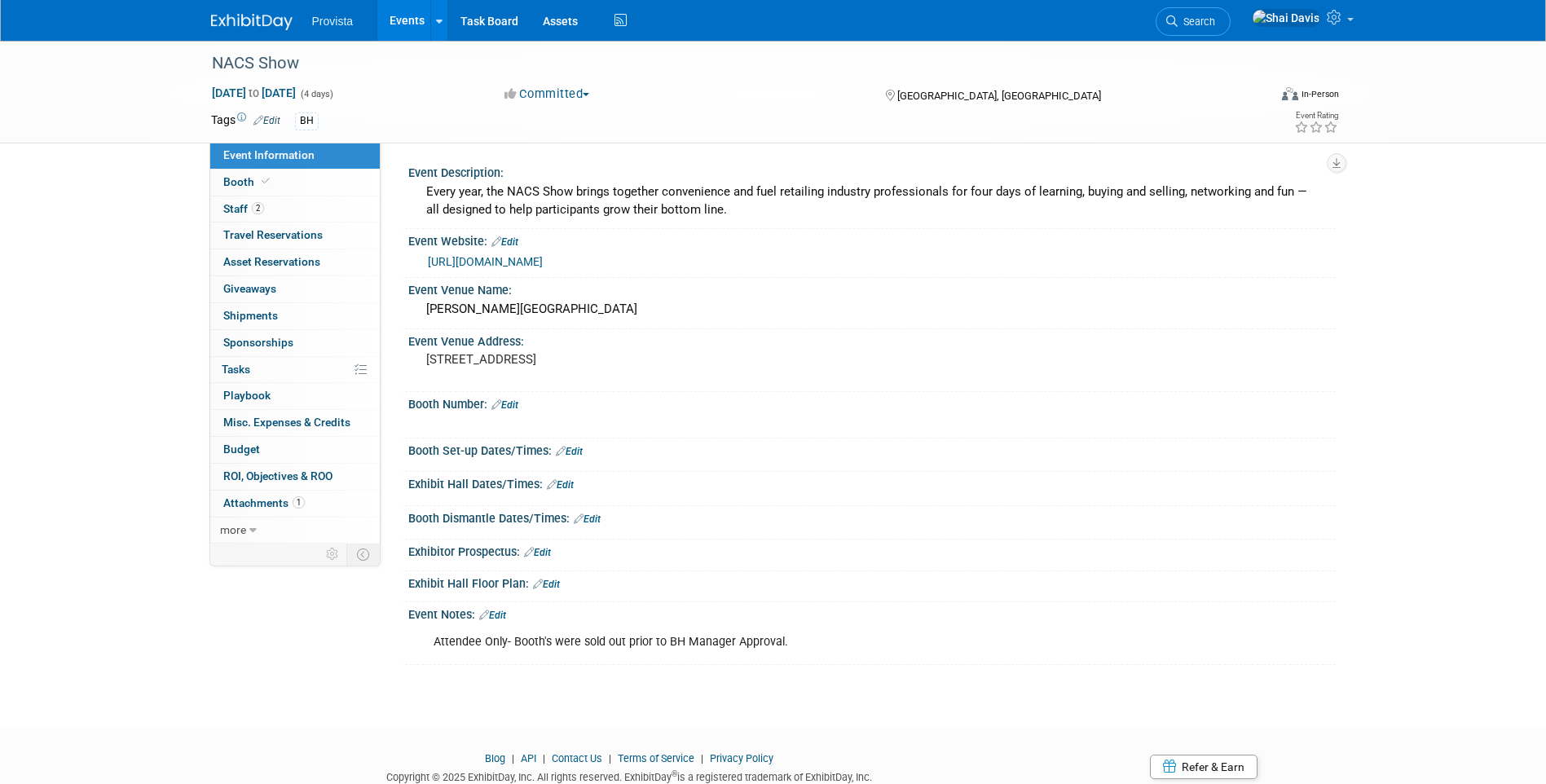
click at [396, 18] on link "Events" at bounding box center [407, 20] width 60 height 41
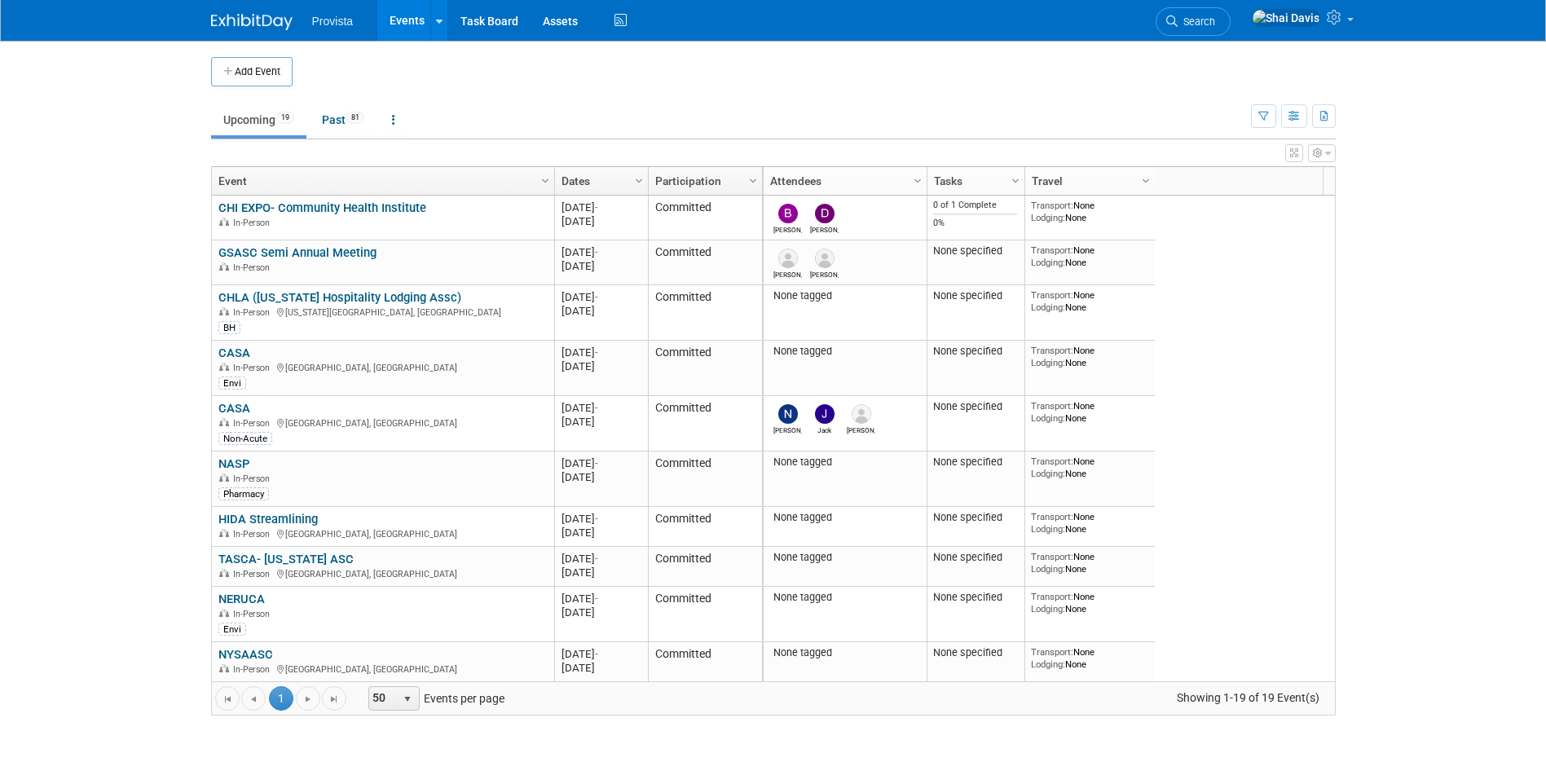
click at [267, 519] on link "HIDA Streamlining" at bounding box center [268, 519] width 99 height 15
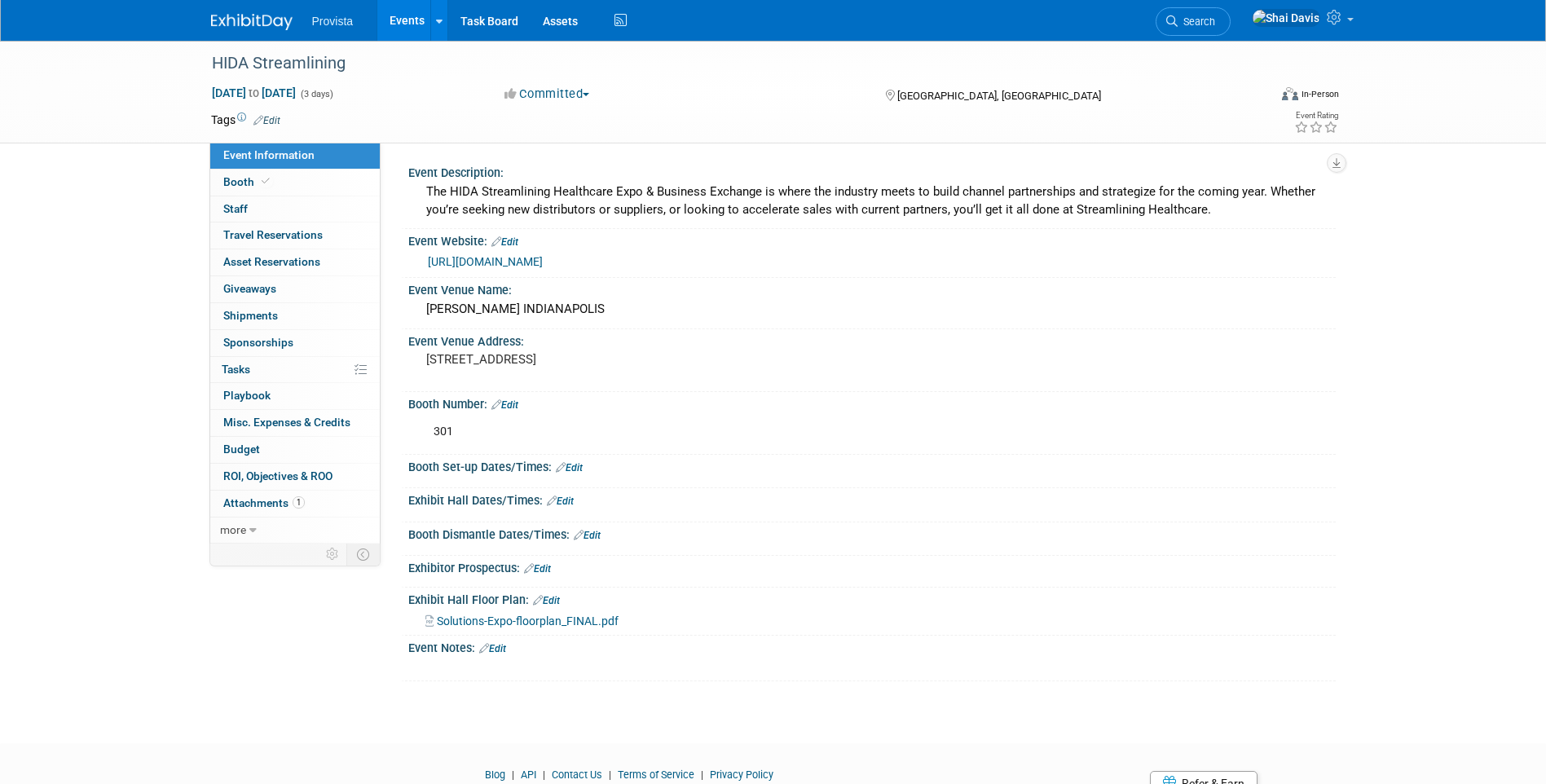
click at [406, 13] on link "Events" at bounding box center [407, 20] width 60 height 41
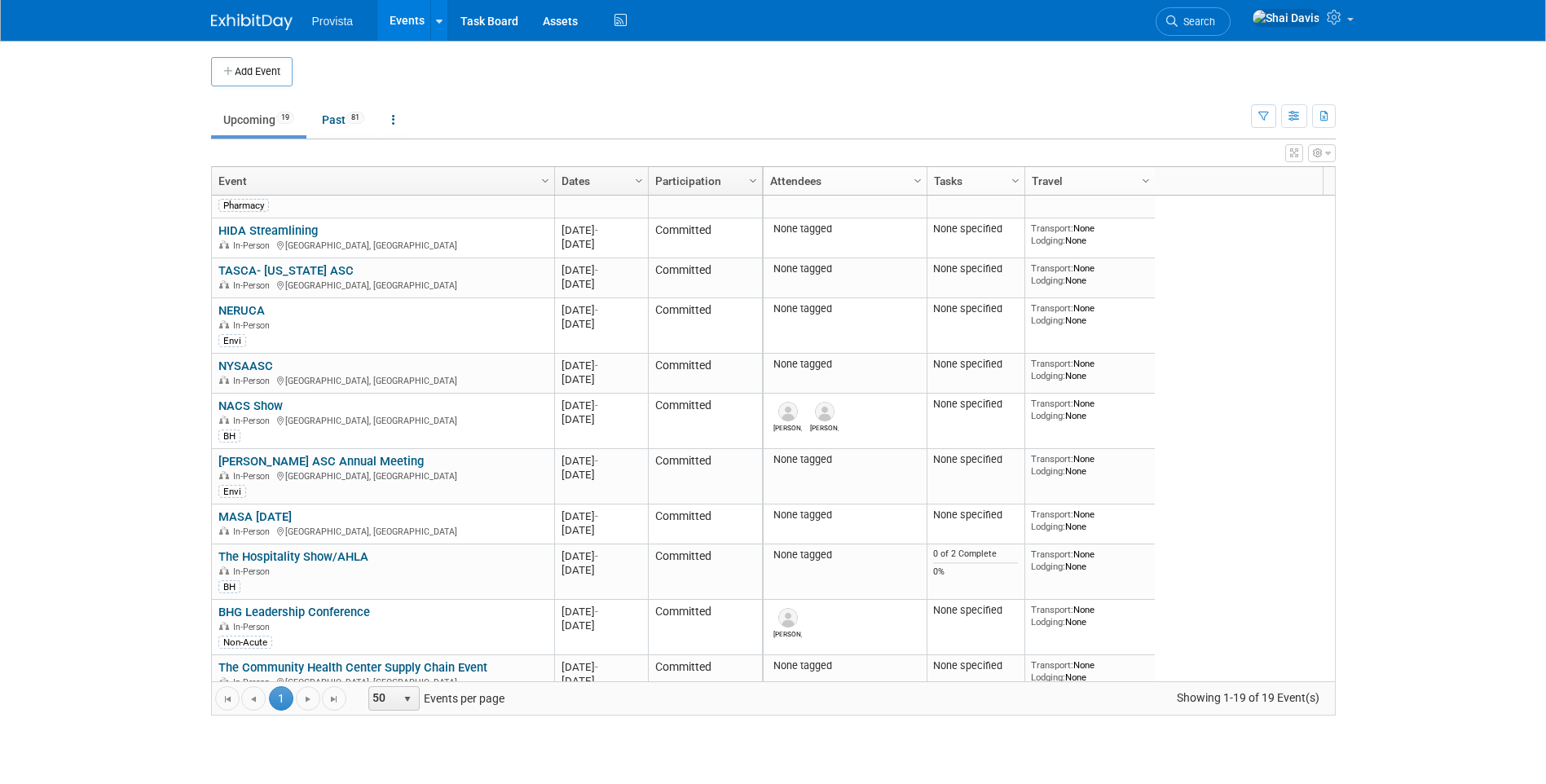
scroll to position [191, 0]
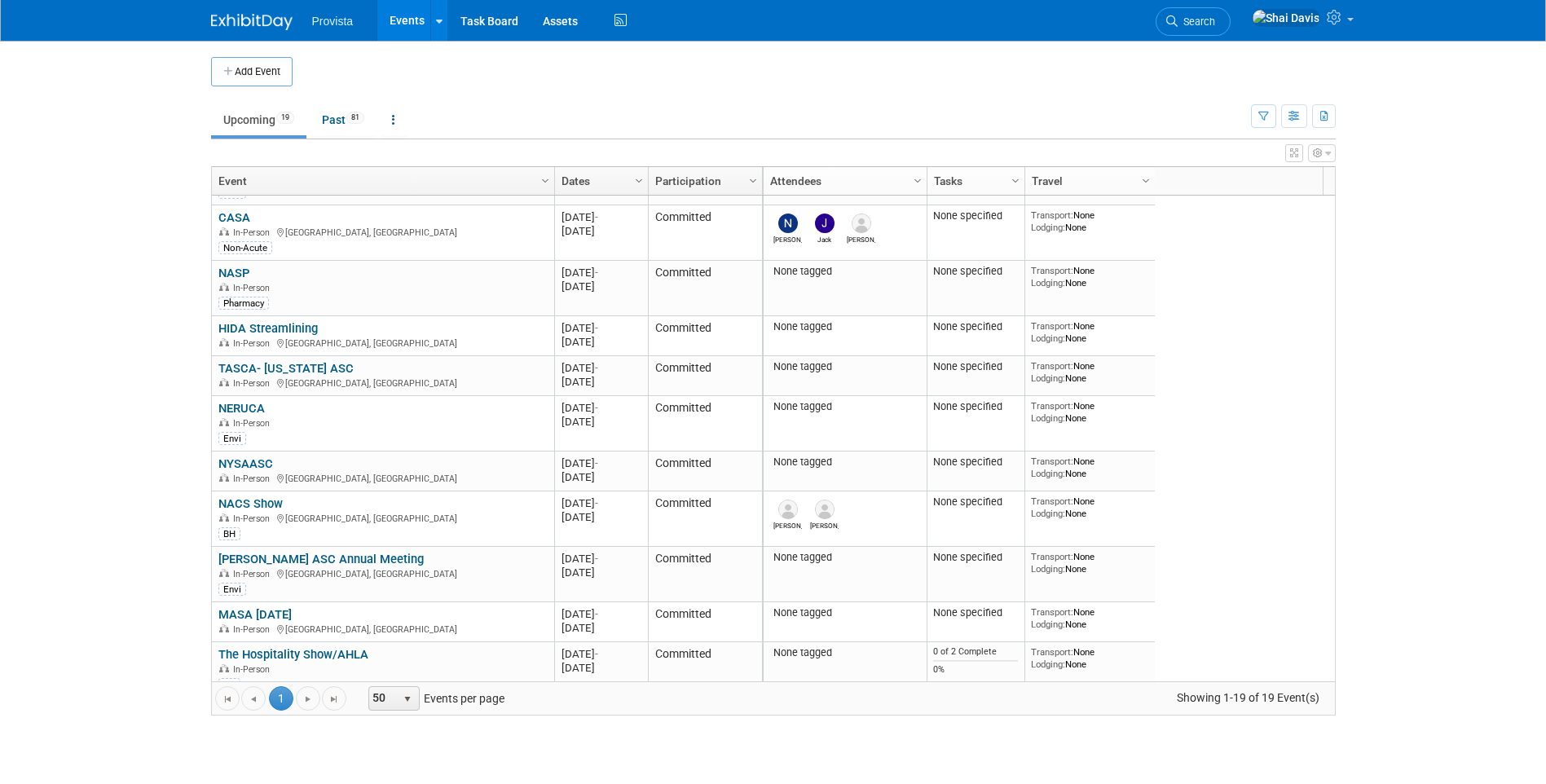
click at [310, 355] on td "HIDA Streamlining HIDA Streamlining In-Person Indianapolis, IN" at bounding box center [383, 336] width 342 height 40
click at [308, 363] on link "TASCA- Tennessee ASC" at bounding box center [286, 368] width 135 height 15
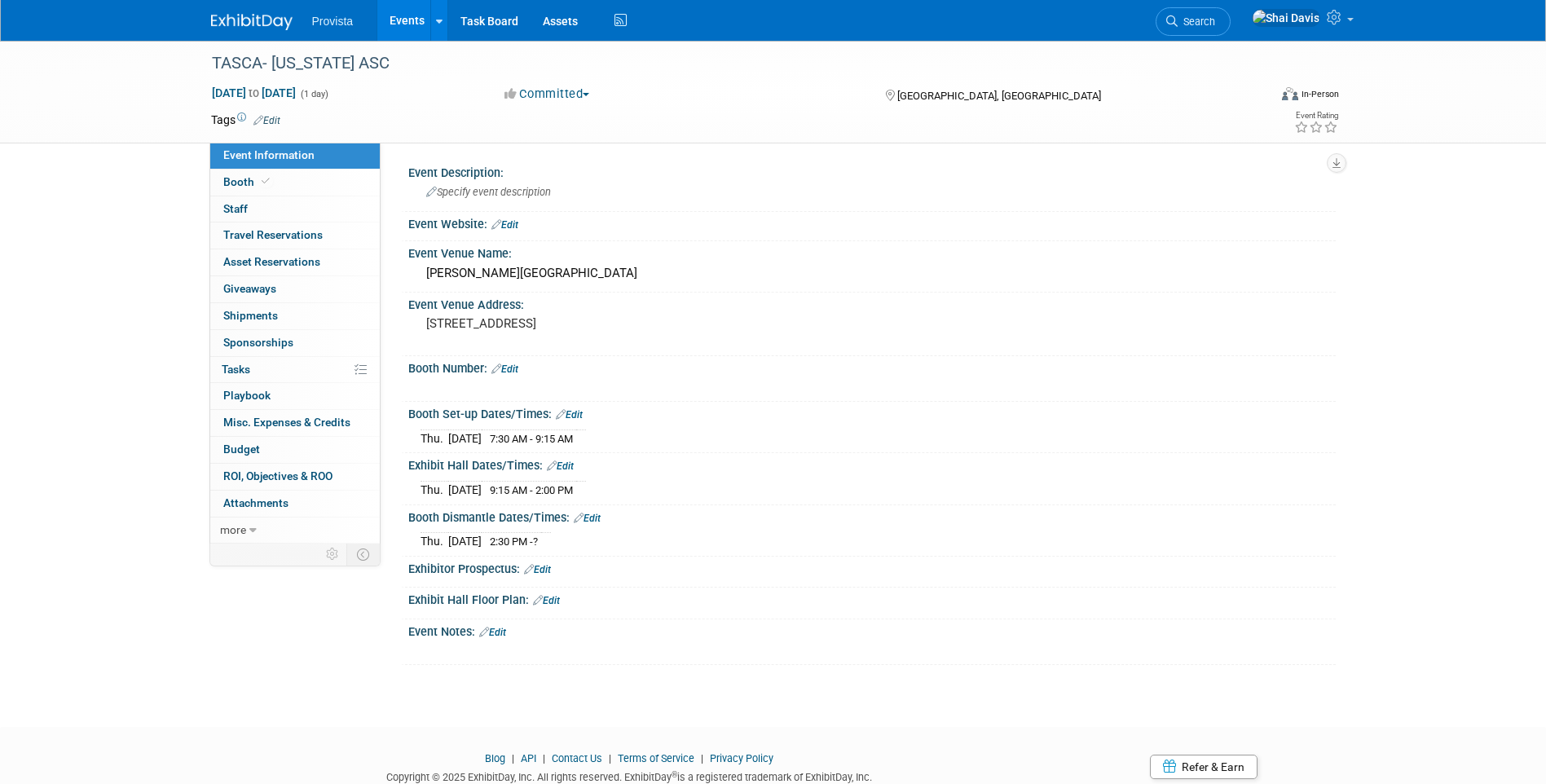
click at [400, 6] on link "Events" at bounding box center [407, 20] width 60 height 41
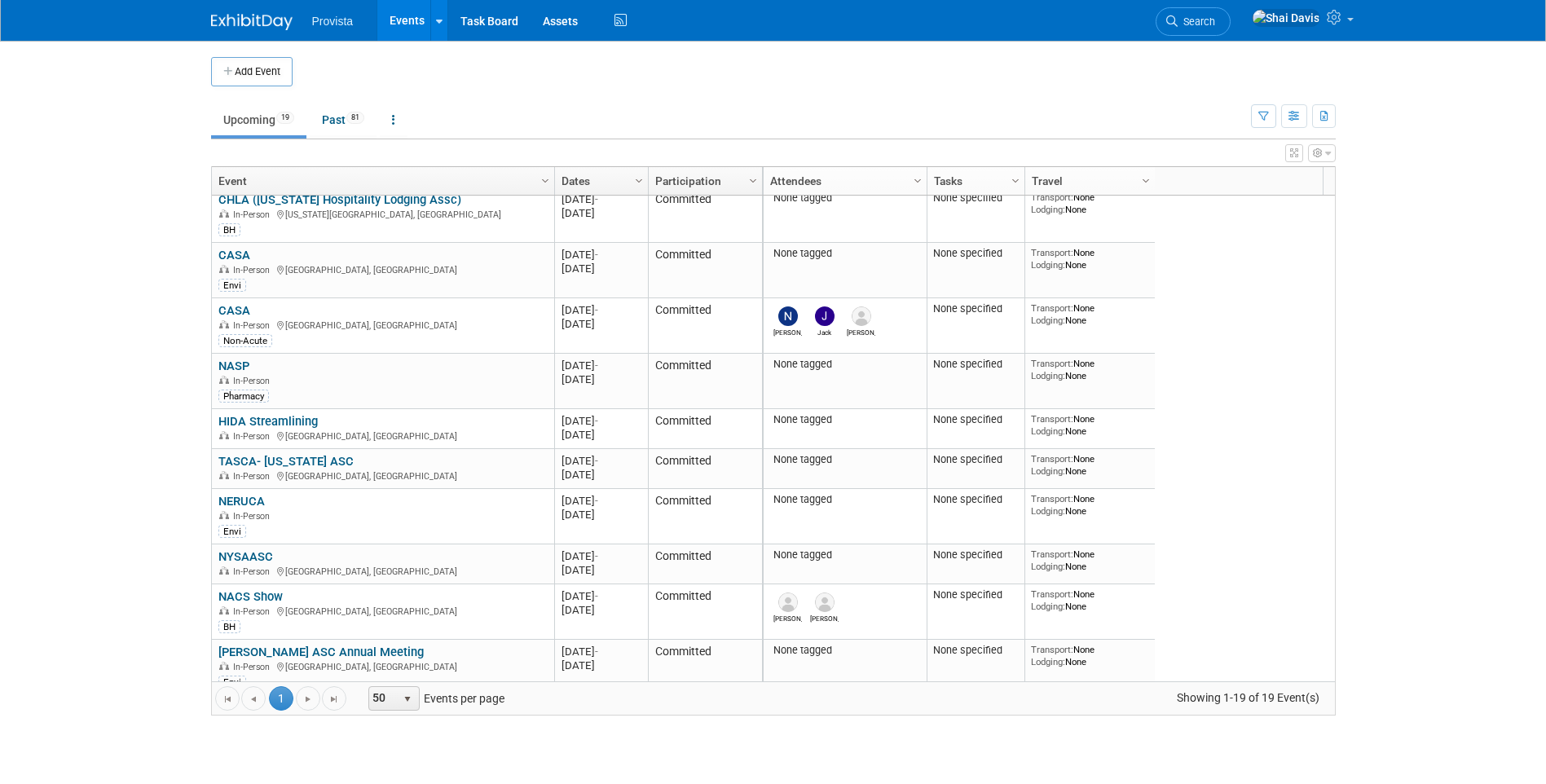
scroll to position [196, 0]
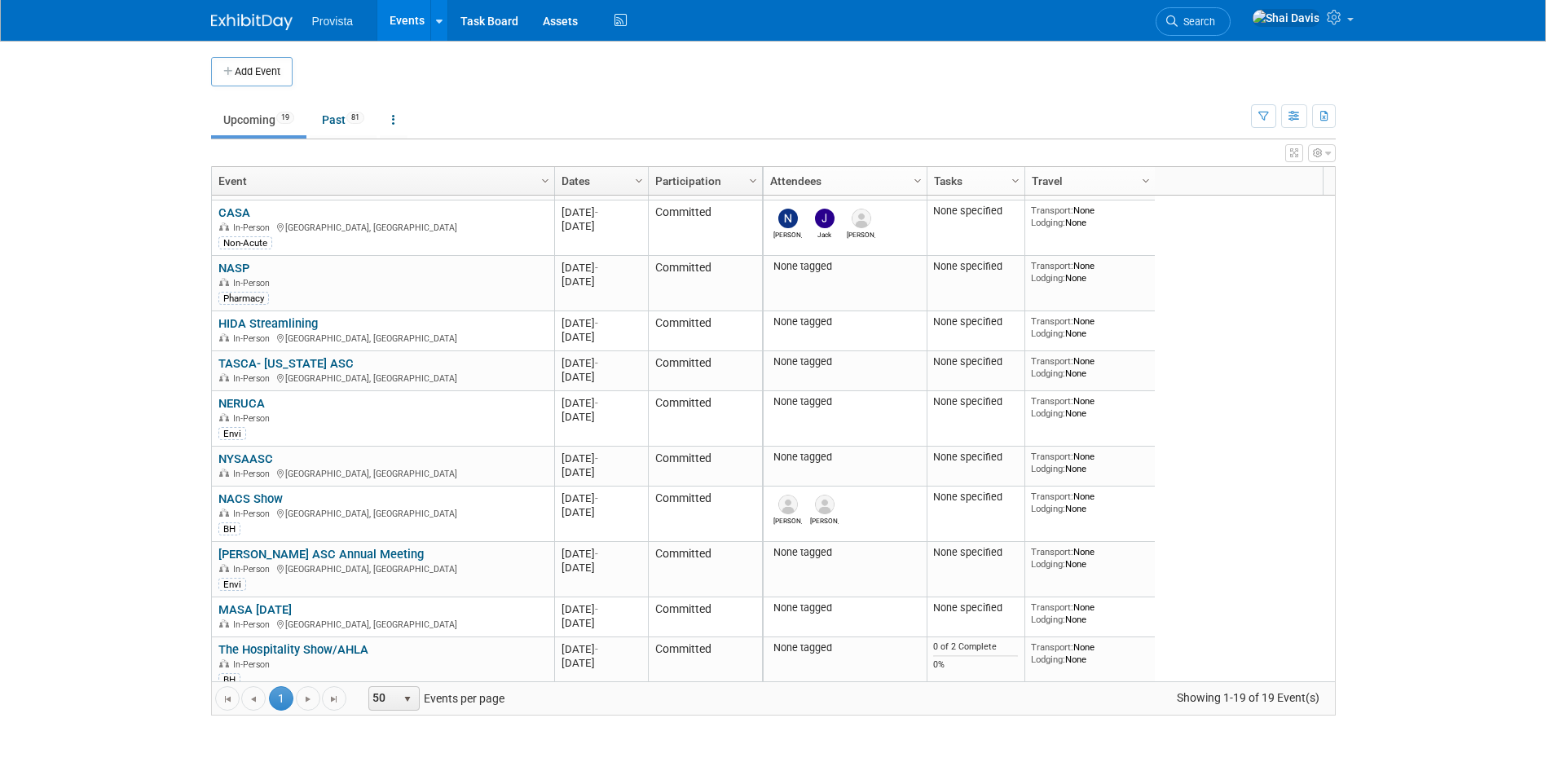
click at [292, 611] on link "MASA [DATE]" at bounding box center [255, 610] width 73 height 15
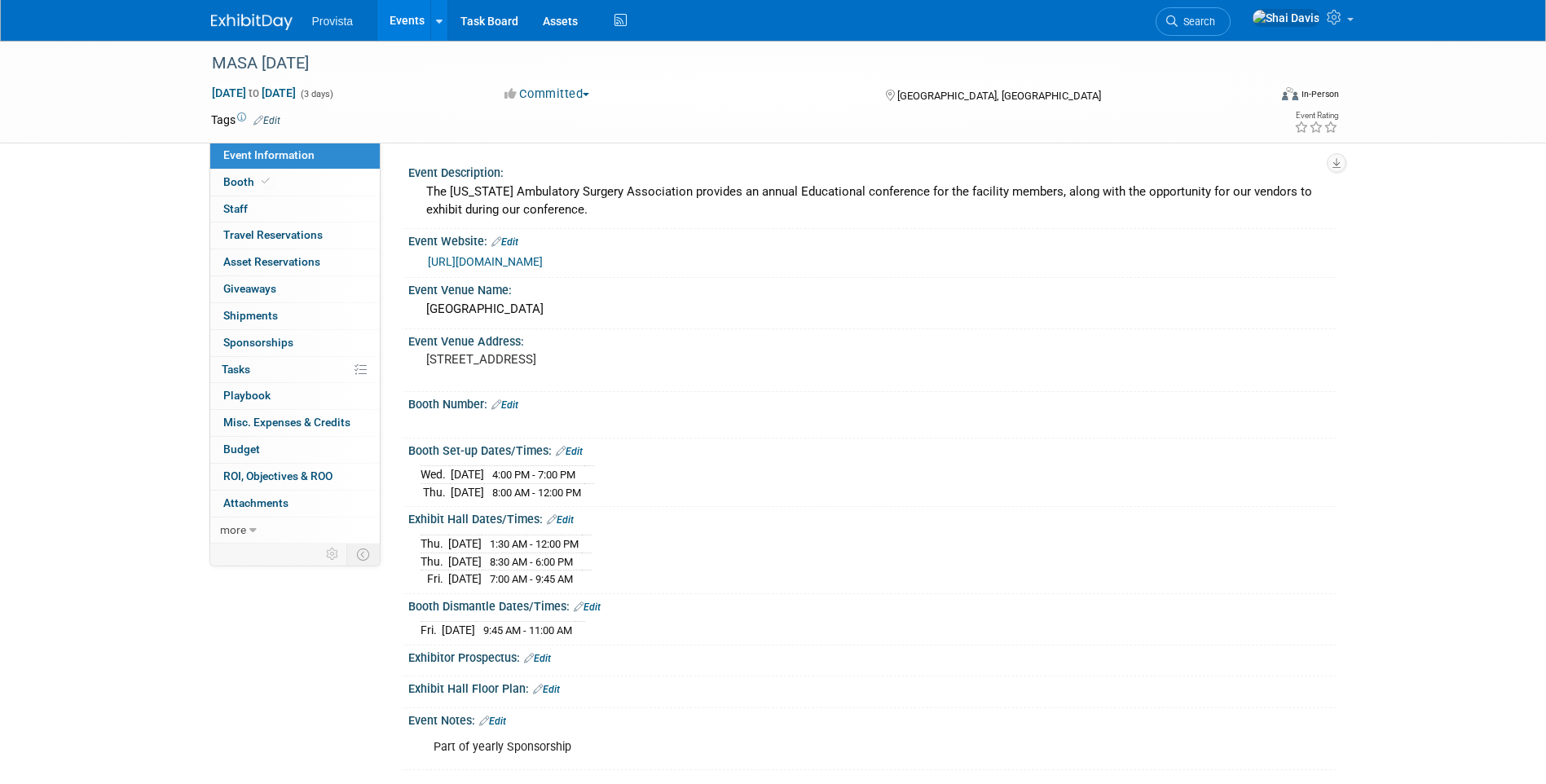
click at [409, 19] on link "Events" at bounding box center [407, 20] width 60 height 41
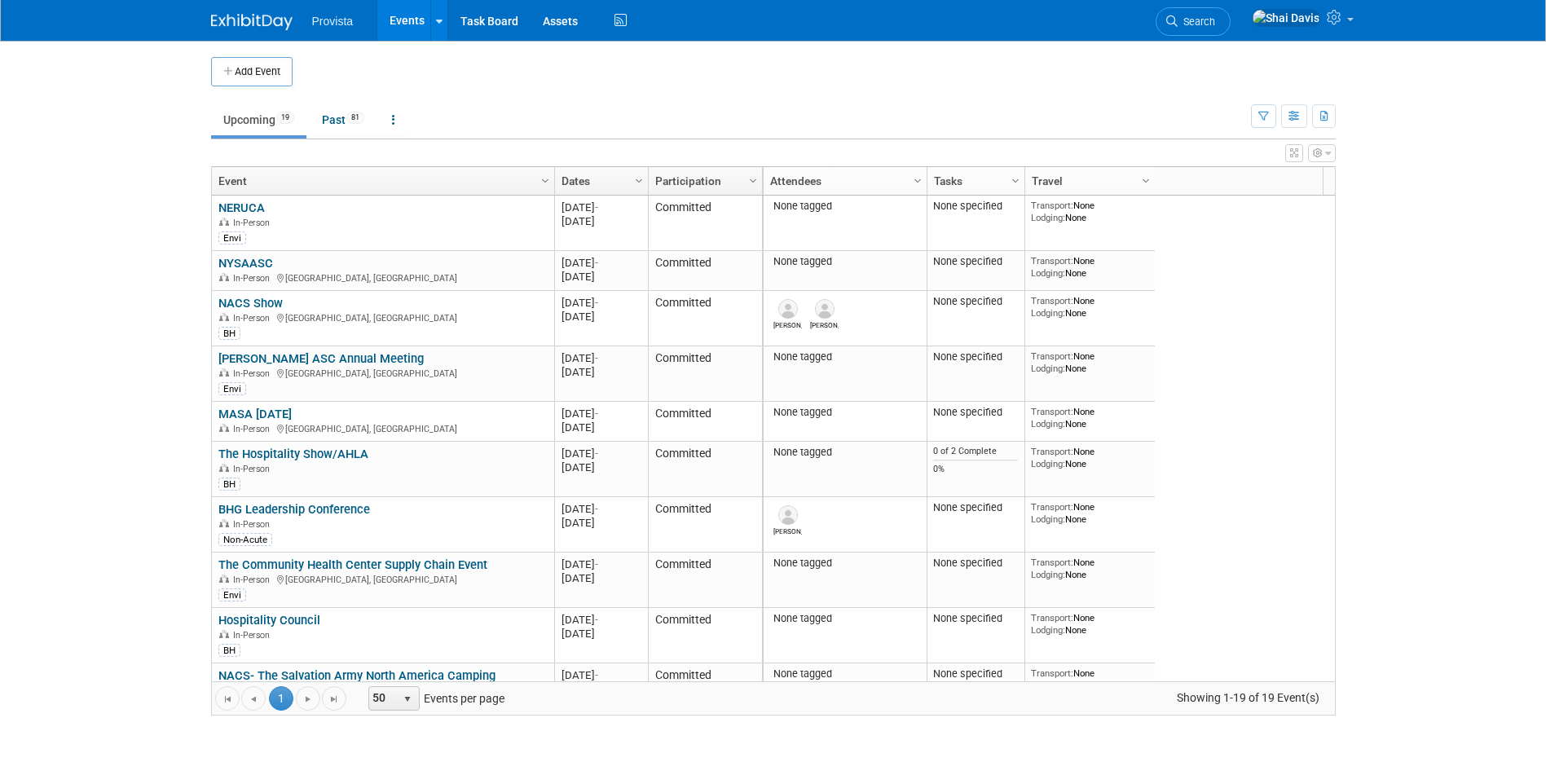
scroll to position [484, 0]
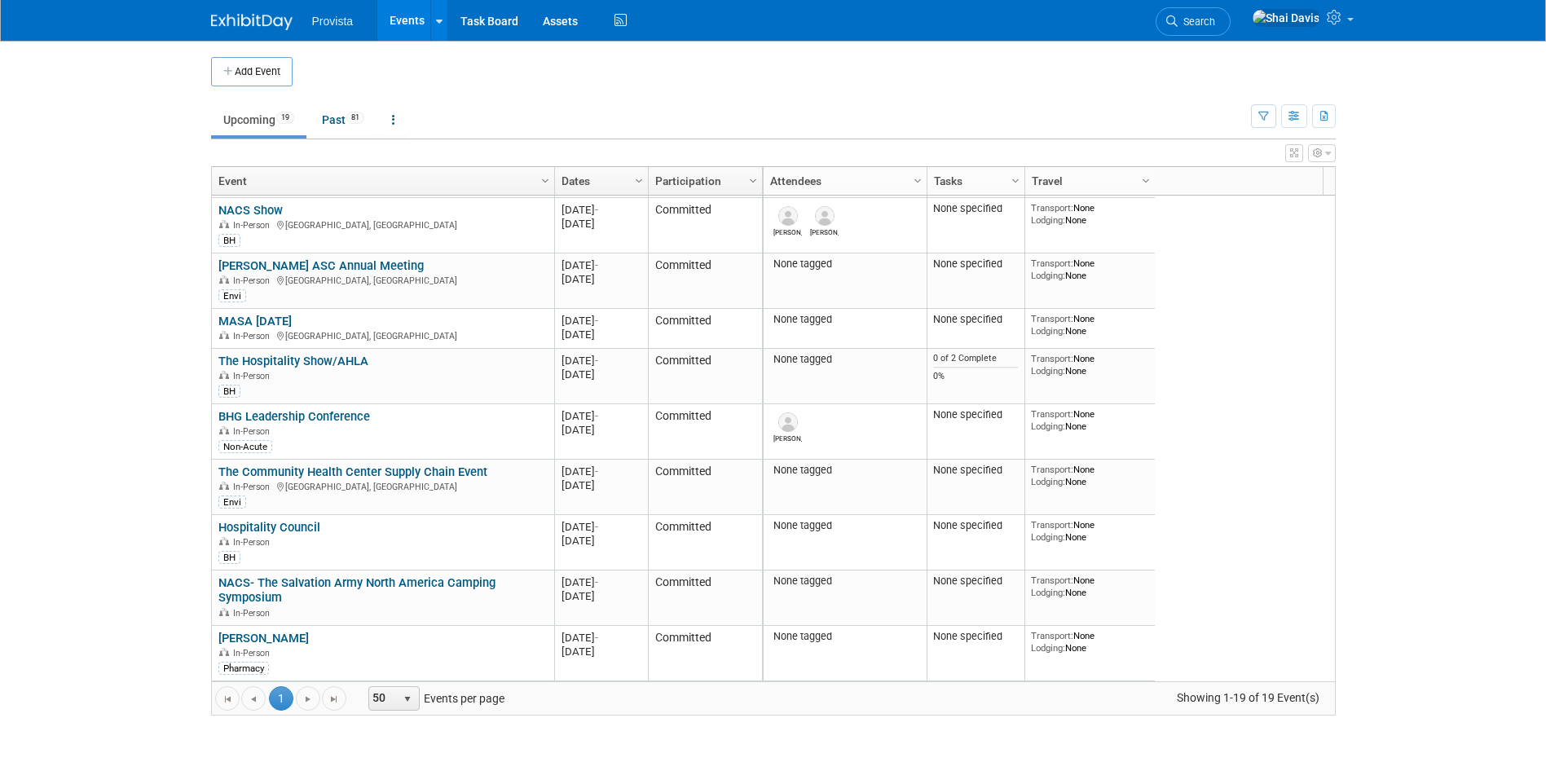
click at [298, 416] on link "BHG Leadership Conference" at bounding box center [294, 416] width 152 height 15
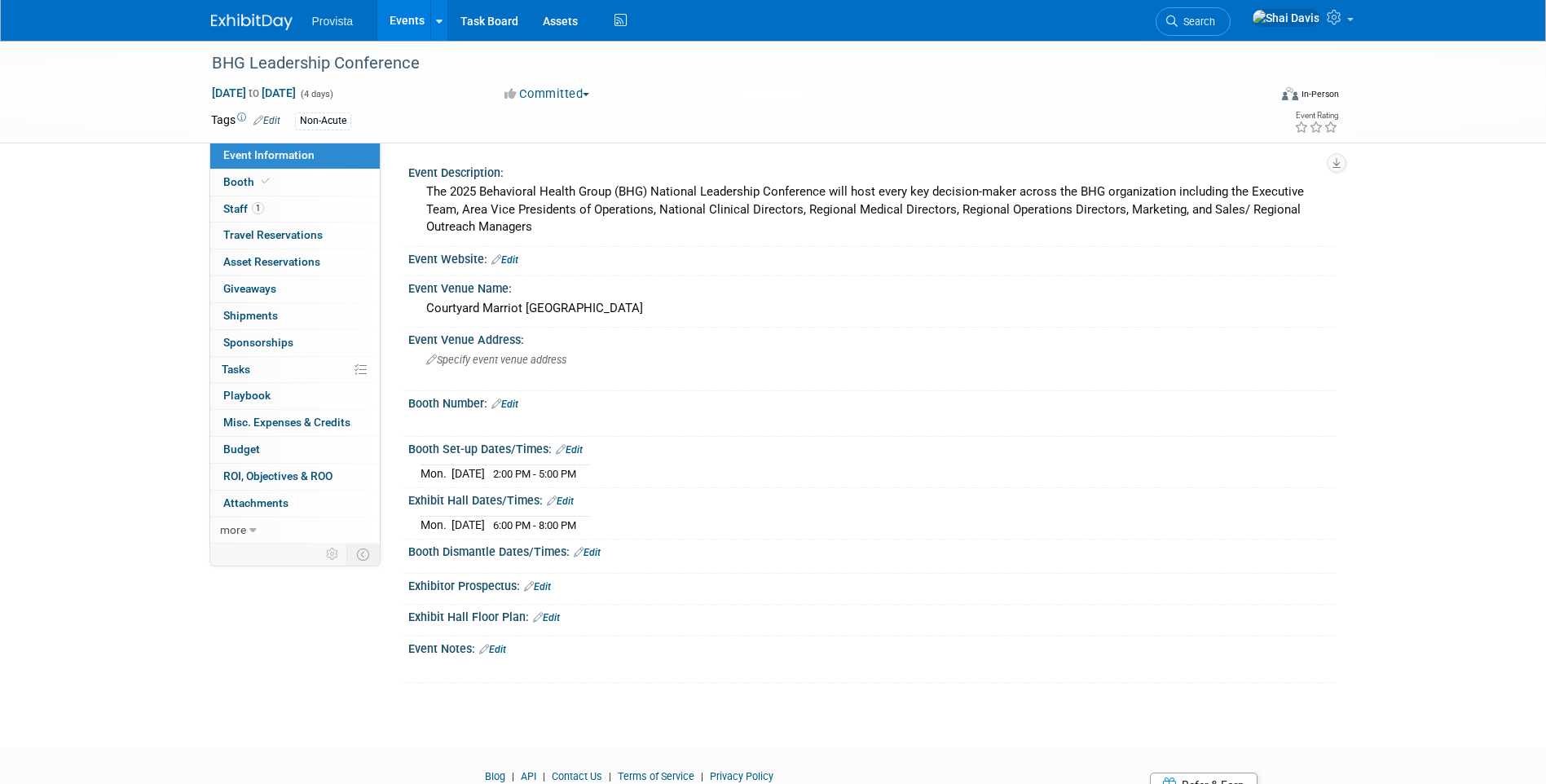
click at [1426, 240] on div "BHG Leadership Conference [DATE] to [DATE] (4 days) [DATE] to [DATE] Committed …" at bounding box center [773, 378] width 1546 height 675
